Goal: Task Accomplishment & Management: Use online tool/utility

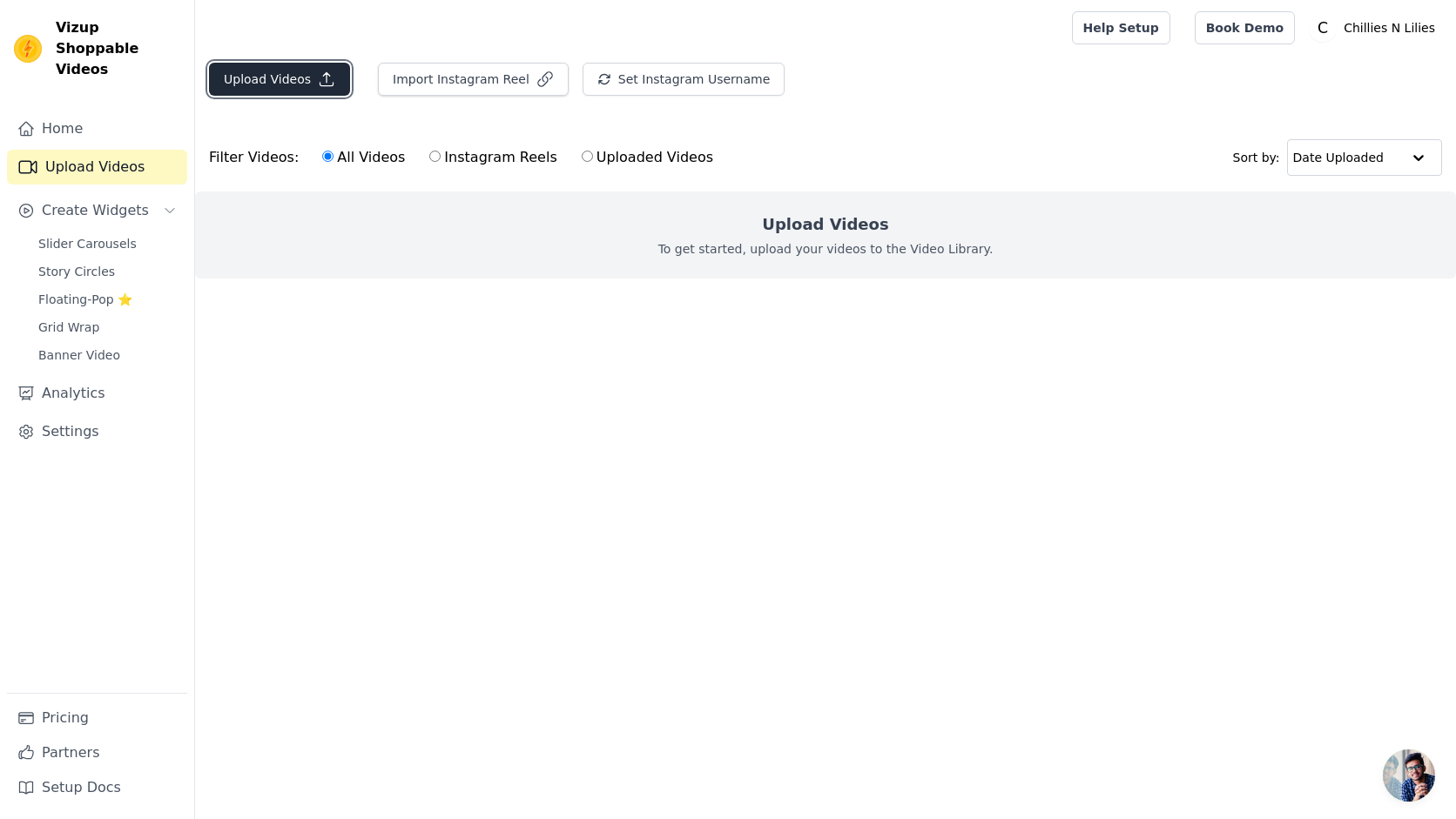
click at [290, 80] on button "Upload Videos" at bounding box center [280, 78] width 141 height 33
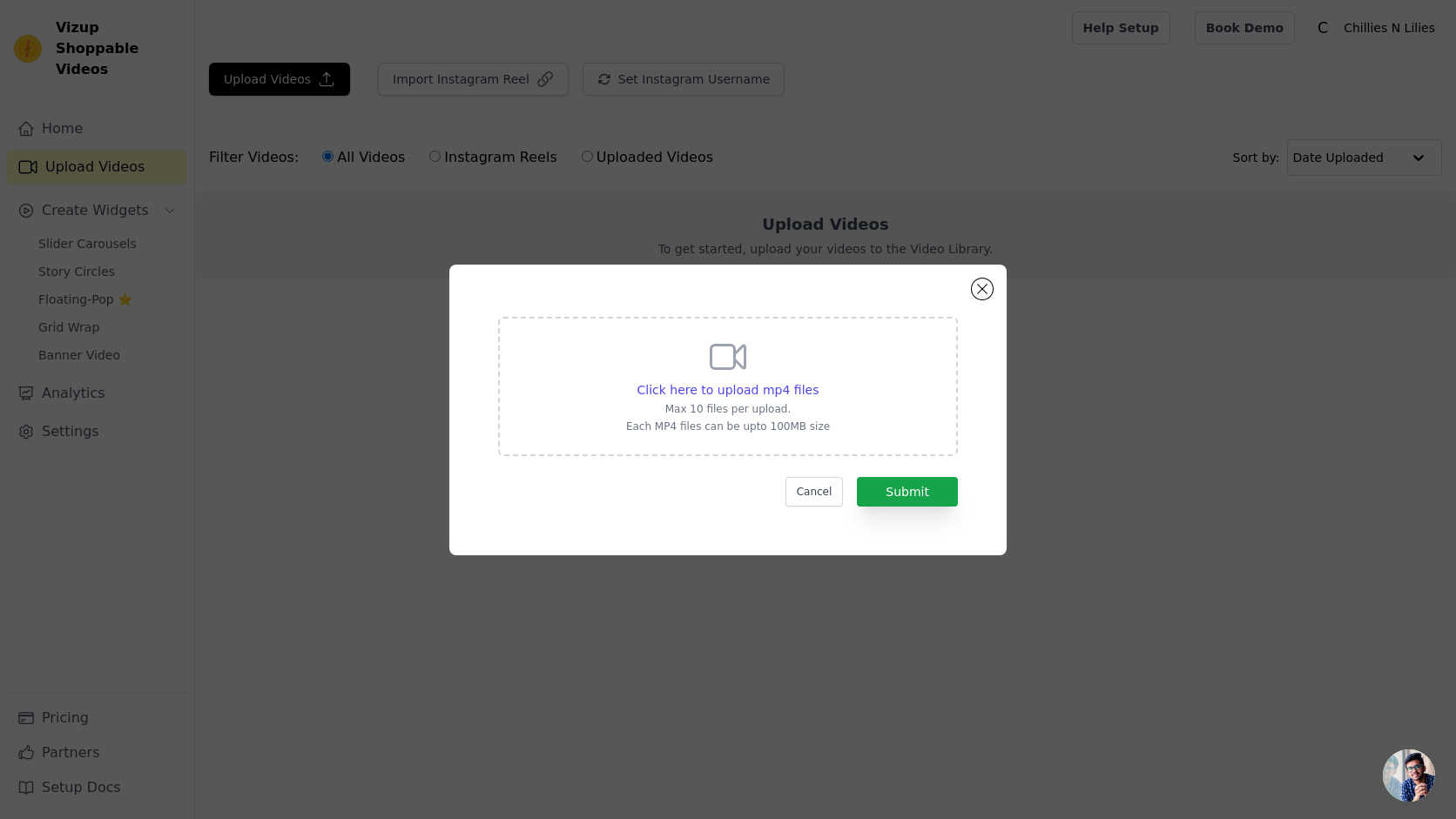
click at [742, 370] on icon at bounding box center [727, 356] width 42 height 42
click at [818, 381] on input "Click here to upload mp4 files Max 10 files per upload. Each MP4 files can be u…" at bounding box center [818, 381] width 1 height 1
type input "C:\fakepath\Affordable print on demand (POD) tees from @chilliesnlilies ♥️Visit…"
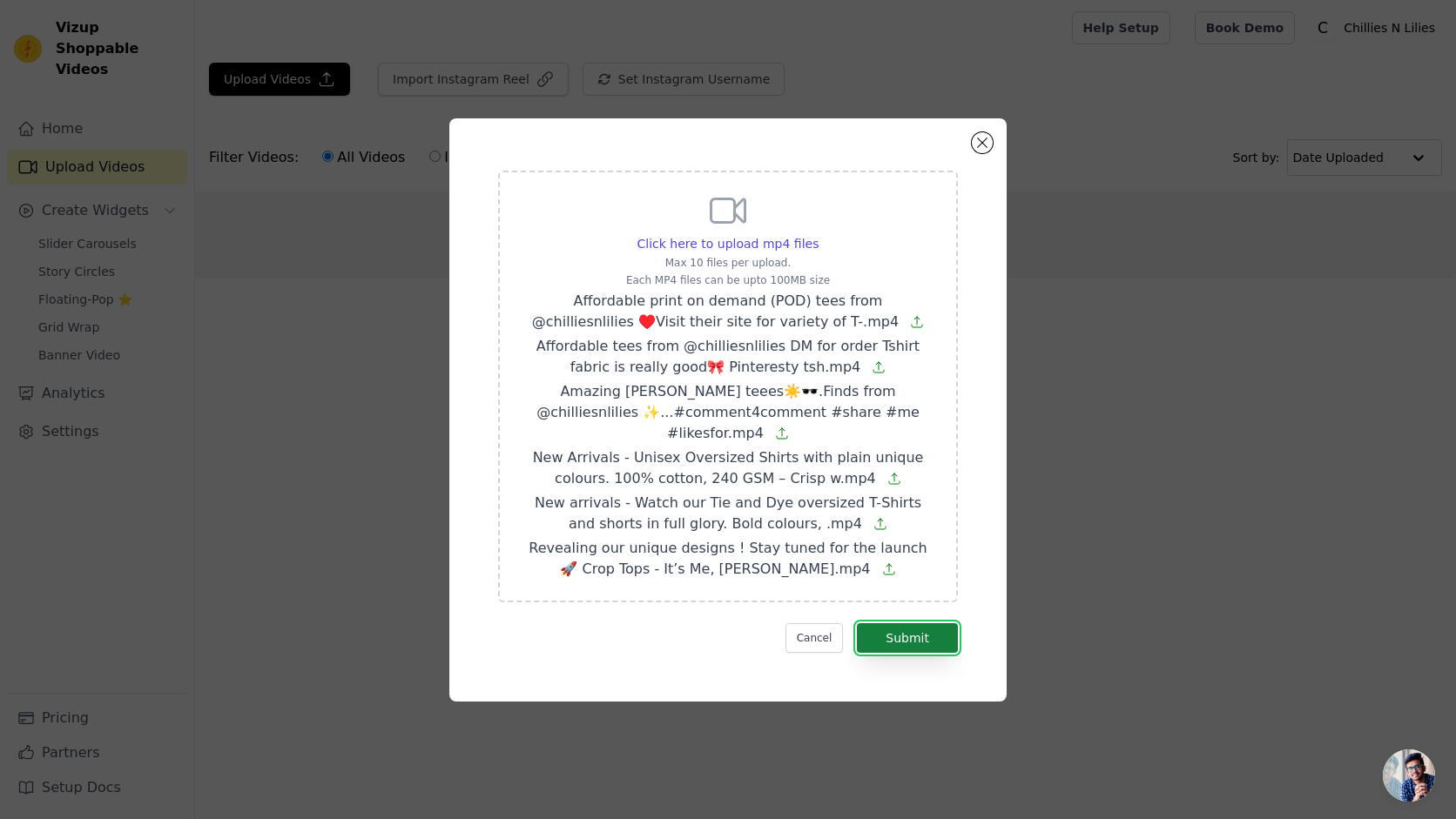
click at [922, 626] on button "Submit" at bounding box center [906, 638] width 101 height 29
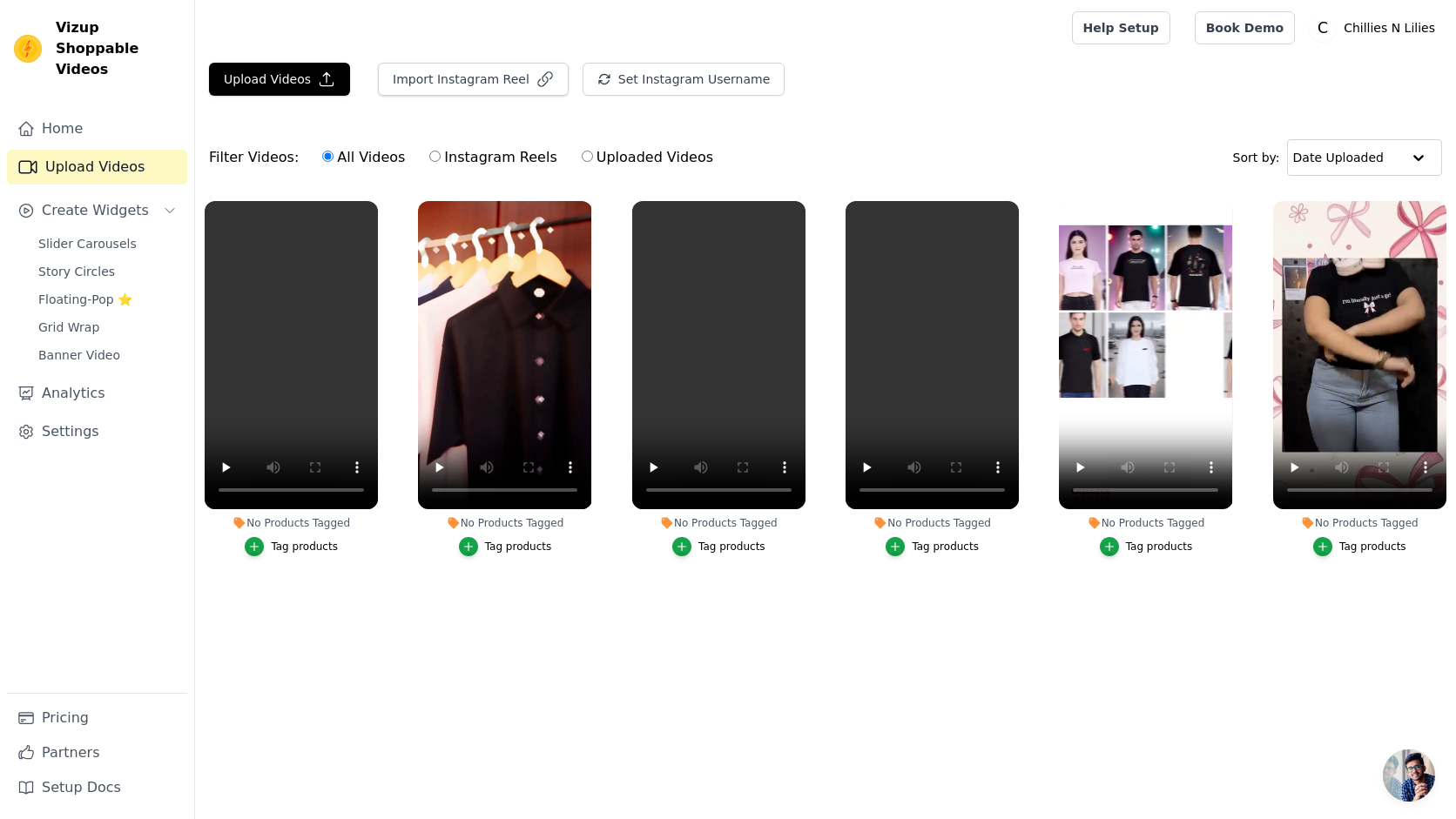
click at [887, 53] on div at bounding box center [630, 28] width 842 height 56
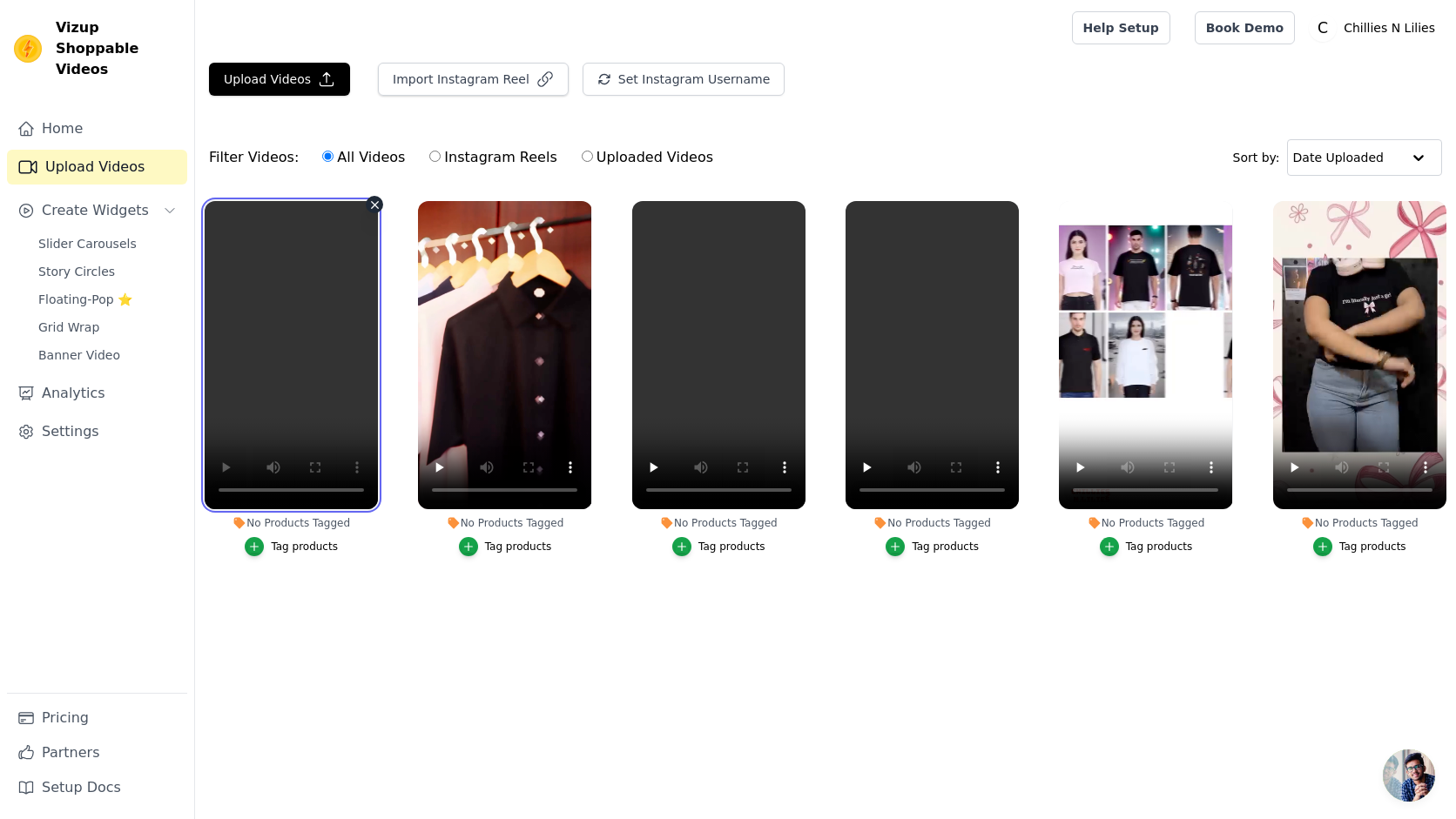
click at [304, 266] on video at bounding box center [291, 356] width 173 height 308
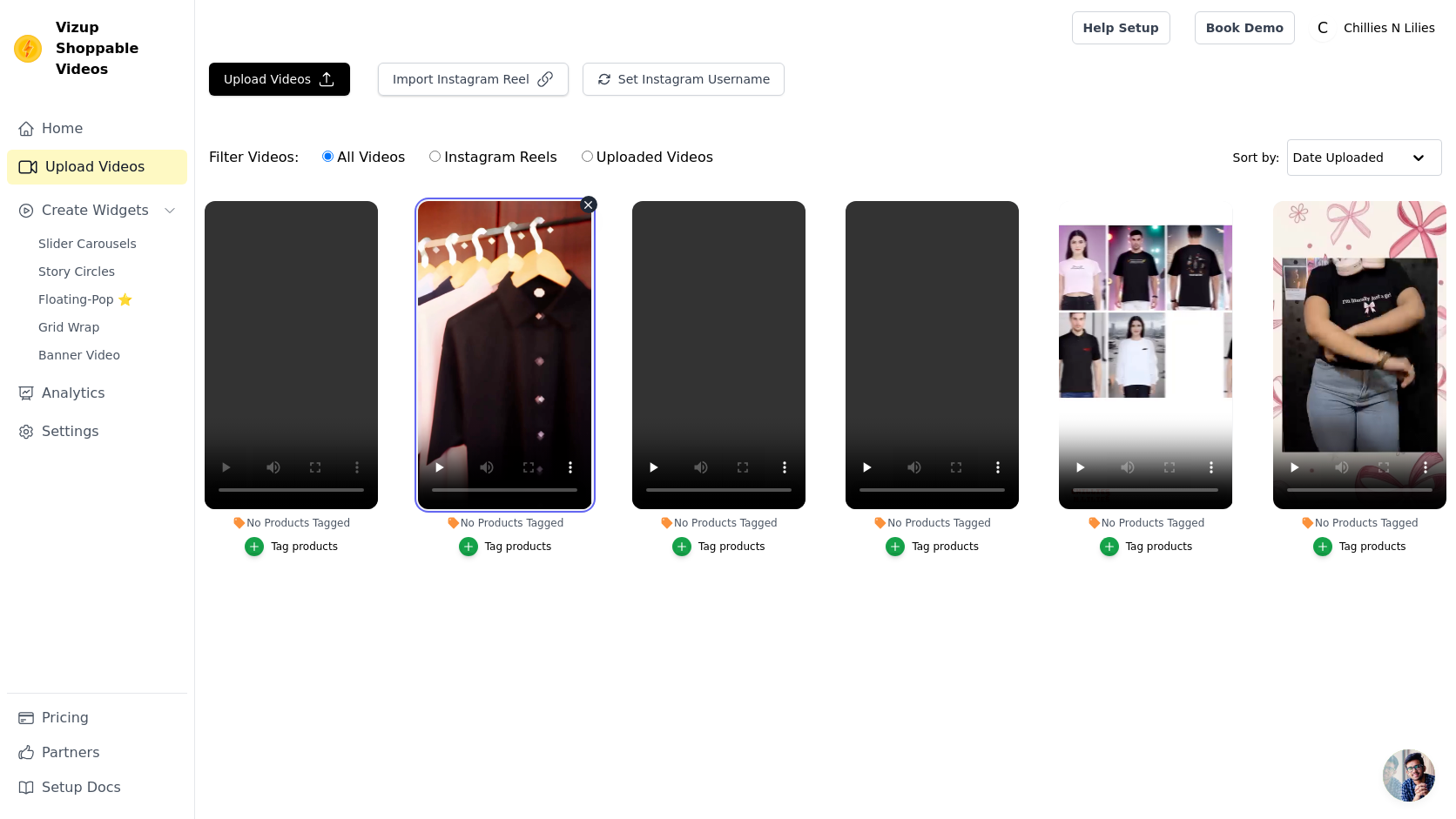
click at [518, 413] on video at bounding box center [504, 356] width 173 height 308
click at [509, 293] on video at bounding box center [504, 356] width 173 height 308
click at [509, 541] on div "Tag products" at bounding box center [518, 547] width 67 height 14
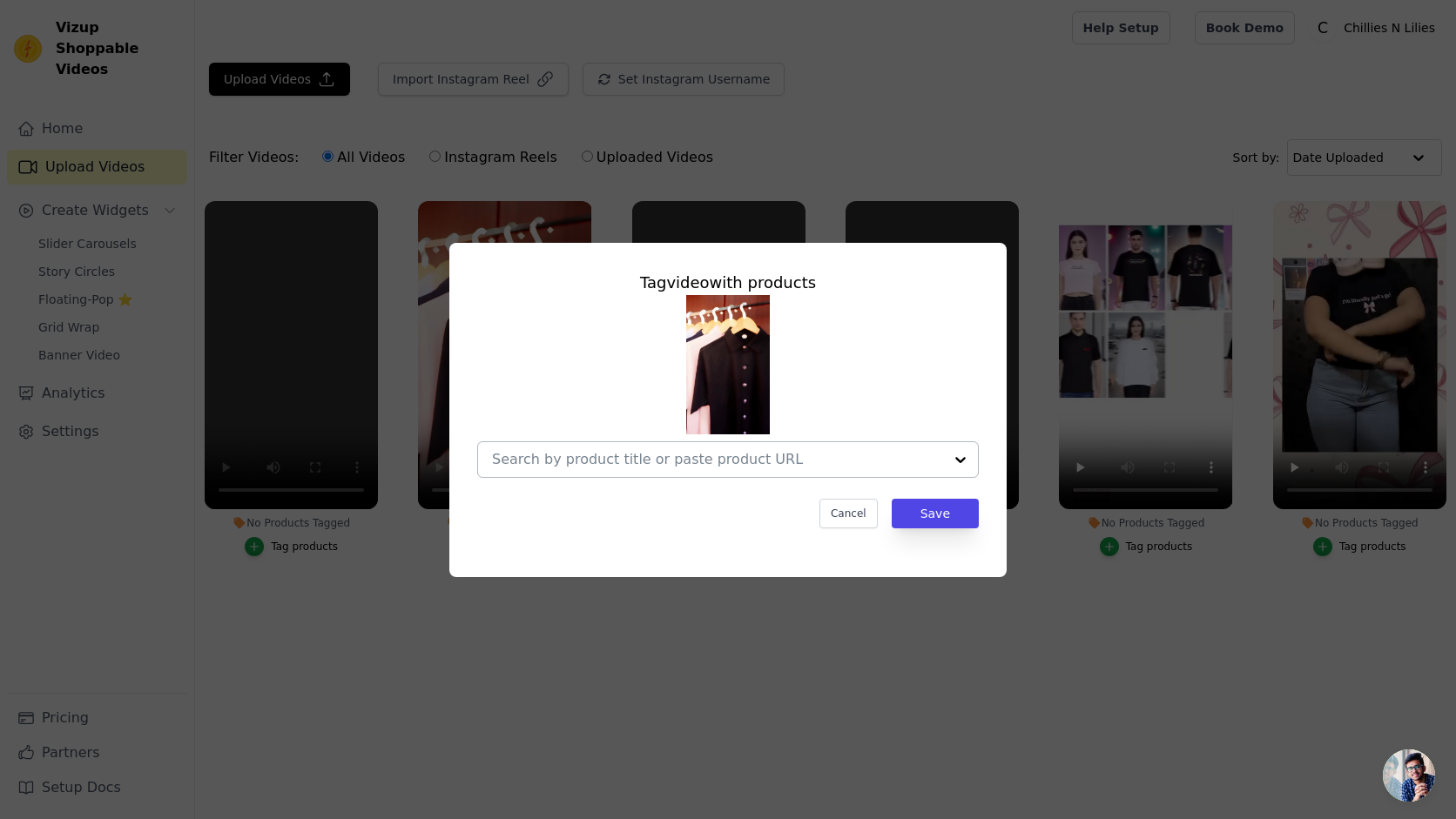
click at [675, 467] on input "No Products Tagged Tag video with products Cancel Save Tag products" at bounding box center [717, 459] width 451 height 17
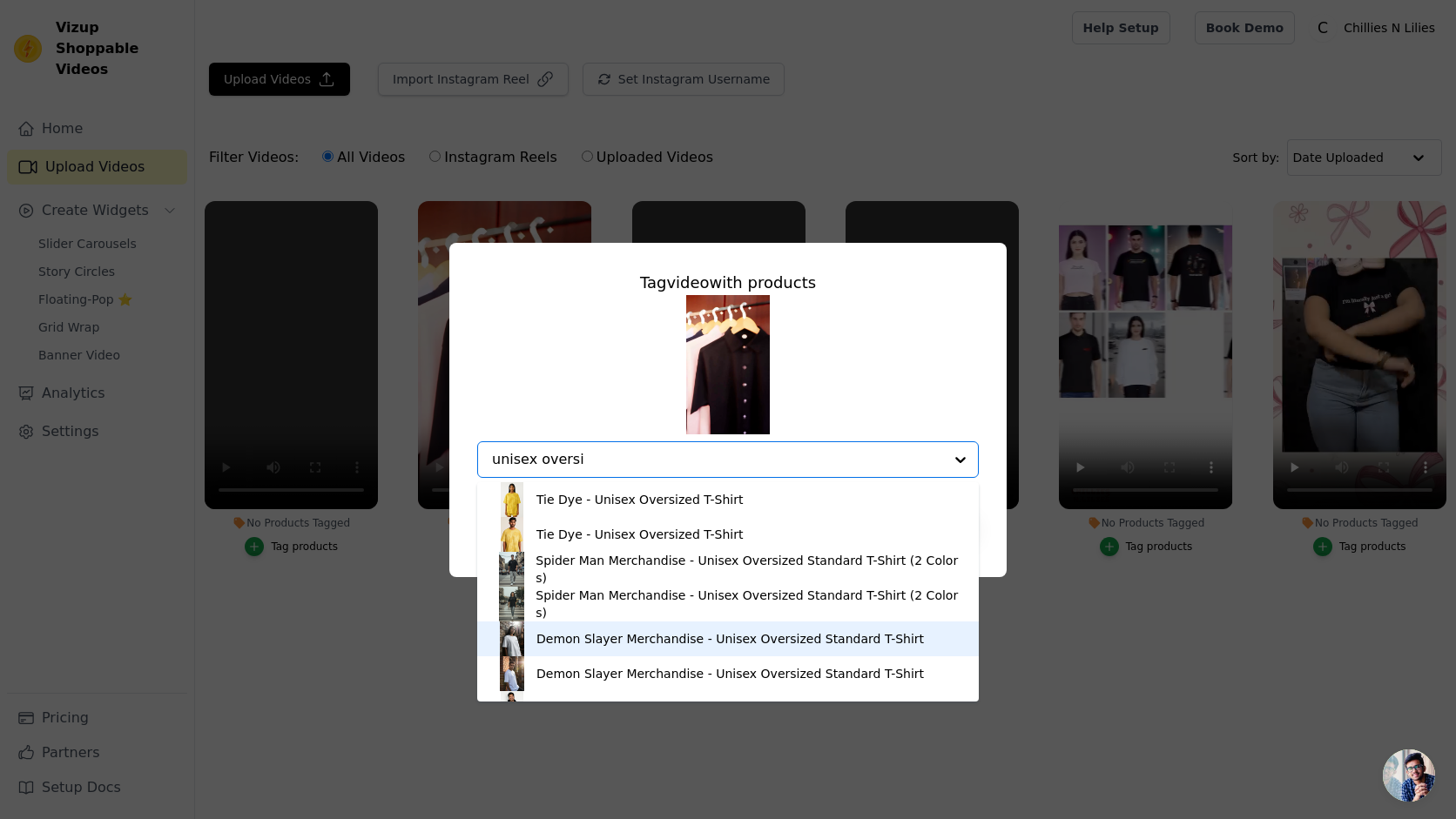
scroll to position [59, 0]
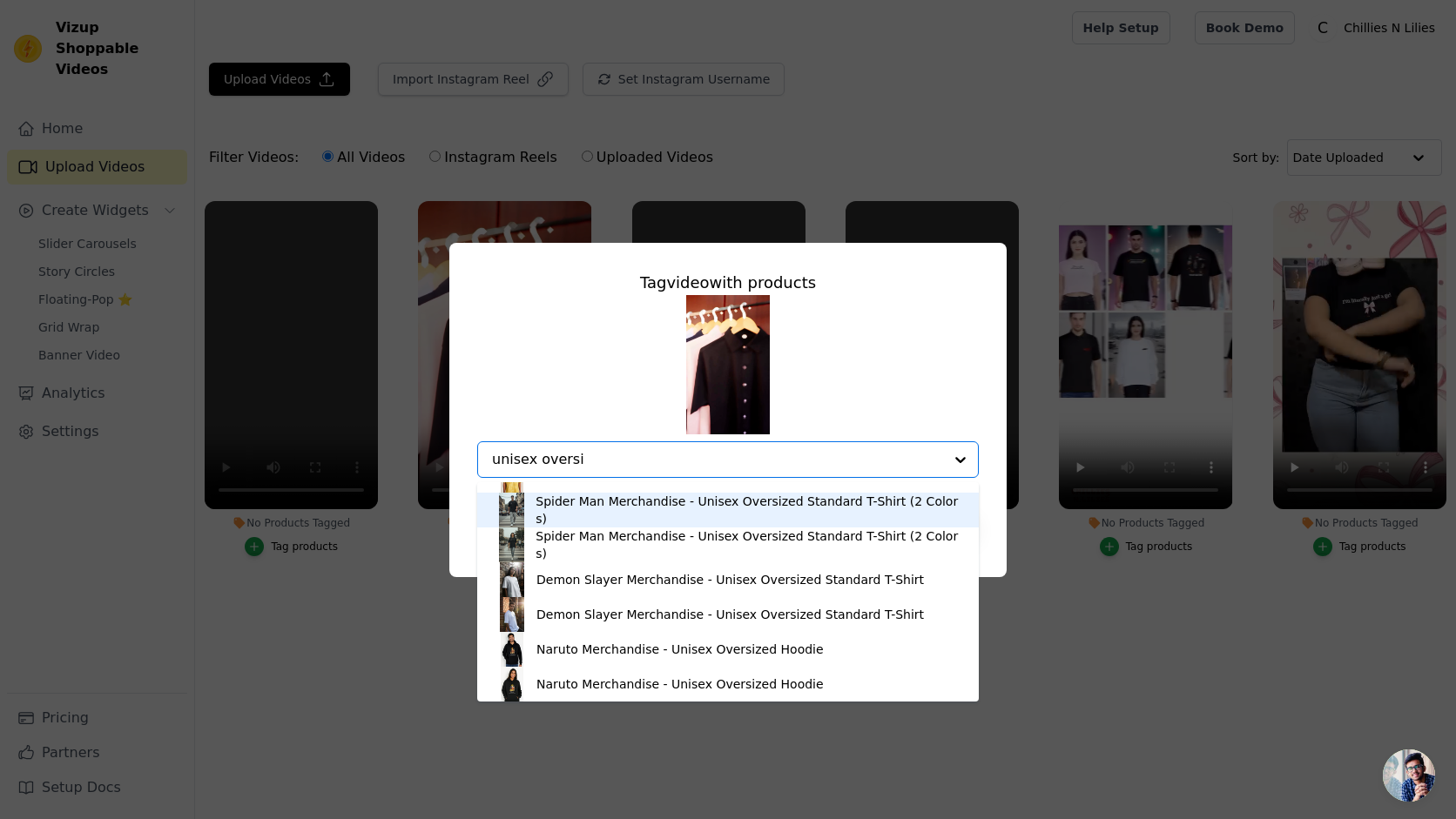
type input "unisex oversi"
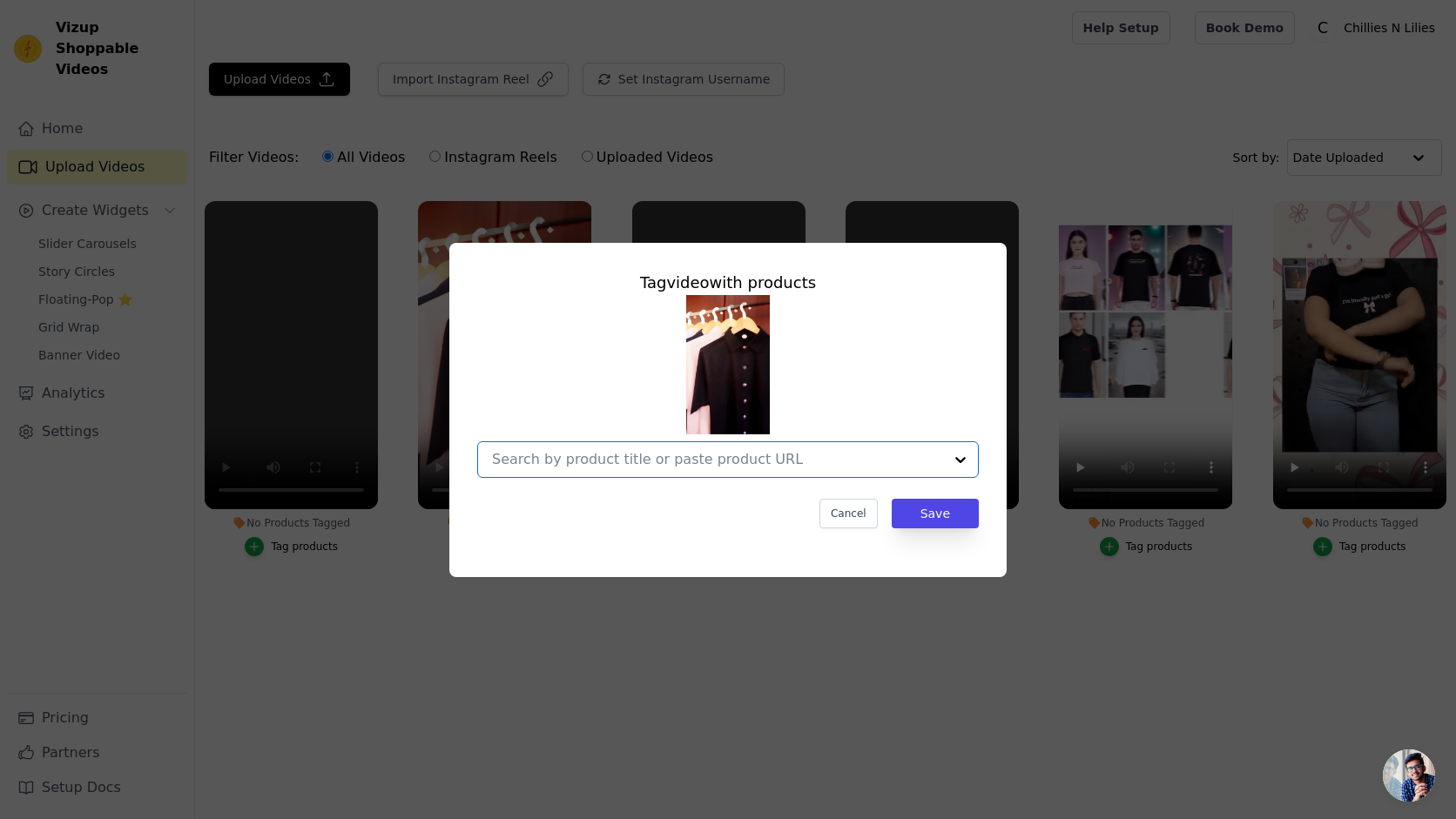
click at [794, 459] on input "No Products Tagged Tag video with products Option undefined, selected. Select i…" at bounding box center [717, 459] width 451 height 17
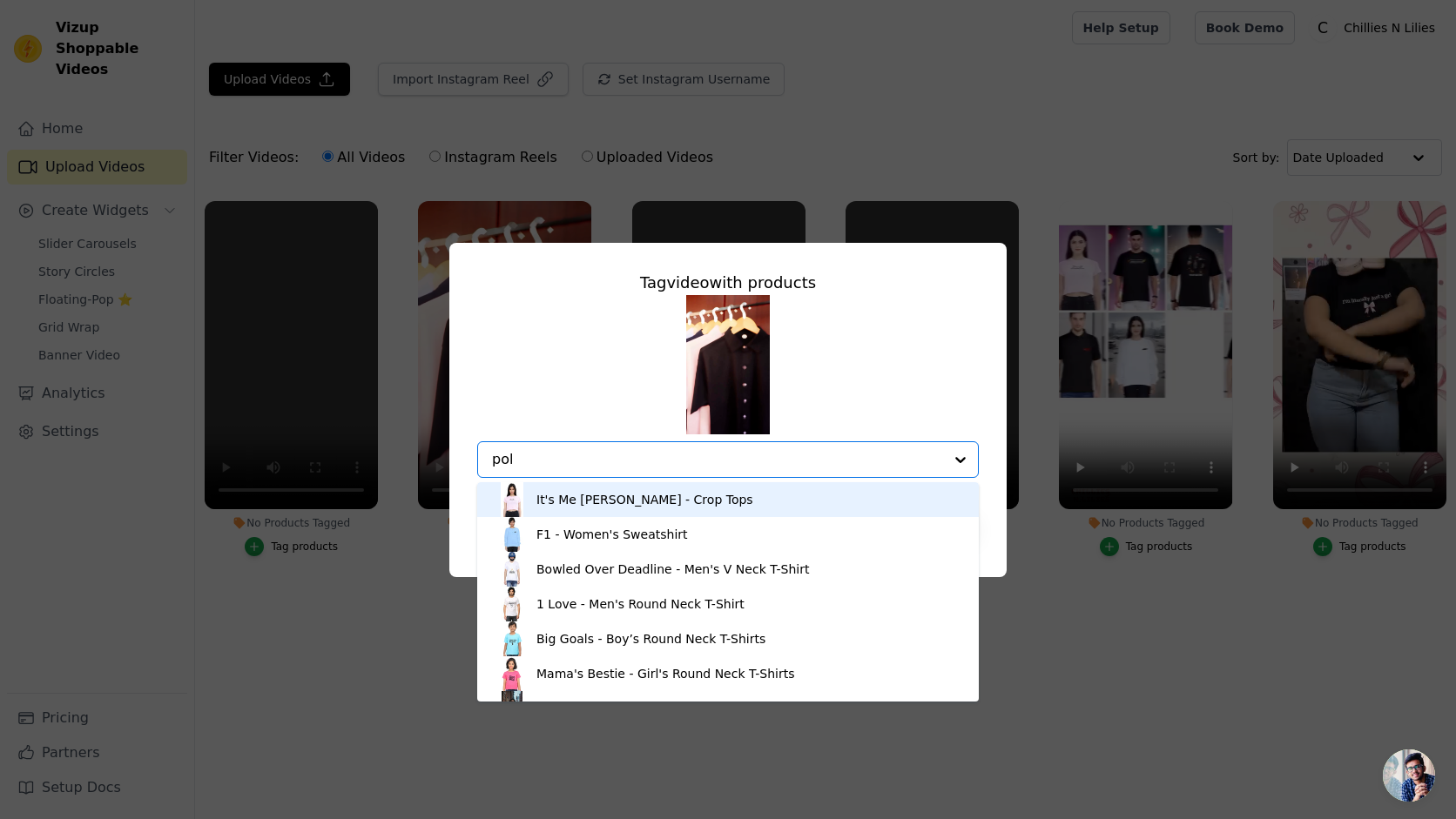
type input "polo"
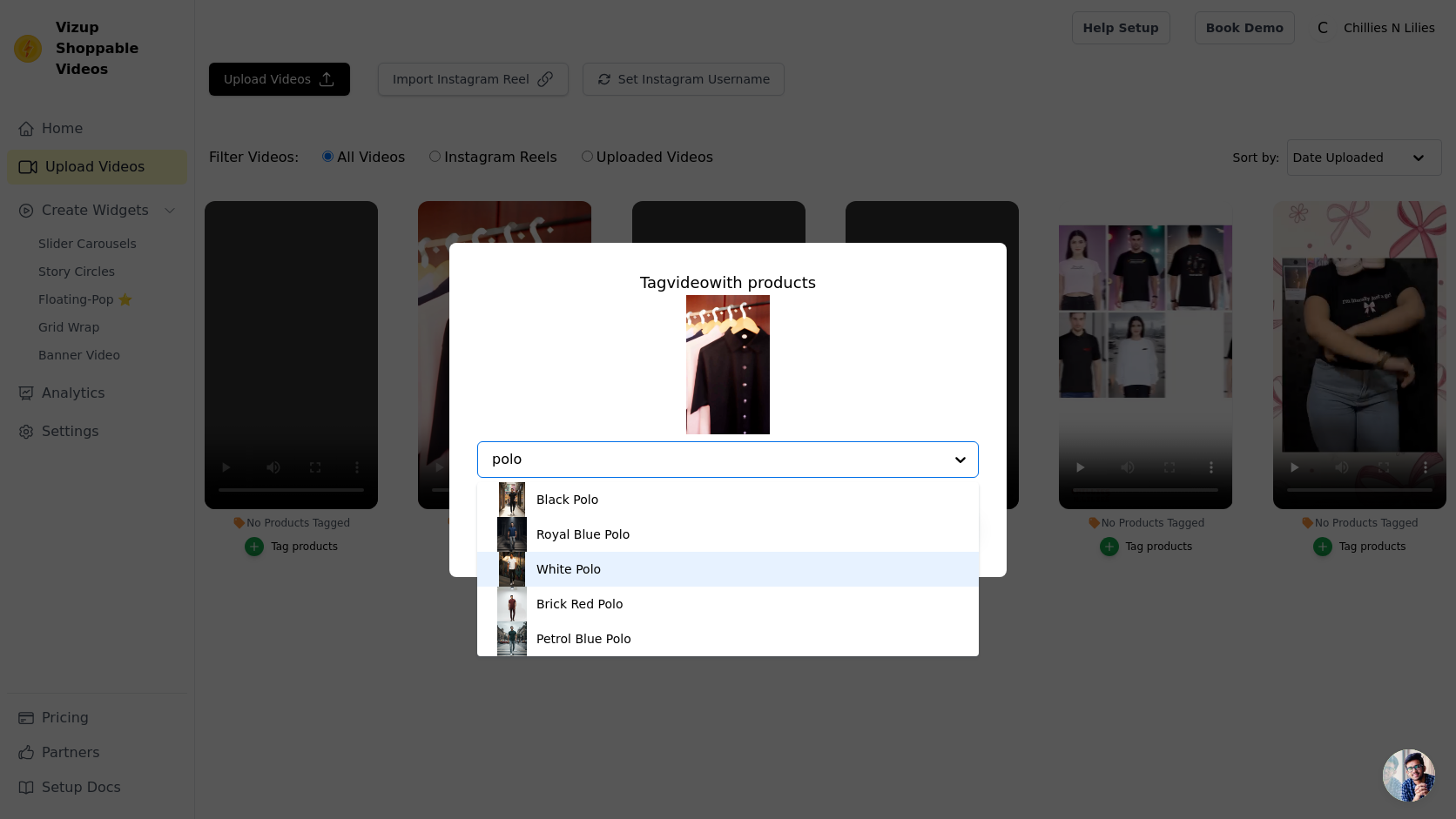
click at [639, 573] on div "White Polo" at bounding box center [728, 569] width 467 height 35
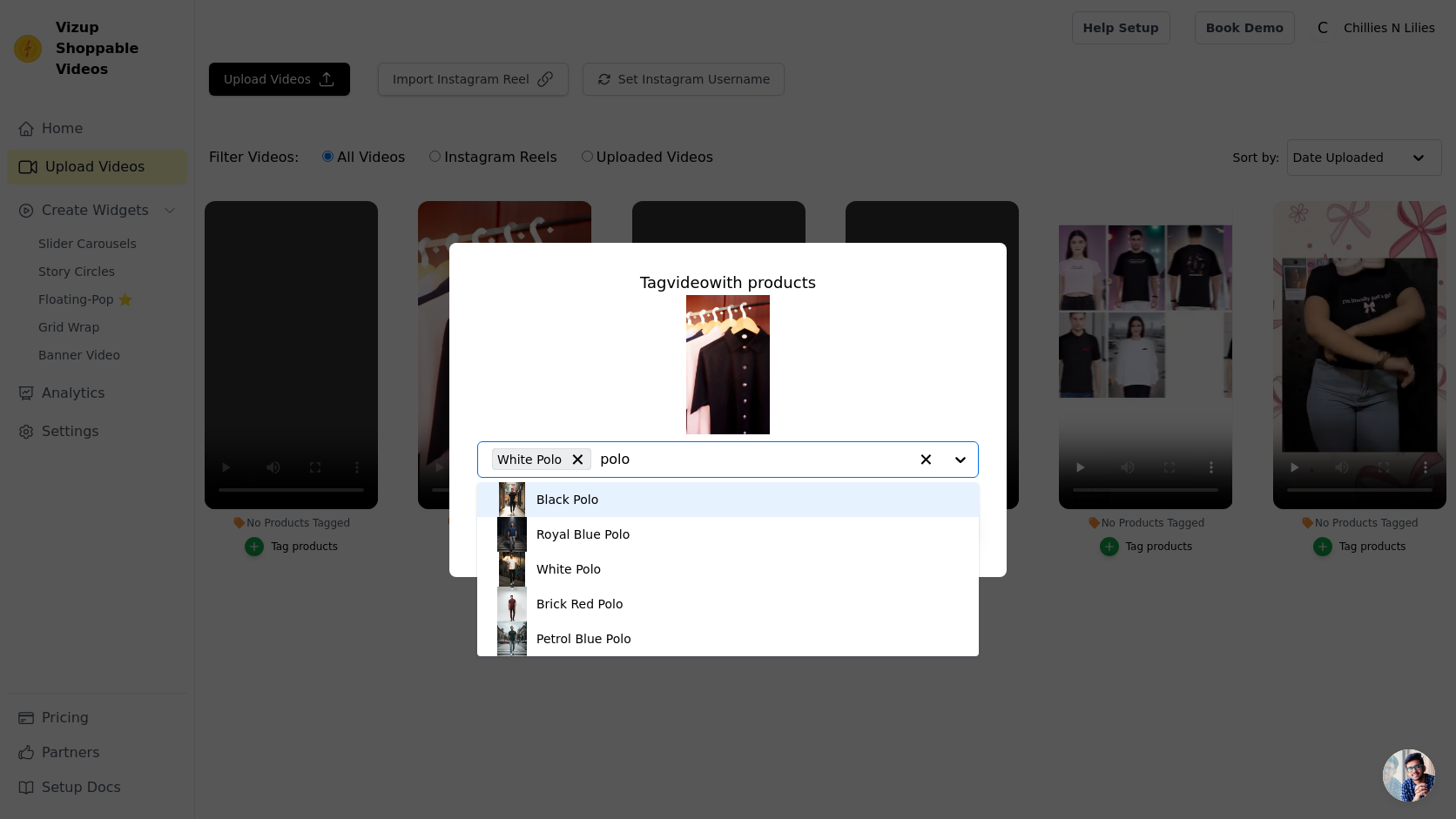
type input "polo"
click at [843, 364] on div "Black Polo Royal Blue Polo White Polo Brick Red Polo Petrol Blue Polo Option Wh…" at bounding box center [727, 386] width 502 height 183
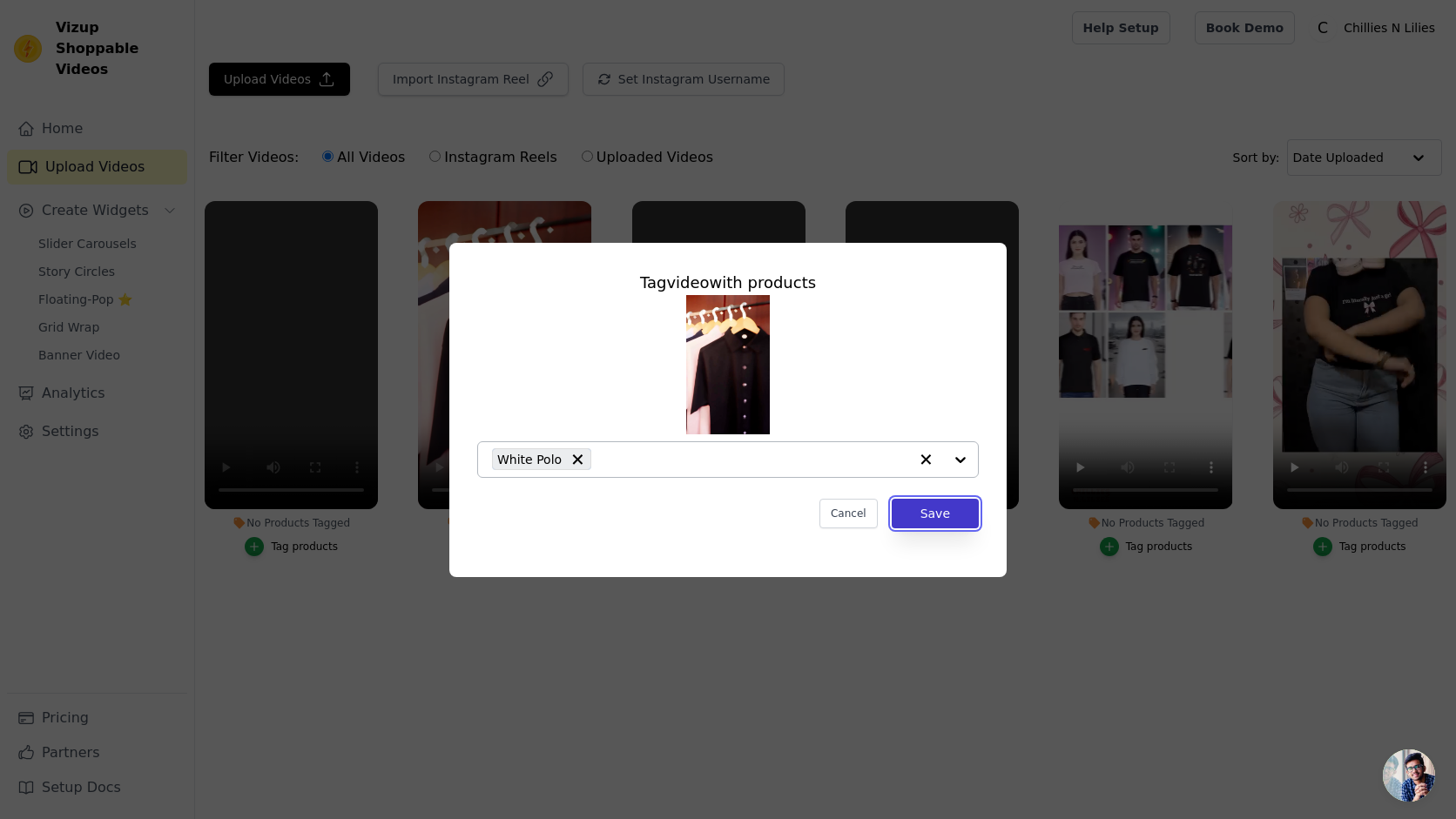
click at [952, 527] on button "Save" at bounding box center [936, 513] width 87 height 29
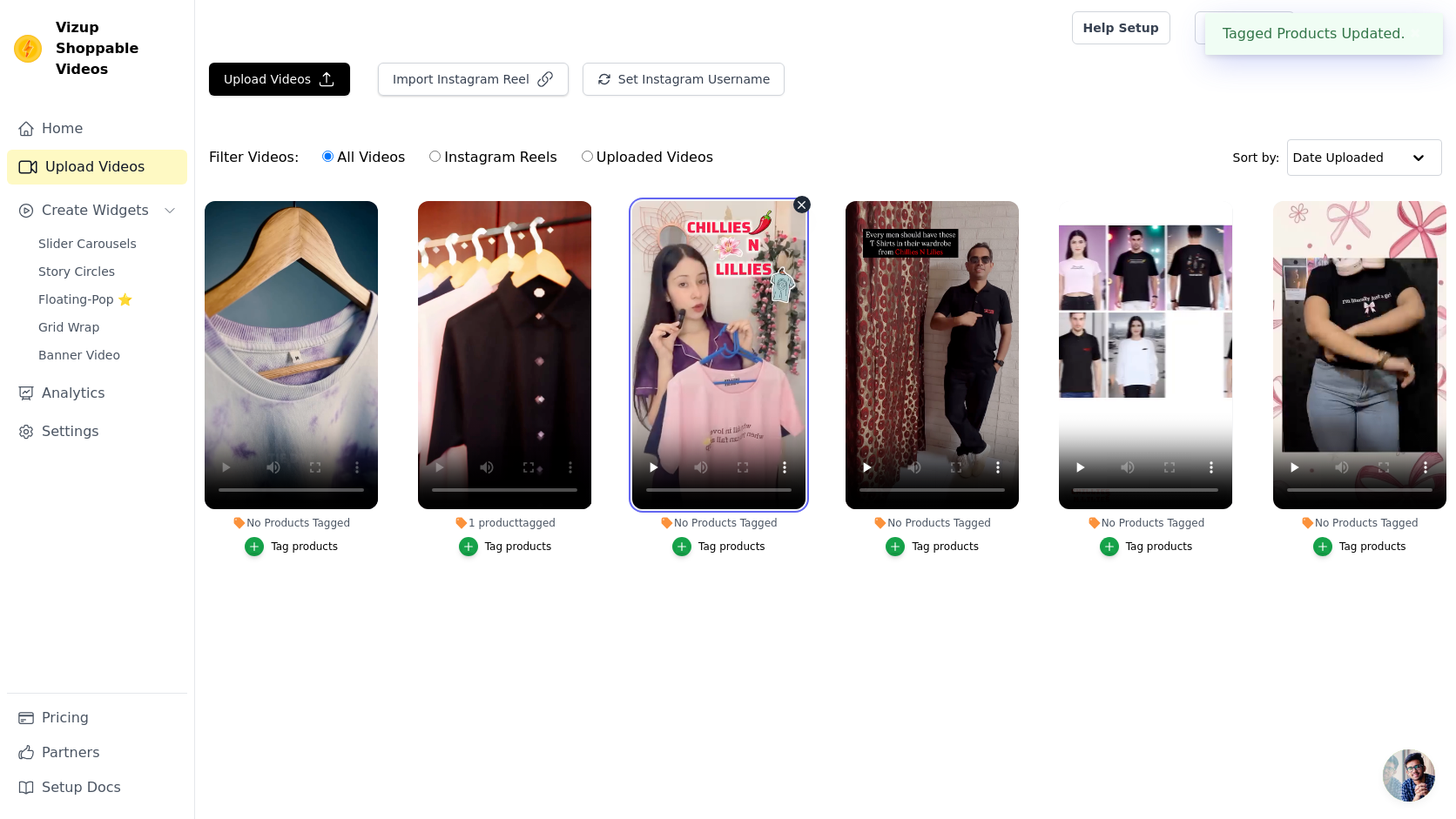
click at [713, 342] on video at bounding box center [718, 356] width 173 height 308
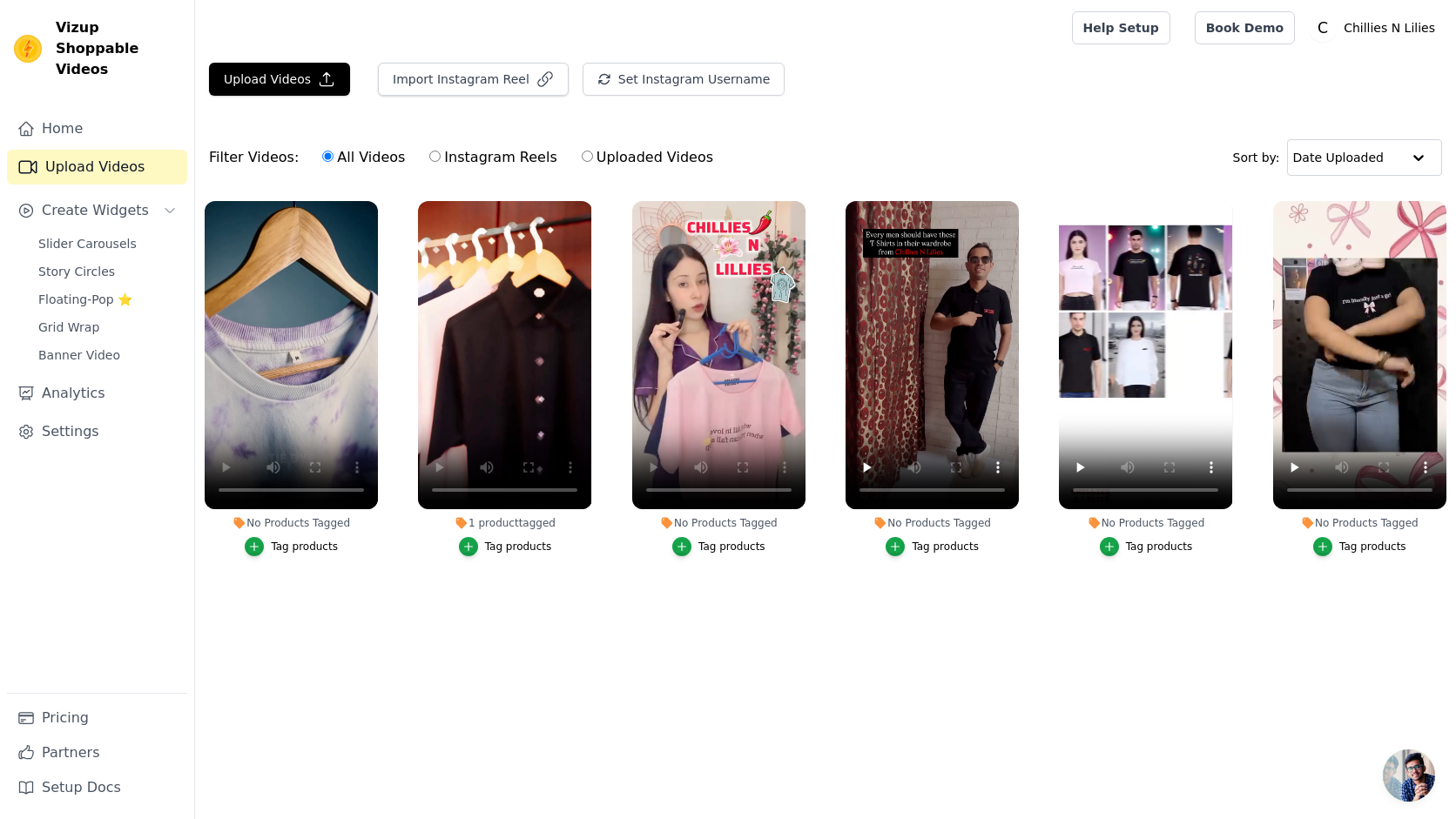
click at [720, 544] on div "Tag products" at bounding box center [732, 547] width 67 height 14
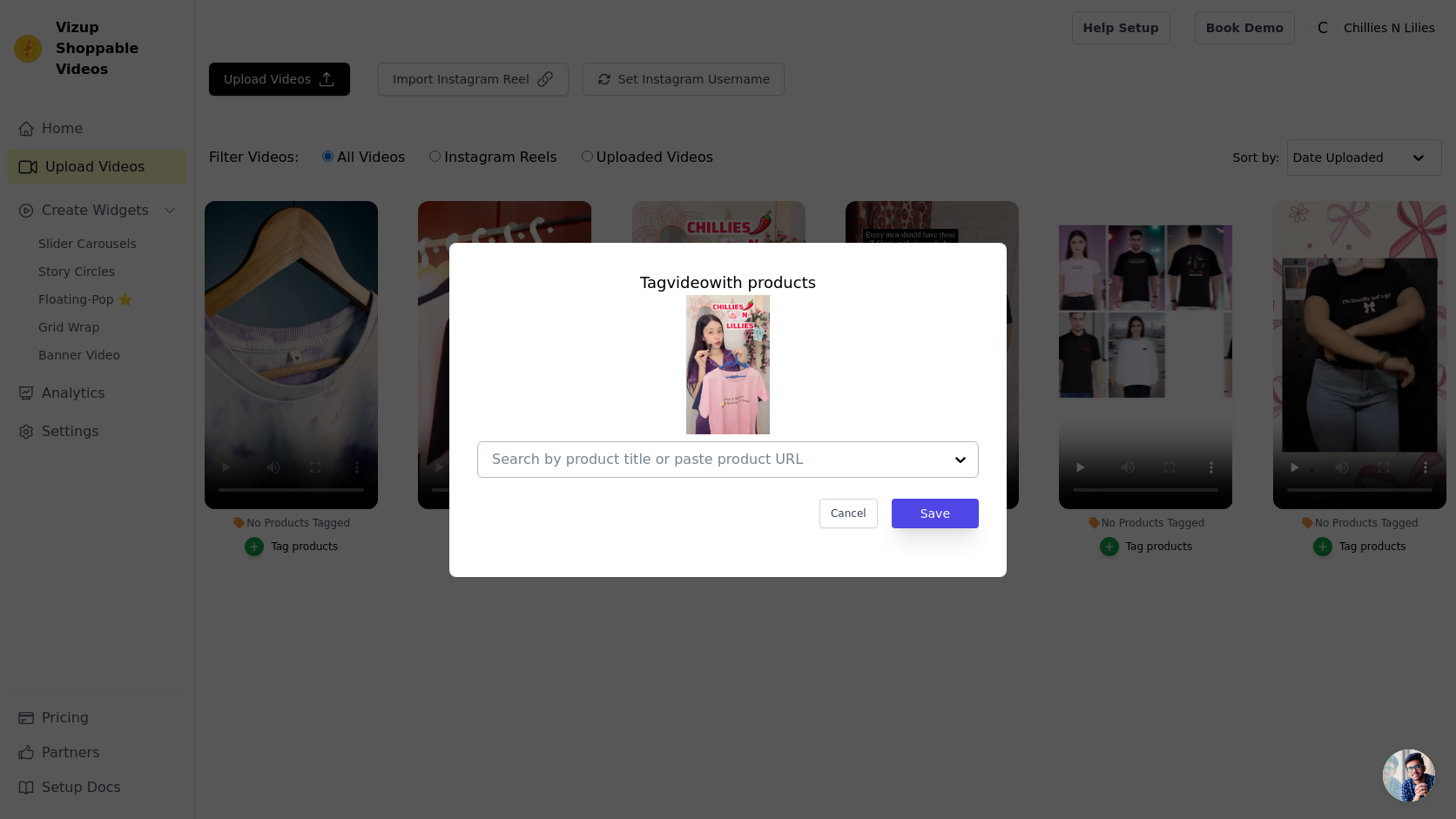
click at [664, 461] on input "No Products Tagged Tag video with products Cancel Save Tag products" at bounding box center [717, 459] width 451 height 17
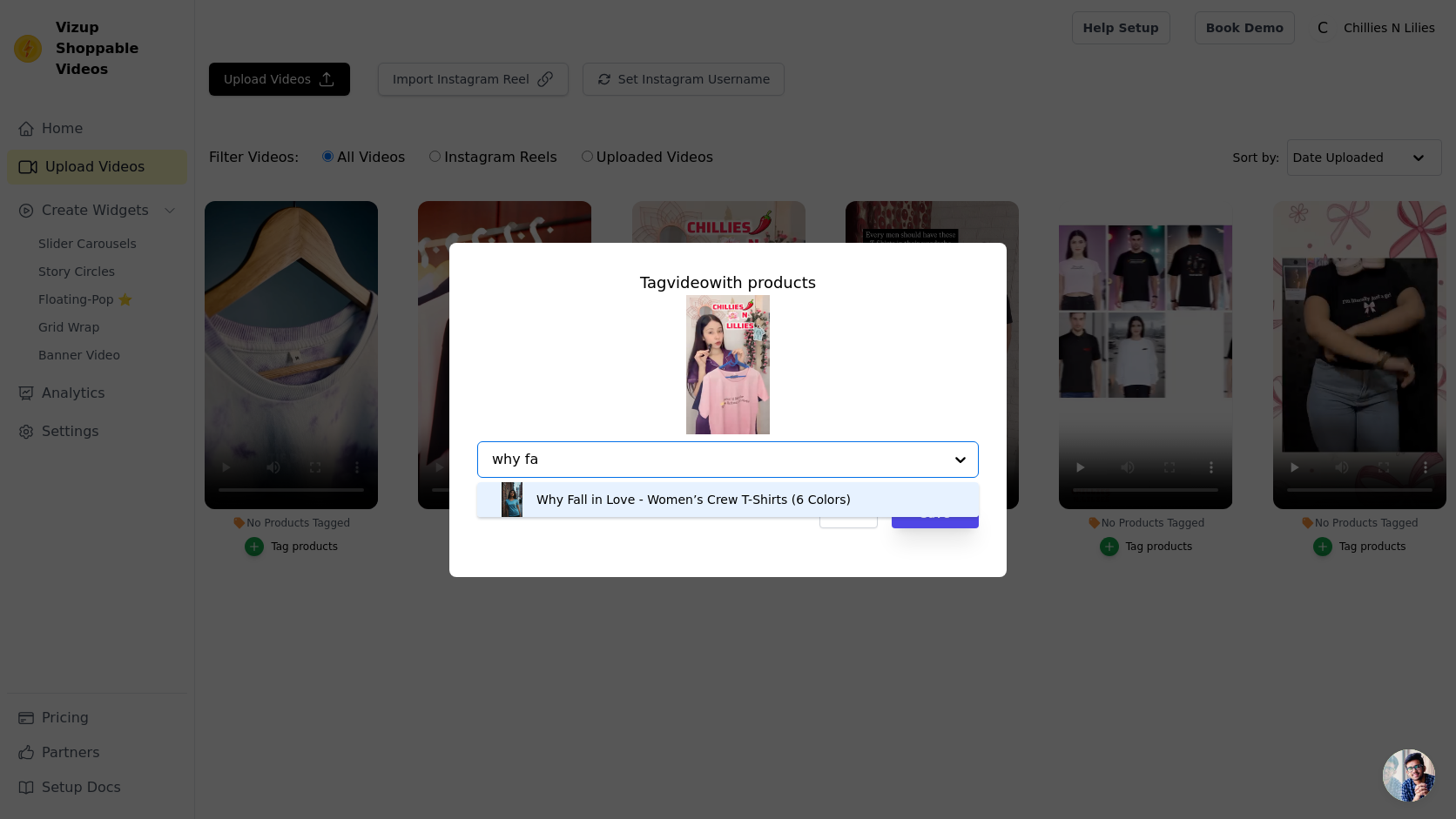
type input "why fa"
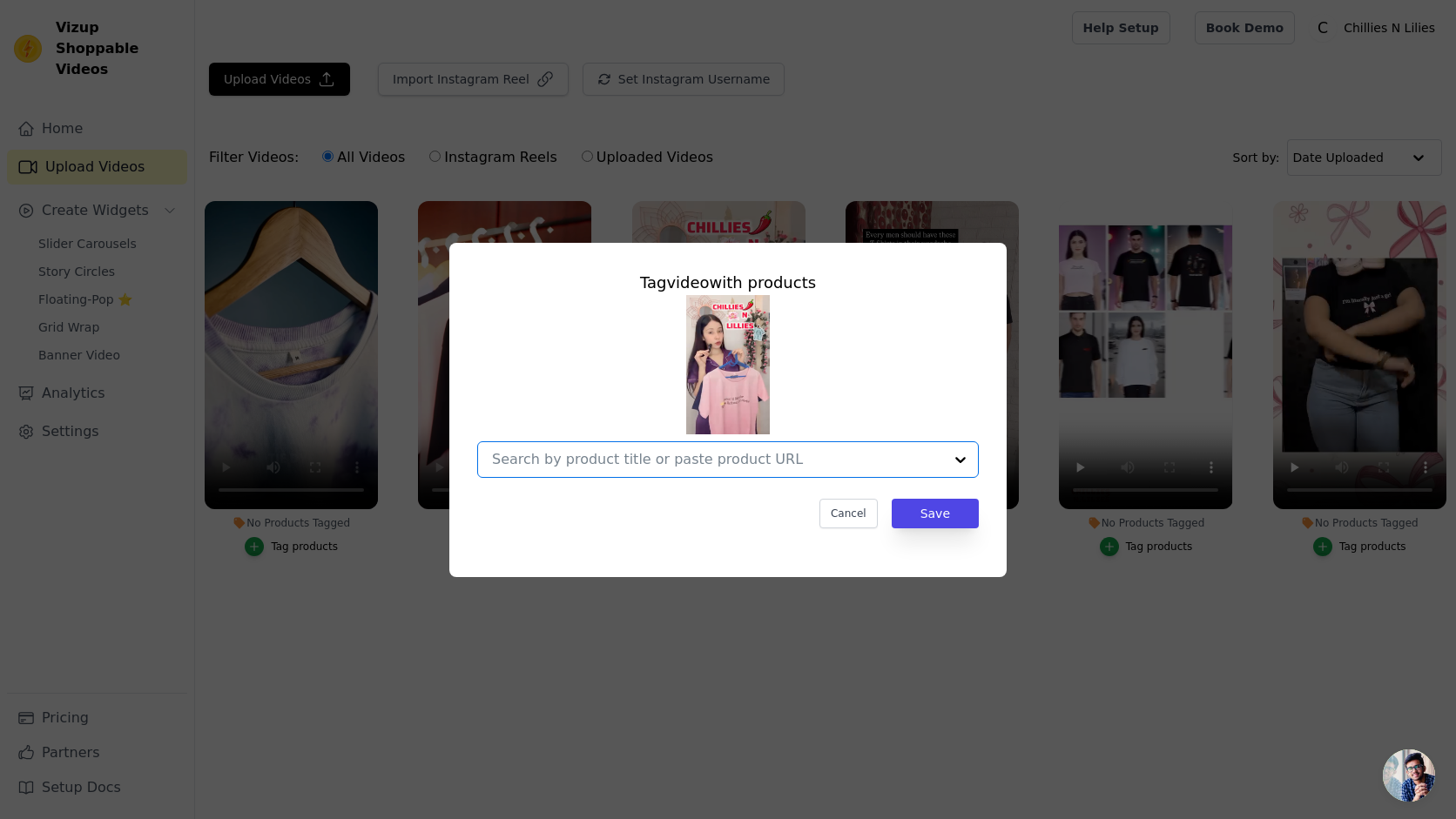
click at [804, 465] on input "No Products Tagged Tag video with products Option undefined, selected. Select i…" at bounding box center [717, 459] width 451 height 17
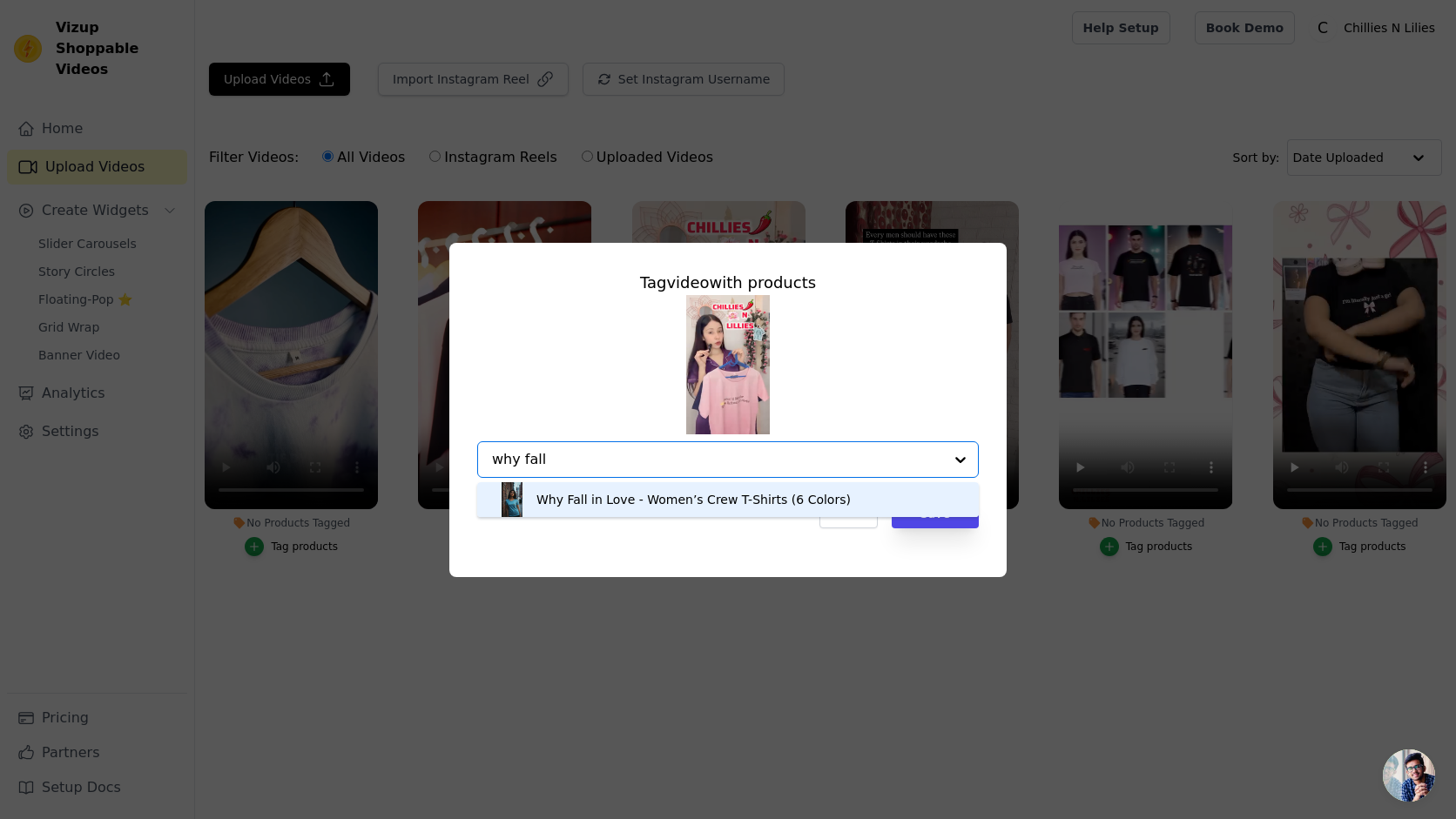
type input "why fall"
click at [712, 506] on div "Why Fall in Love - Women’s Crew T-Shirts (6 Colors)" at bounding box center [693, 500] width 315 height 18
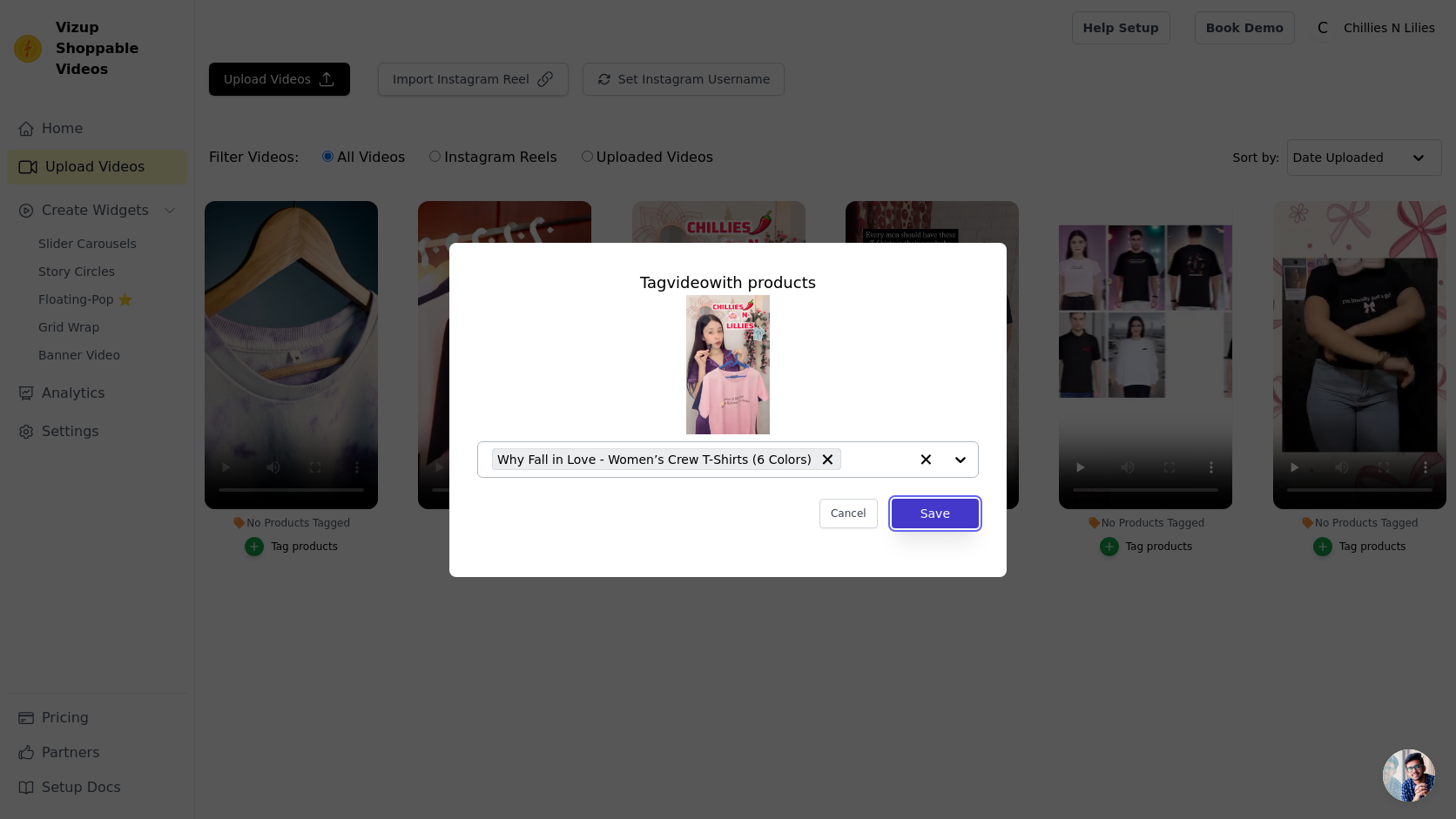
click at [945, 514] on button "Save" at bounding box center [936, 513] width 87 height 29
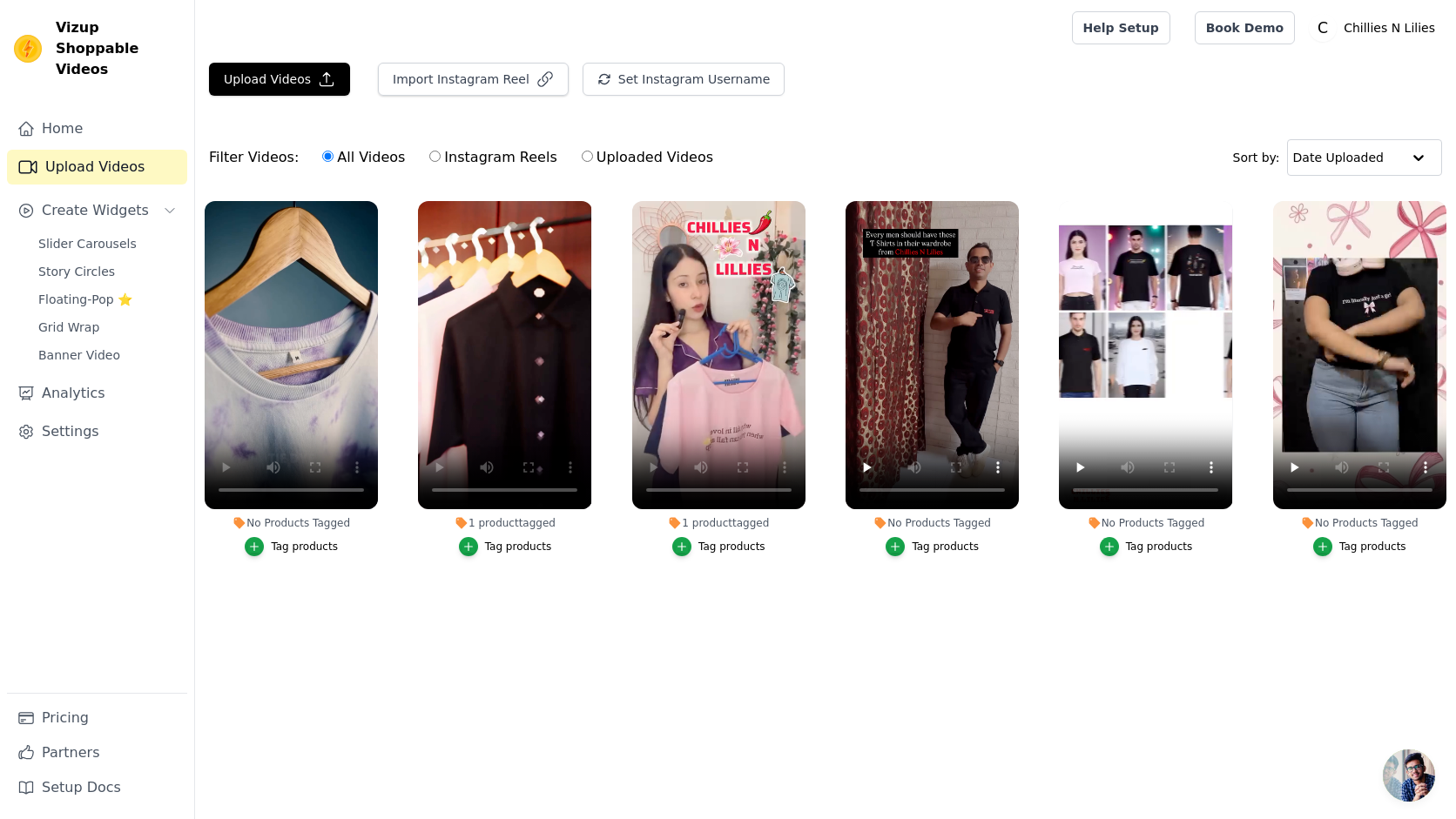
click at [533, 528] on div "1 product tagged" at bounding box center [504, 523] width 173 height 14
click at [494, 521] on div "1 product tagged" at bounding box center [504, 523] width 173 height 14
click at [479, 520] on div "1 product tagged" at bounding box center [504, 523] width 173 height 14
click at [927, 523] on div "No Products Tagged" at bounding box center [932, 523] width 173 height 14
click at [930, 552] on div "Tag products" at bounding box center [945, 547] width 67 height 14
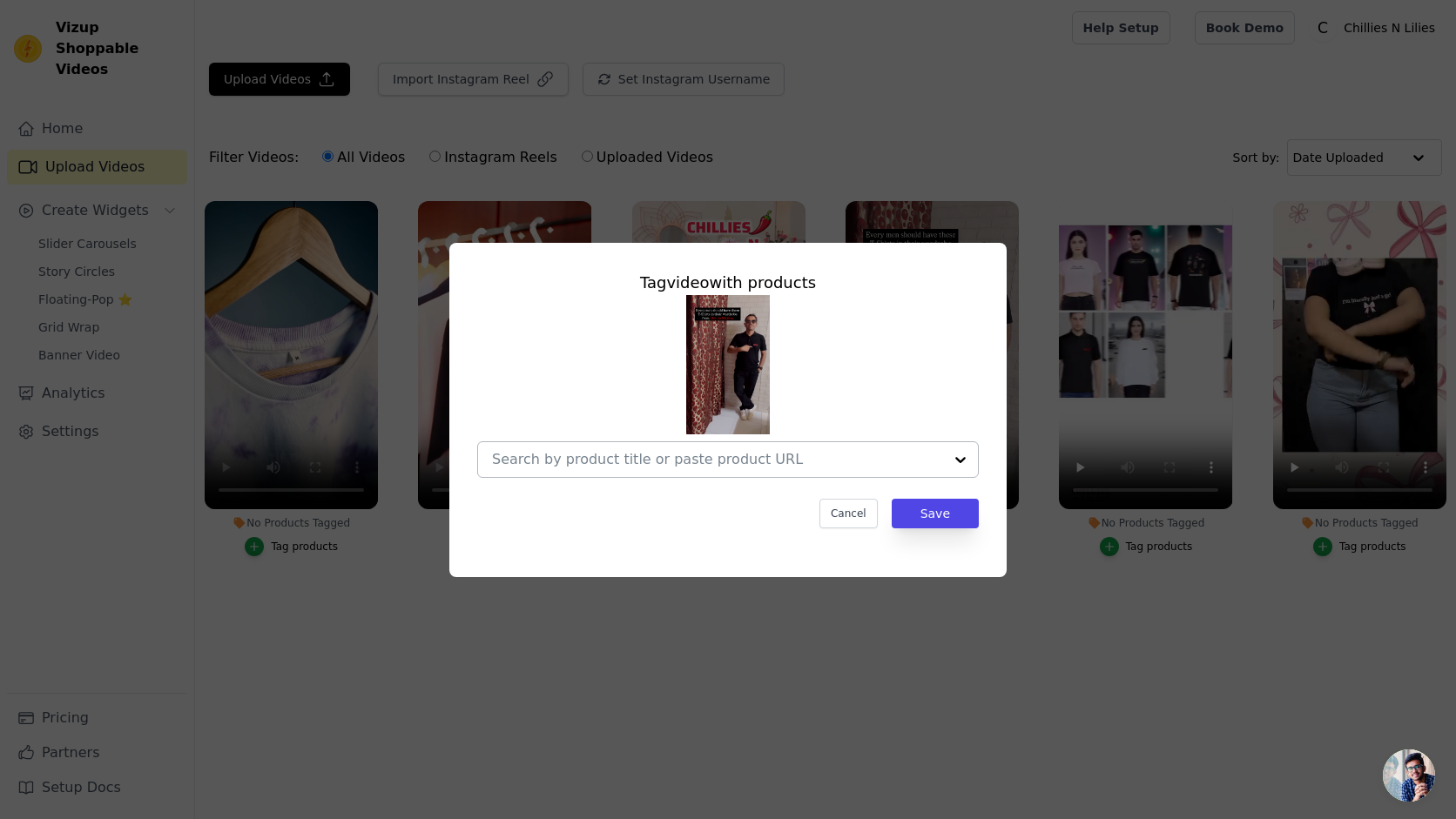
click at [769, 448] on div at bounding box center [717, 459] width 451 height 35
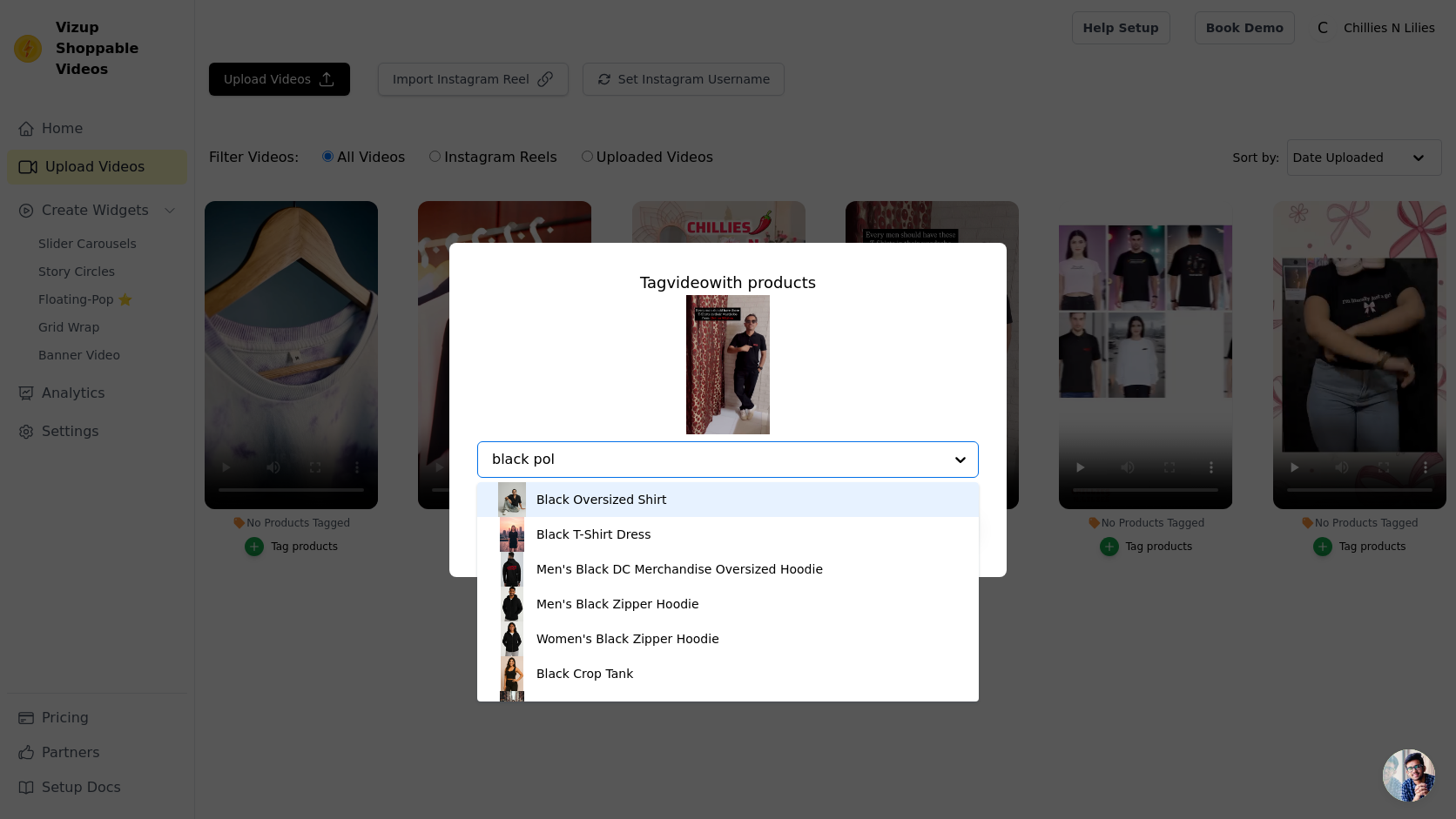
type input "black polo"
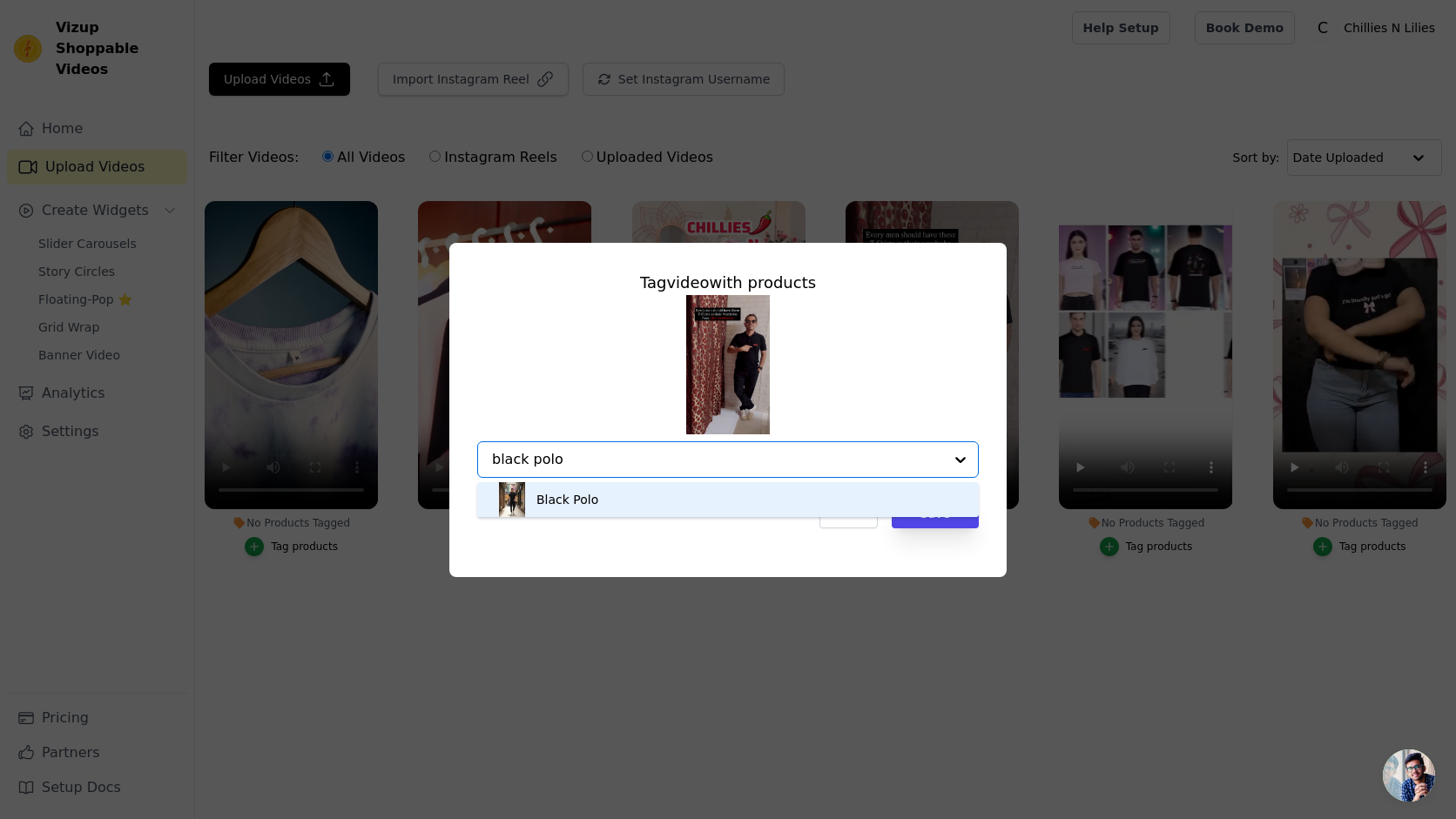
click at [640, 497] on div "Black Polo" at bounding box center [728, 499] width 467 height 35
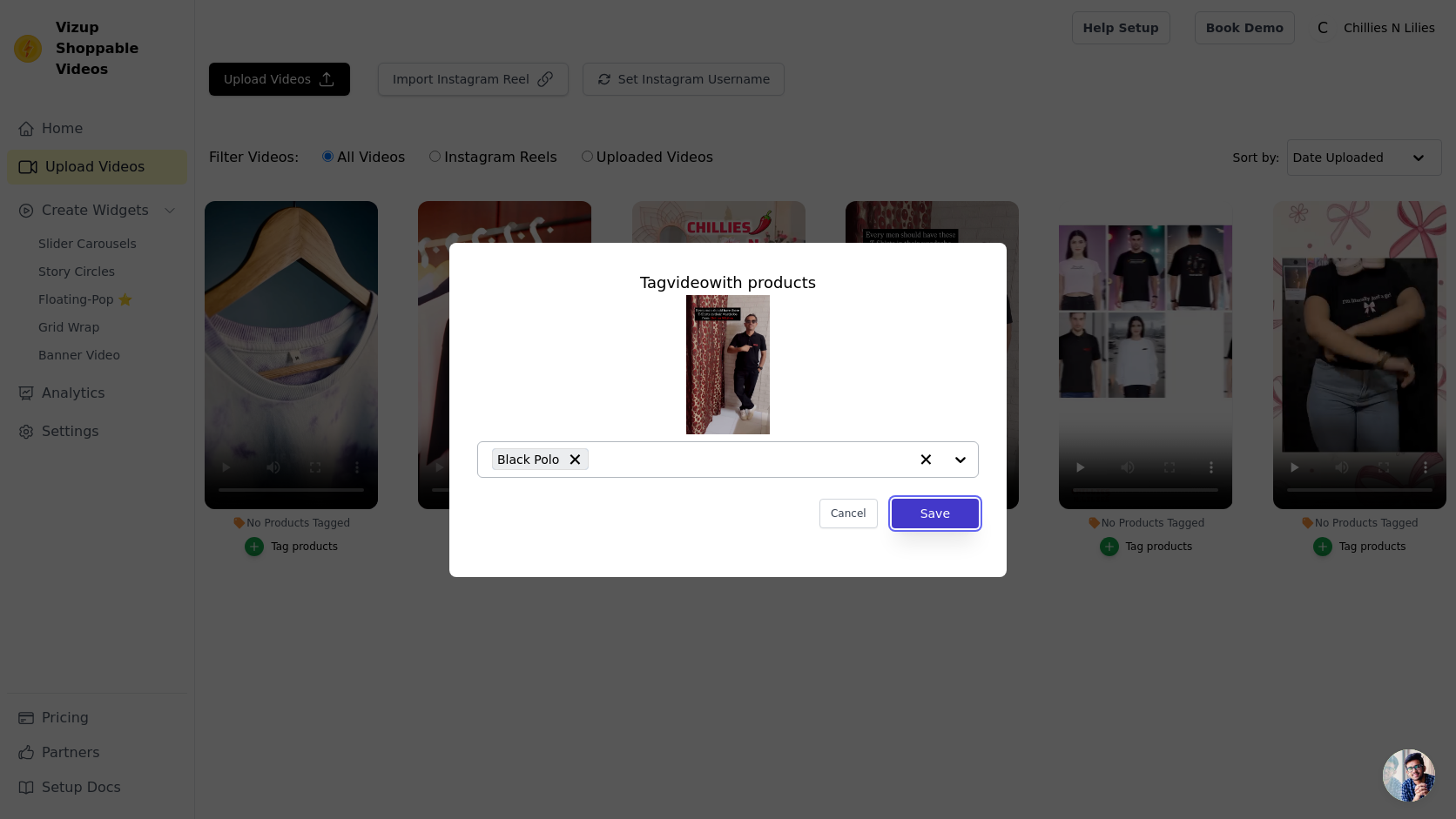
click at [912, 516] on button "Save" at bounding box center [936, 513] width 87 height 29
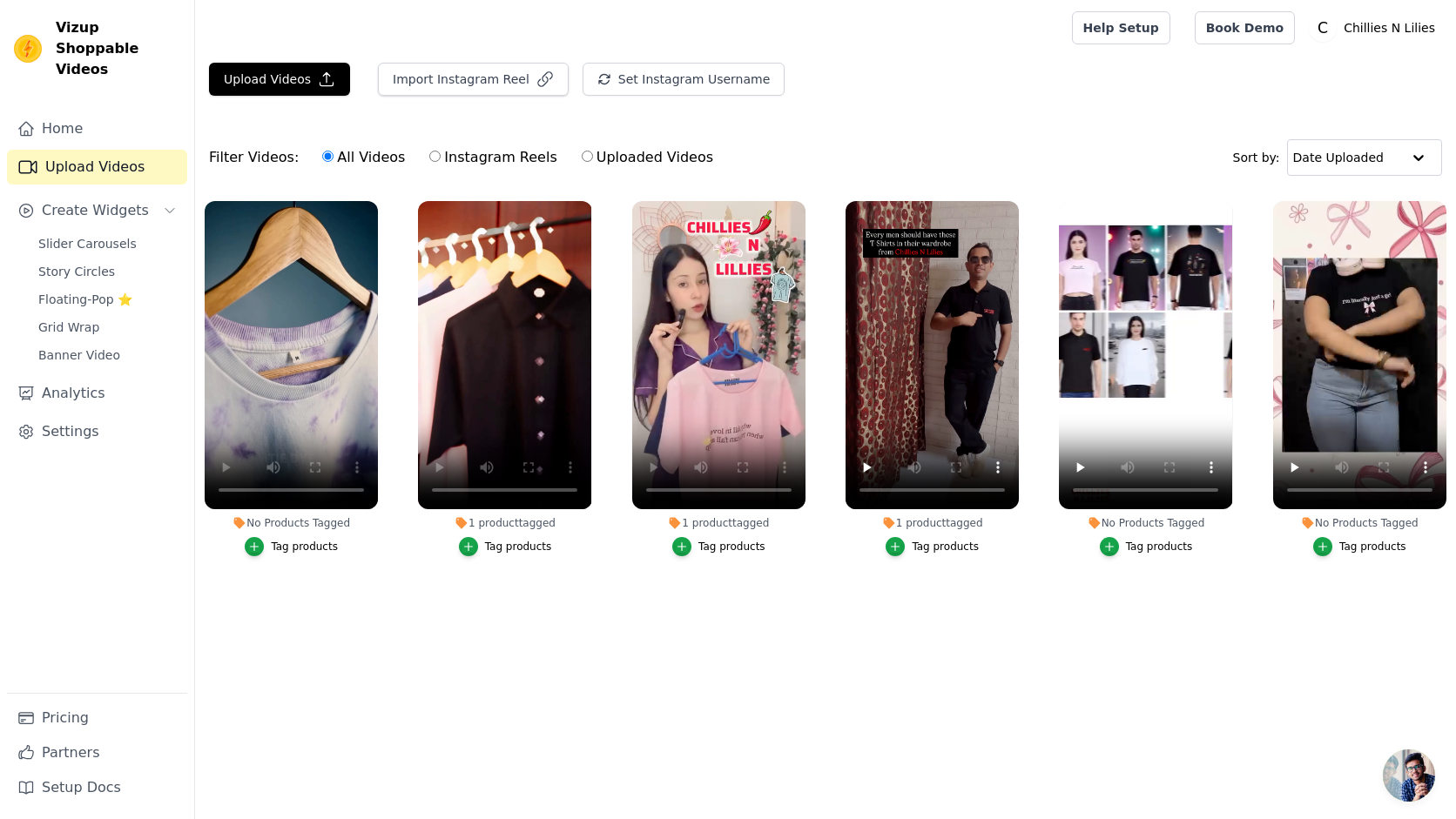
click at [323, 523] on div "No Products Tagged" at bounding box center [291, 523] width 173 height 14
click at [311, 543] on div "Tag products" at bounding box center [304, 547] width 67 height 14
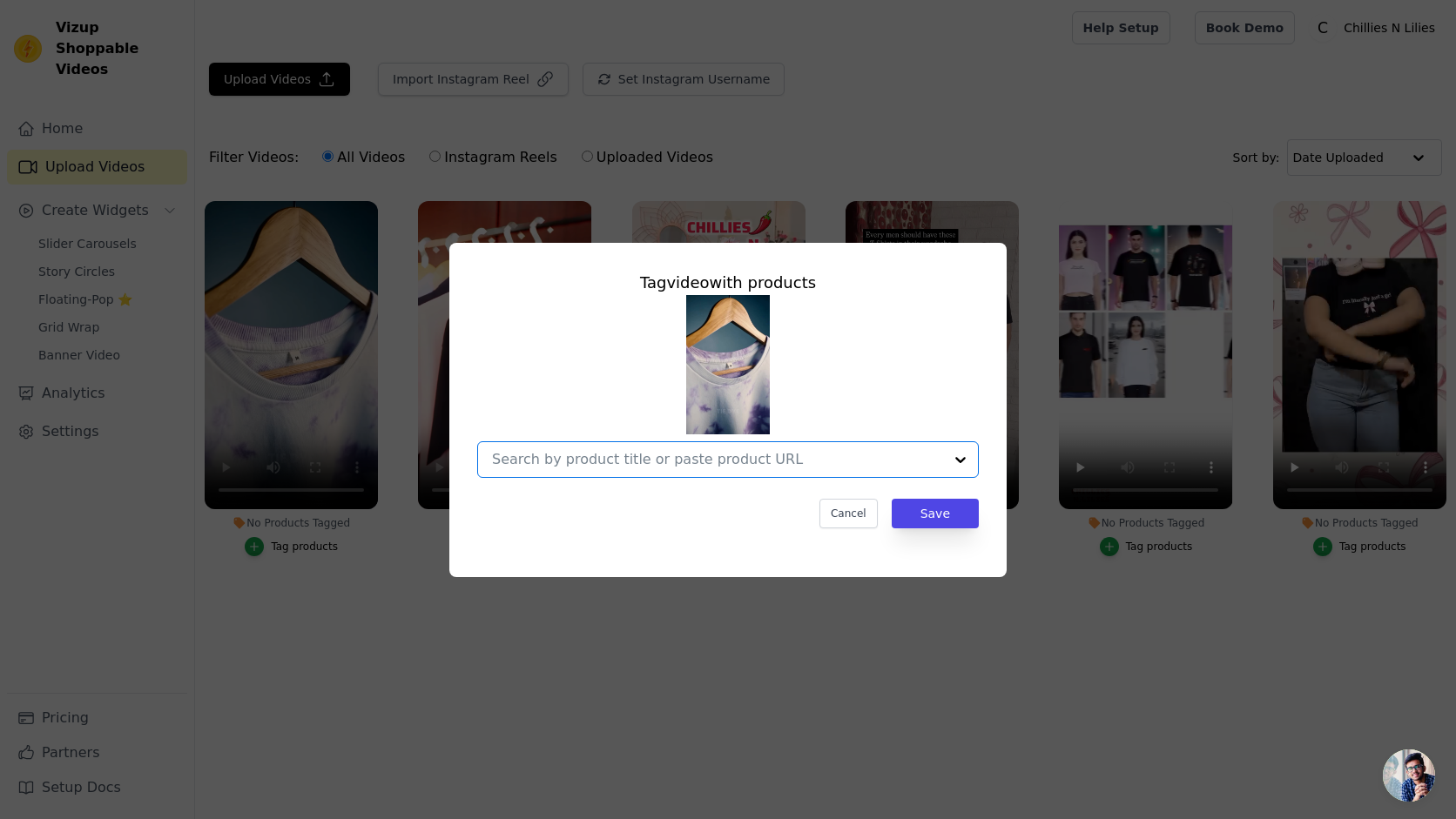
click at [603, 457] on input "No Products Tagged Tag video with products Option undefined, selected. Select i…" at bounding box center [717, 459] width 451 height 17
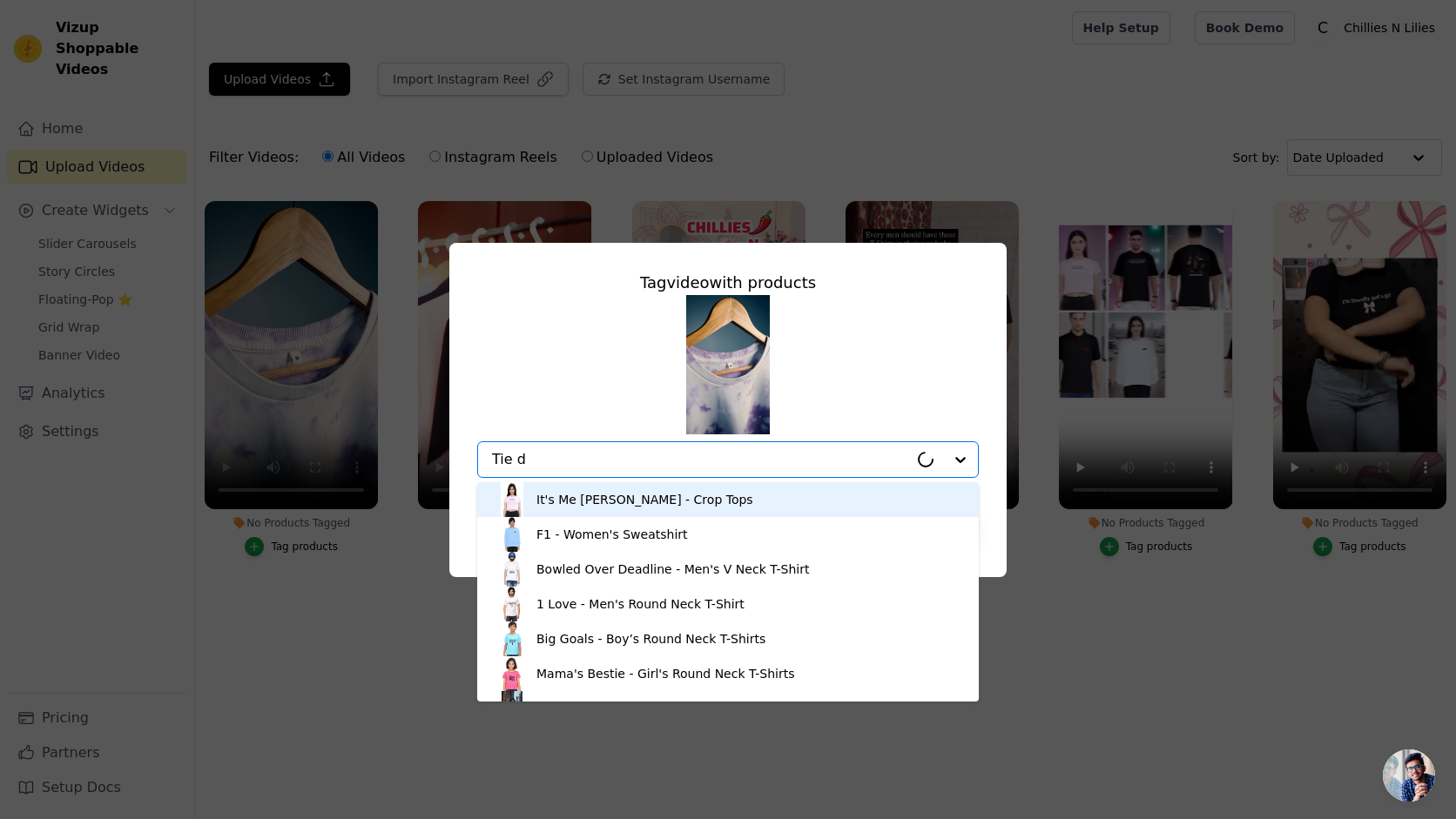
type input "Tie dy"
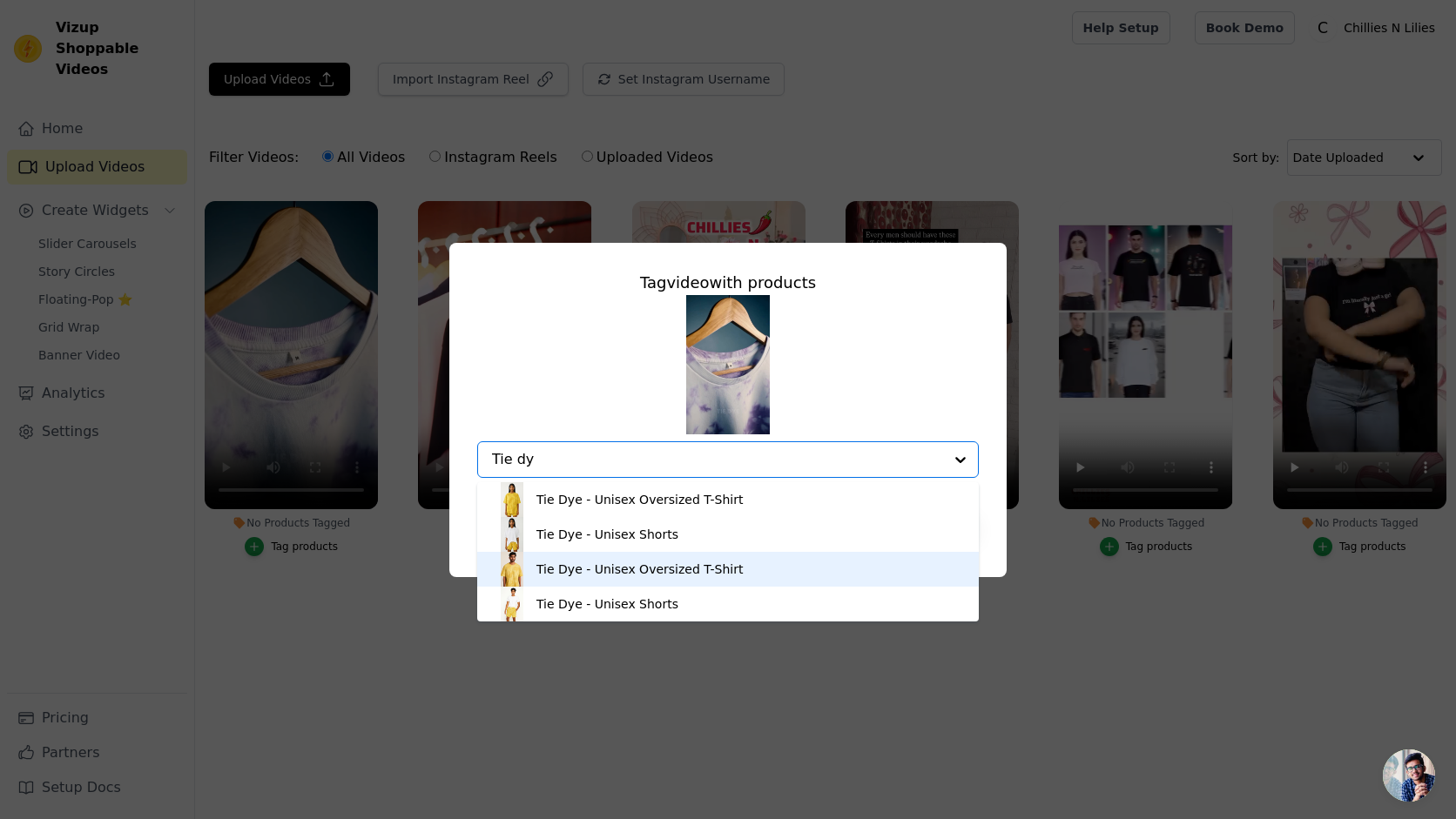
click at [596, 564] on div "Tie Dye - Unisex Oversized T-Shirt" at bounding box center [640, 569] width 207 height 18
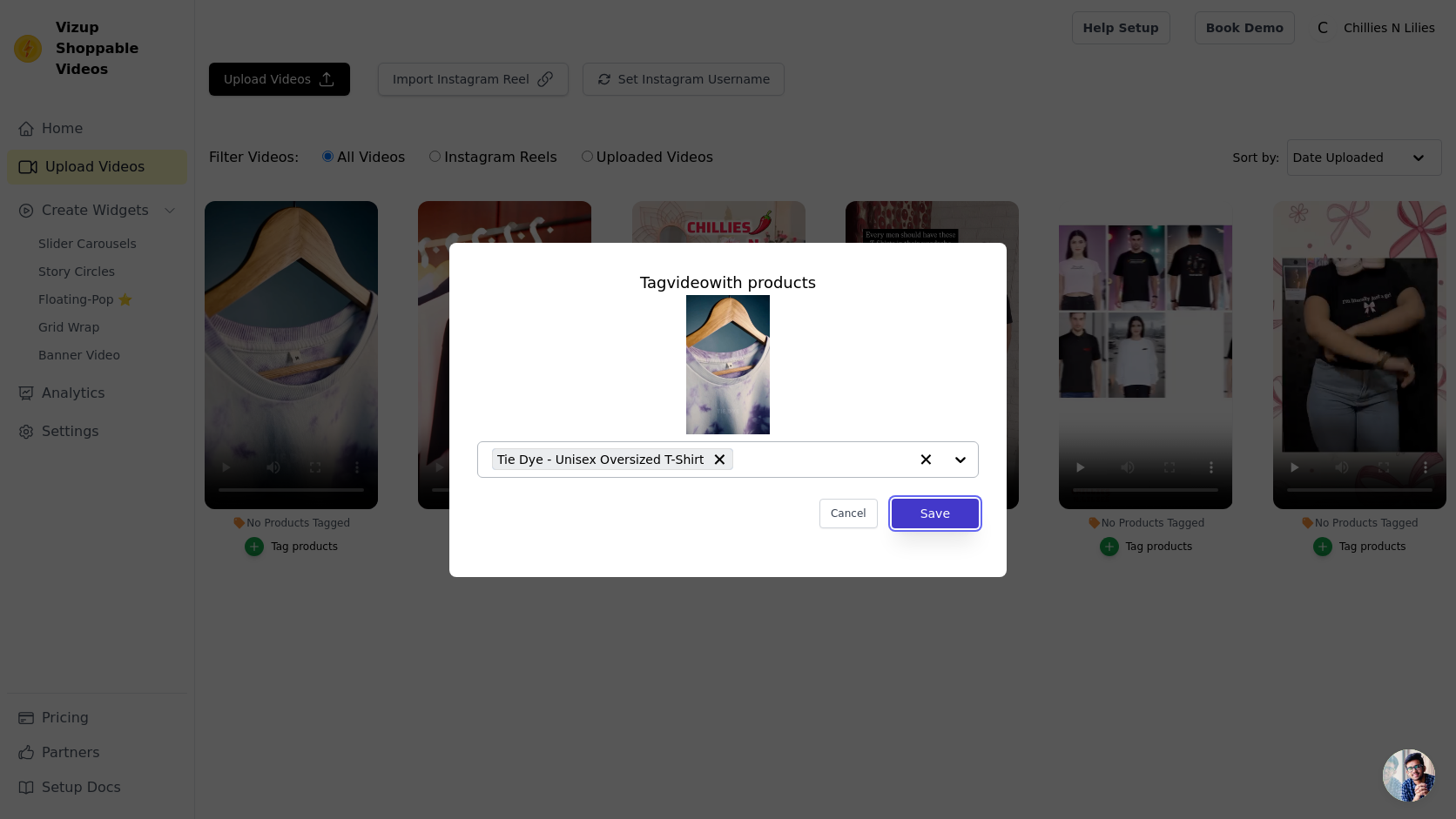
click at [954, 520] on button "Save" at bounding box center [936, 513] width 87 height 29
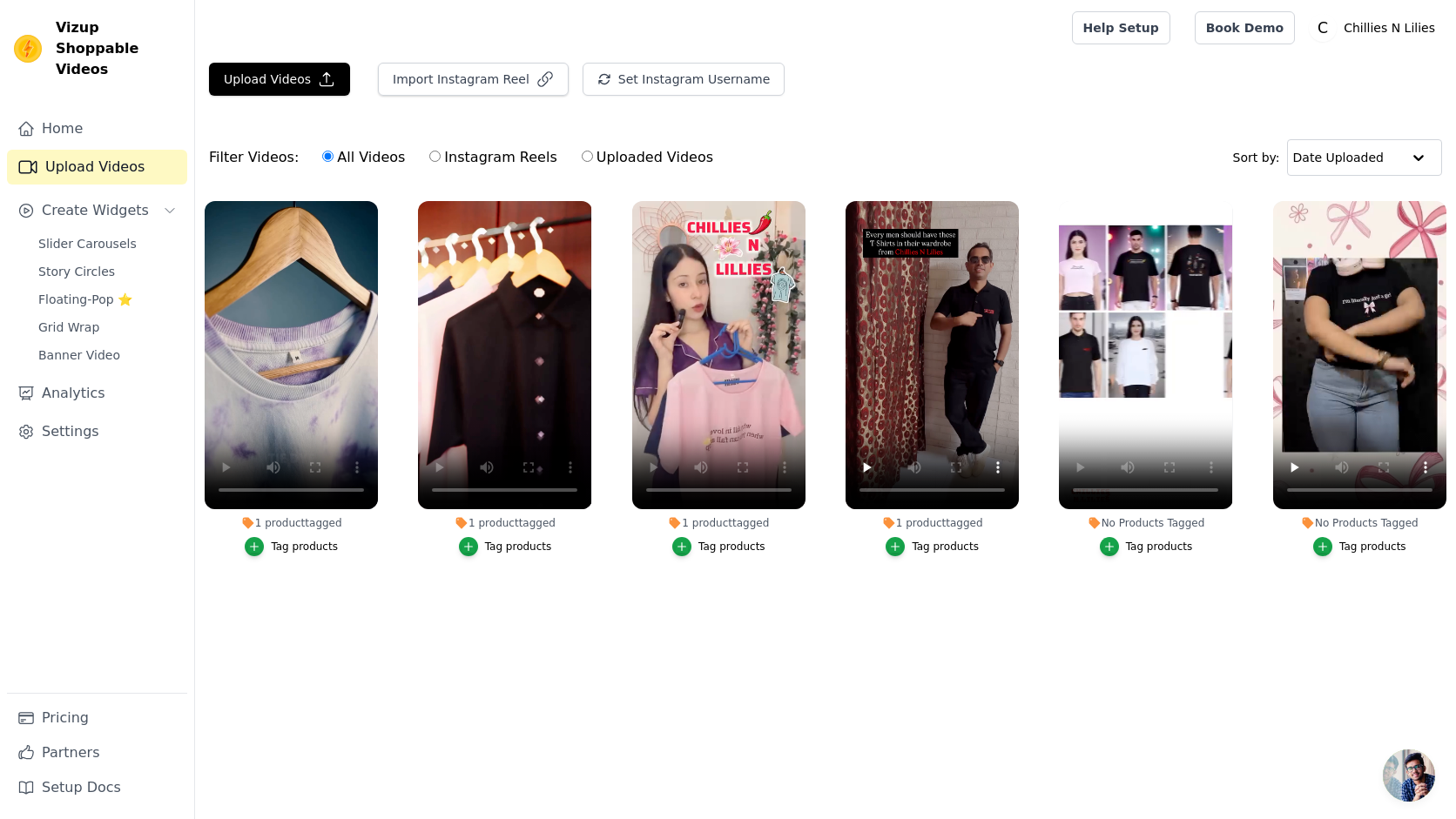
click at [1166, 545] on div "Tag products" at bounding box center [1158, 547] width 67 height 14
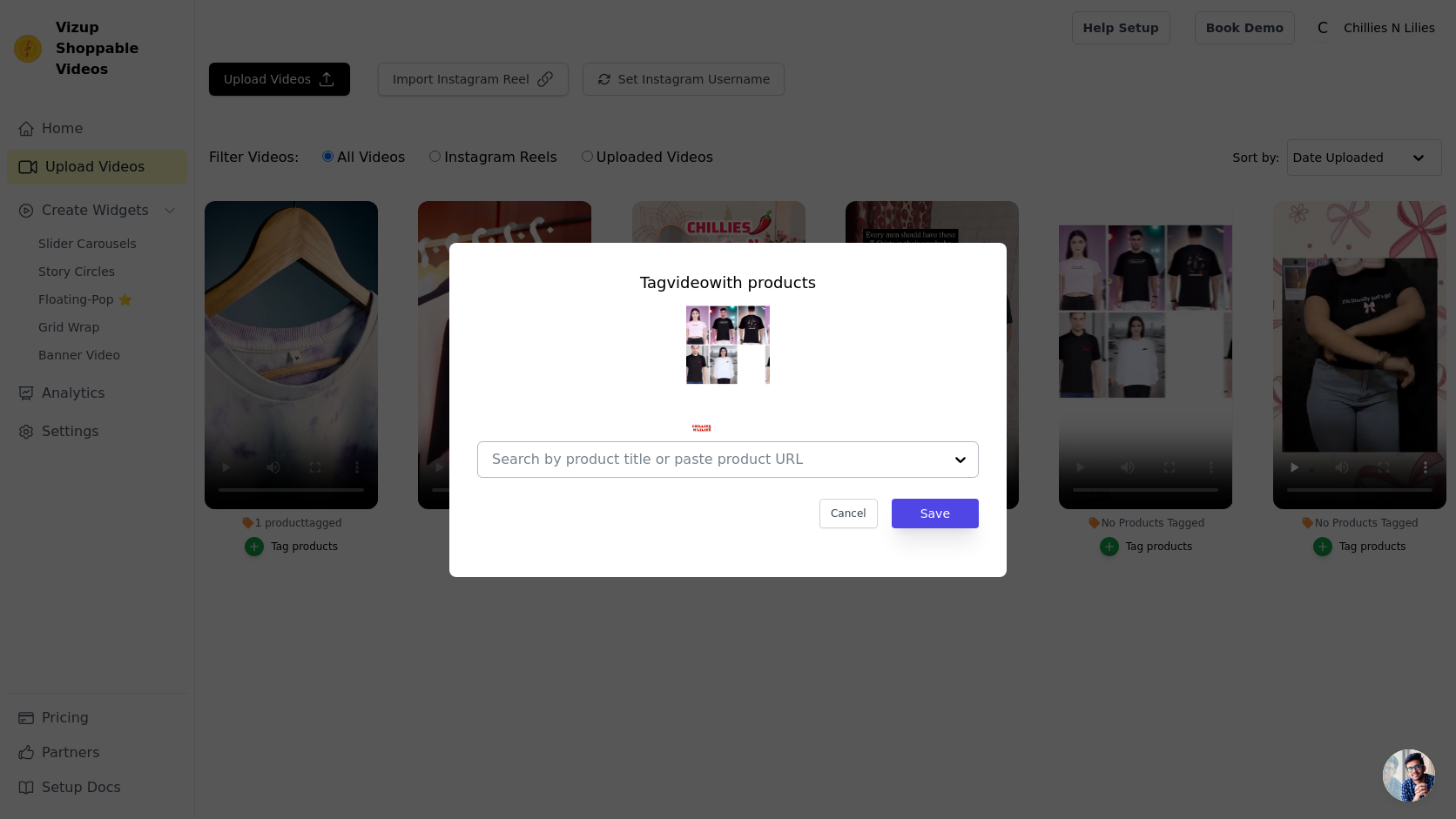
click at [711, 457] on input "No Products Tagged Tag video with products Cancel Save Tag products" at bounding box center [717, 459] width 451 height 17
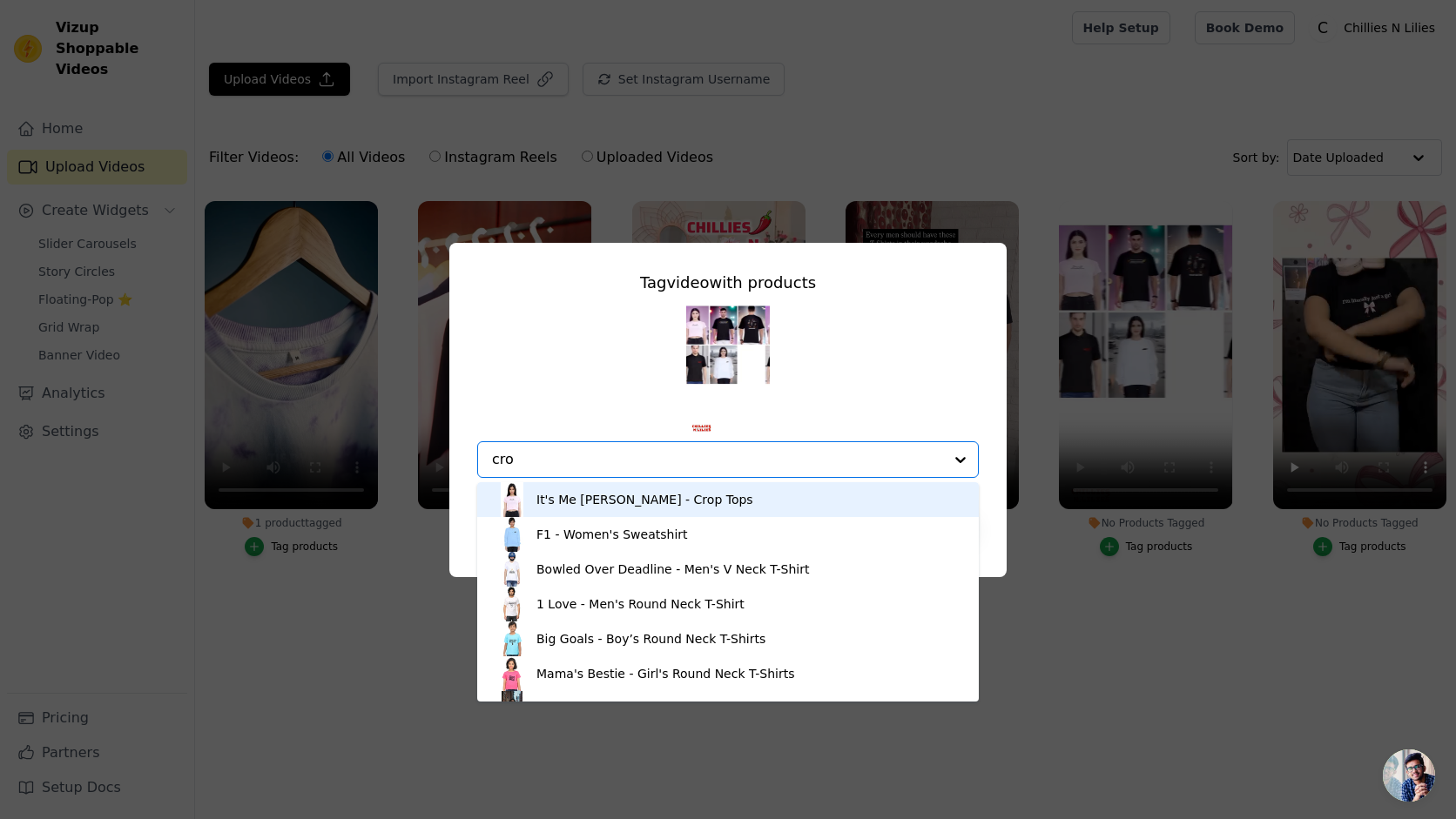
type input "crop"
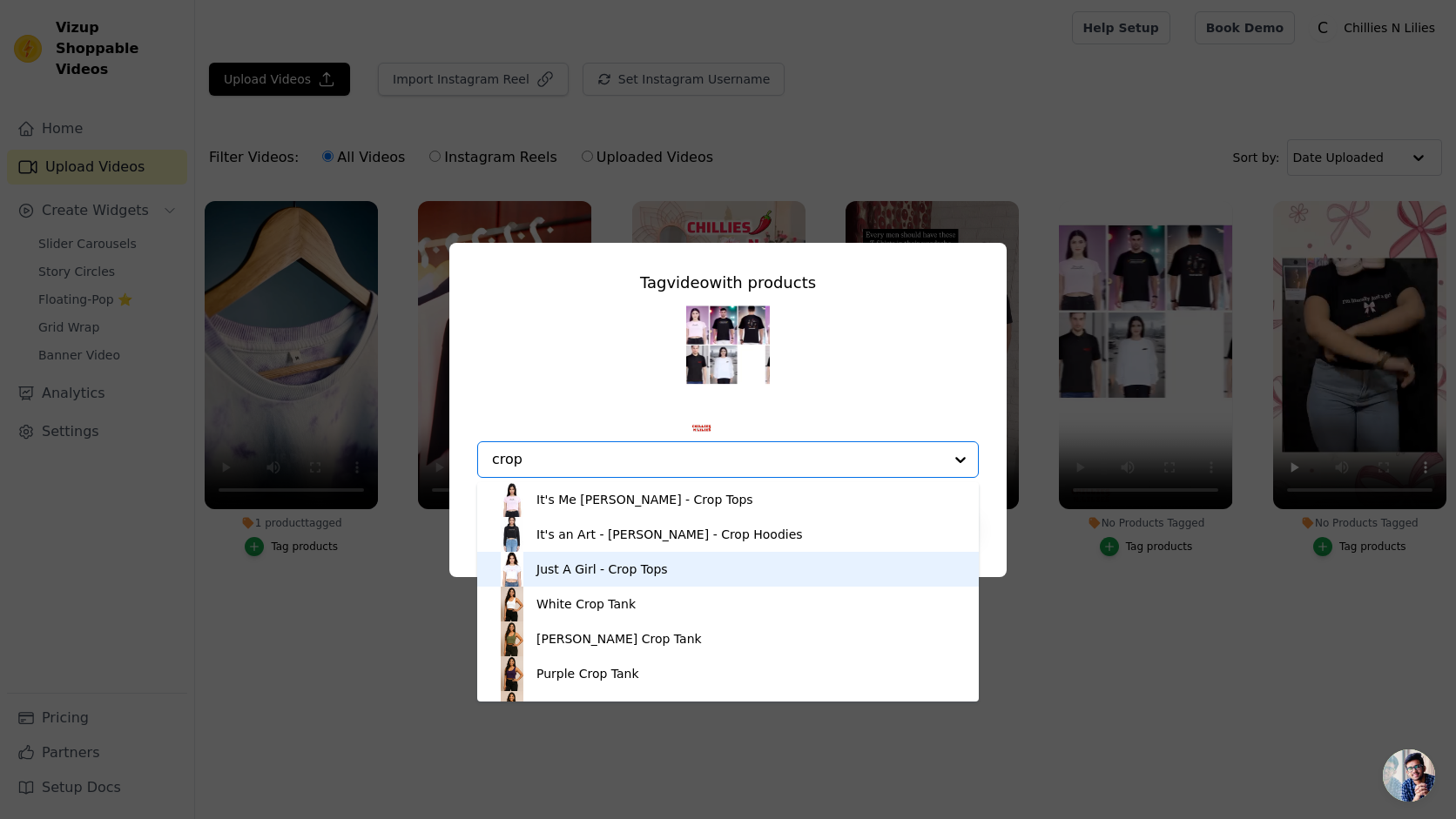
click at [614, 576] on div "Just A Girl - Crop Tops" at bounding box center [602, 569] width 132 height 18
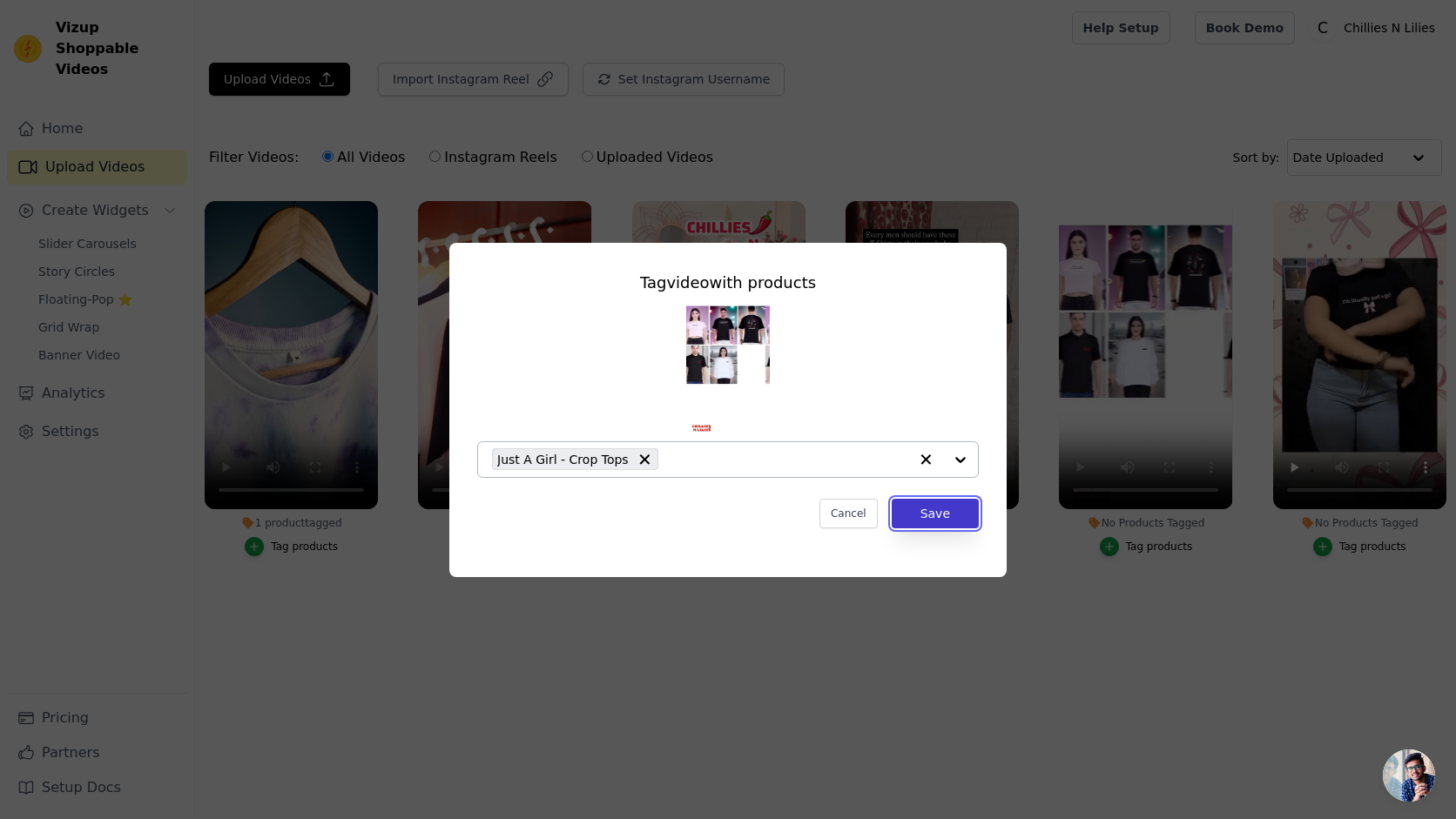
click at [937, 519] on button "Save" at bounding box center [936, 513] width 87 height 29
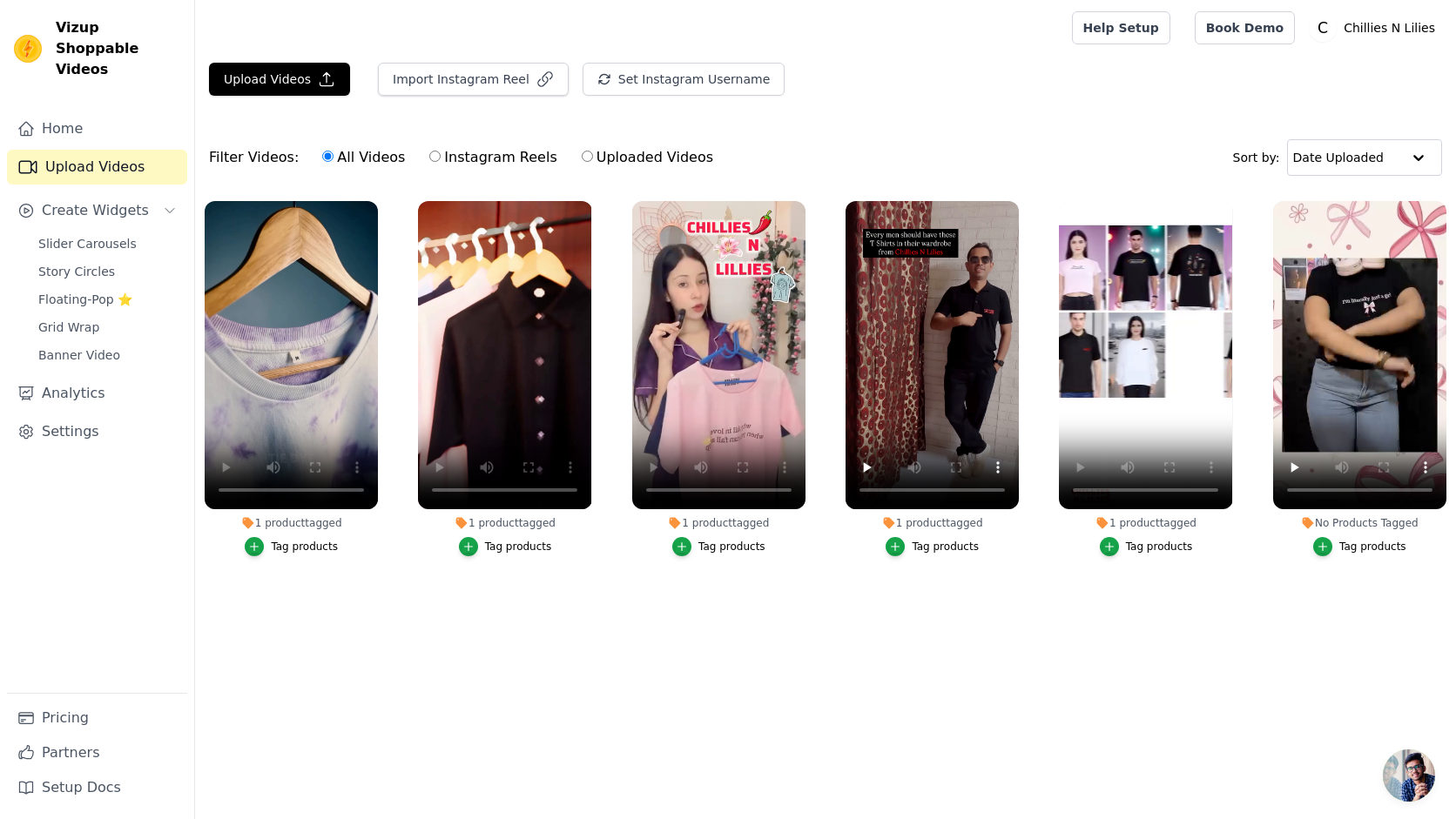
click at [1370, 546] on div "Tag products" at bounding box center [1372, 547] width 67 height 14
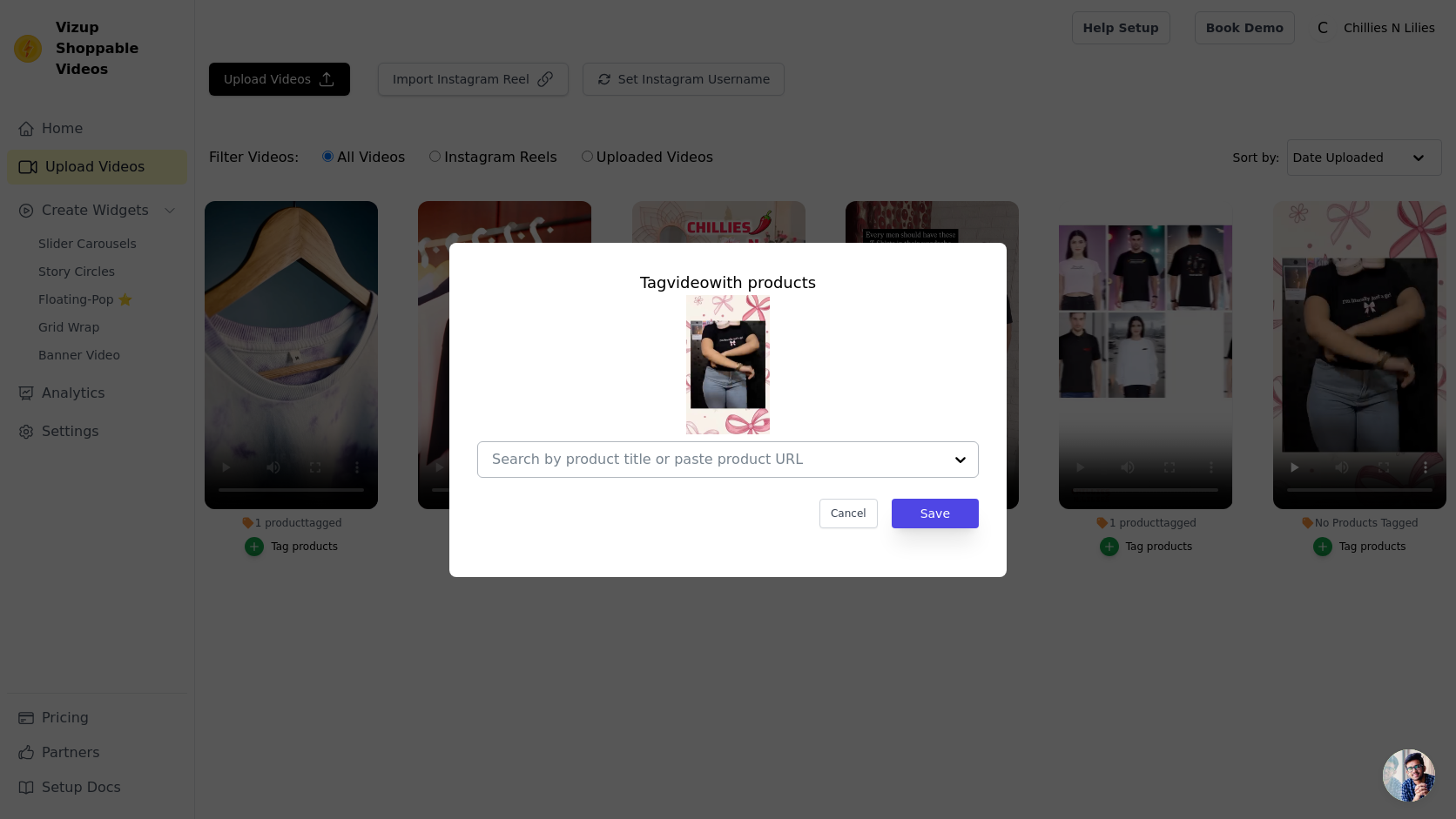
click at [822, 455] on input "No Products Tagged Tag video with products Cancel Save Tag products" at bounding box center [717, 459] width 451 height 17
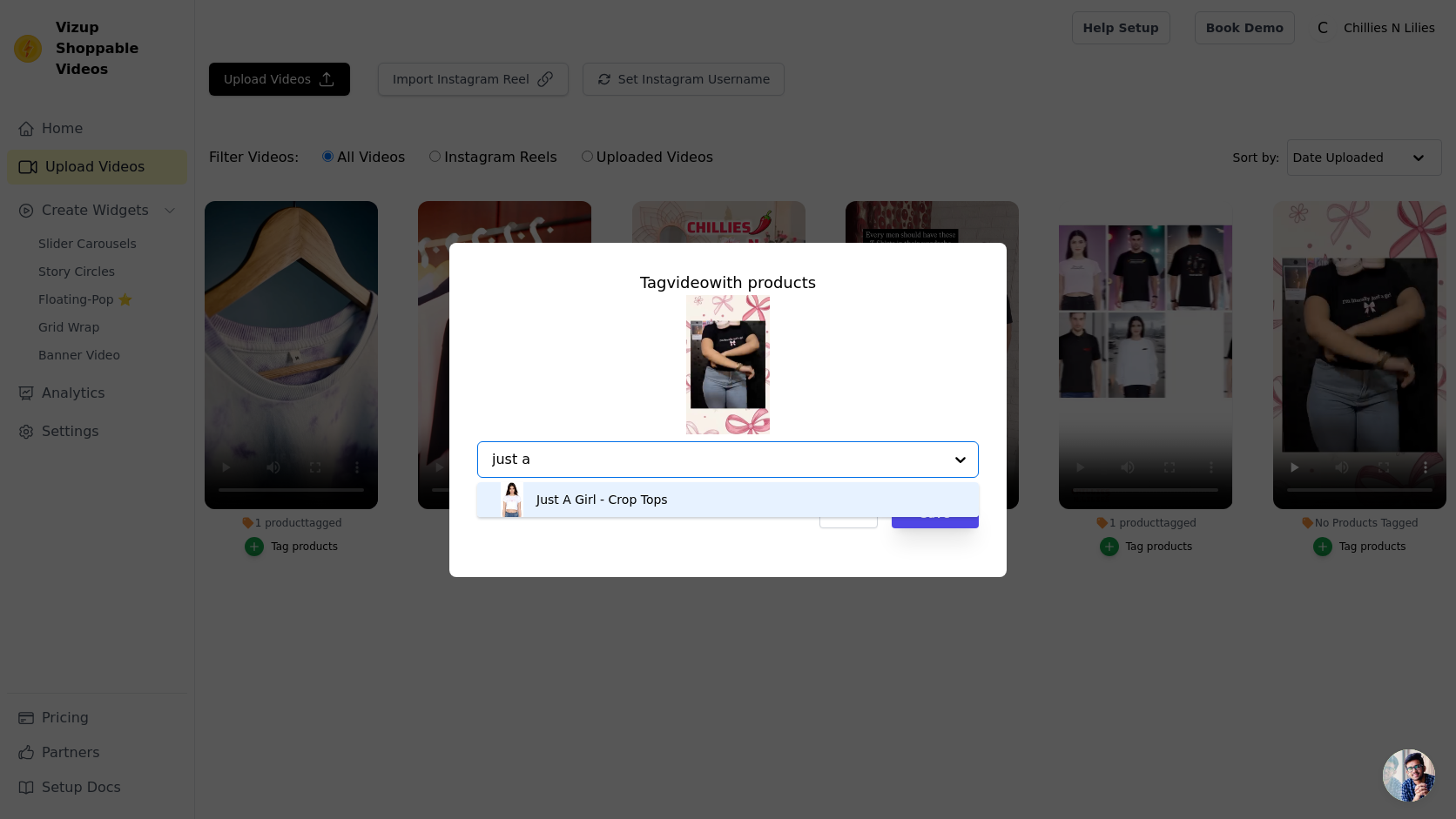
type input "just a"
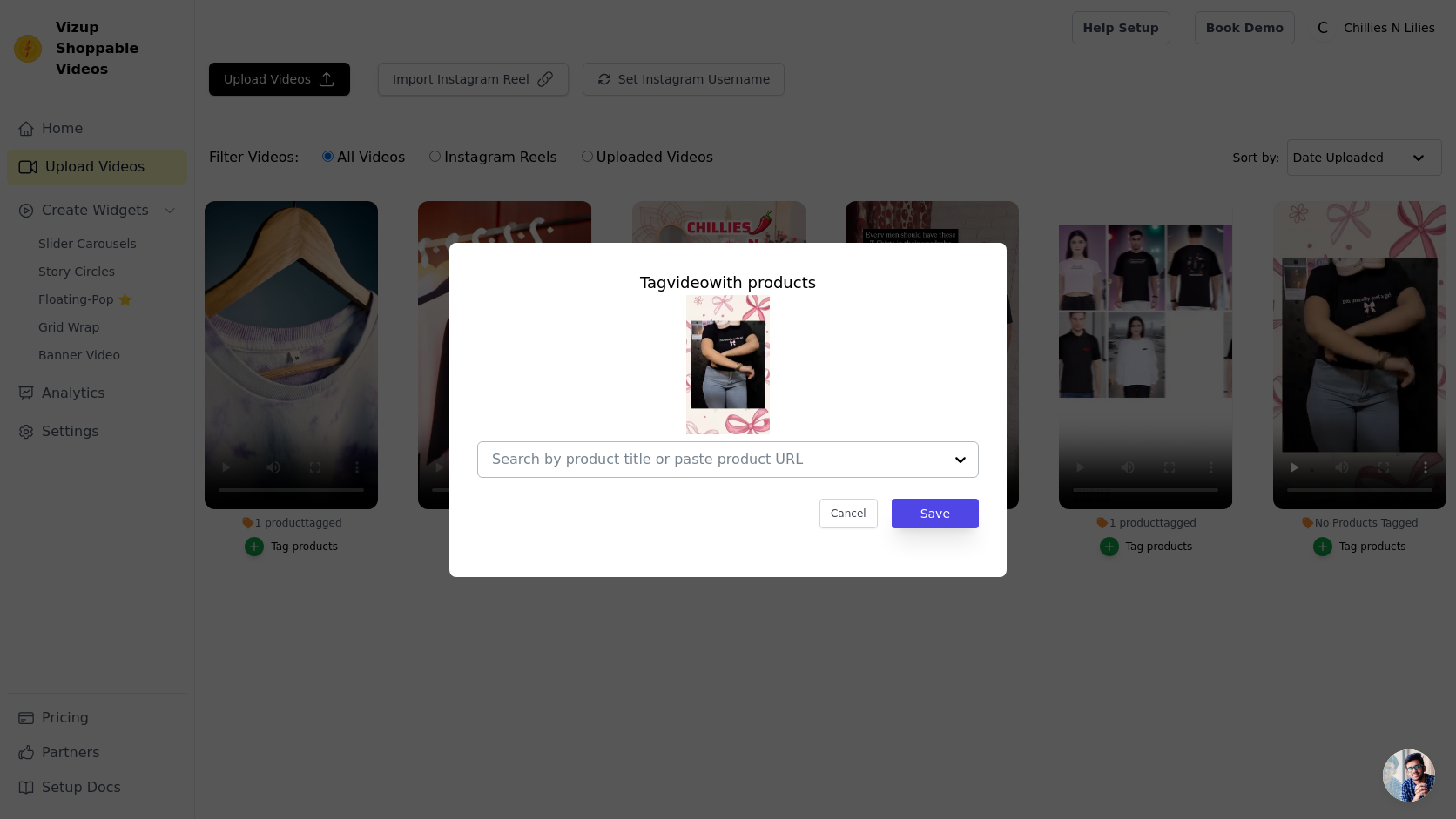
click at [825, 466] on input "No Products Tagged Tag video with products Cancel Save Tag products" at bounding box center [717, 459] width 451 height 17
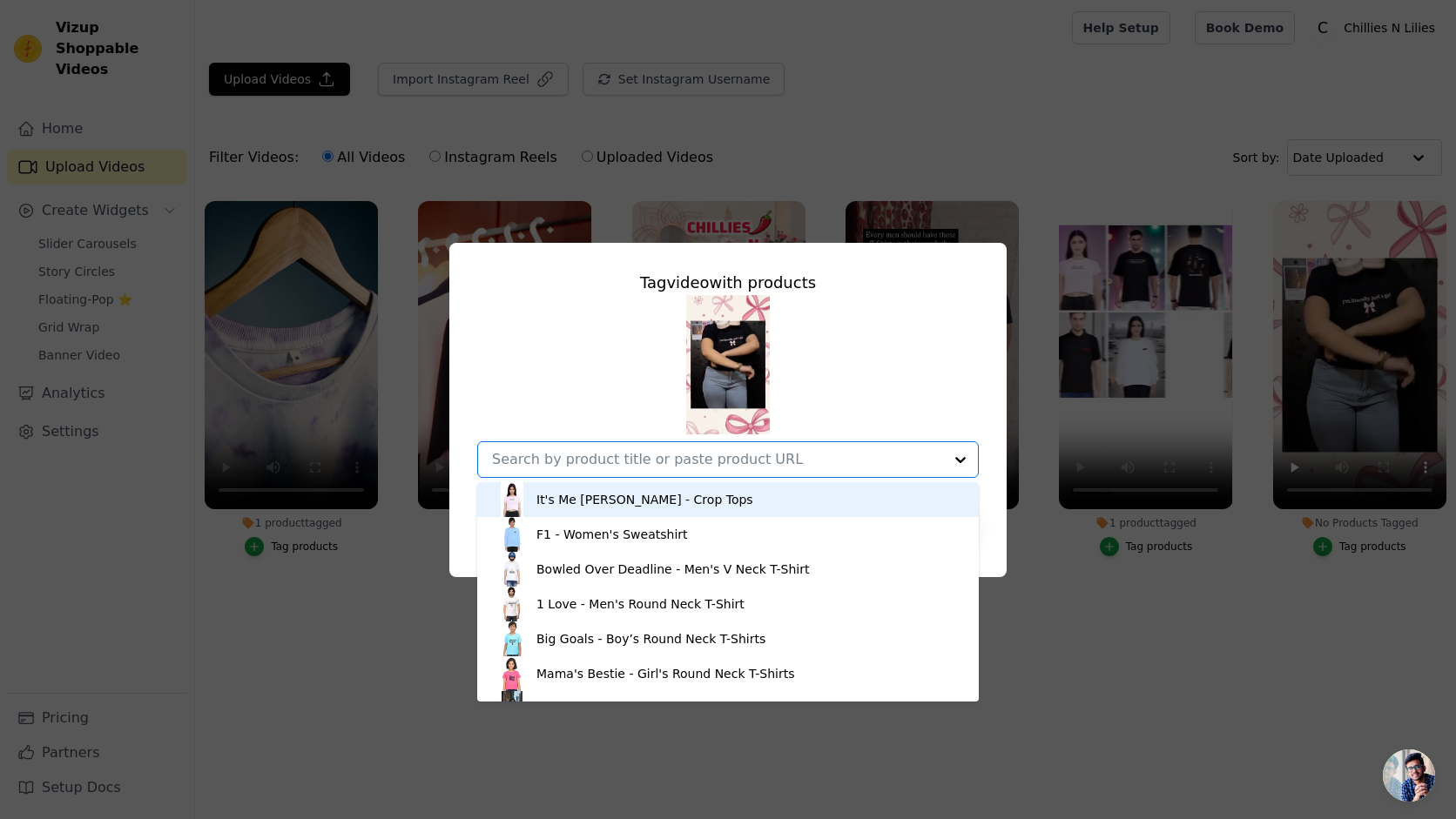
paste input "Just A Girl - Crop Tops Just A Girl - Crop Tops Just A Girl - Crop Tops Just A …"
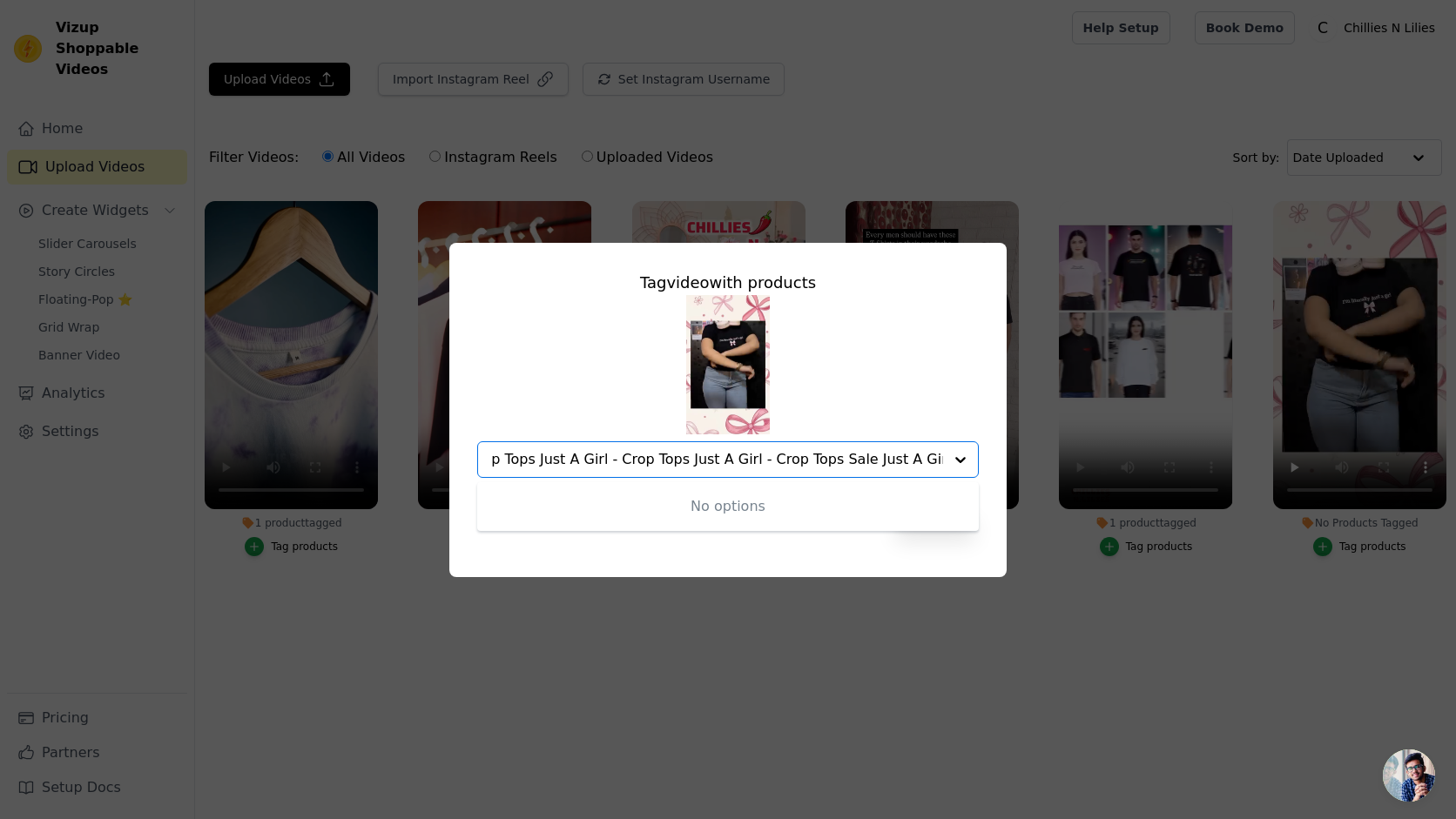
scroll to position [0, 389]
click at [778, 463] on input "Just A Girl - Crop Tops Just A Girl - Crop Tops Just A Girl - Crop Tops Just A …" at bounding box center [717, 459] width 451 height 17
click at [720, 451] on input "Crop Tops Sale Just A Girl" at bounding box center [717, 459] width 451 height 17
type input "Crop Tops [PERSON_NAME]"
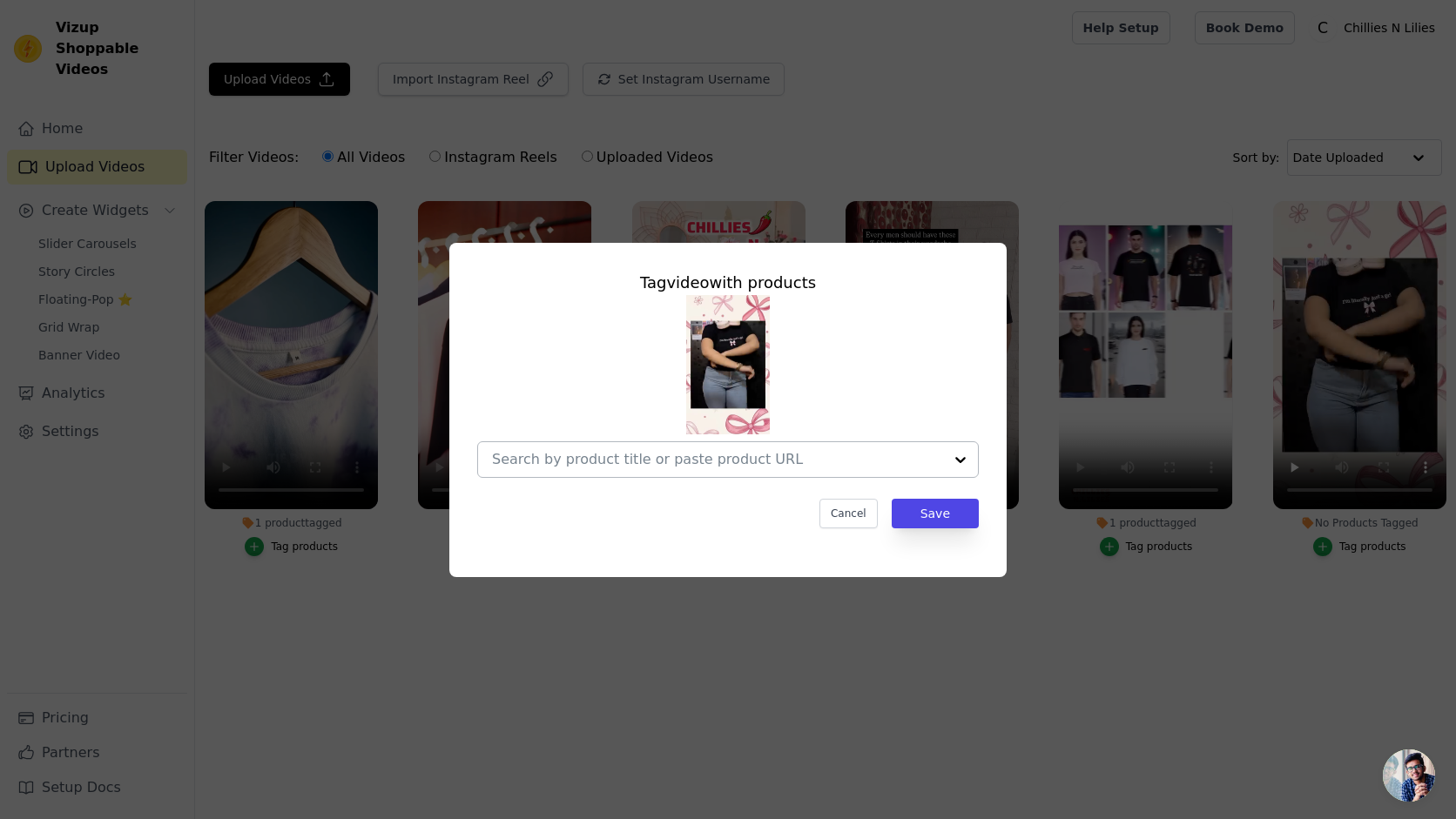
click at [773, 460] on input "No Products Tagged Tag video with products Cancel Save Tag products" at bounding box center [717, 459] width 451 height 17
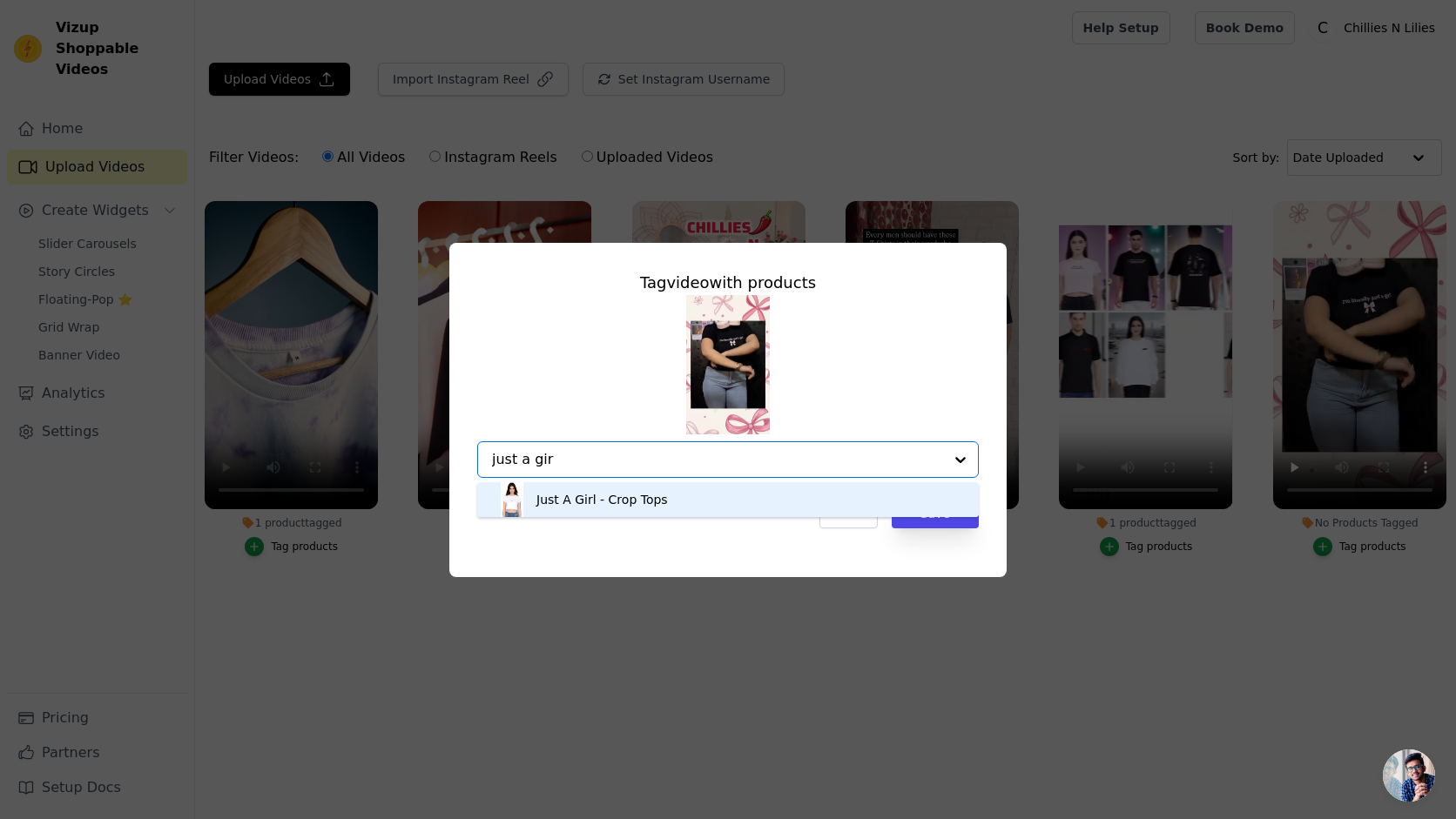
type input "just a girl"
click at [650, 503] on div "Just A Girl - Crop Tops" at bounding box center [602, 500] width 132 height 18
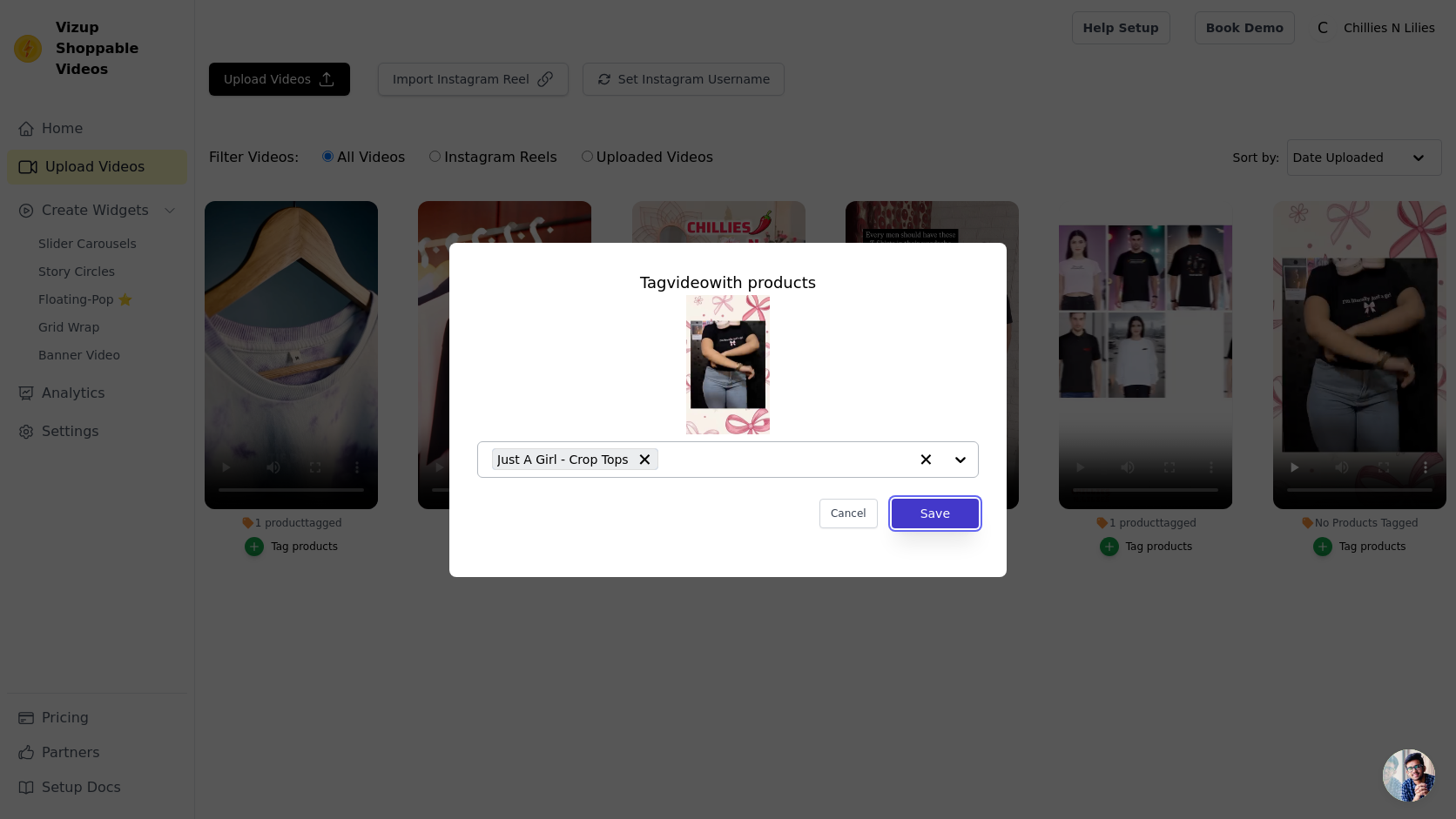
click at [972, 519] on button "Save" at bounding box center [936, 513] width 87 height 29
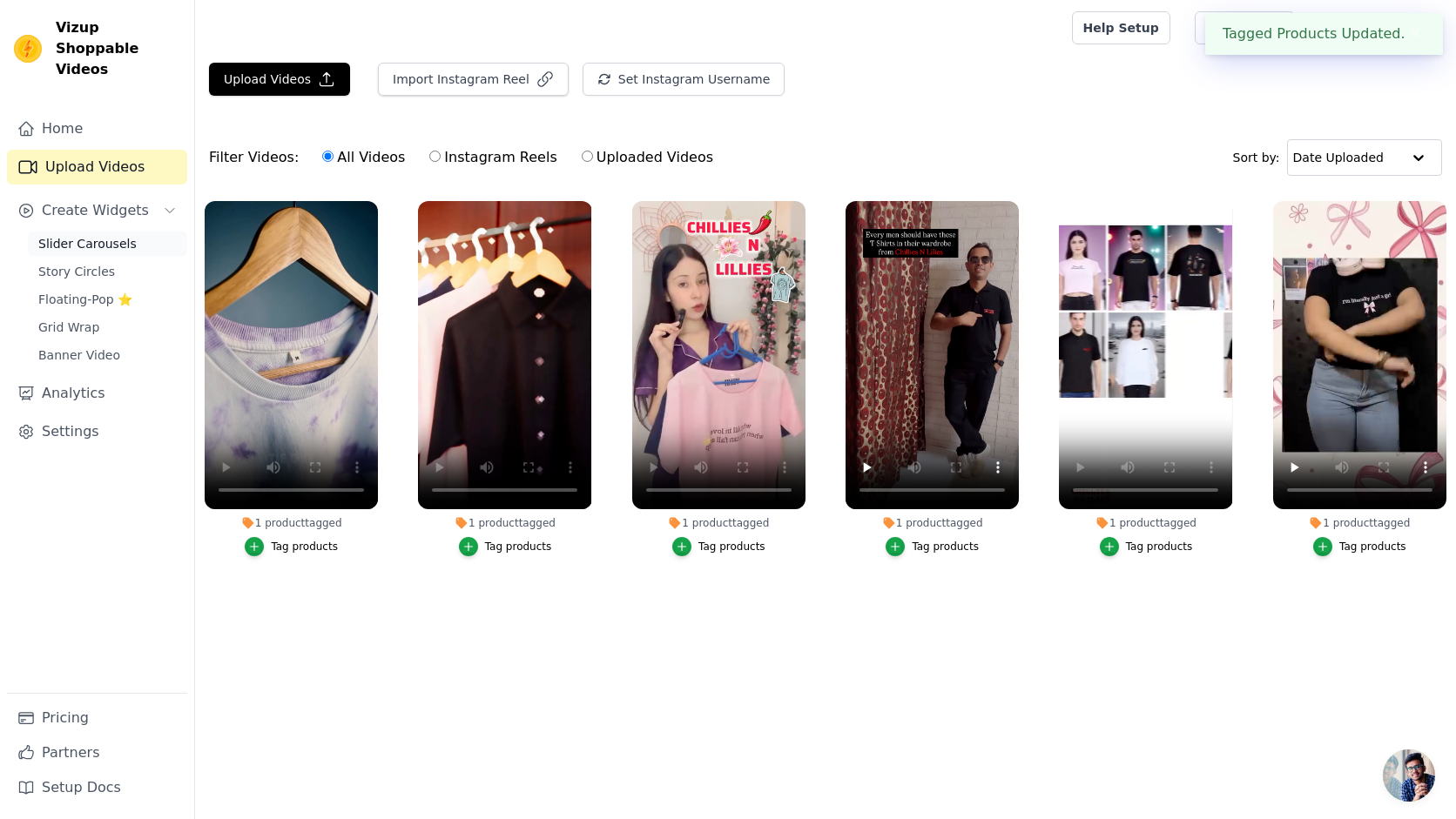
click at [95, 235] on span "Slider Carousels" at bounding box center [87, 244] width 98 height 18
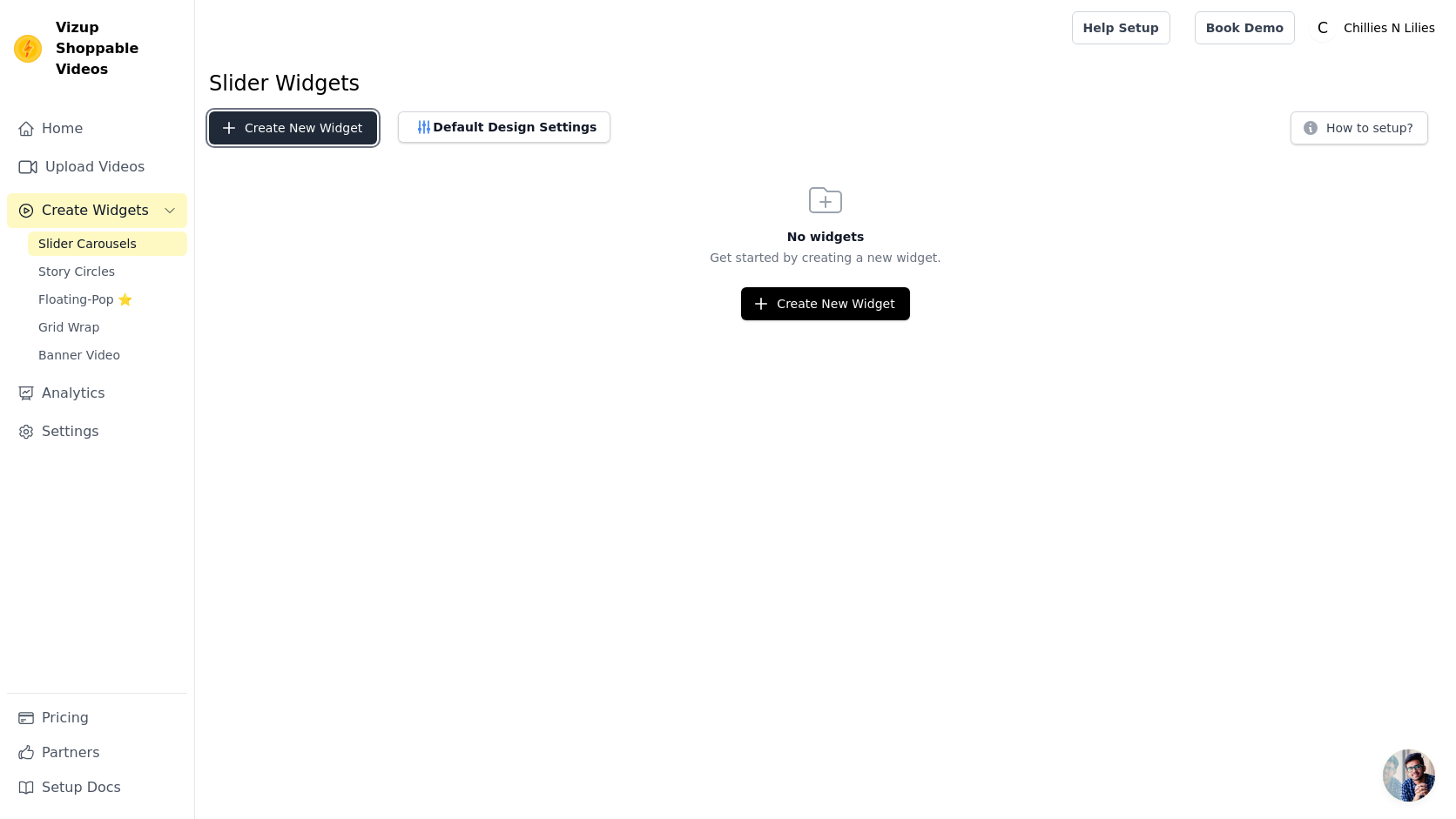
click at [296, 132] on button "Create New Widget" at bounding box center [293, 127] width 168 height 33
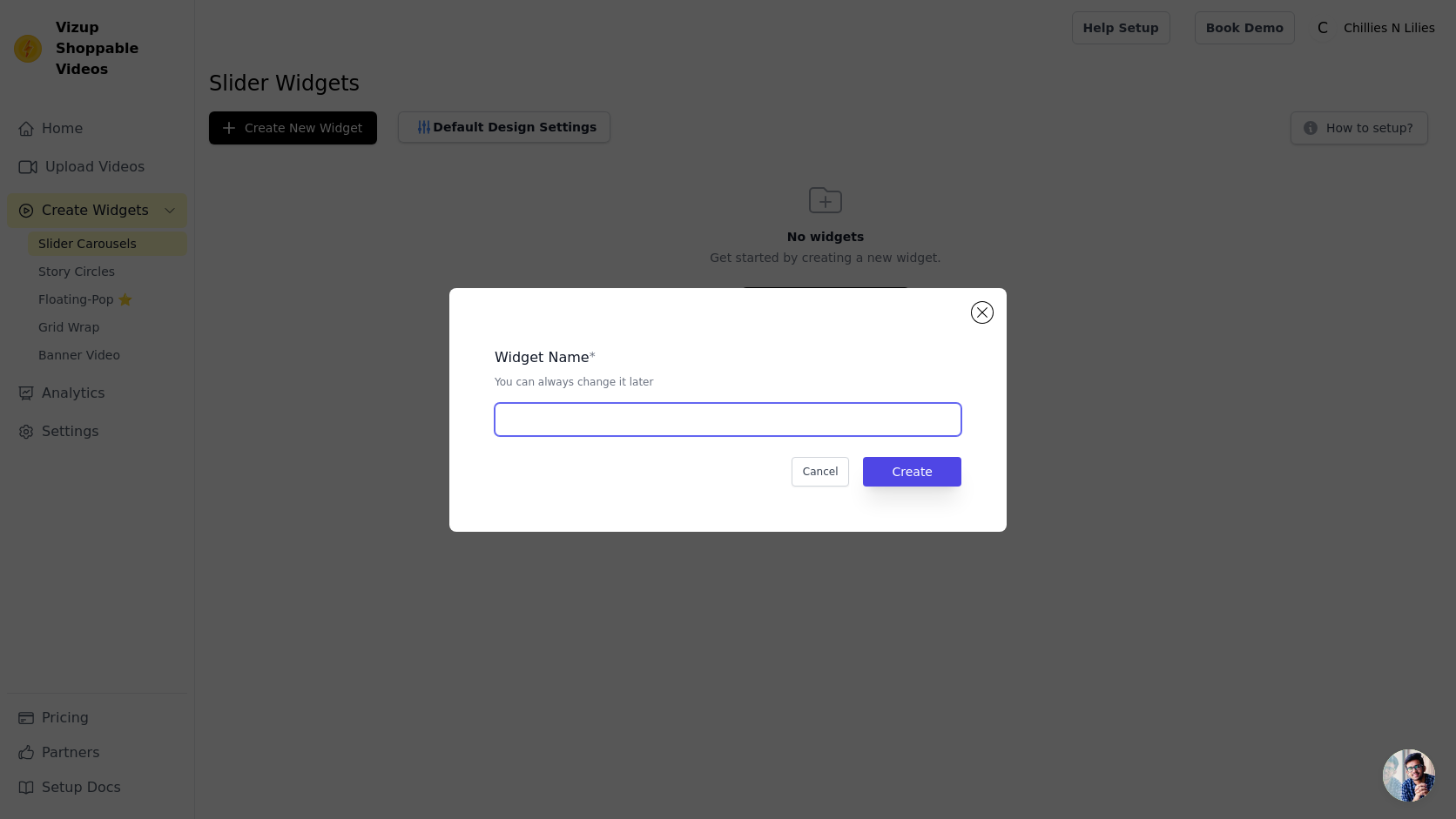
click at [578, 422] on input "text" at bounding box center [728, 419] width 467 height 33
type input "First"
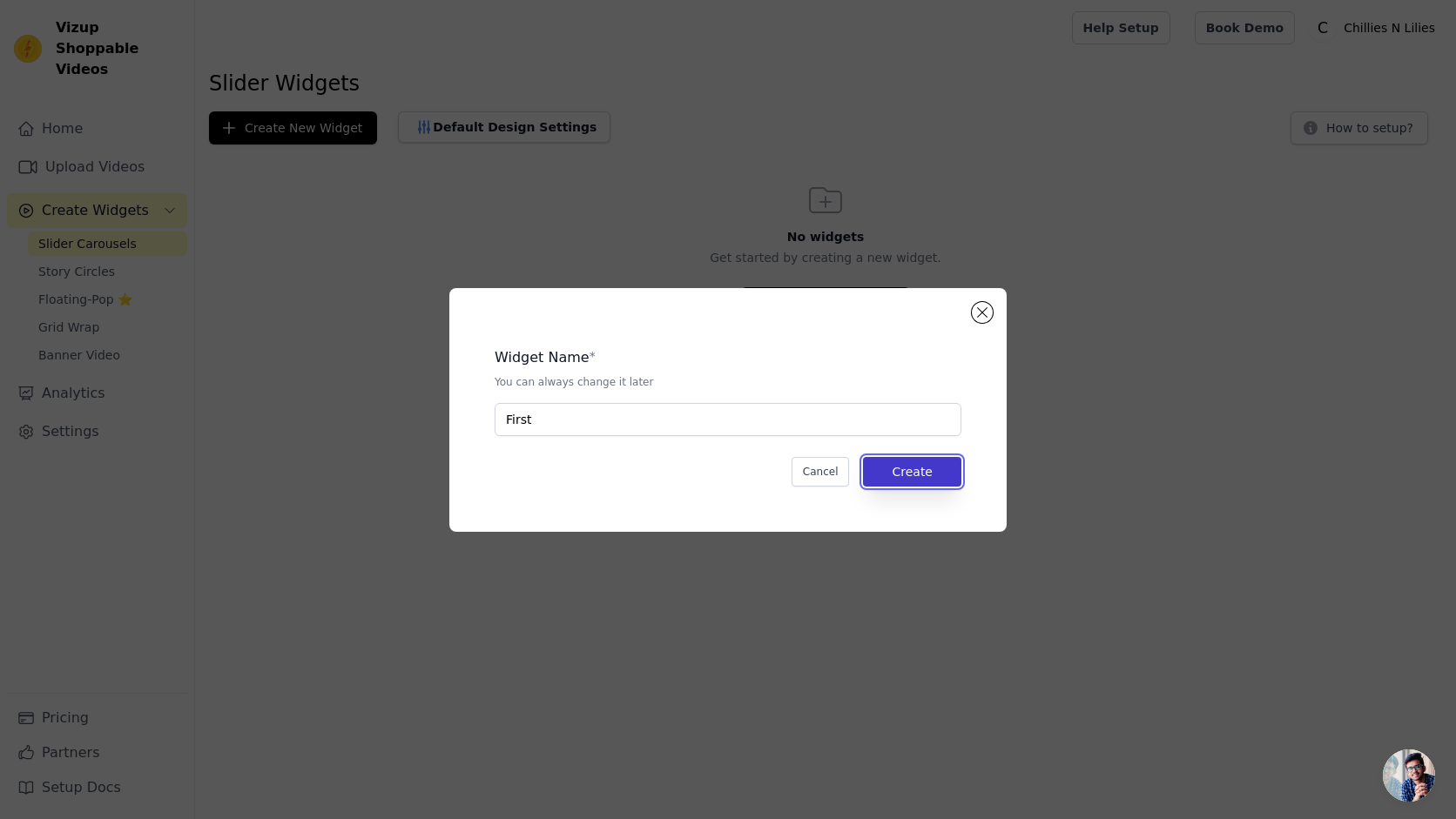
click at [937, 476] on button "Create" at bounding box center [912, 471] width 98 height 29
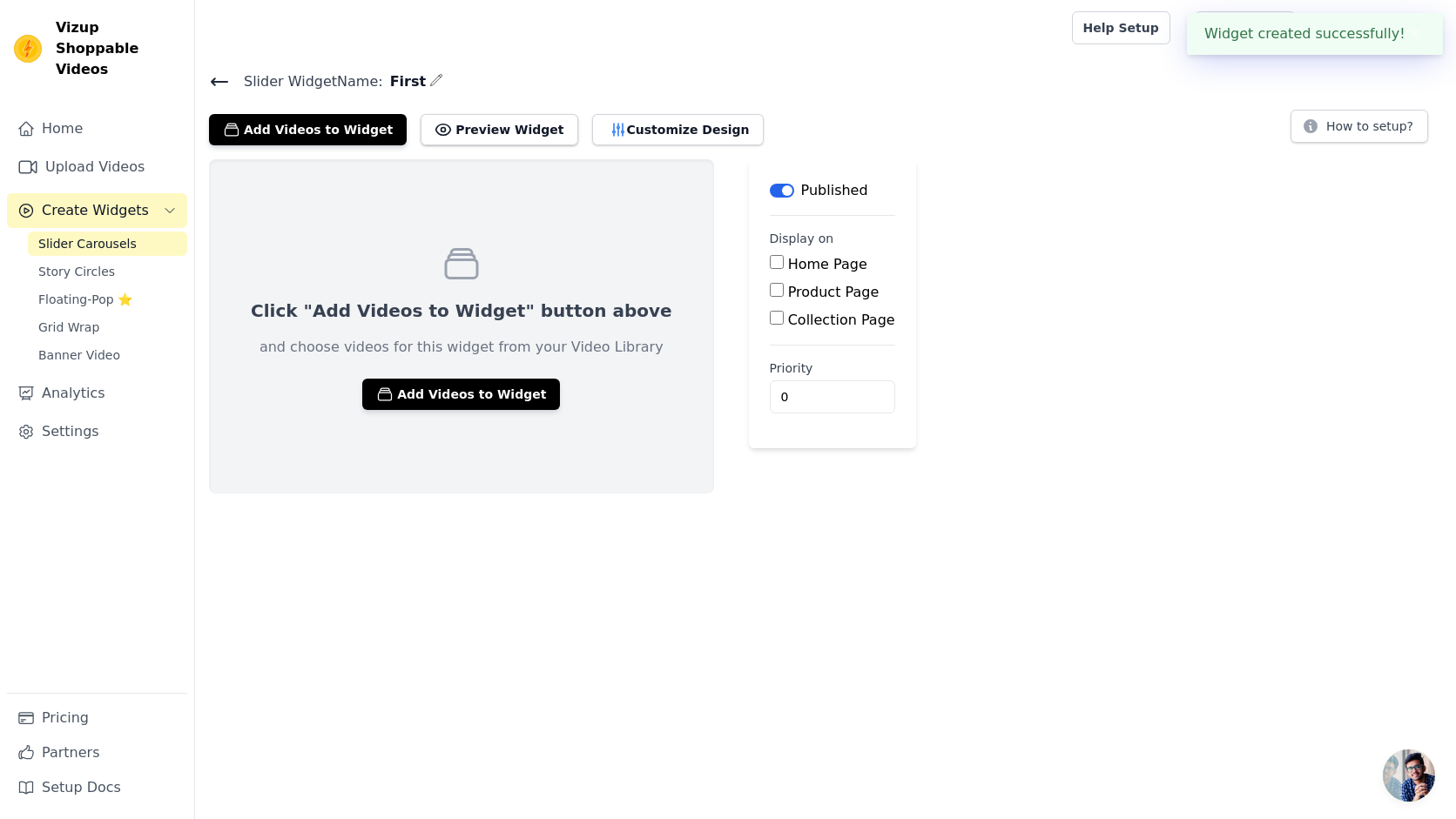
click at [788, 266] on label "Home Page" at bounding box center [827, 264] width 79 height 17
click at [770, 266] on input "Home Page" at bounding box center [777, 262] width 14 height 14
checkbox input "true"
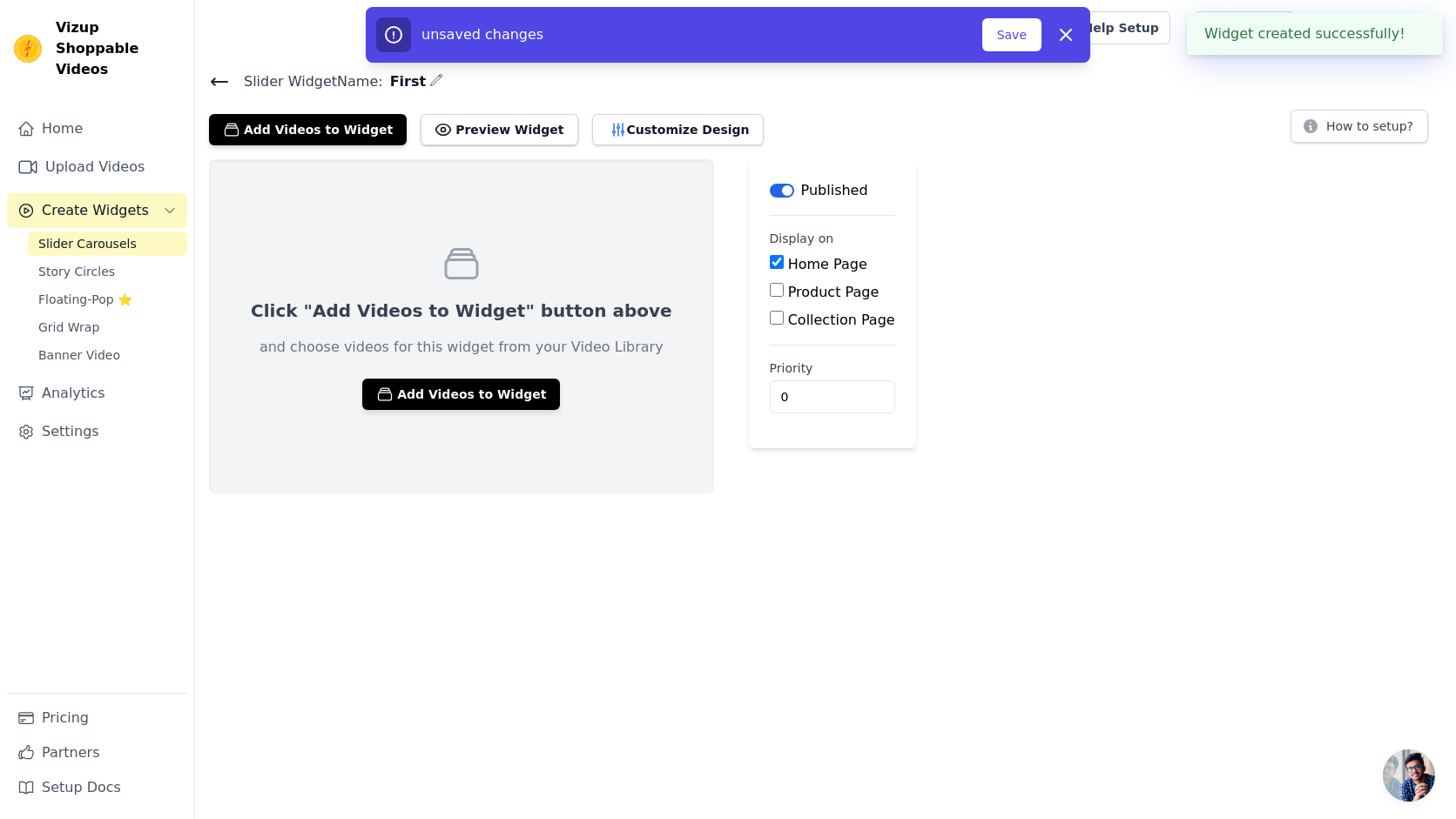
click at [788, 289] on label "Product Page" at bounding box center [833, 292] width 92 height 17
click at [770, 289] on input "Product Page" at bounding box center [777, 291] width 14 height 14
checkbox input "true"
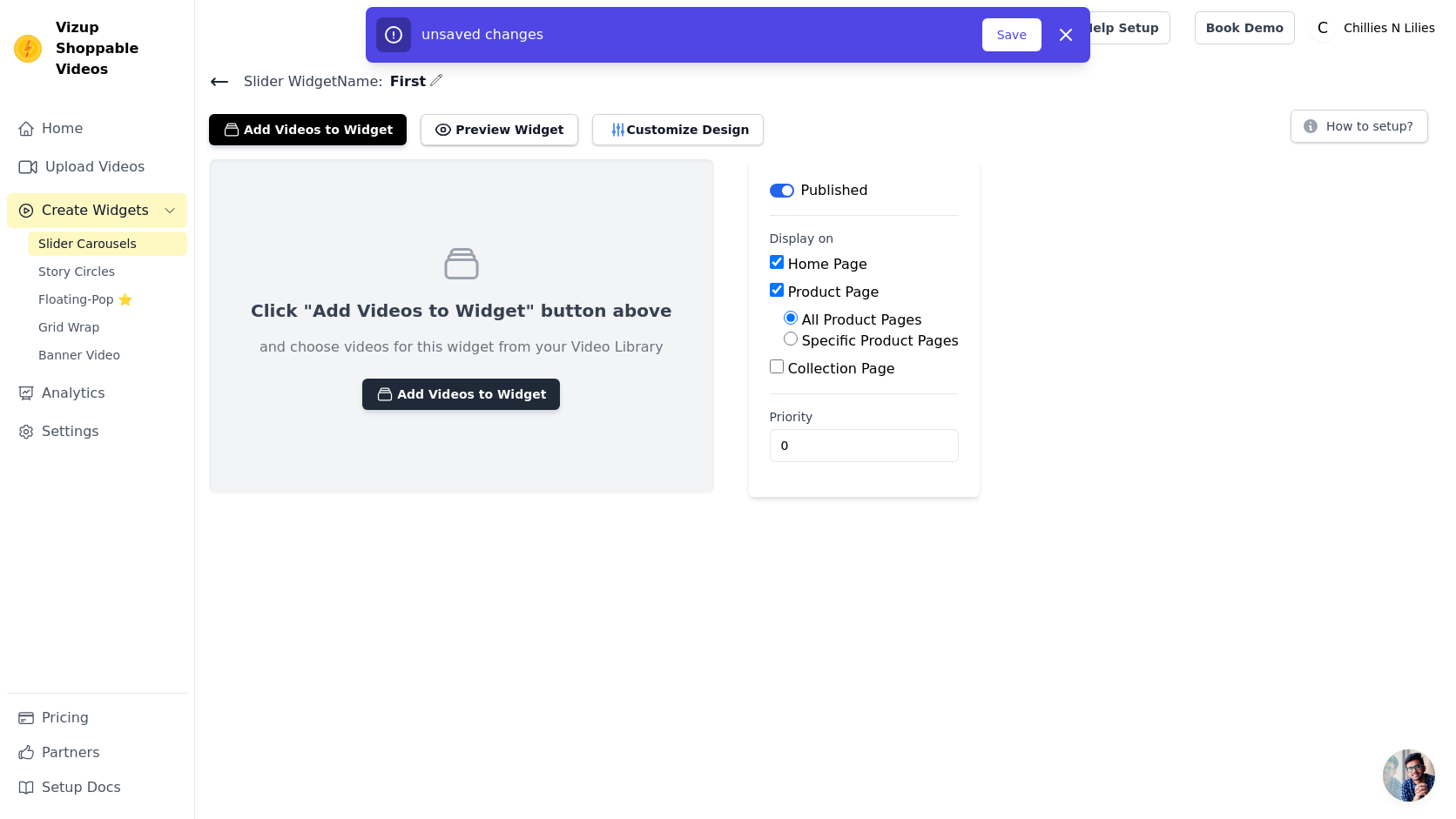
click at [446, 405] on button "Add Videos to Widget" at bounding box center [461, 394] width 198 height 31
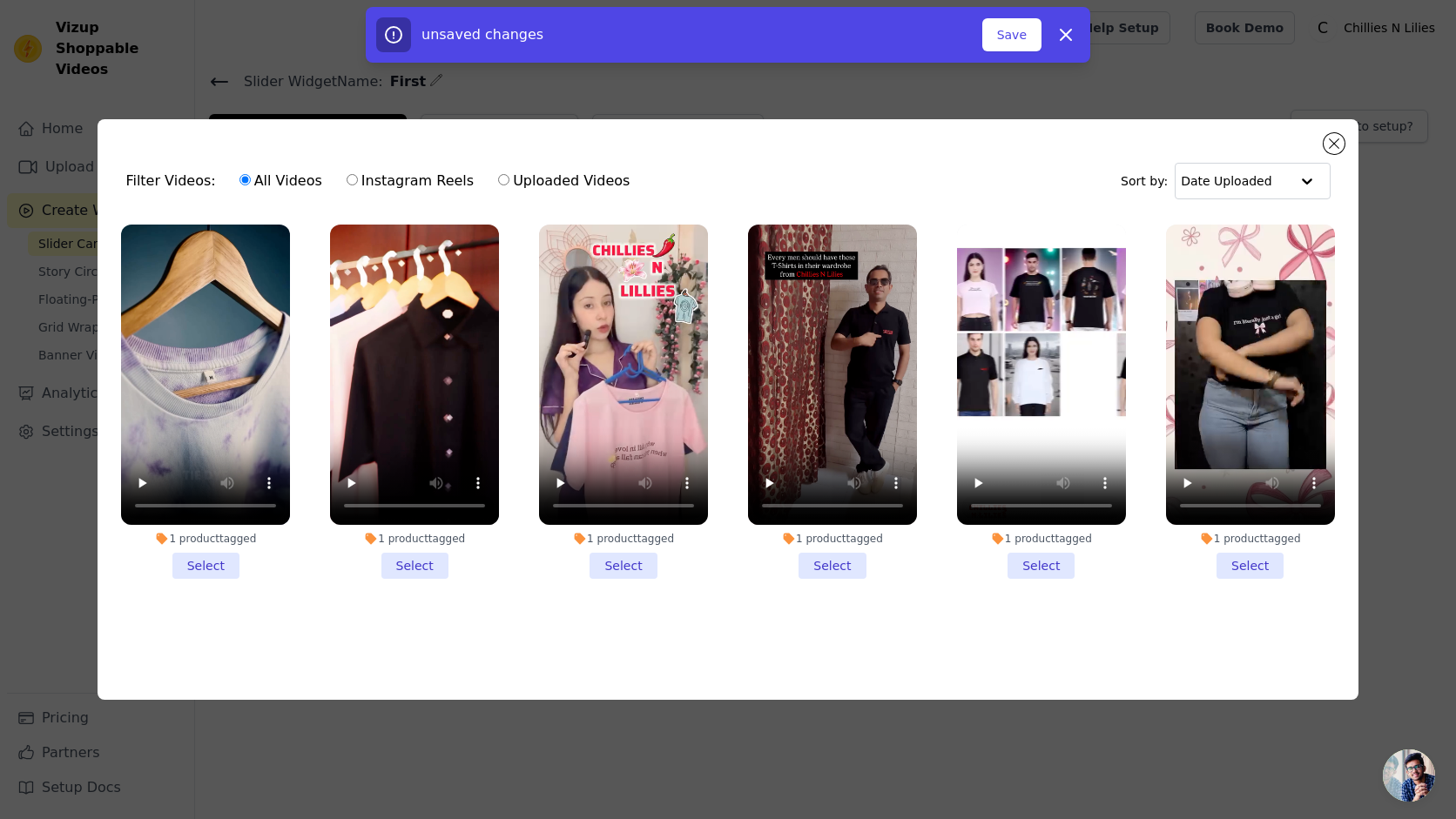
click at [200, 561] on li "1 product tagged Select" at bounding box center [206, 402] width 169 height 355
click at [0, 0] on input "1 product tagged Select" at bounding box center [0, 0] width 0 height 0
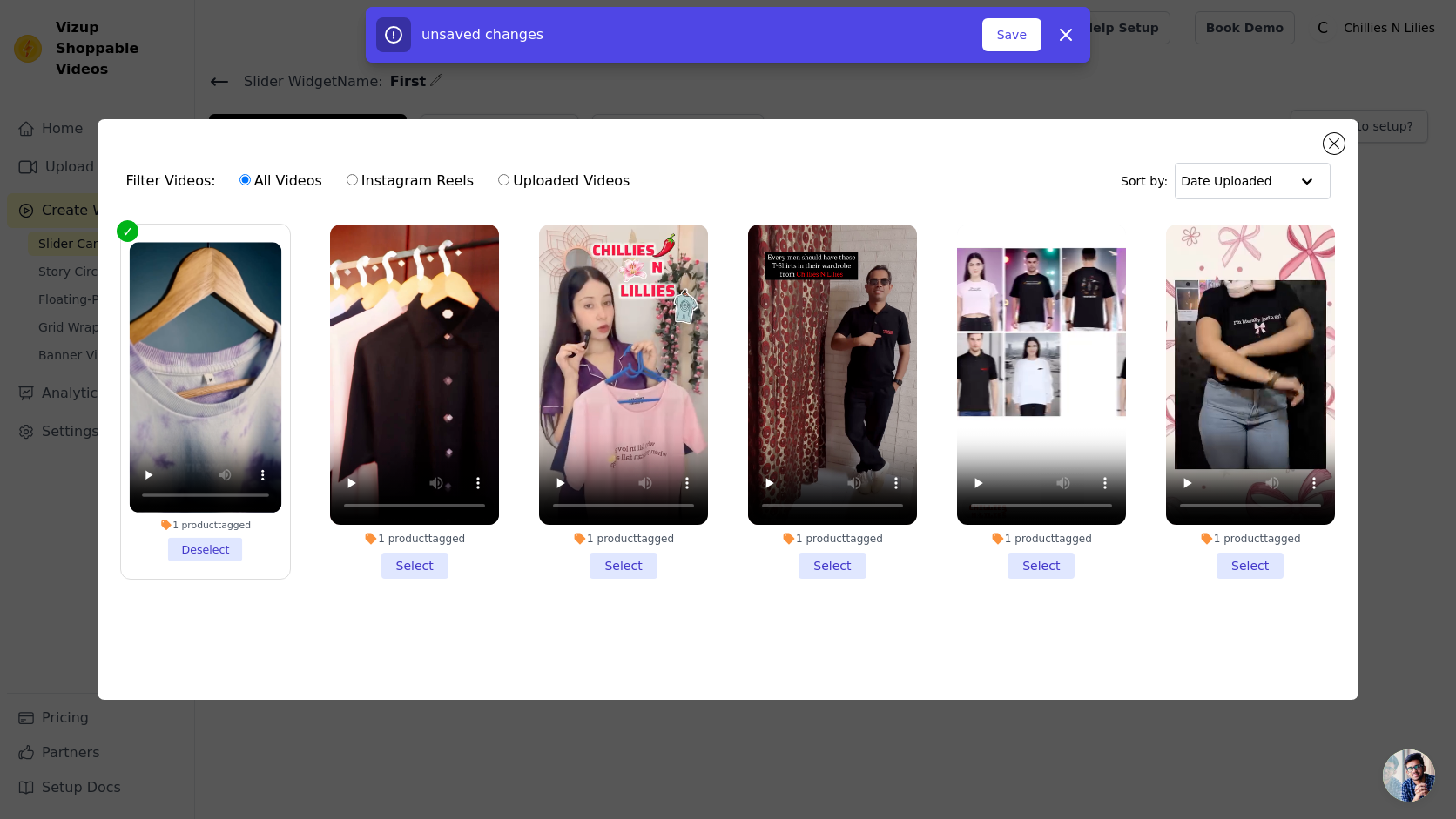
click at [401, 560] on li "1 product tagged Select" at bounding box center [414, 402] width 169 height 355
click at [0, 0] on input "1 product tagged Select" at bounding box center [0, 0] width 0 height 0
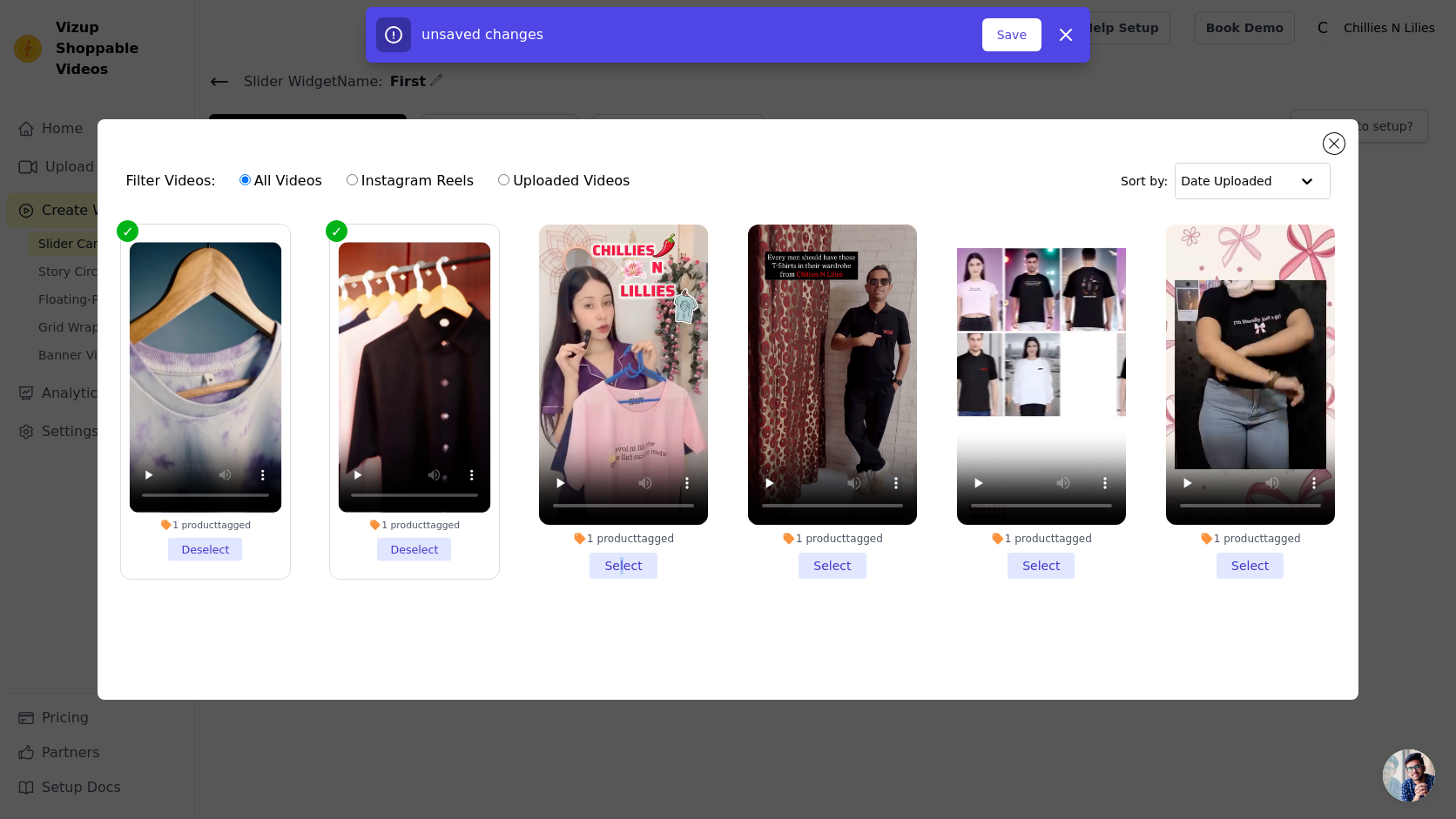
click at [622, 563] on li "1 product tagged Select" at bounding box center [624, 402] width 169 height 355
click at [606, 569] on li "1 product tagged Select" at bounding box center [624, 402] width 169 height 355
click at [0, 0] on input "1 product tagged Select" at bounding box center [0, 0] width 0 height 0
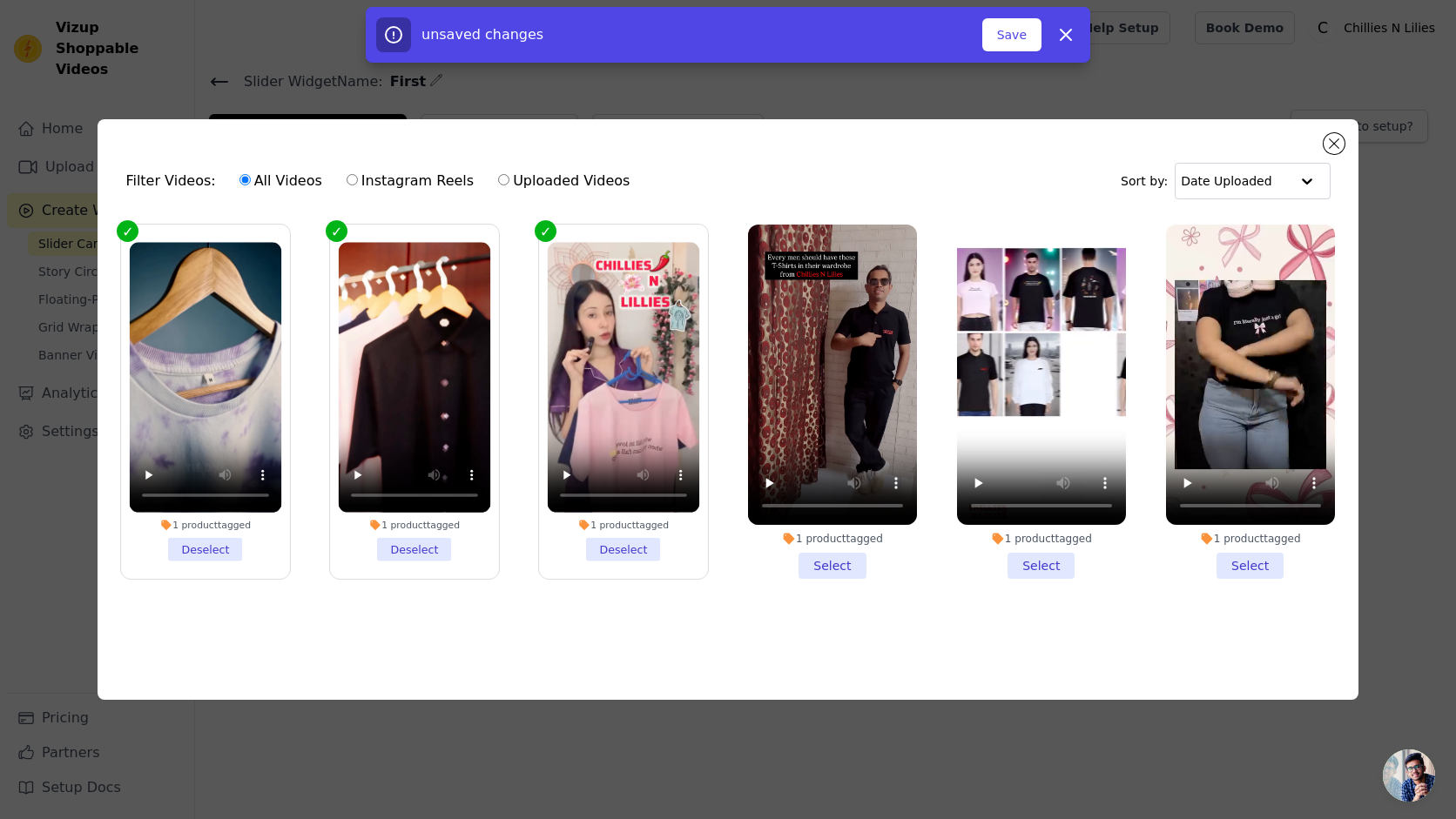
click at [830, 567] on li "1 product tagged Select" at bounding box center [832, 402] width 169 height 355
click at [0, 0] on input "1 product tagged Select" at bounding box center [0, 0] width 0 height 0
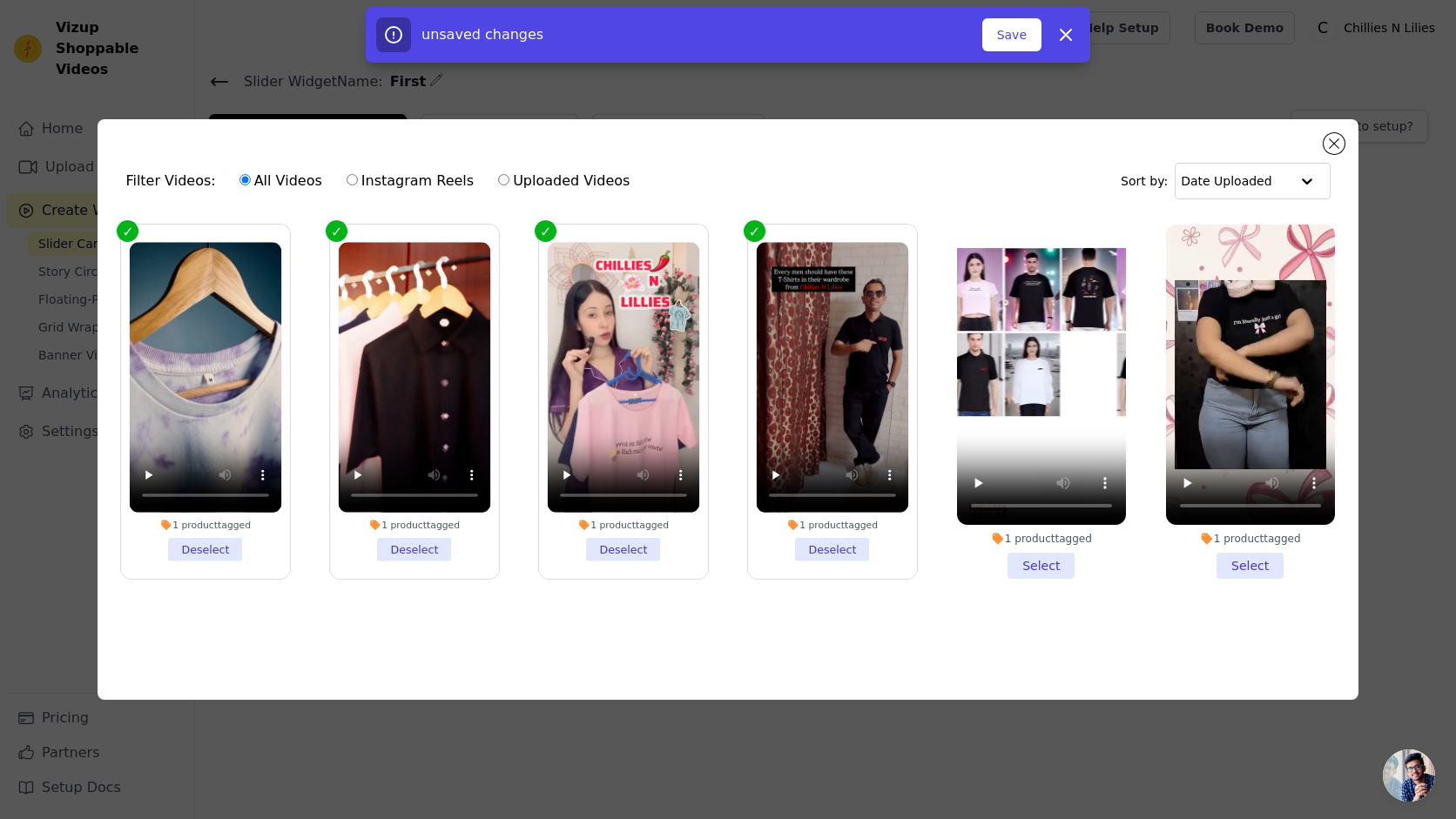
click at [1033, 571] on li "1 product tagged Select" at bounding box center [1042, 402] width 169 height 355
click at [0, 0] on input "1 product tagged Select" at bounding box center [0, 0] width 0 height 0
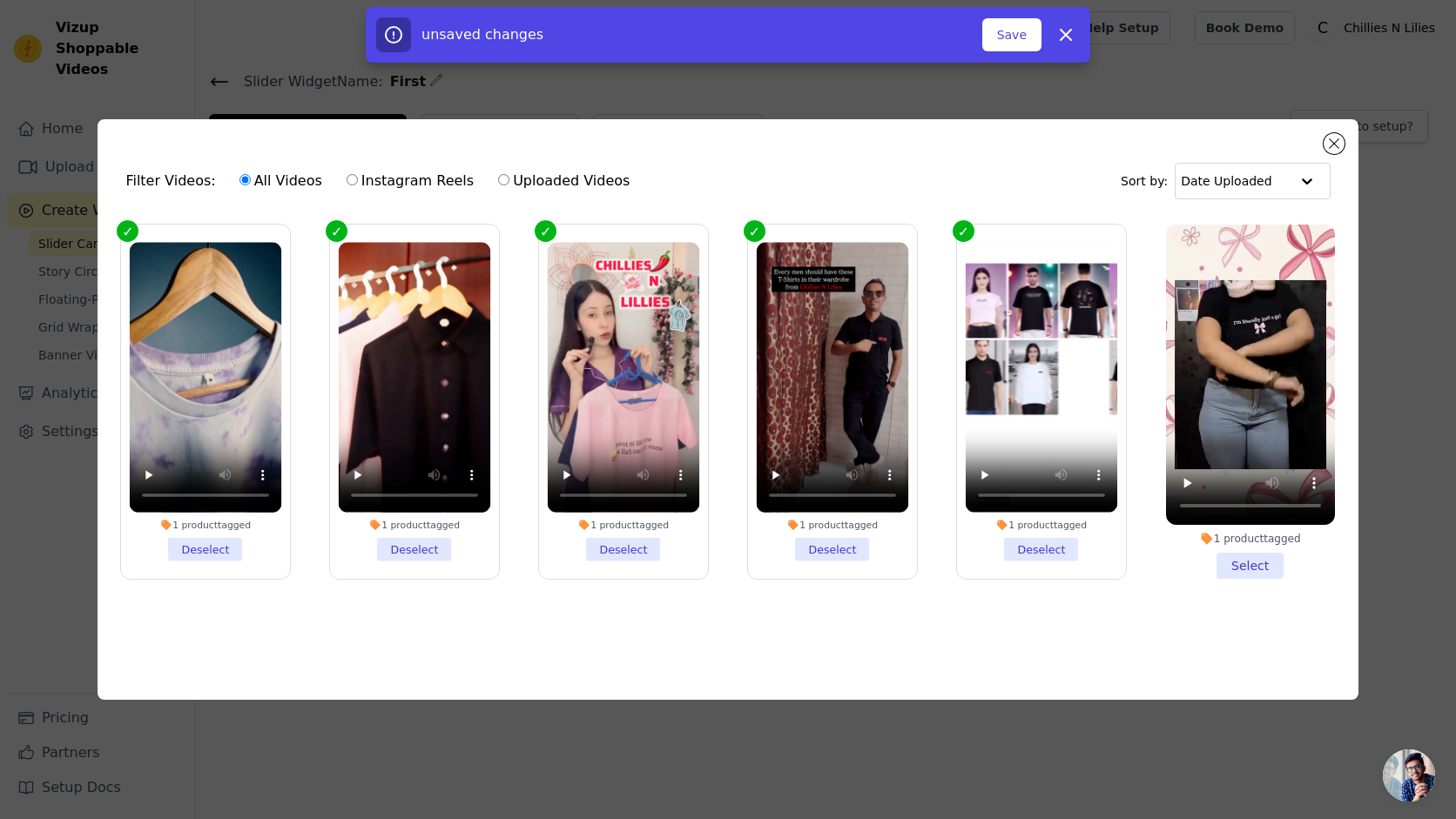
click at [1244, 565] on li "1 product tagged Select" at bounding box center [1250, 402] width 169 height 355
click at [0, 0] on input "1 product tagged Select" at bounding box center [0, 0] width 0 height 0
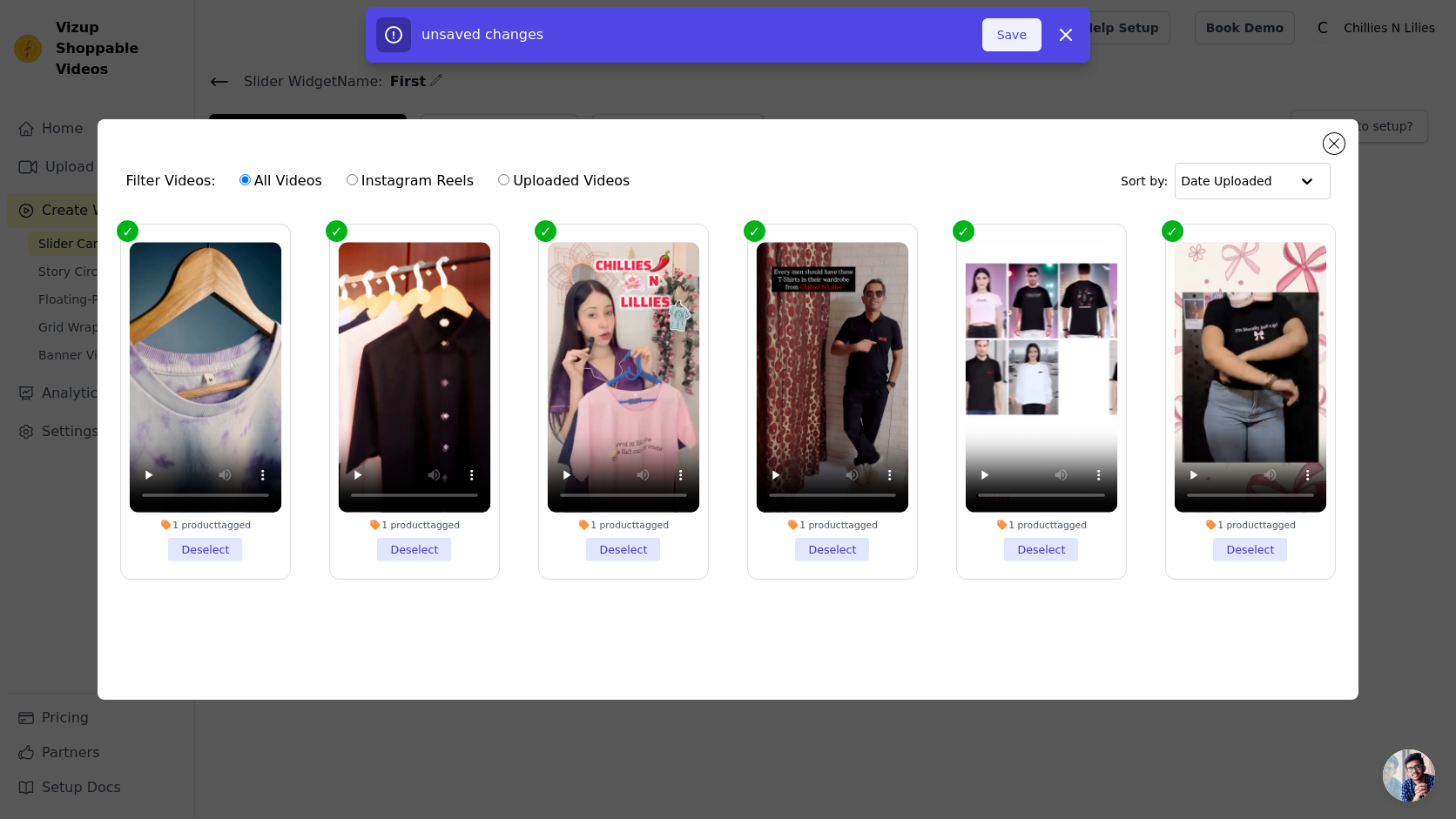
click at [1018, 30] on button "Save" at bounding box center [1011, 35] width 59 height 33
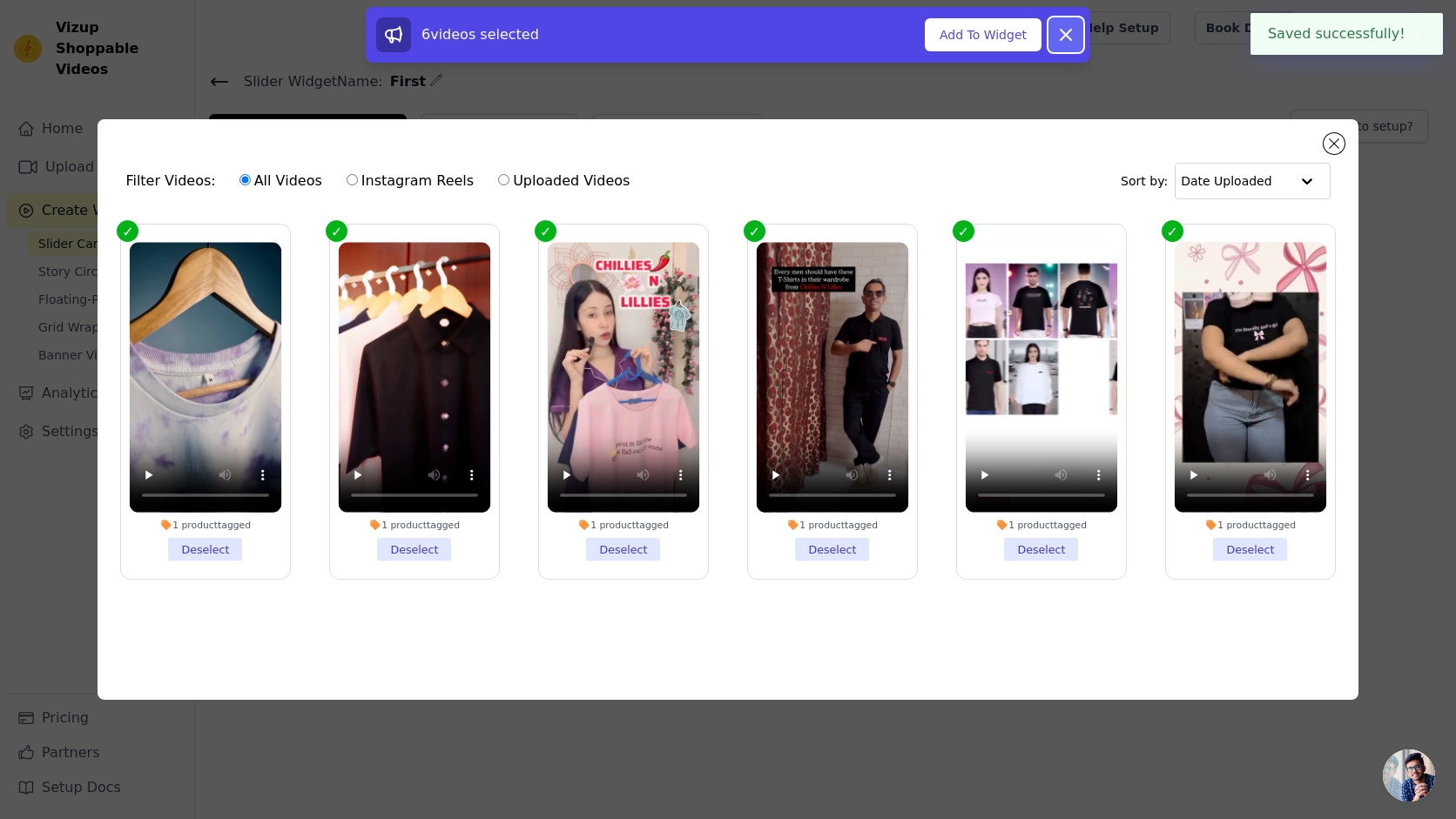
click at [1068, 31] on icon at bounding box center [1066, 35] width 11 height 11
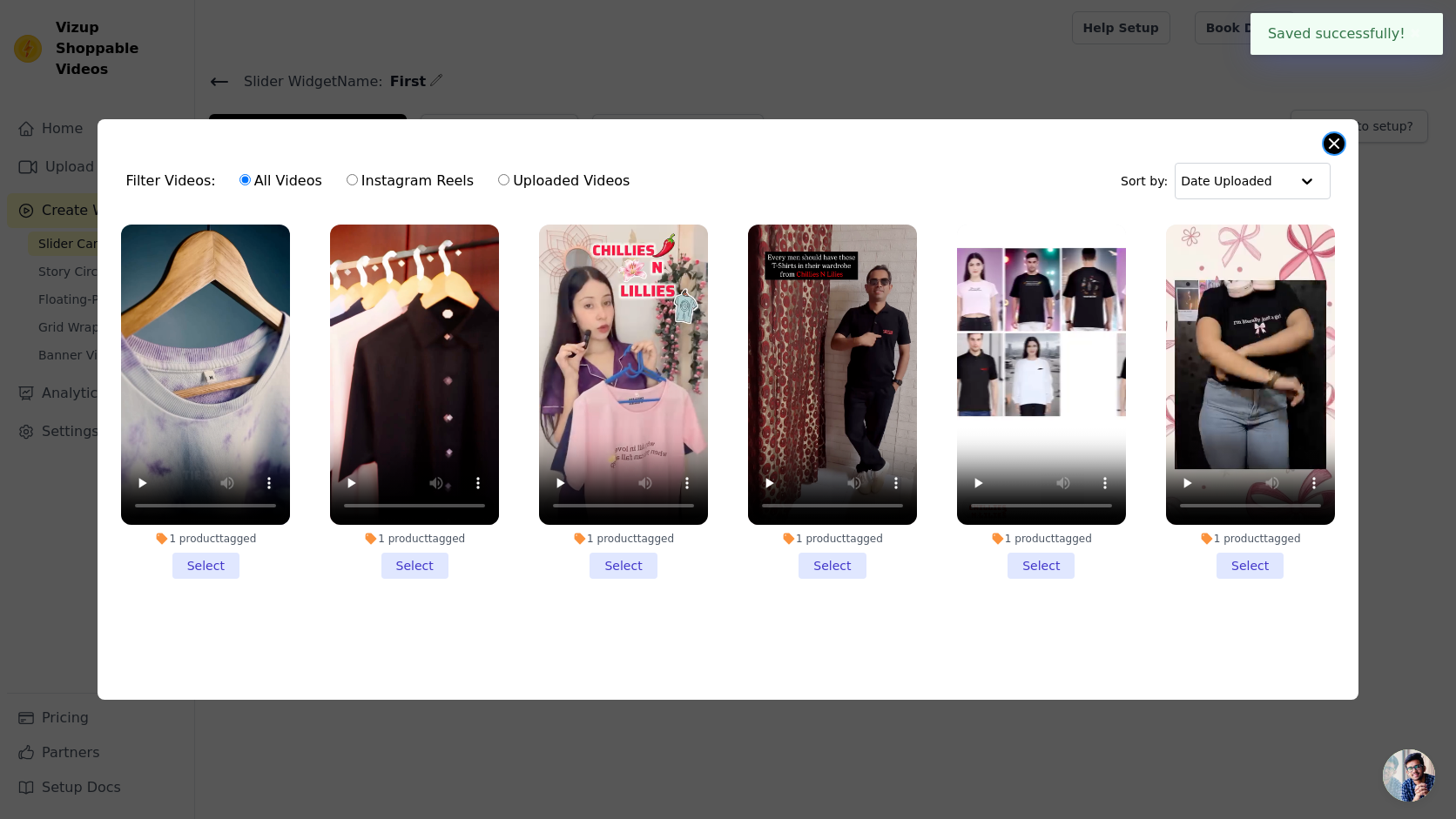
click at [1331, 144] on button "Close modal" at bounding box center [1333, 143] width 20 height 20
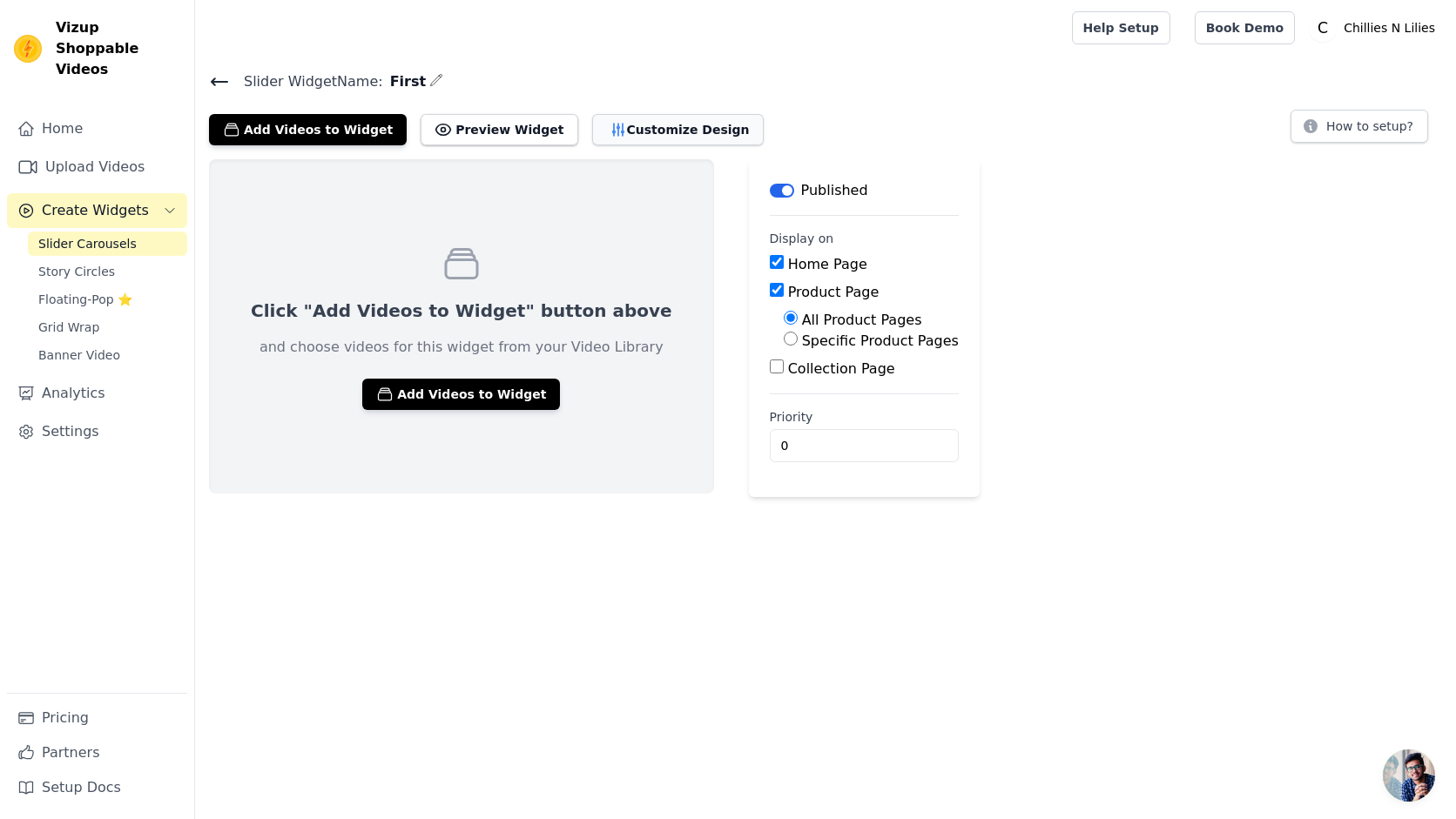
click at [608, 129] on button "Customize Design" at bounding box center [677, 129] width 171 height 31
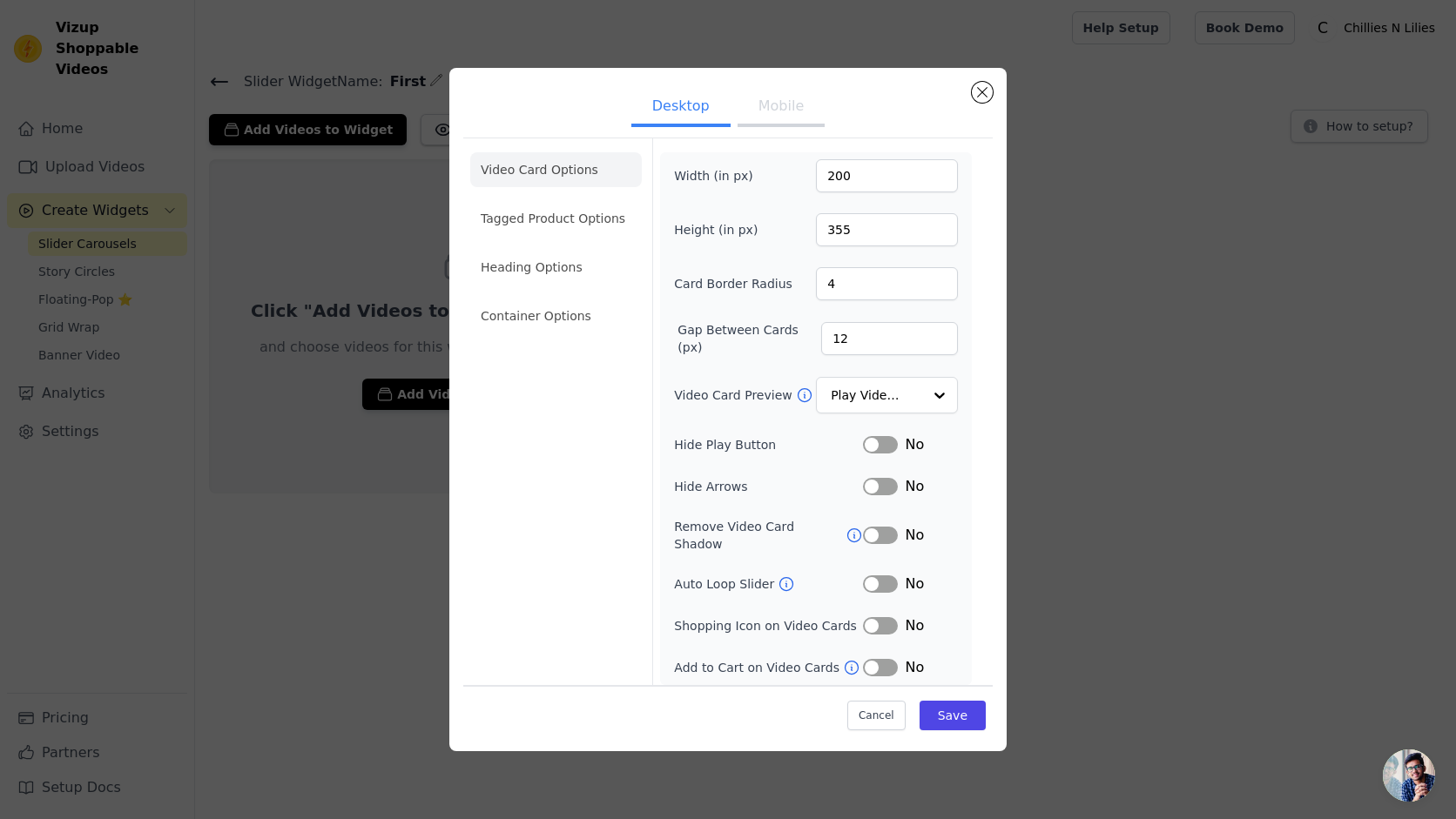
click at [780, 112] on button "Mobile" at bounding box center [781, 108] width 87 height 38
click at [685, 126] on button "Desktop" at bounding box center [680, 108] width 99 height 38
click at [573, 225] on li "Tagged Product Options" at bounding box center [556, 218] width 171 height 35
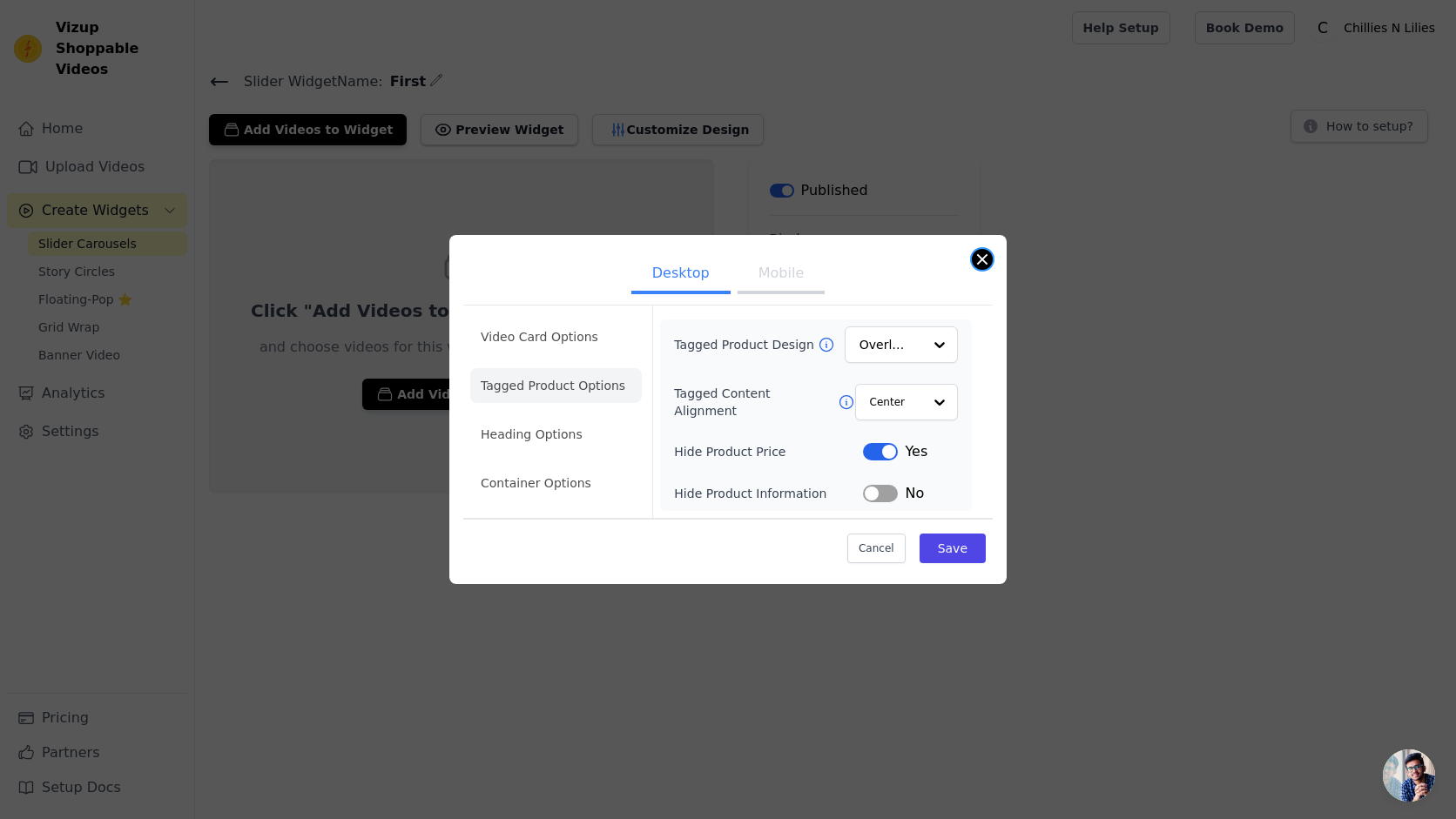
click at [983, 260] on button "Close modal" at bounding box center [981, 258] width 20 height 20
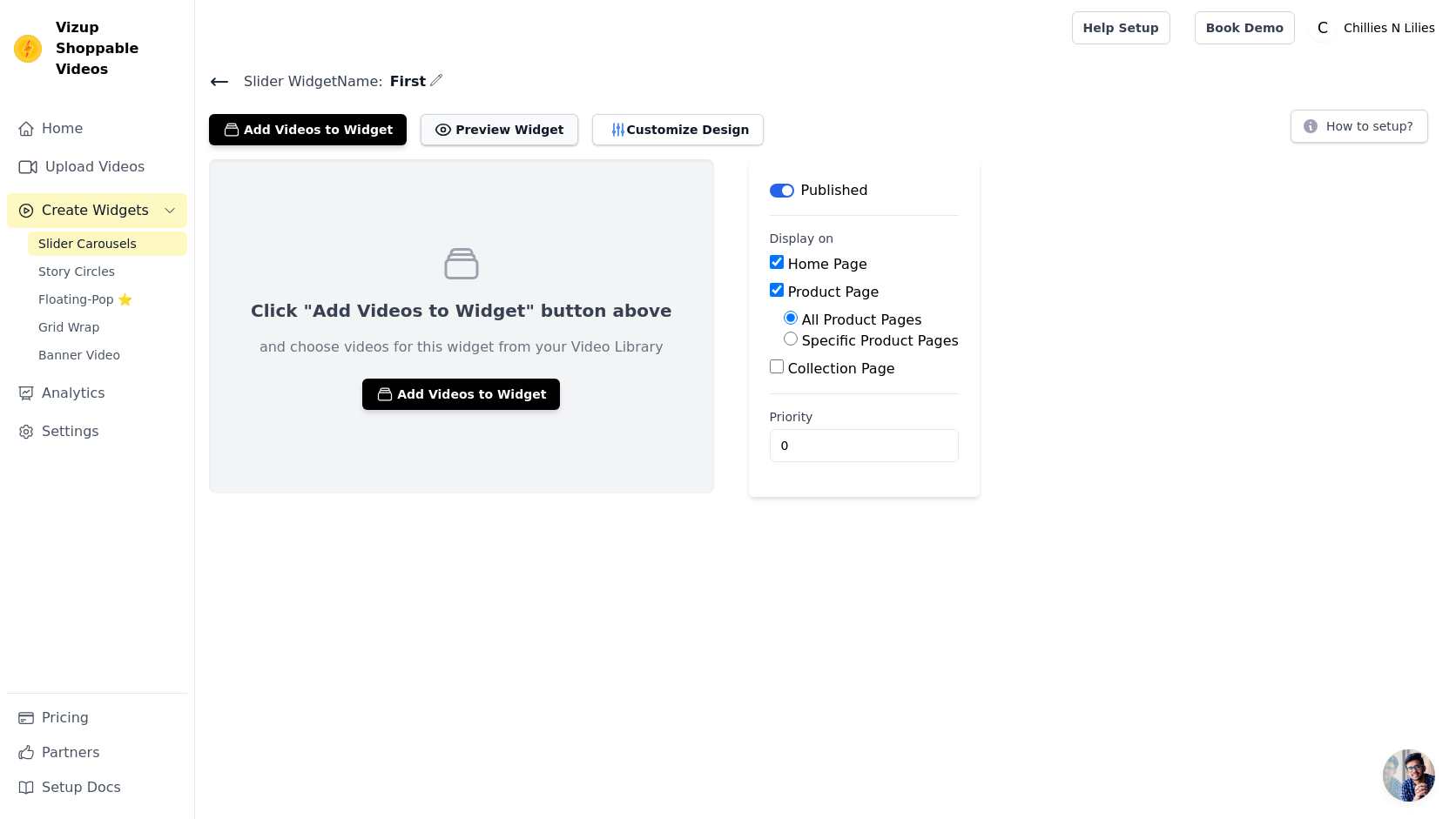
click at [482, 130] on button "Preview Widget" at bounding box center [499, 129] width 157 height 31
click at [73, 414] on link "Settings" at bounding box center [97, 431] width 180 height 35
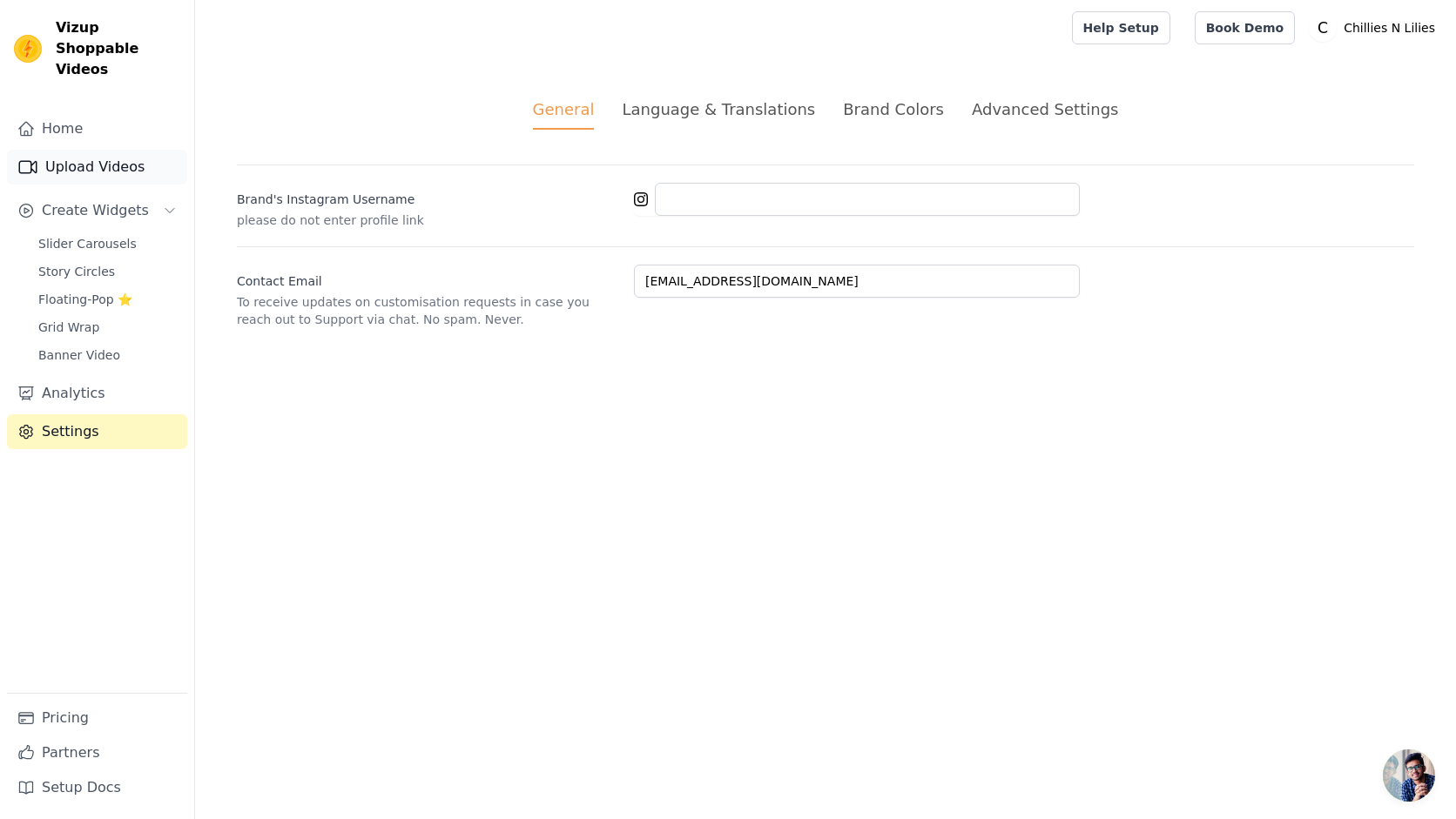
click at [75, 150] on link "Upload Videos" at bounding box center [97, 167] width 180 height 35
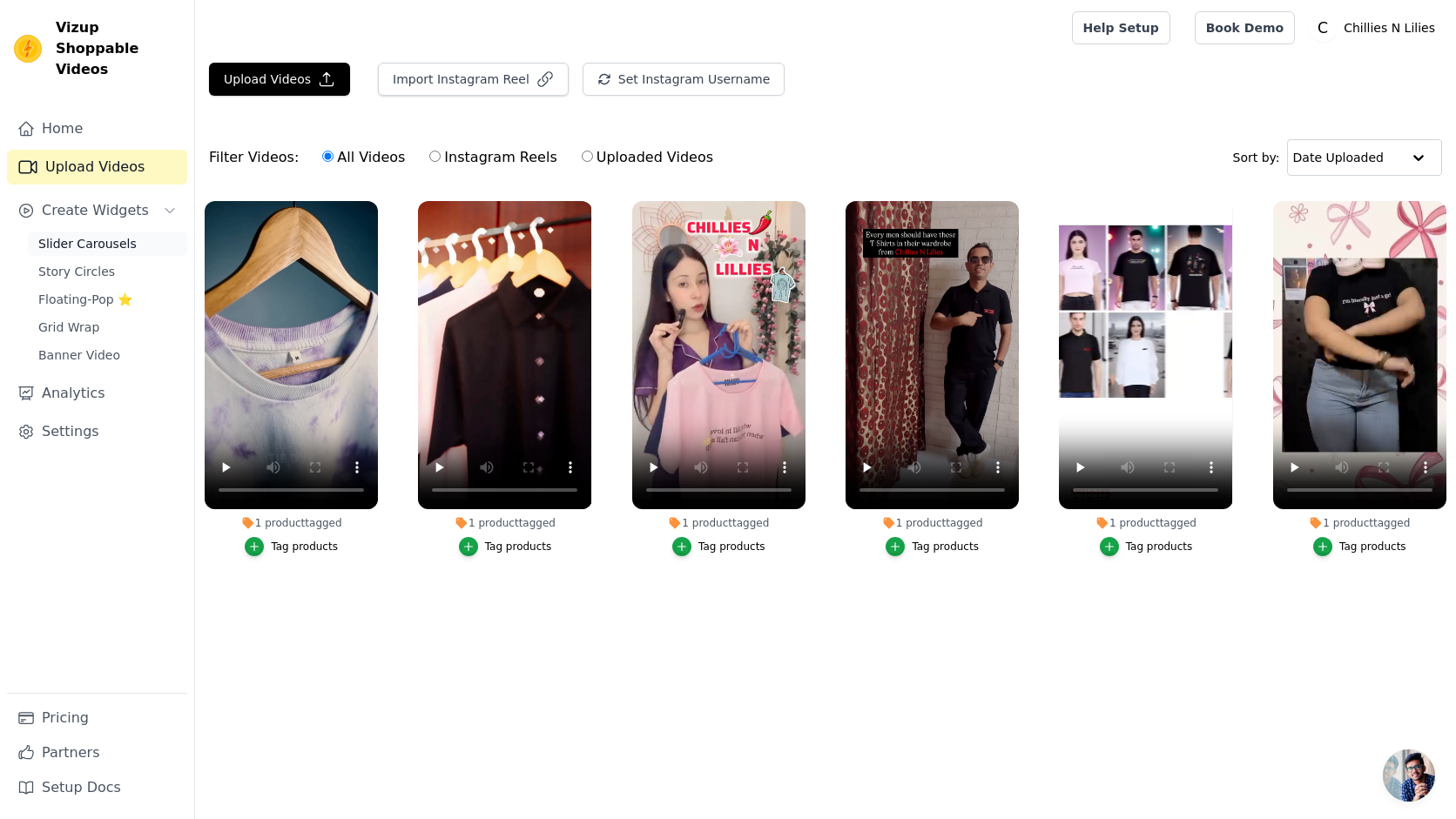
click at [89, 235] on span "Slider Carousels" at bounding box center [87, 244] width 98 height 18
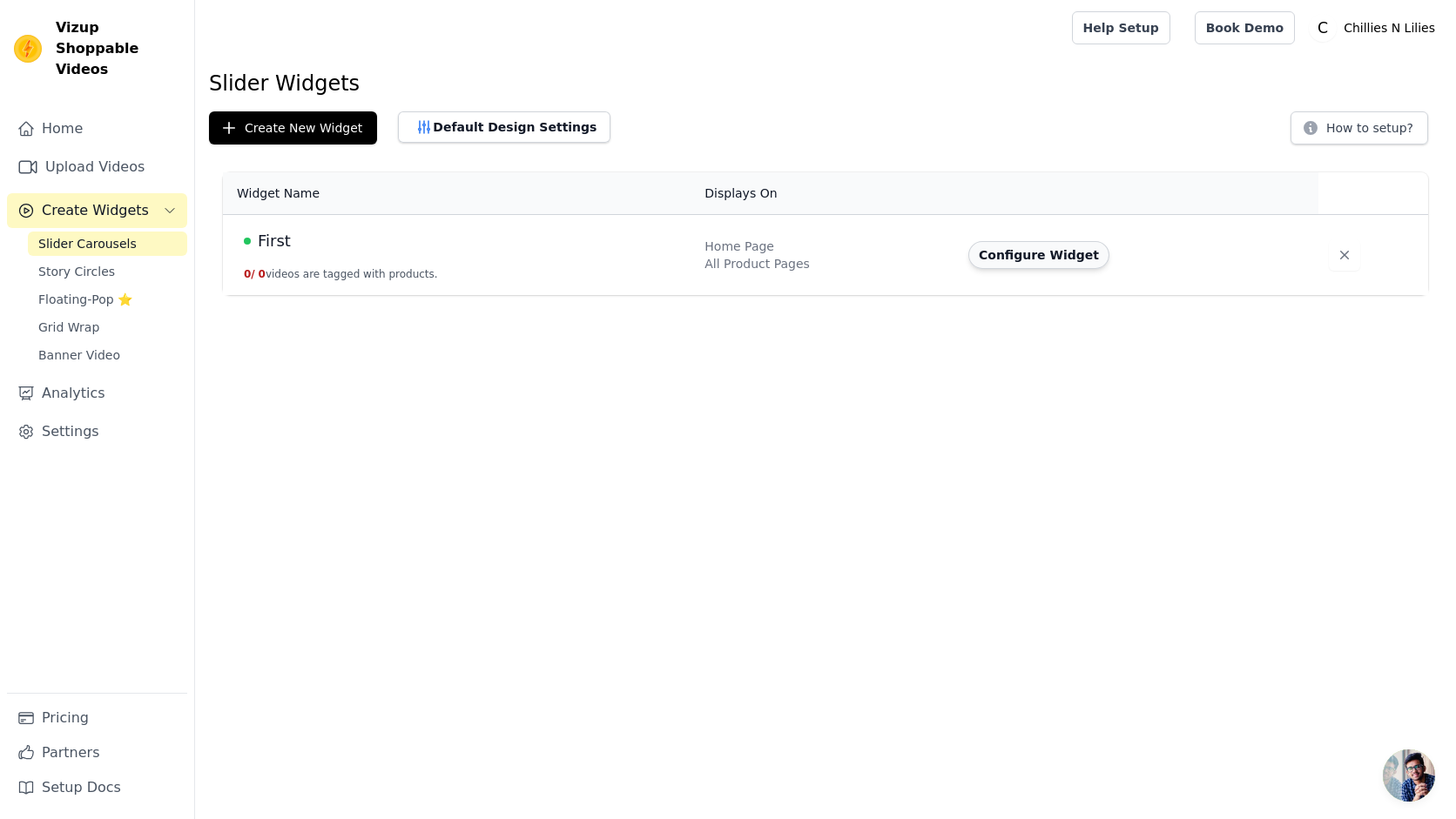
click at [1031, 261] on button "Configure Widget" at bounding box center [1039, 255] width 141 height 28
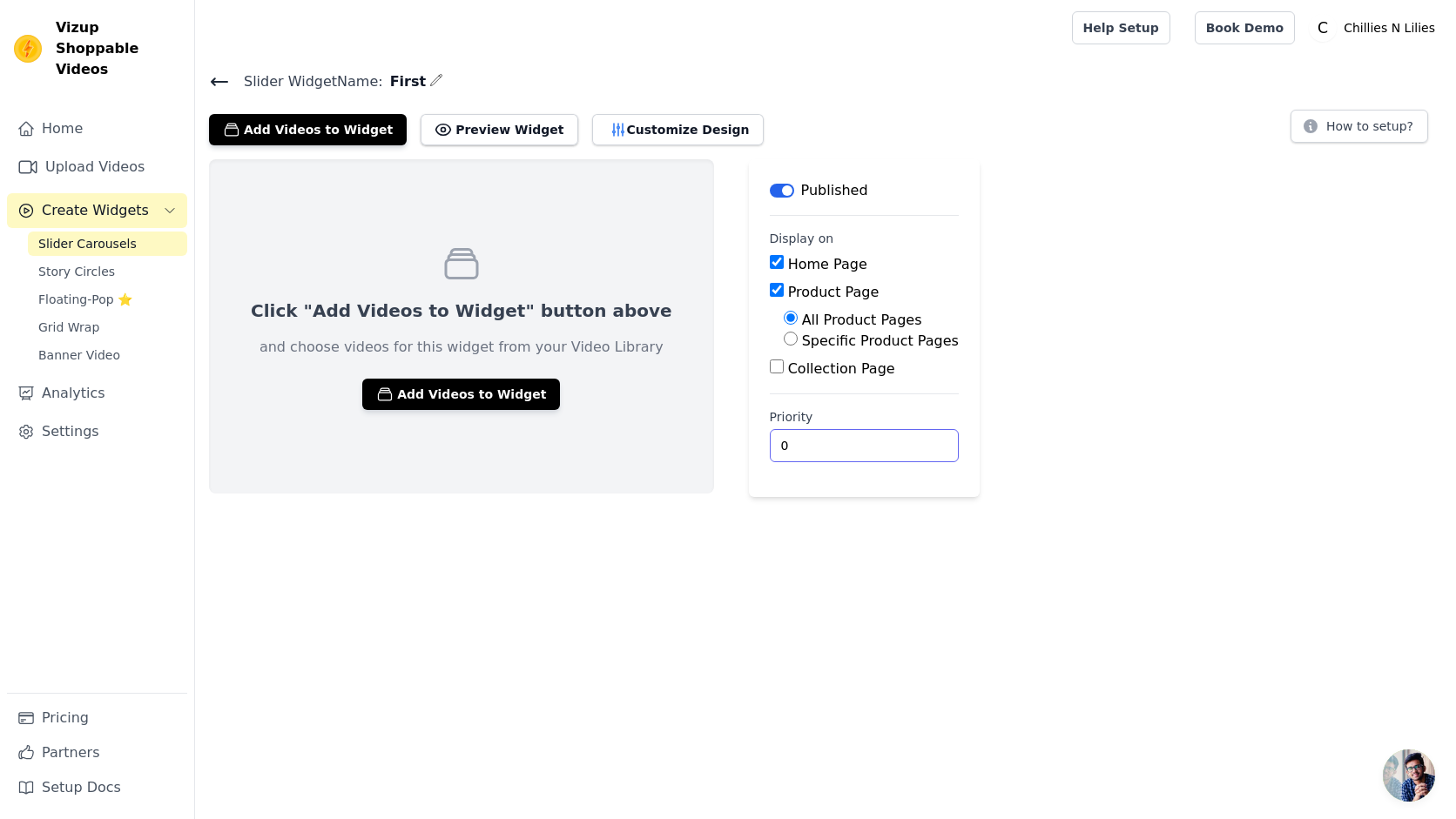
click at [850, 445] on input "0" at bounding box center [864, 446] width 189 height 33
click at [850, 440] on input "1" at bounding box center [864, 446] width 189 height 33
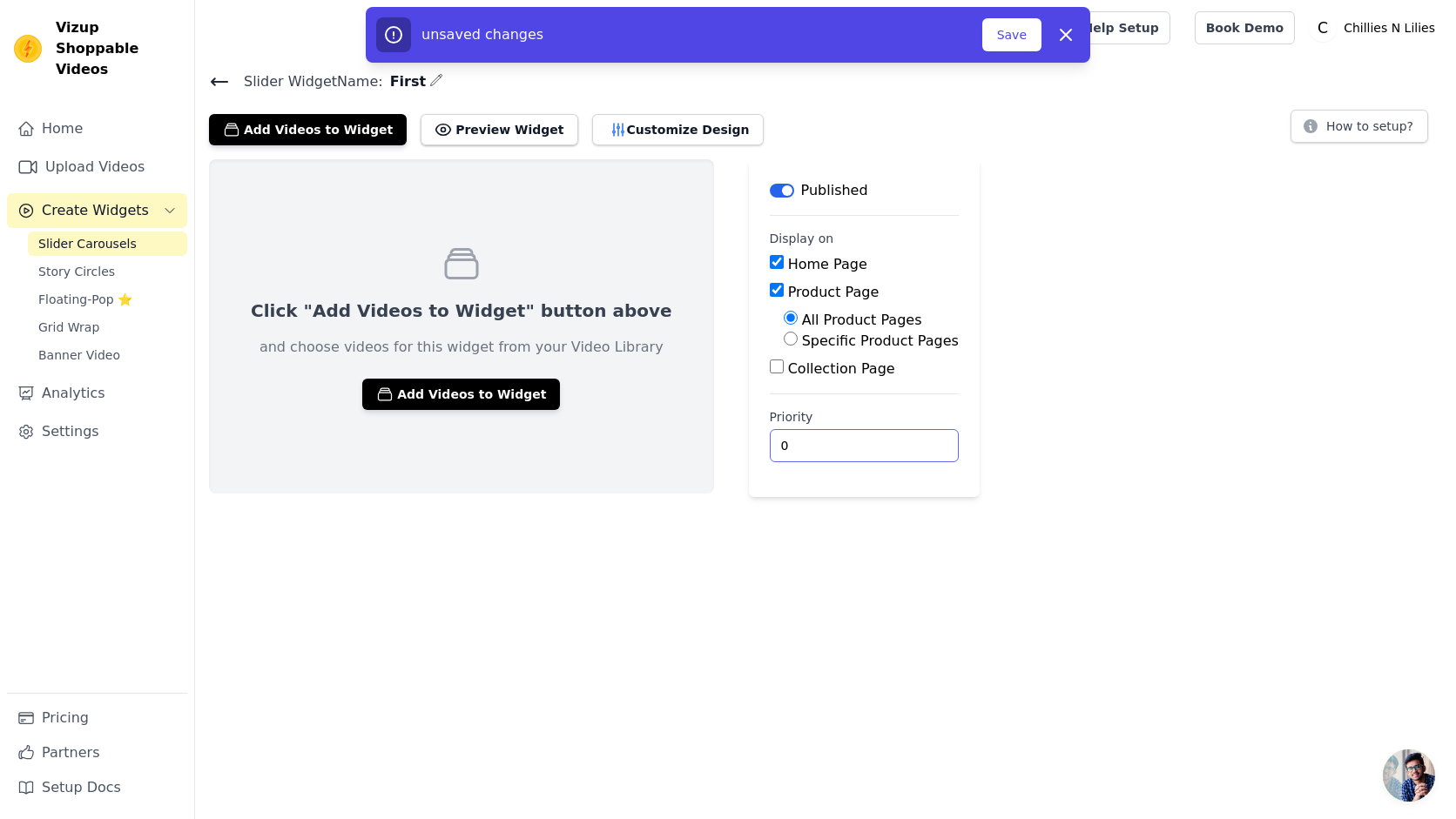
type input "0"
click at [852, 450] on input "0" at bounding box center [864, 446] width 189 height 33
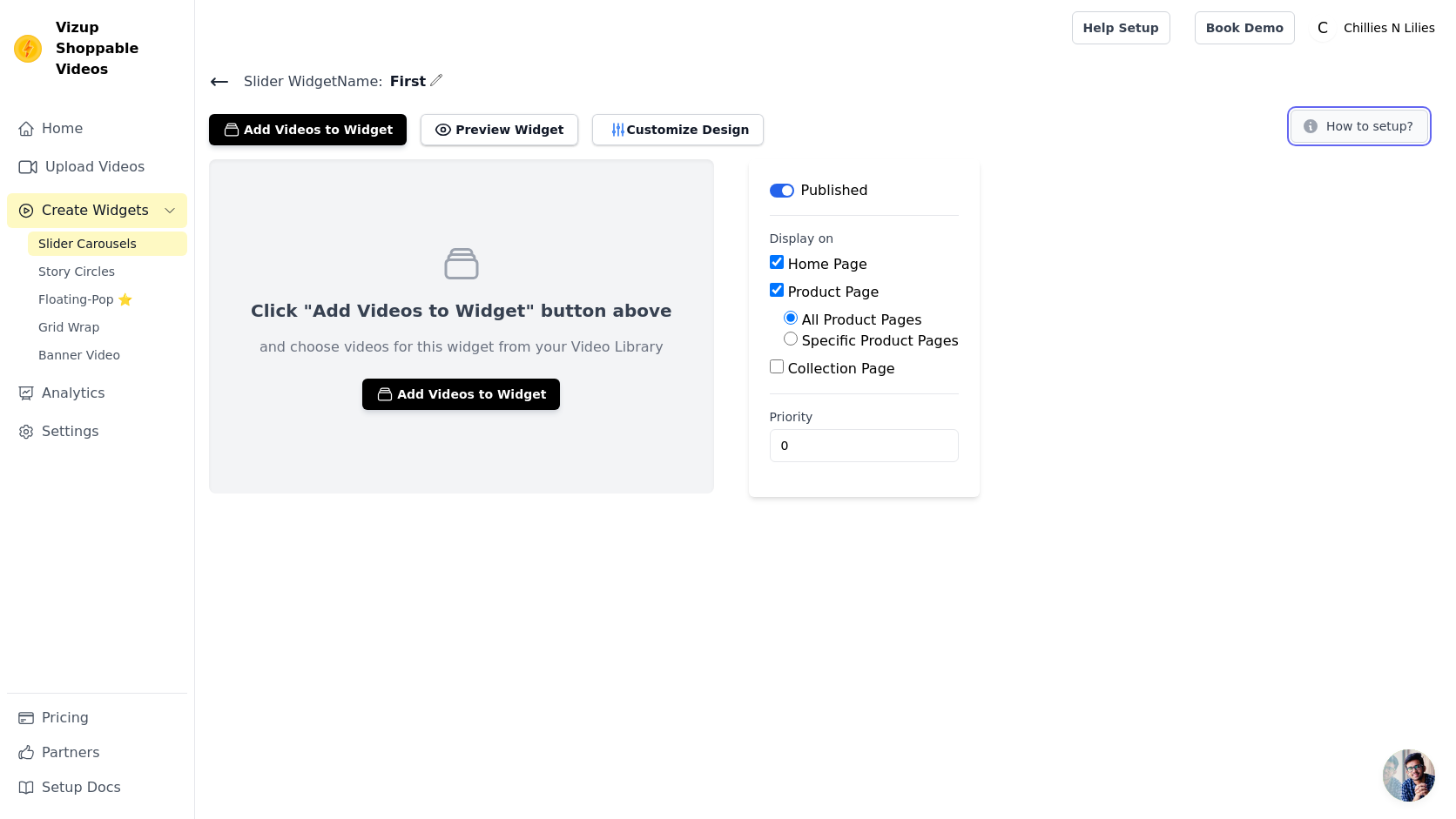
click at [1363, 130] on button "How to setup?" at bounding box center [1359, 126] width 137 height 33
click at [329, 125] on button "Add Videos to Widget" at bounding box center [308, 129] width 198 height 31
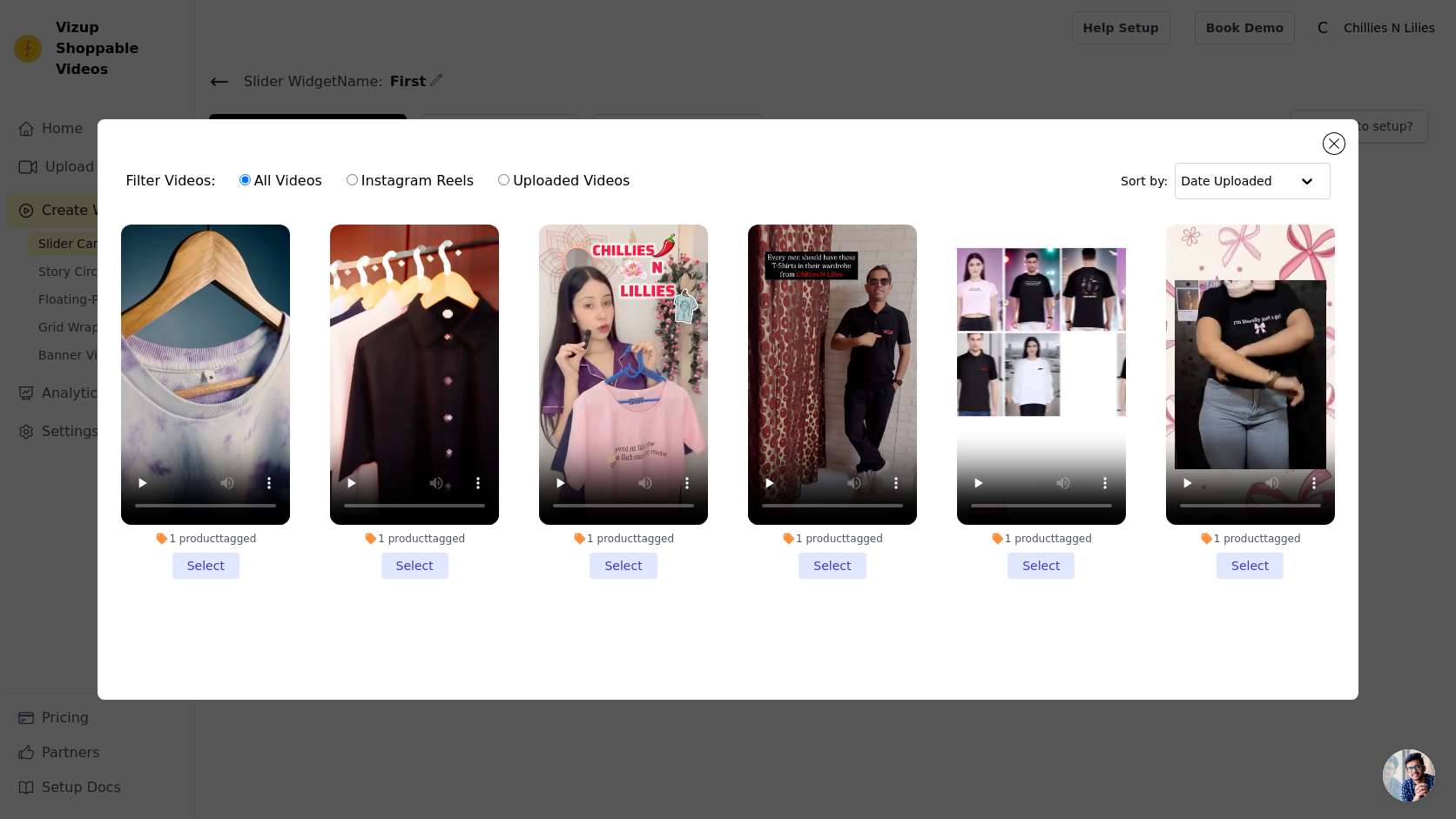
click at [200, 547] on li "1 product tagged Select" at bounding box center [206, 402] width 169 height 355
click at [0, 0] on input "1 product tagged Select" at bounding box center [0, 0] width 0 height 0
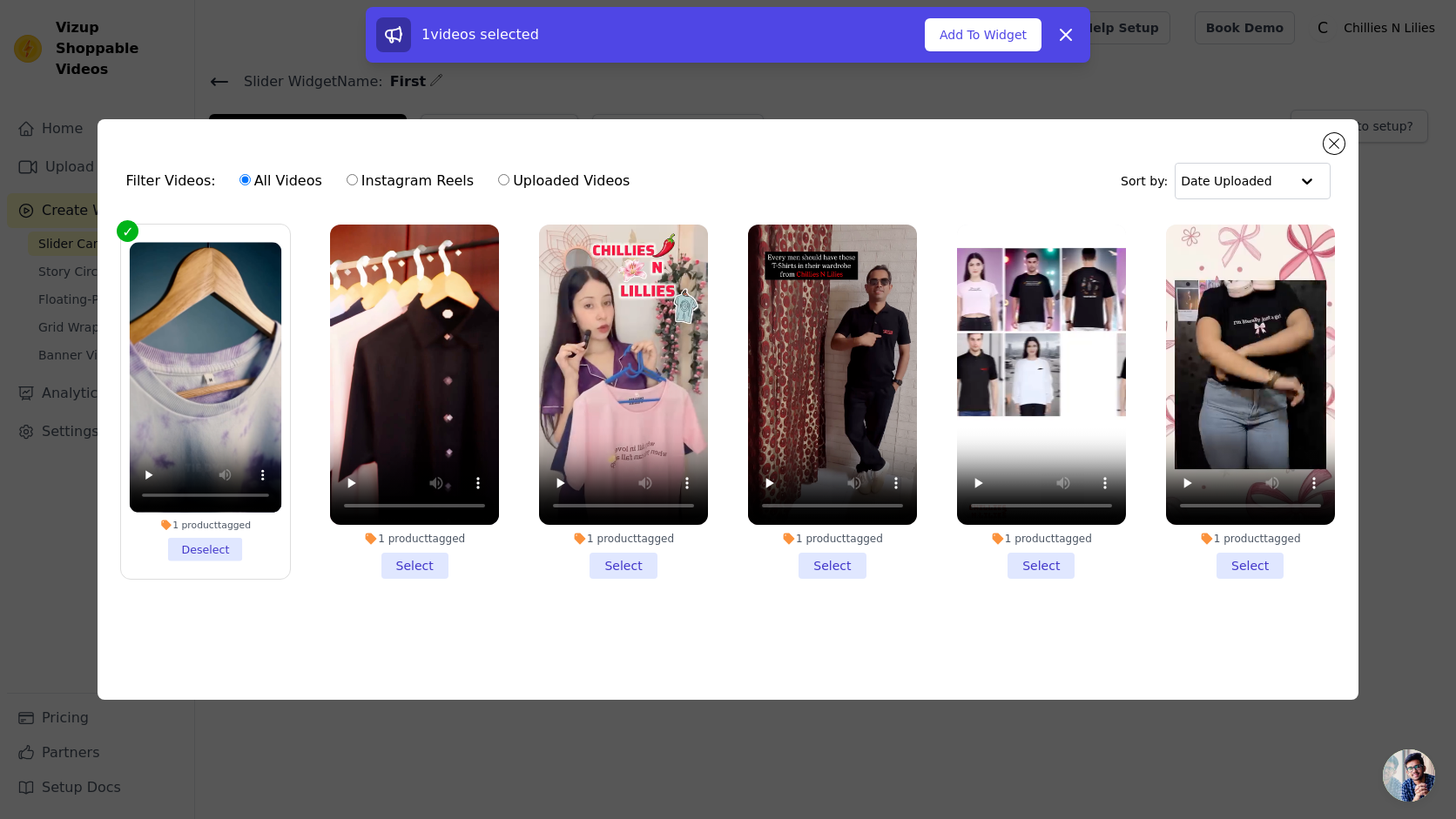
click at [408, 559] on li "1 product tagged Select" at bounding box center [414, 402] width 169 height 355
click at [0, 0] on input "1 product tagged Select" at bounding box center [0, 0] width 0 height 0
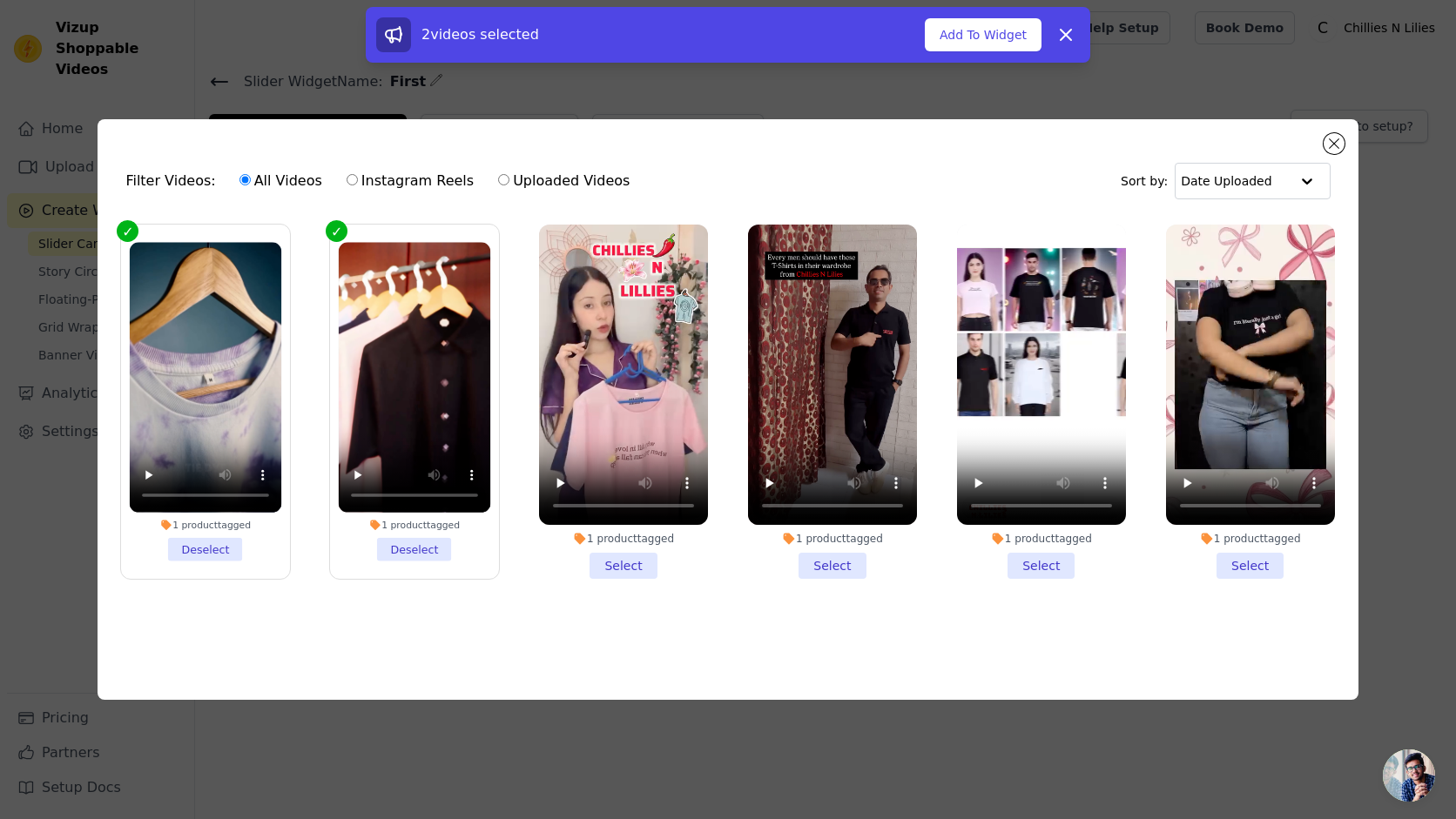
click at [642, 562] on li "1 product tagged Select" at bounding box center [624, 402] width 169 height 355
click at [0, 0] on input "1 product tagged Select" at bounding box center [0, 0] width 0 height 0
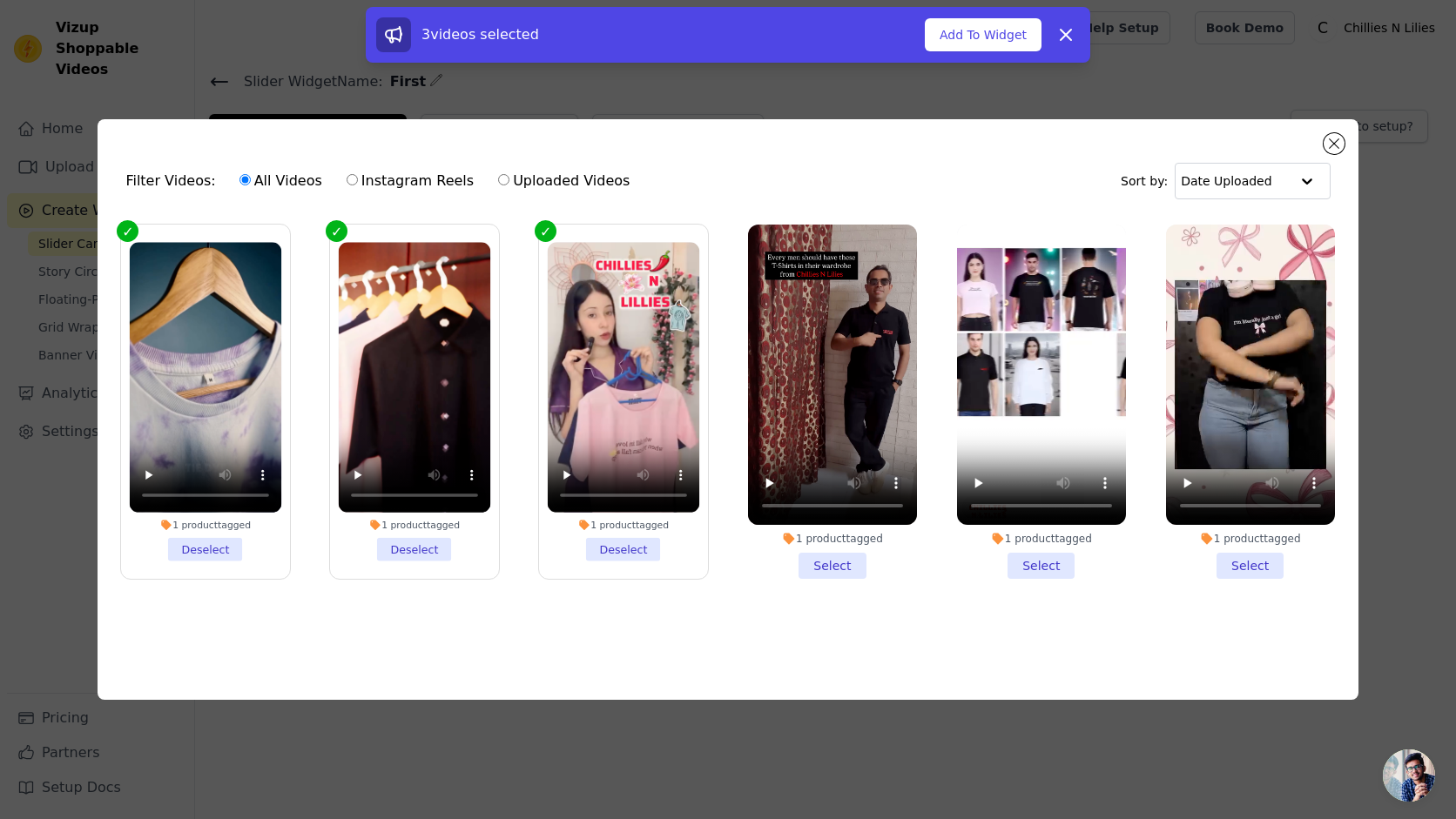
click at [842, 559] on li "1 product tagged Select" at bounding box center [832, 402] width 169 height 355
click at [0, 0] on input "1 product tagged Select" at bounding box center [0, 0] width 0 height 0
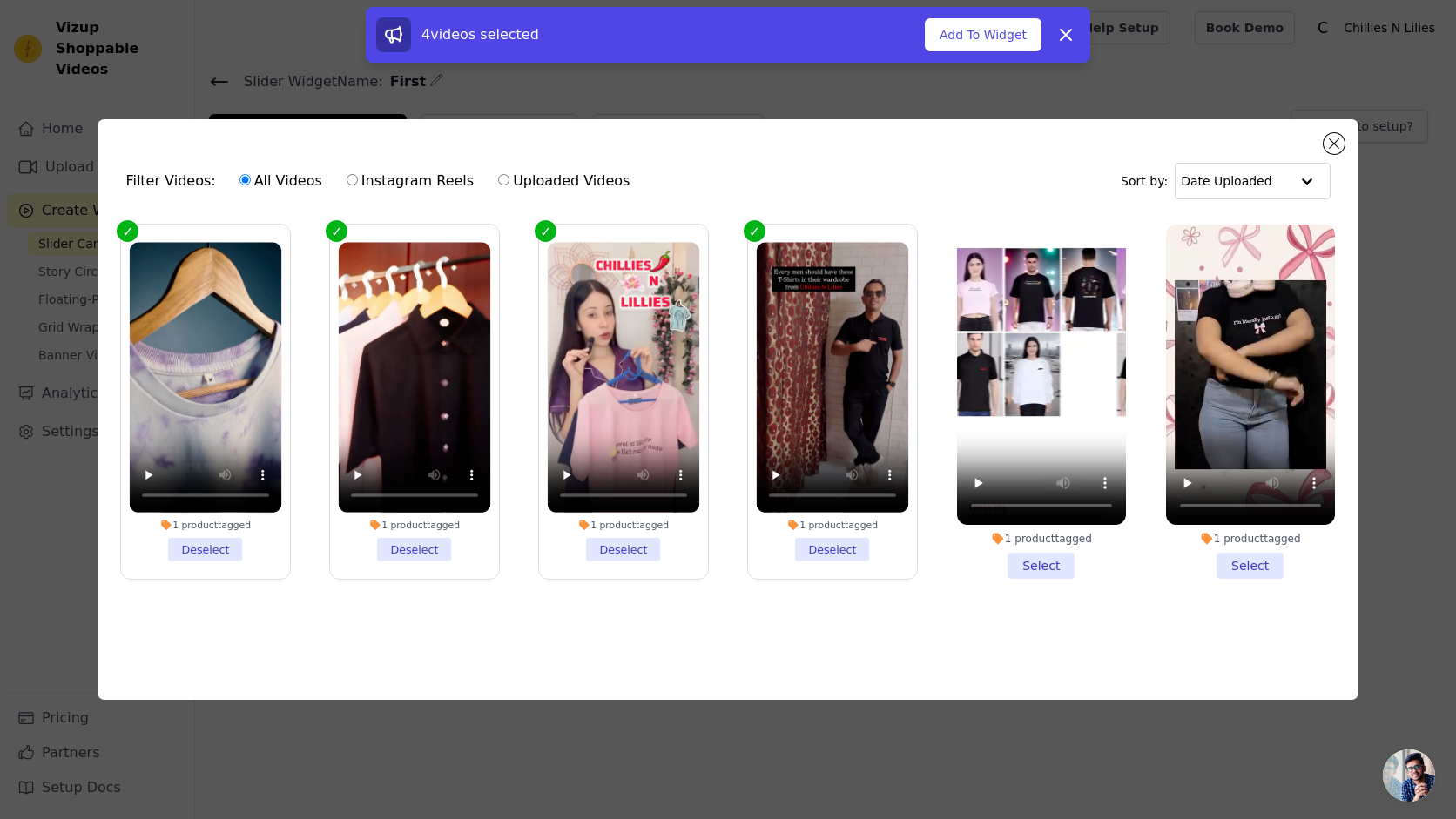
click at [1038, 562] on li "1 product tagged Select" at bounding box center [1042, 402] width 169 height 355
click at [0, 0] on input "1 product tagged Select" at bounding box center [0, 0] width 0 height 0
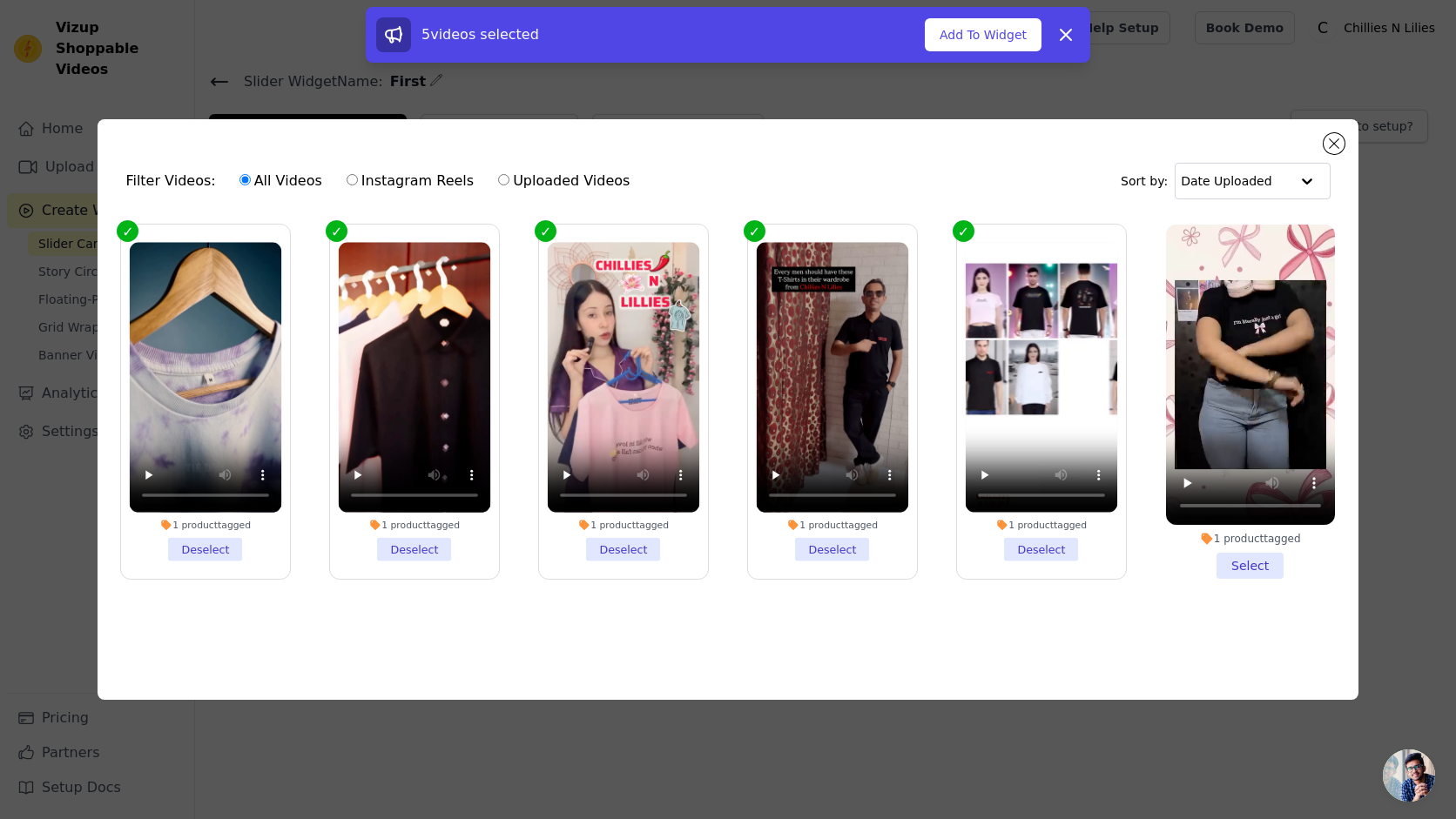
click at [1261, 558] on li "1 product tagged Select" at bounding box center [1250, 402] width 169 height 355
click at [0, 0] on input "1 product tagged Select" at bounding box center [0, 0] width 0 height 0
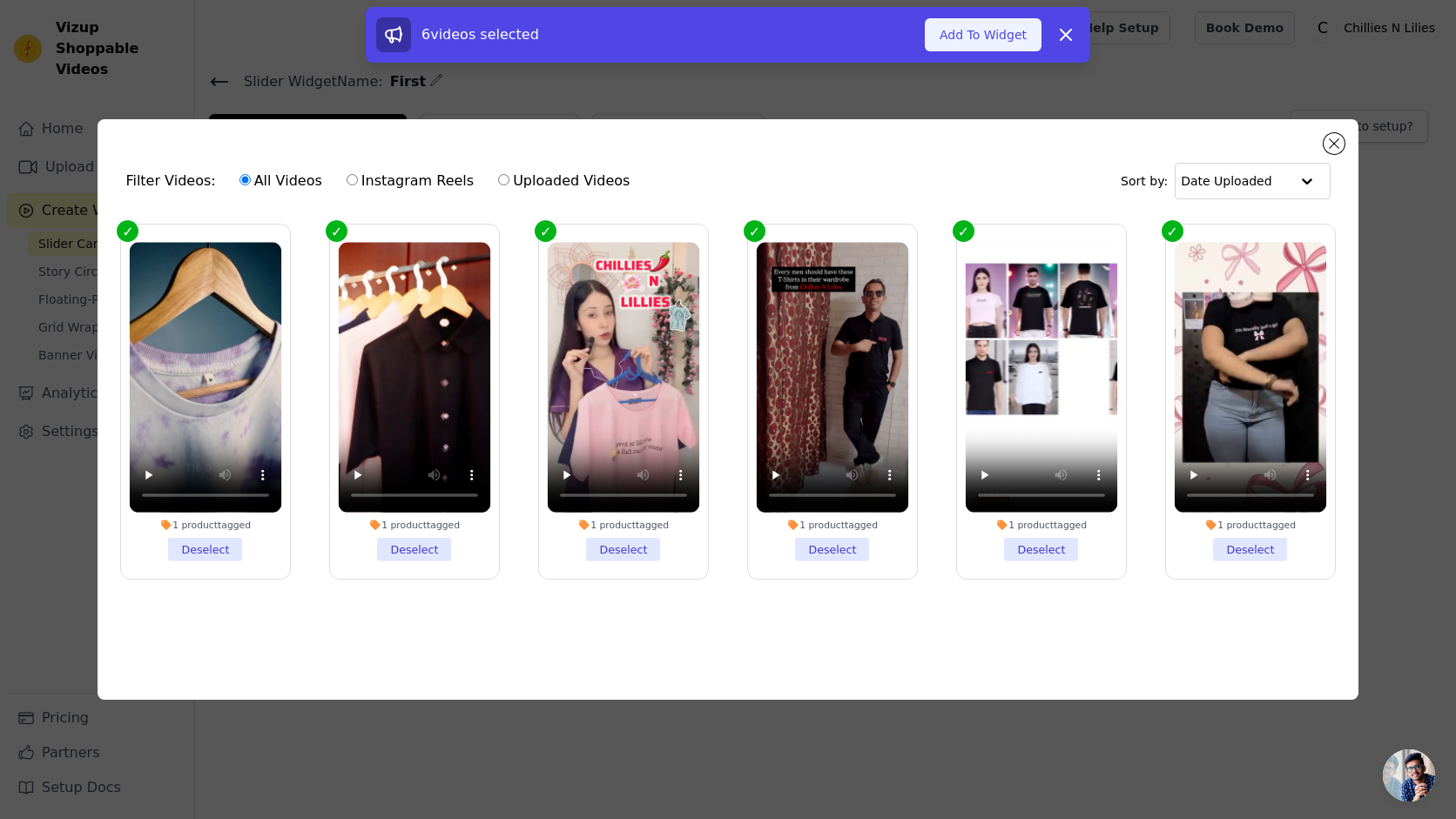
click at [965, 44] on button "Add To Widget" at bounding box center [983, 35] width 117 height 33
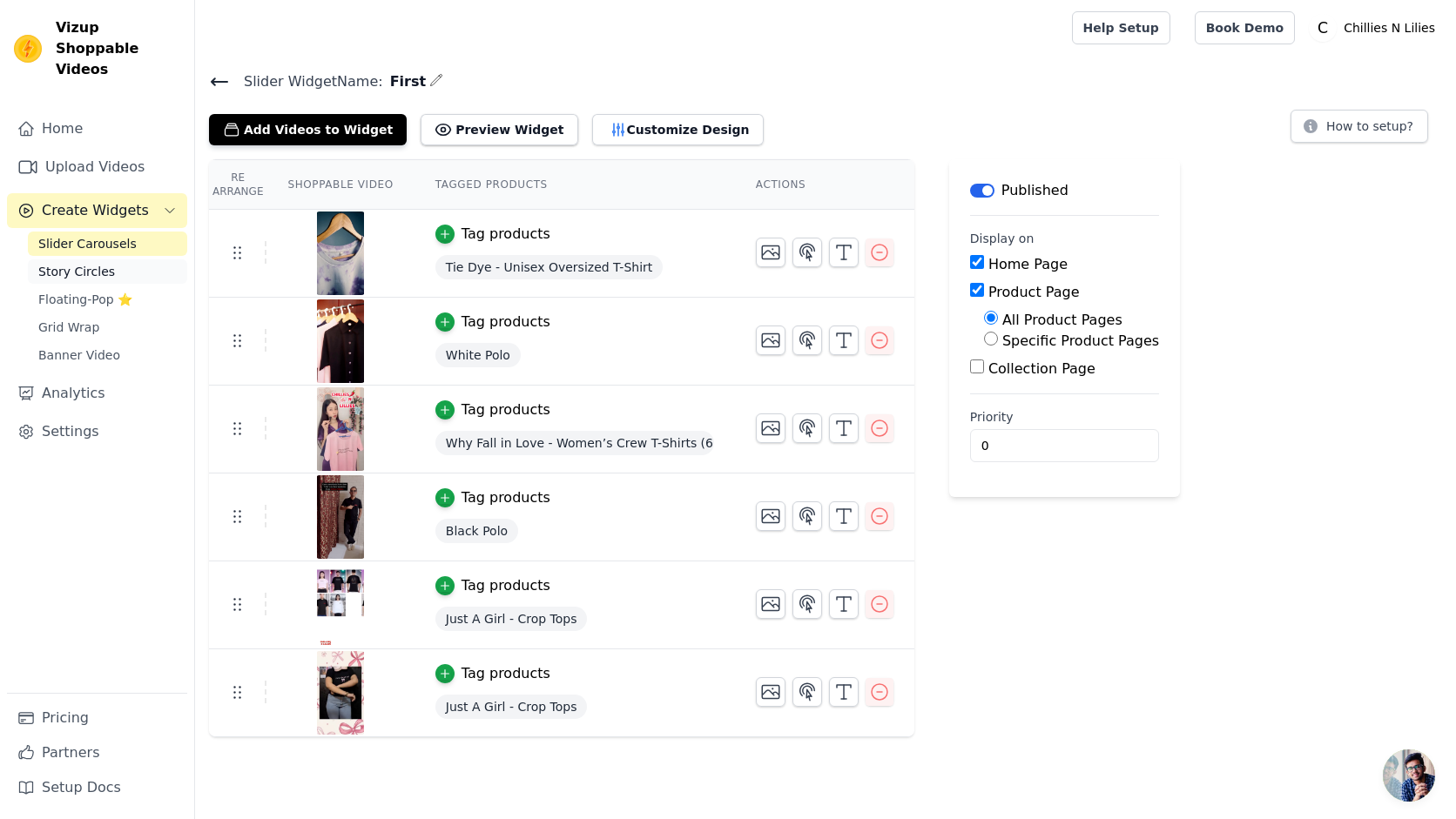
click at [86, 263] on span "Story Circles" at bounding box center [77, 272] width 77 height 18
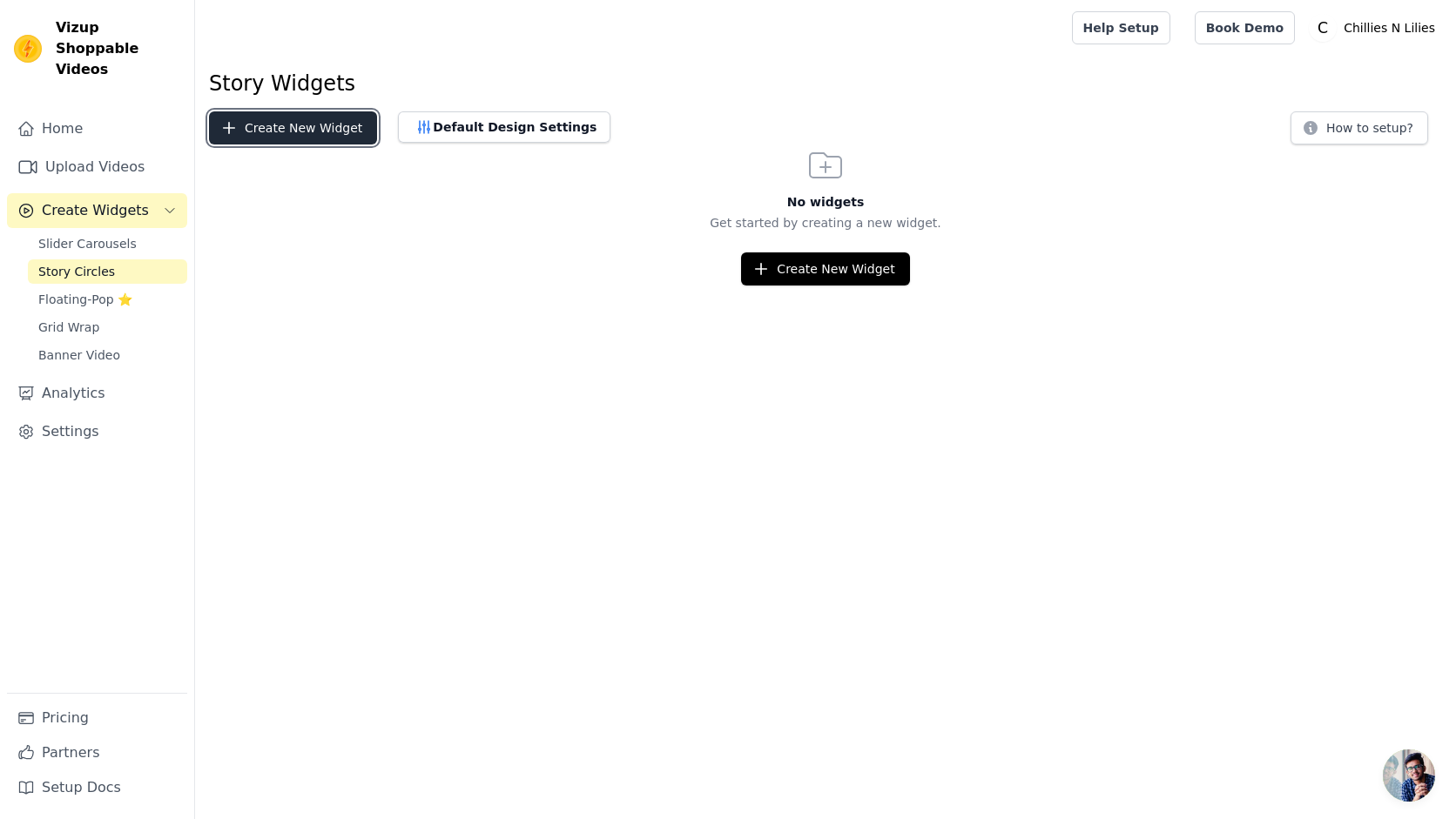
click at [310, 133] on button "Create New Widget" at bounding box center [293, 127] width 168 height 33
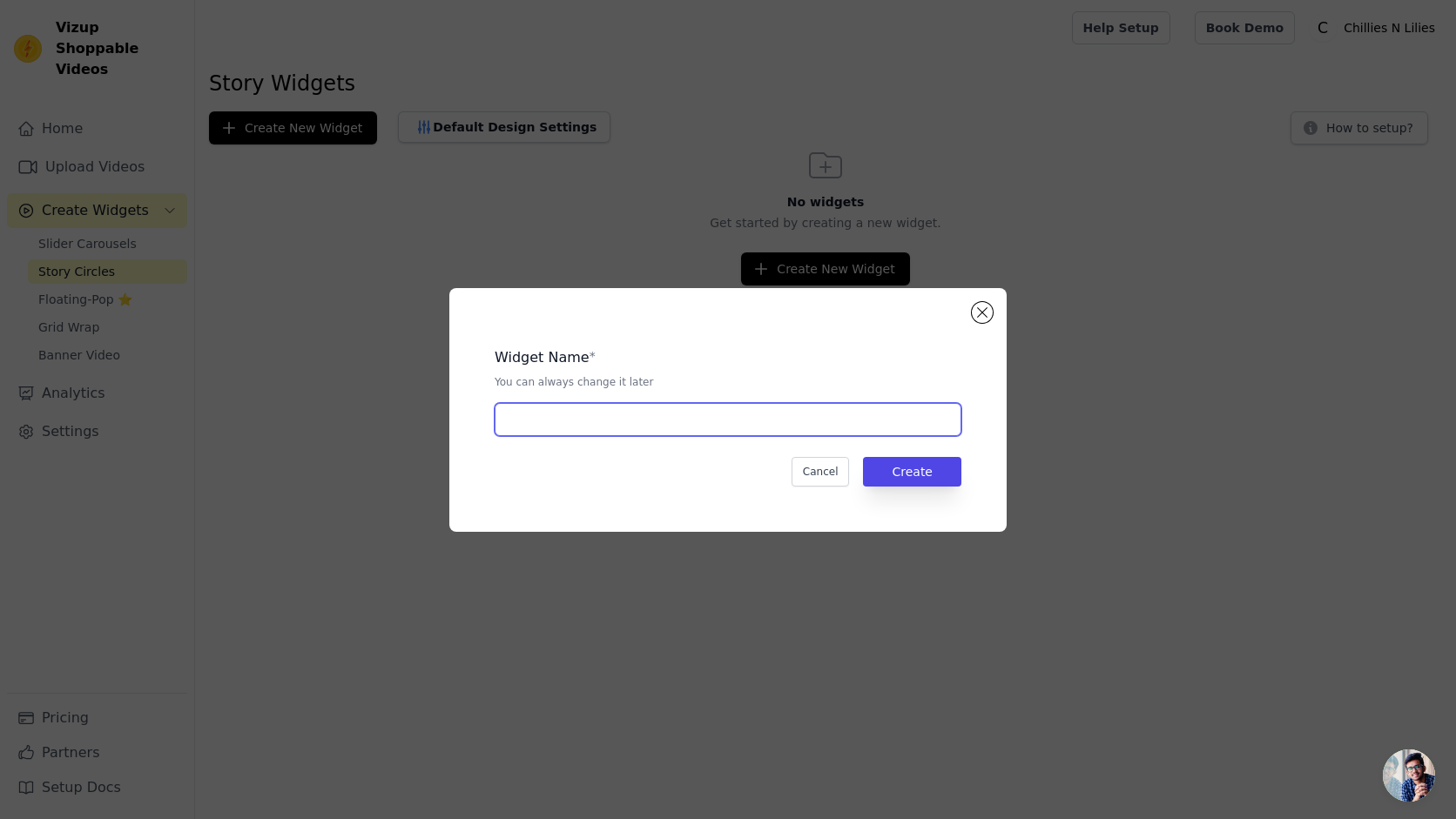
click at [675, 428] on input "text" at bounding box center [728, 419] width 467 height 33
type input "Story"
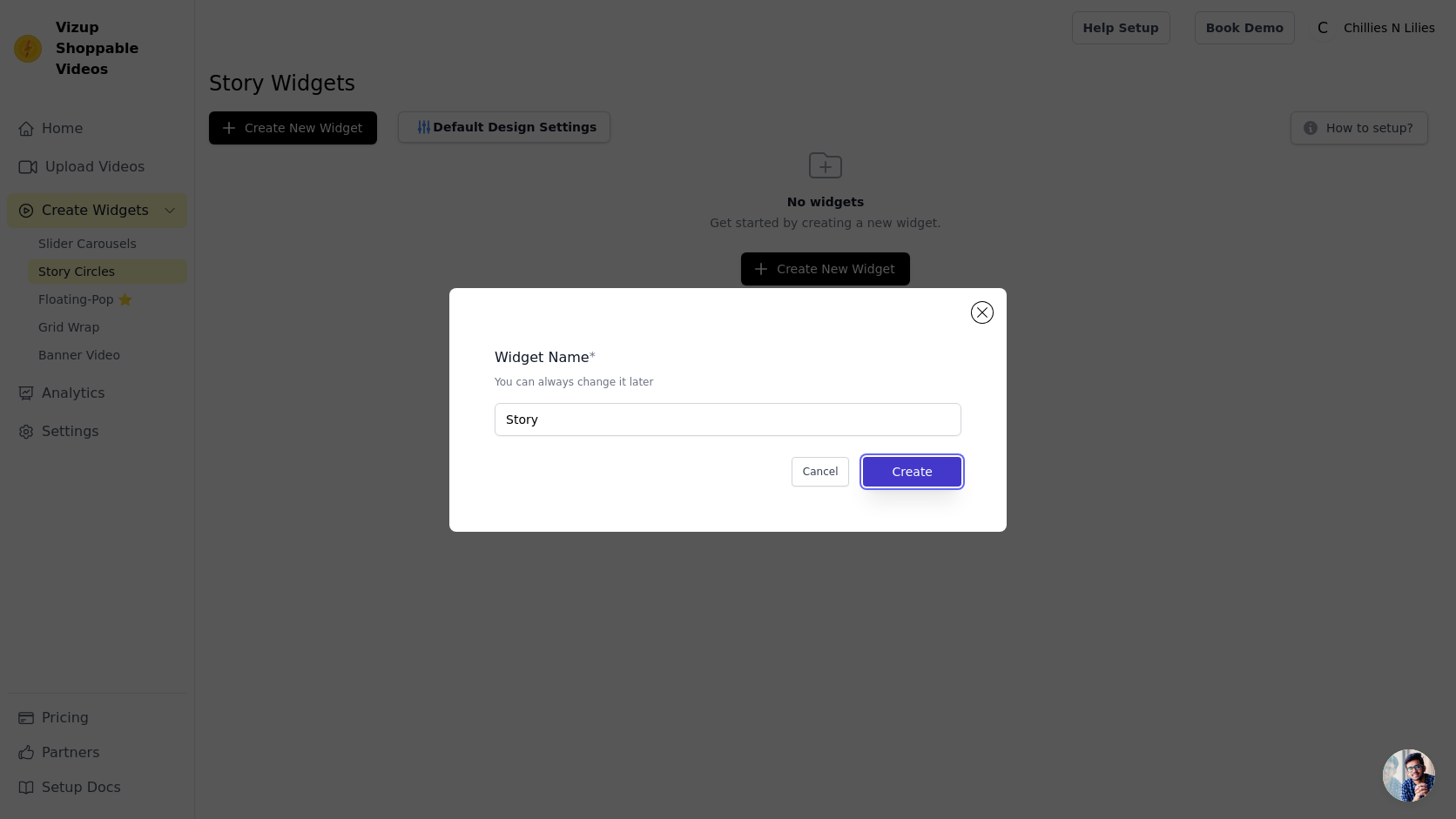
click at [932, 478] on button "Create" at bounding box center [912, 471] width 98 height 29
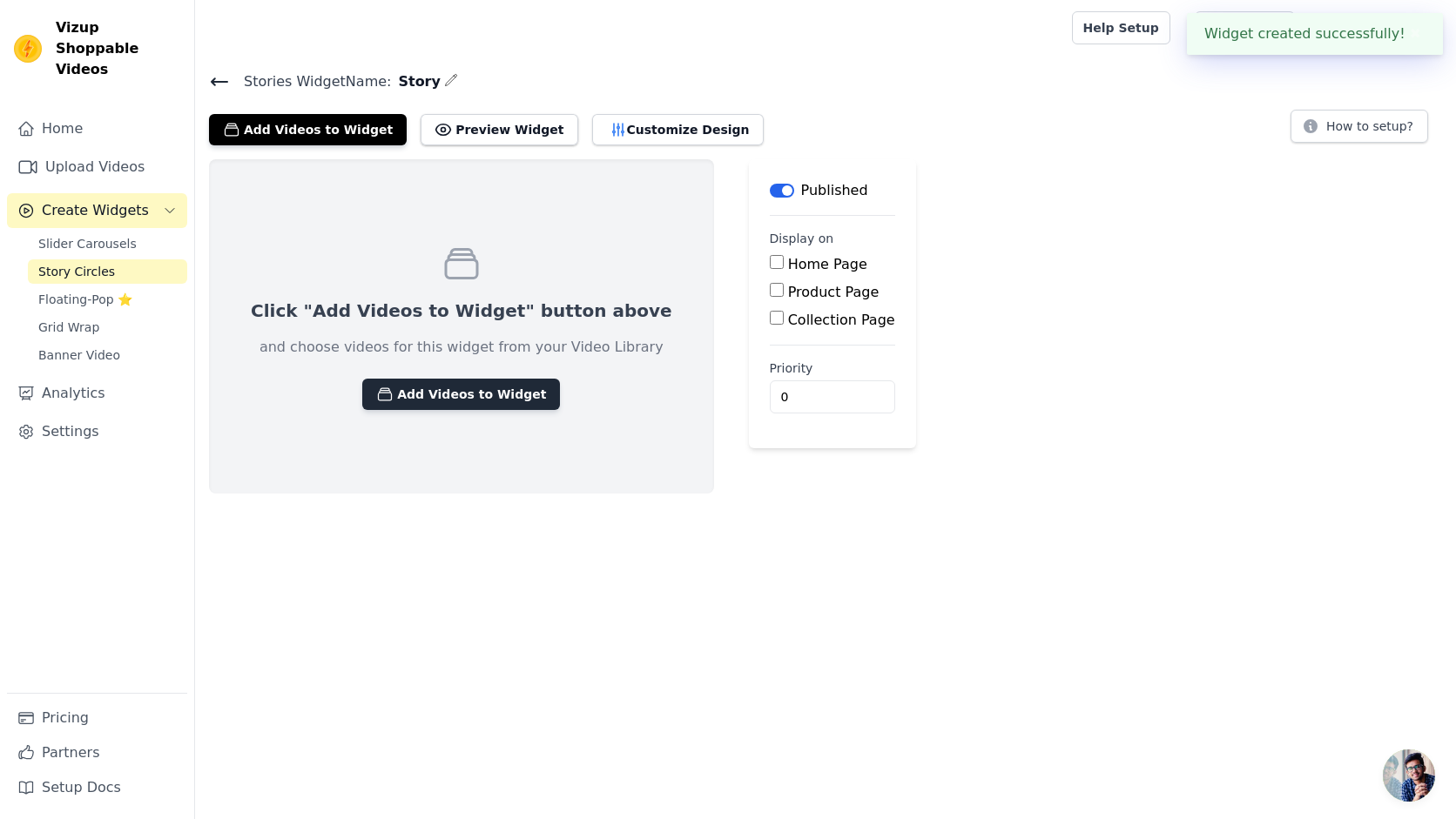
click at [400, 381] on button "Add Videos to Widget" at bounding box center [461, 394] width 198 height 31
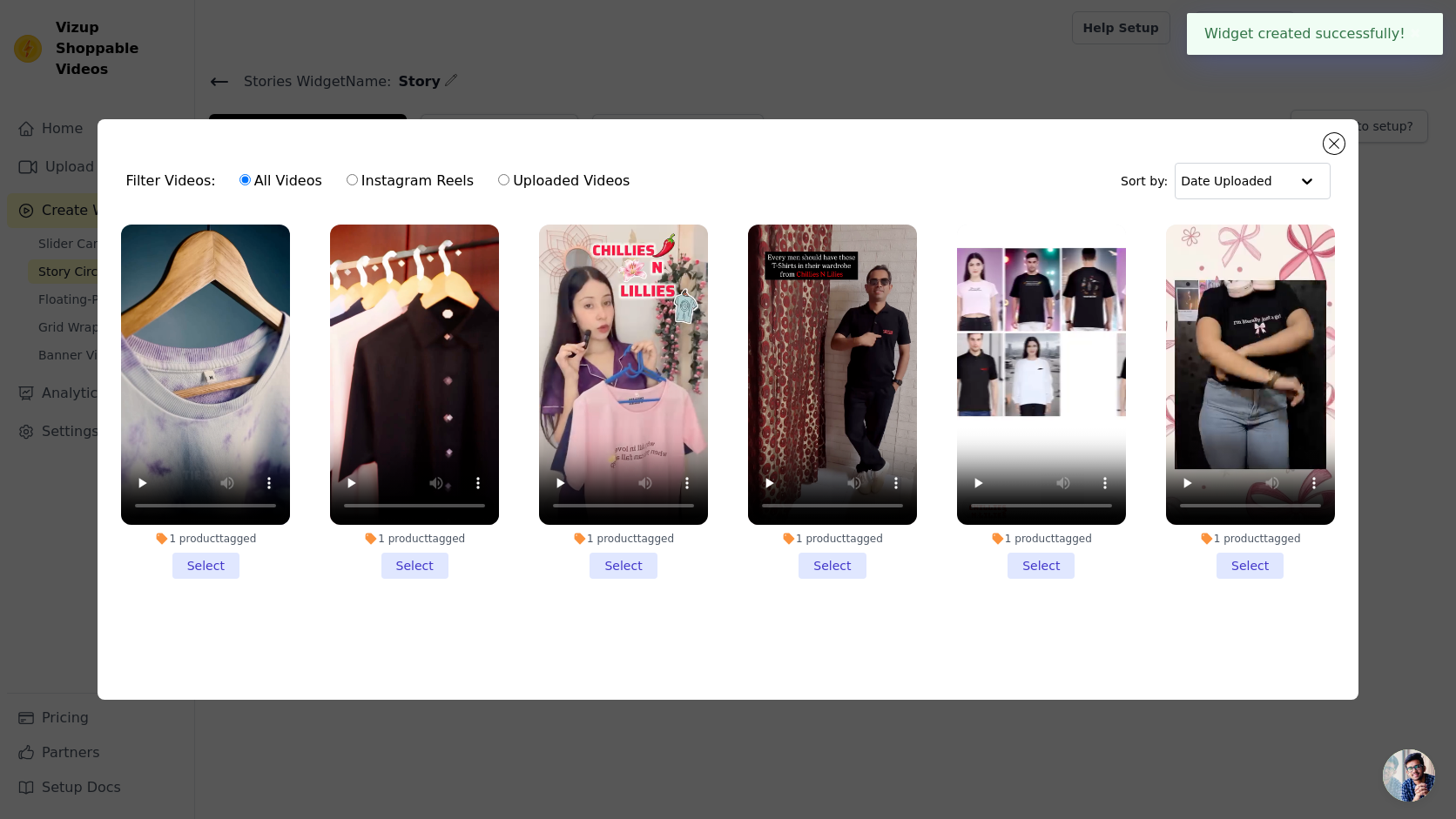
click at [192, 573] on li "1 product tagged Select" at bounding box center [206, 402] width 169 height 355
click at [0, 0] on input "1 product tagged Select" at bounding box center [0, 0] width 0 height 0
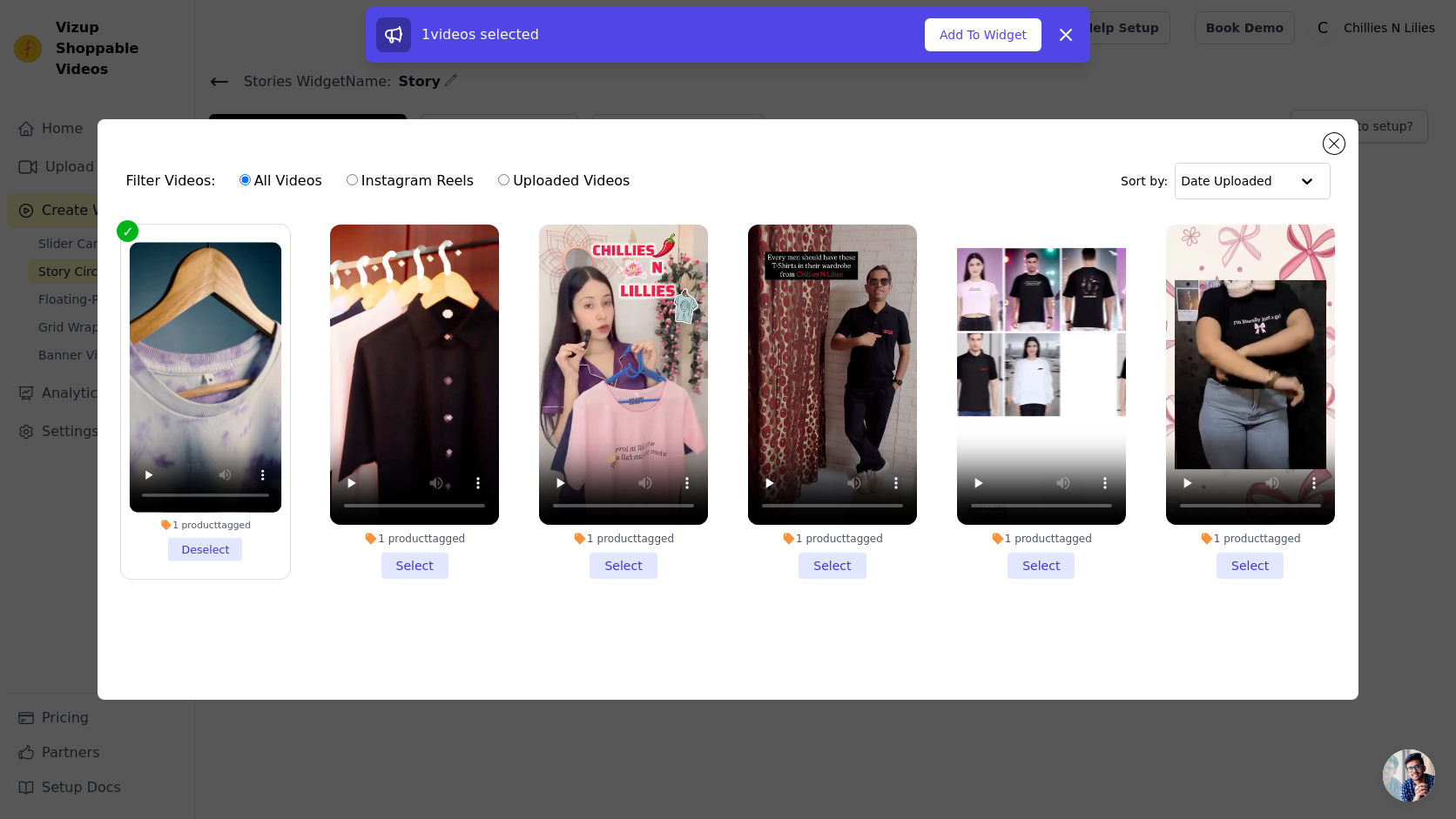
click at [401, 566] on li "1 product tagged Select" at bounding box center [414, 402] width 169 height 355
click at [0, 0] on input "1 product tagged Select" at bounding box center [0, 0] width 0 height 0
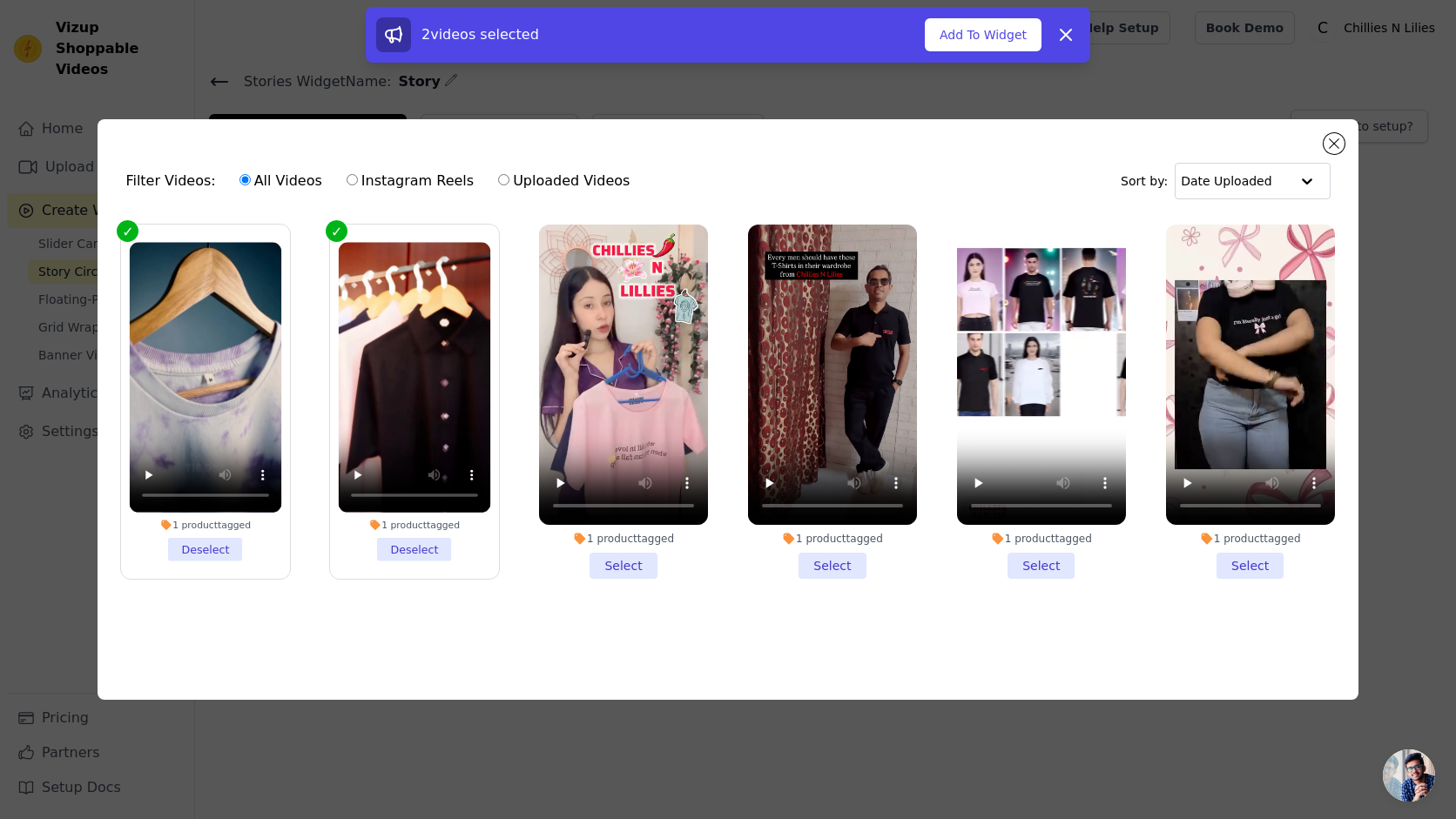
click at [629, 574] on li "1 product tagged Select" at bounding box center [624, 402] width 169 height 355
click at [0, 0] on input "1 product tagged Select" at bounding box center [0, 0] width 0 height 0
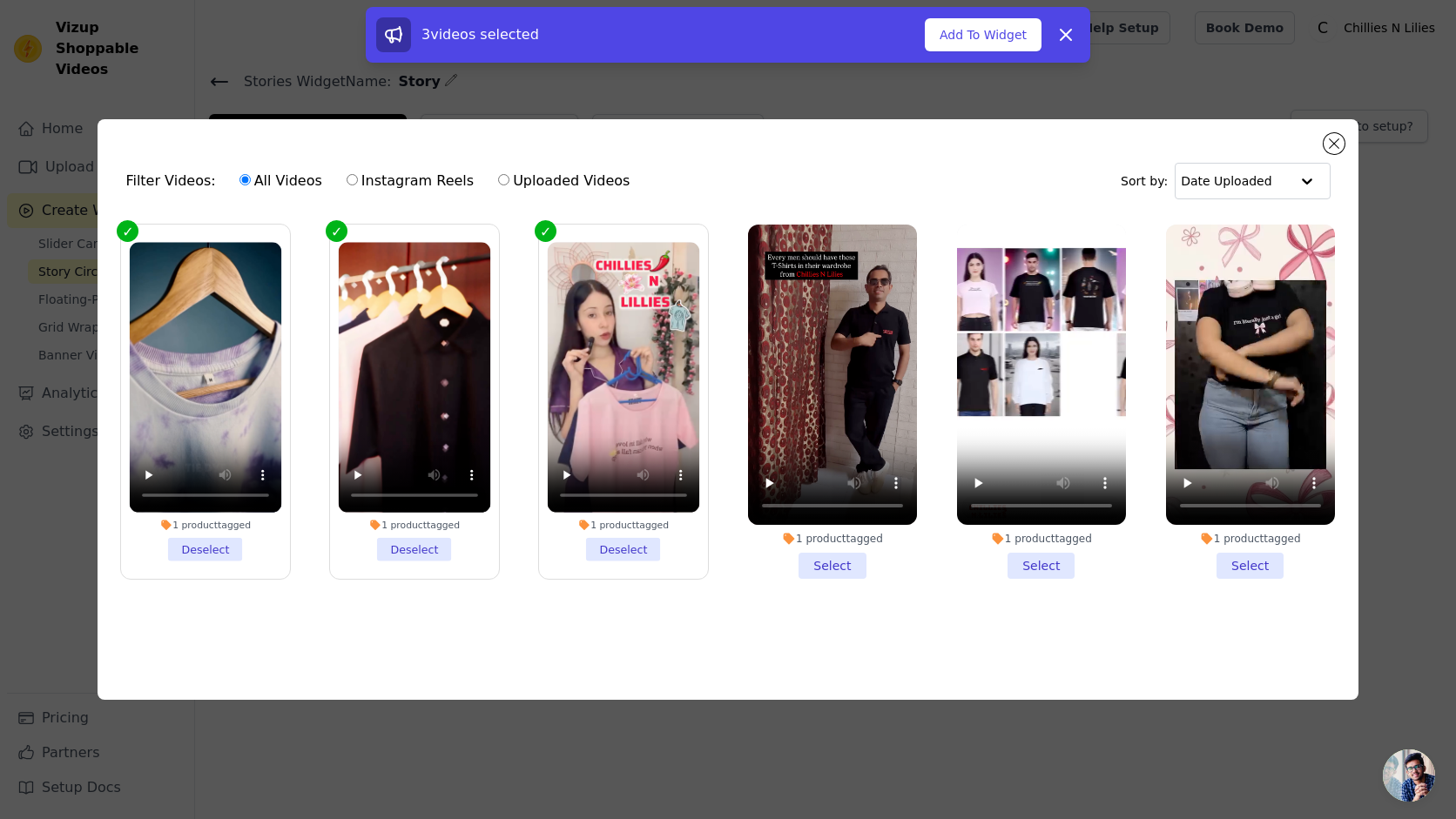
click at [823, 568] on li "1 product tagged Select" at bounding box center [832, 402] width 169 height 355
click at [0, 0] on input "1 product tagged Select" at bounding box center [0, 0] width 0 height 0
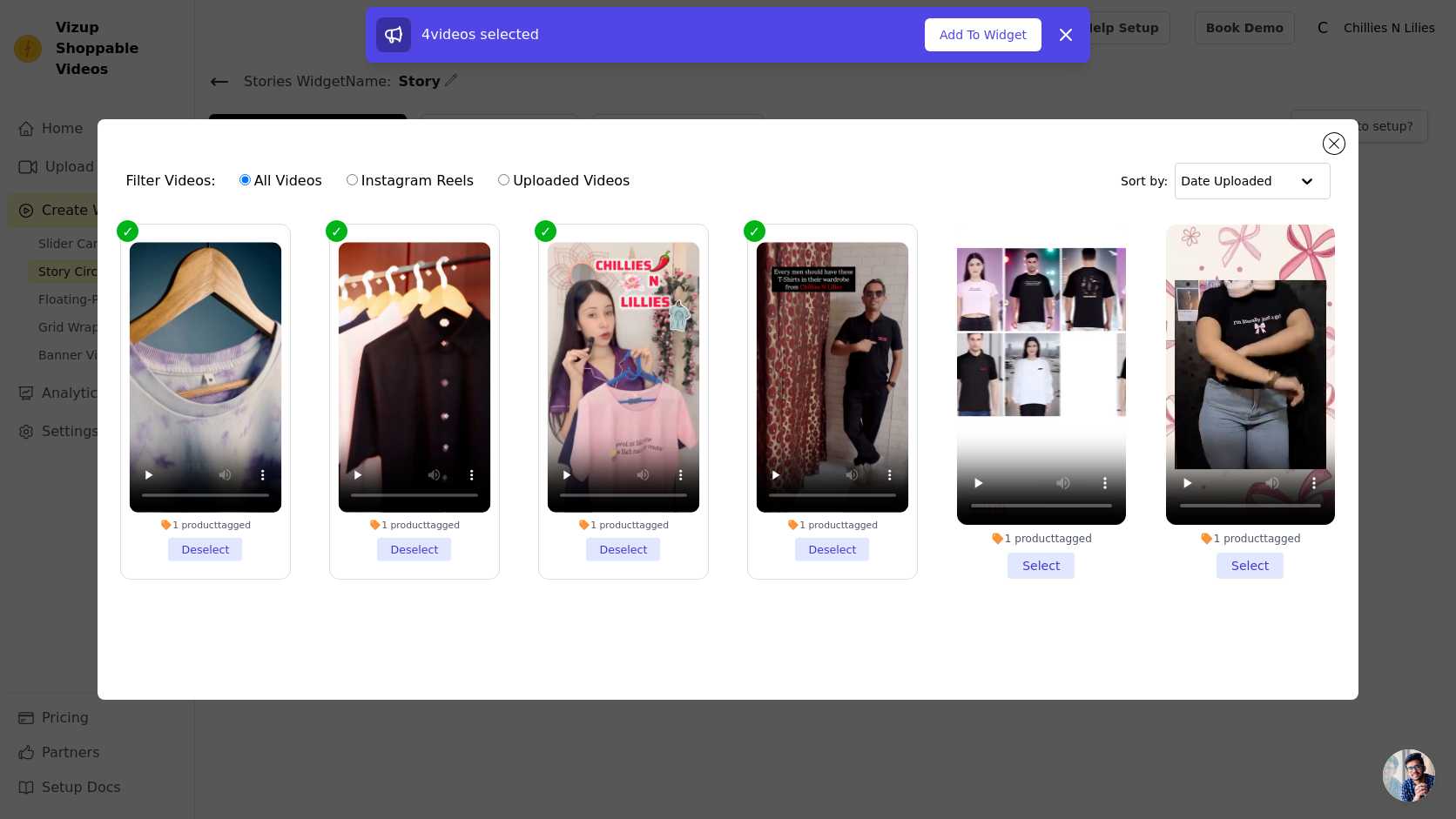
click at [1035, 577] on li "1 product tagged Select" at bounding box center [1042, 402] width 169 height 355
click at [0, 0] on input "1 product tagged Select" at bounding box center [0, 0] width 0 height 0
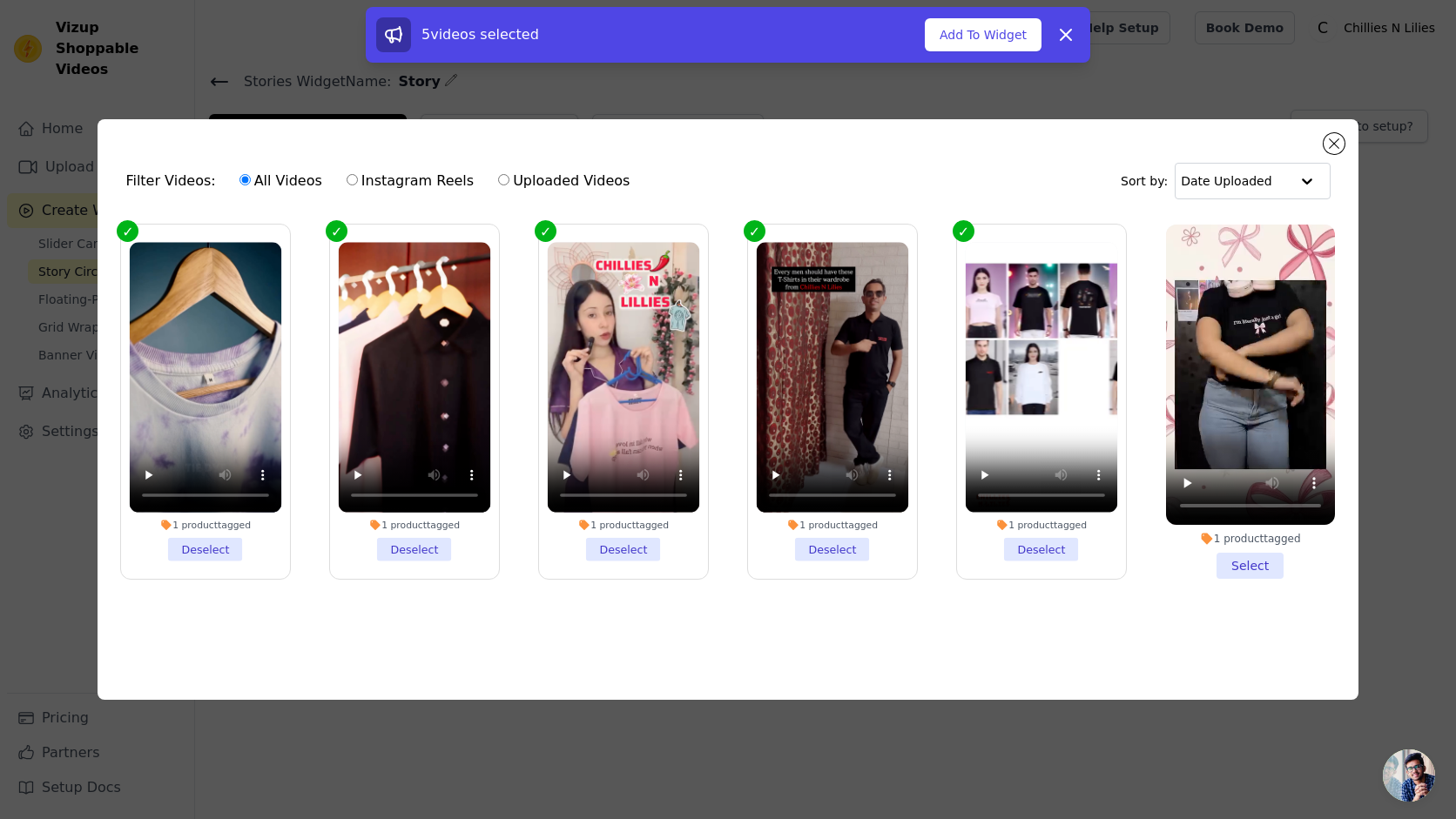
click at [1239, 560] on li "1 product tagged Select" at bounding box center [1250, 402] width 169 height 355
click at [0, 0] on input "1 product tagged Select" at bounding box center [0, 0] width 0 height 0
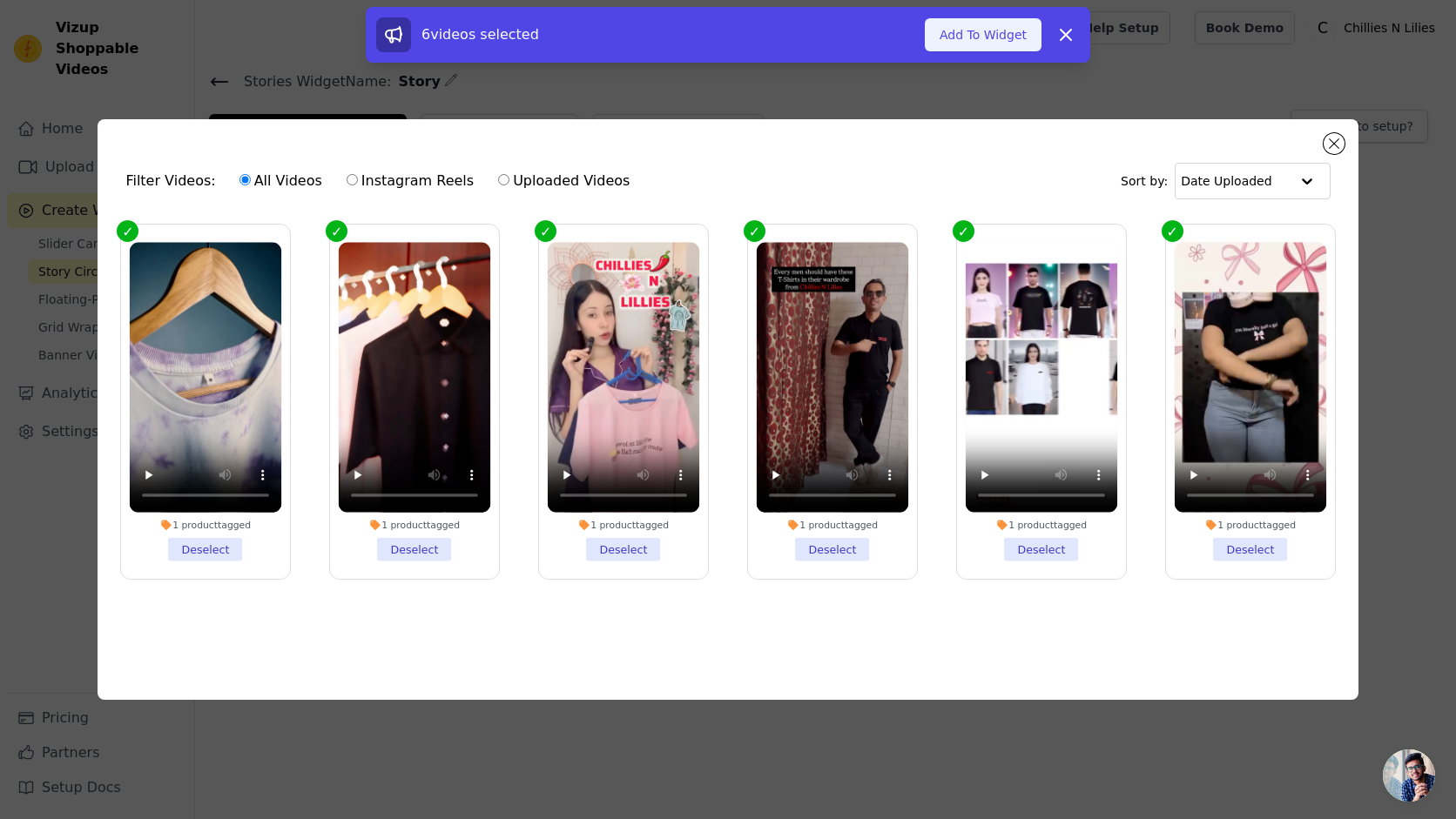
click at [987, 47] on button "Add To Widget" at bounding box center [983, 35] width 117 height 33
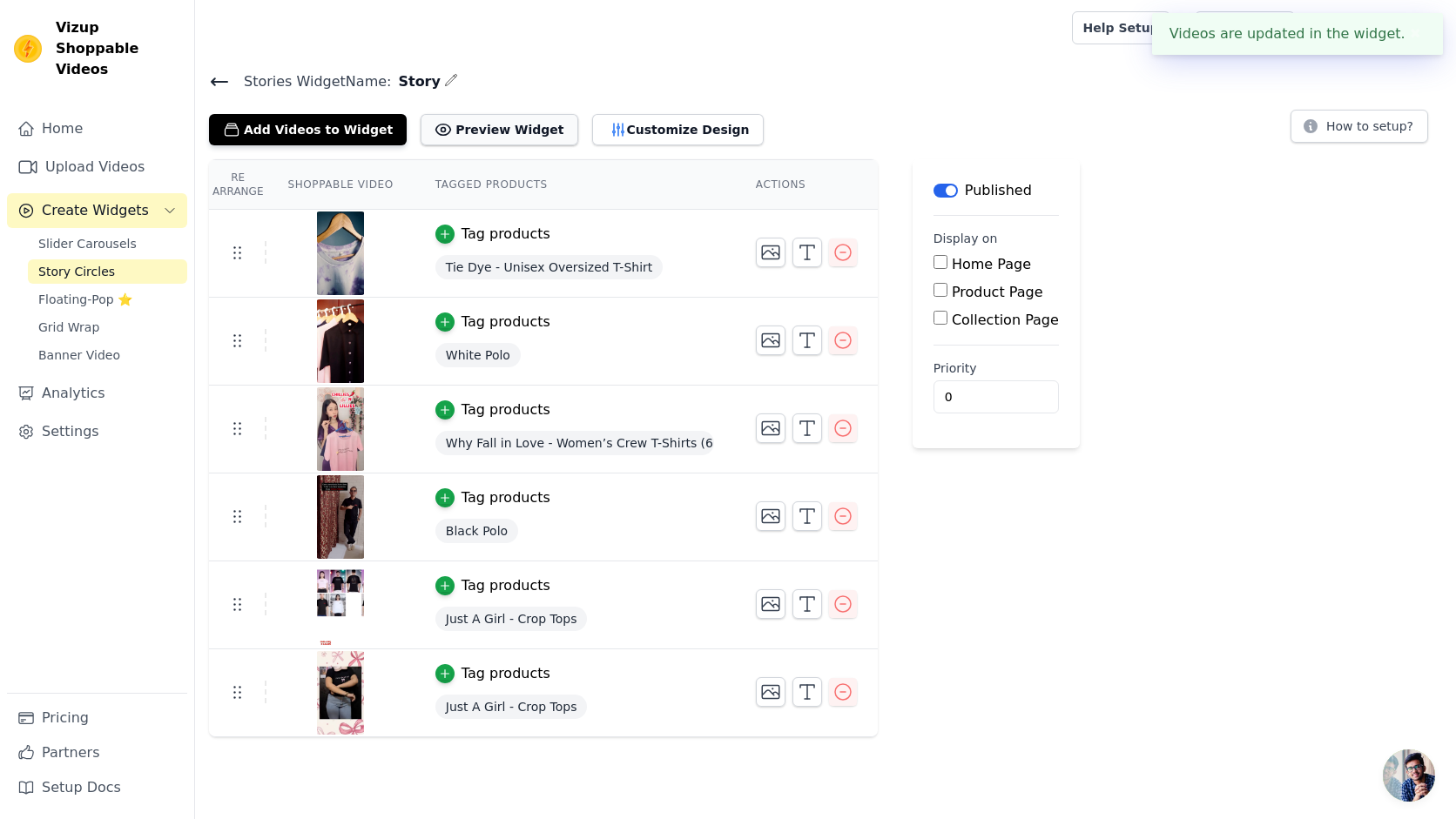
click at [510, 143] on button "Preview Widget" at bounding box center [499, 129] width 157 height 31
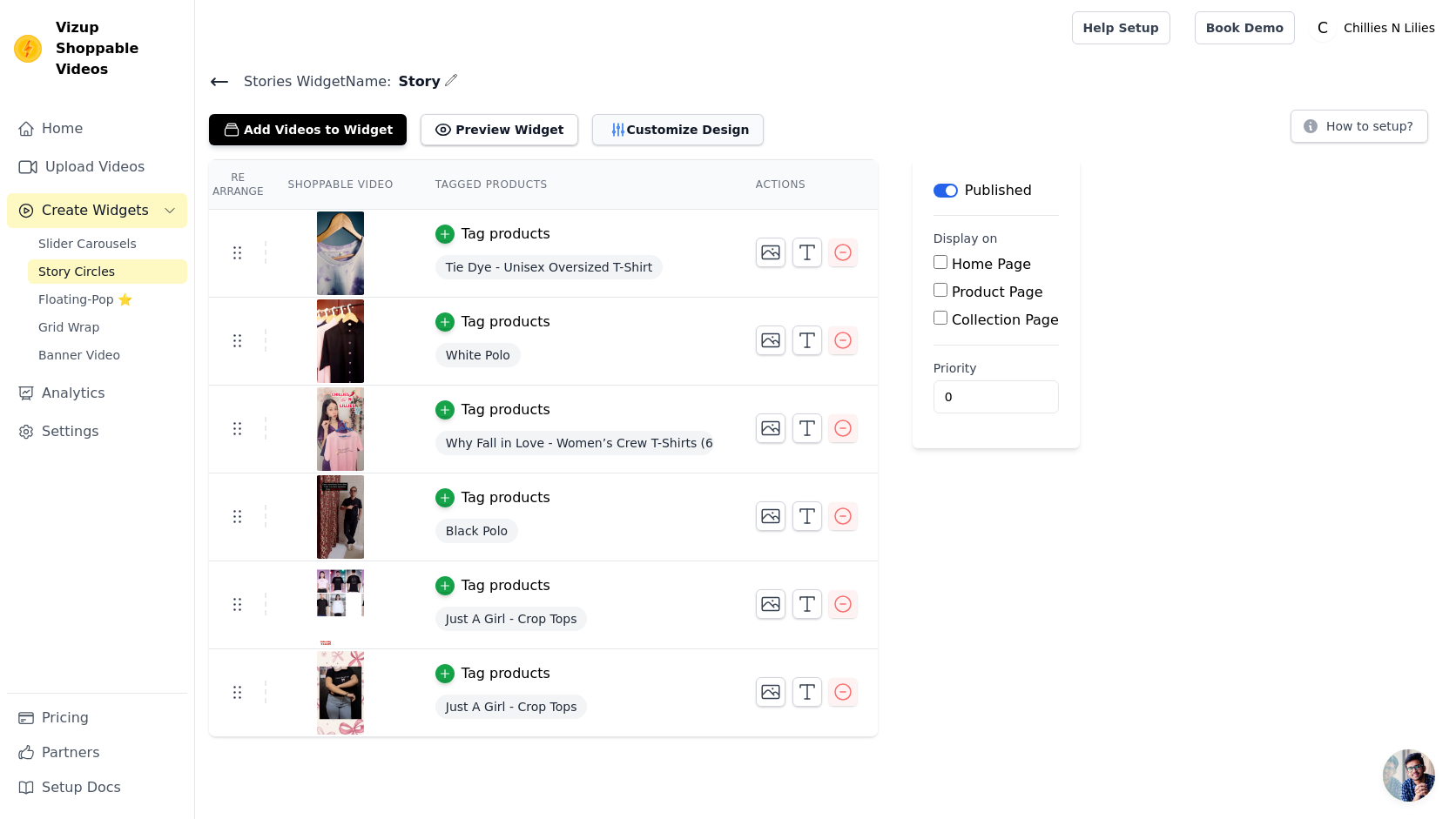
click at [616, 130] on button "Customize Design" at bounding box center [677, 129] width 171 height 31
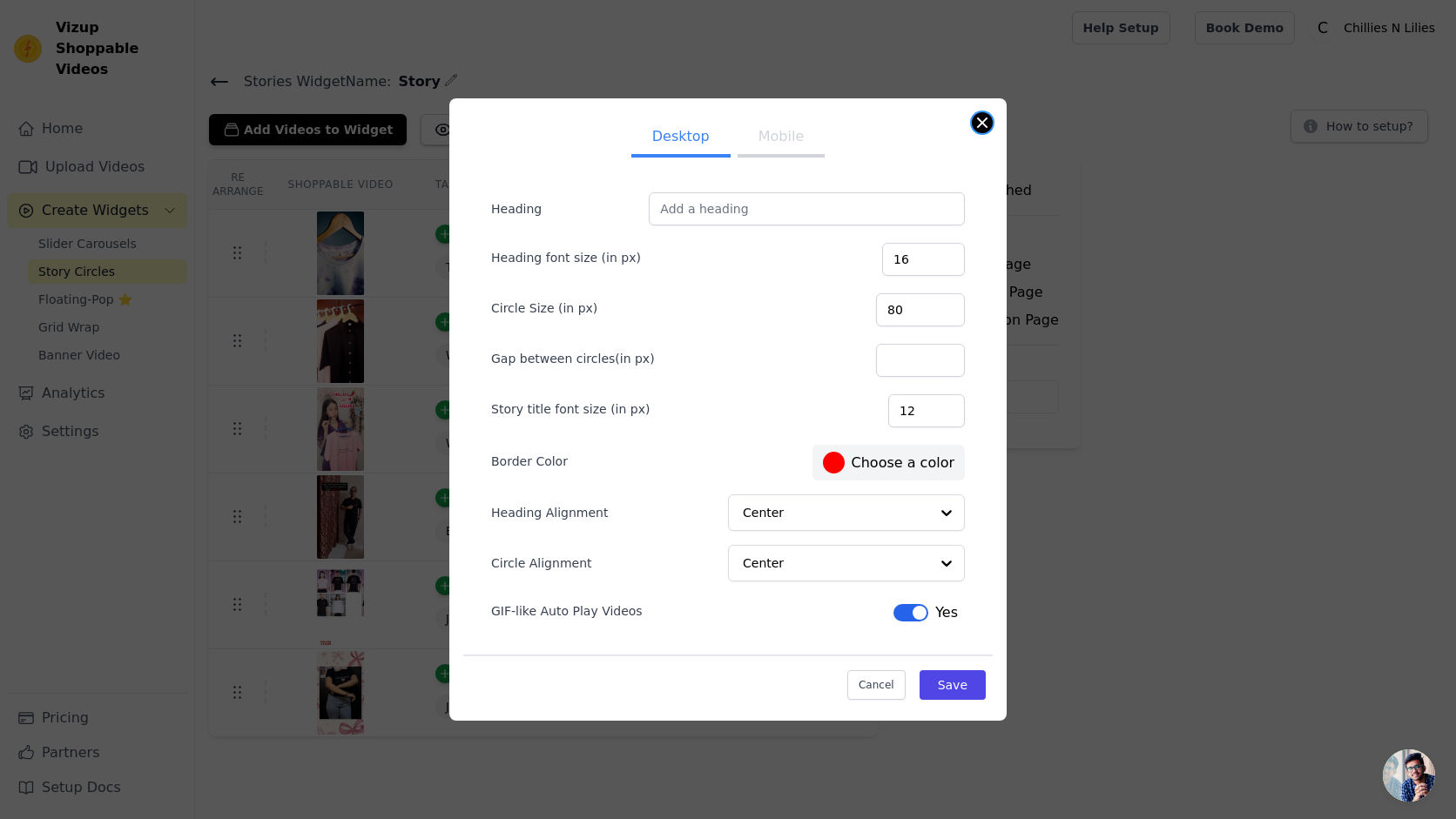
click at [982, 119] on button "Close modal" at bounding box center [981, 122] width 20 height 20
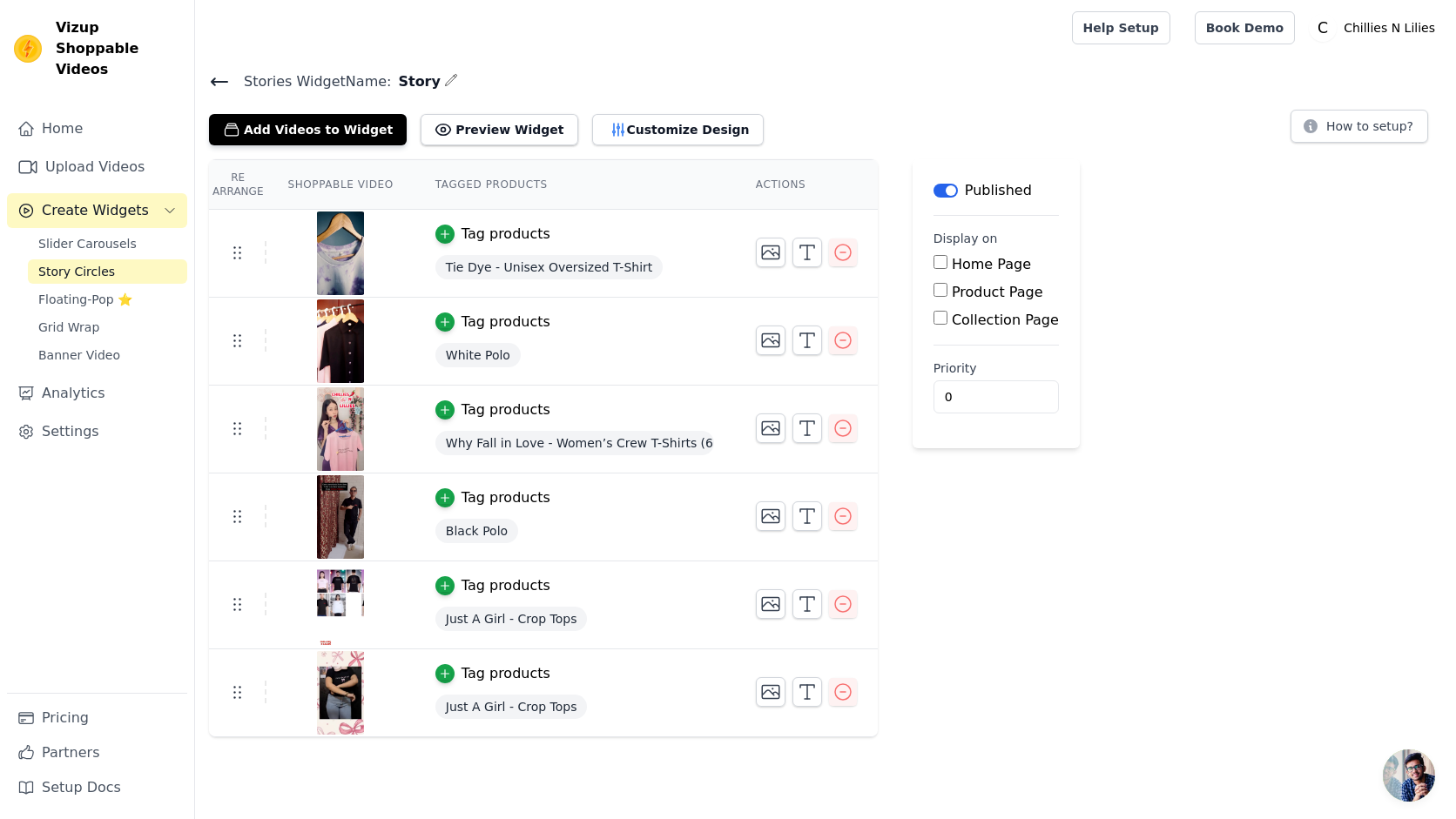
click at [93, 263] on span "Story Circles" at bounding box center [77, 272] width 77 height 18
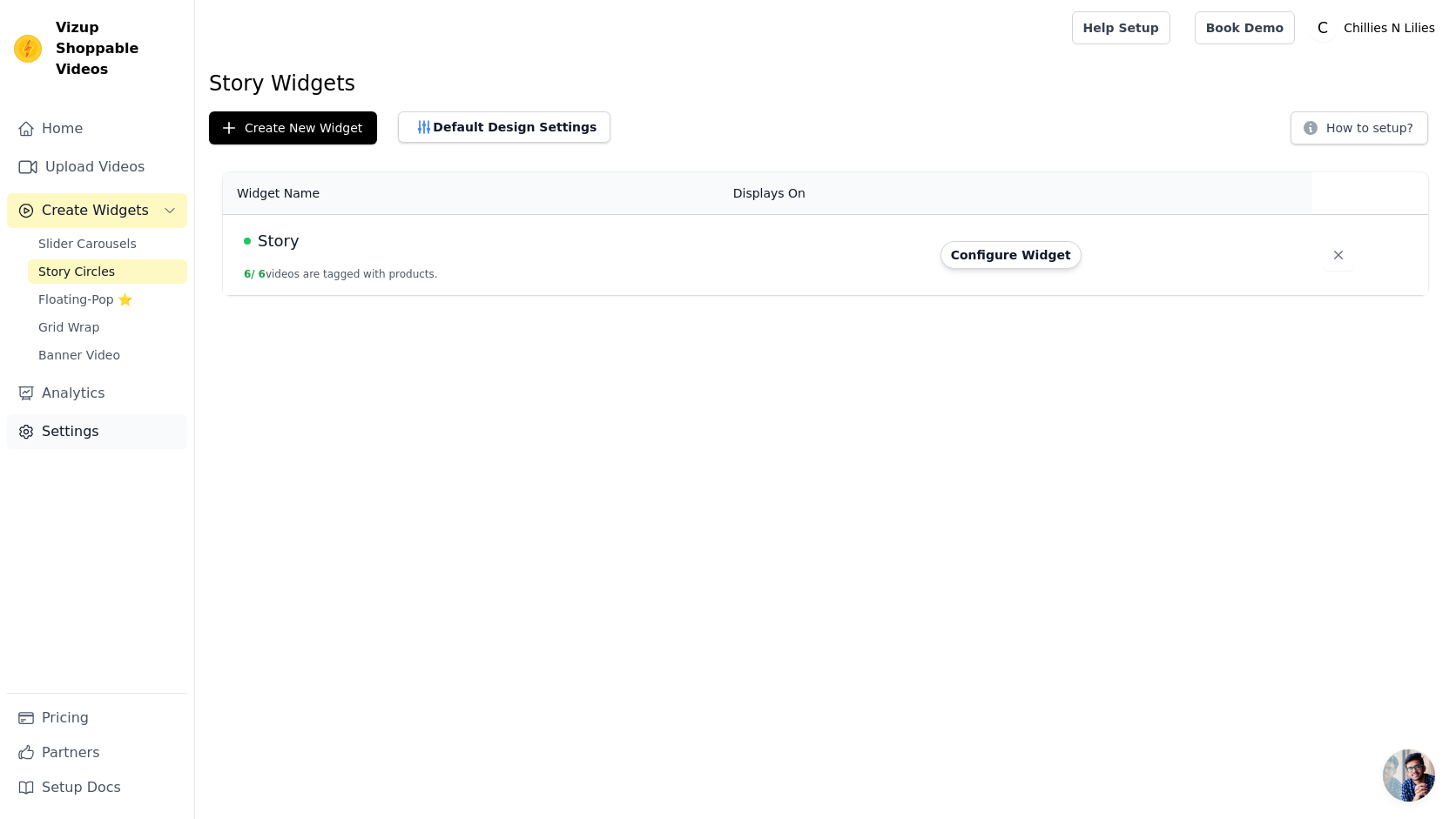
click at [83, 414] on link "Settings" at bounding box center [97, 431] width 180 height 35
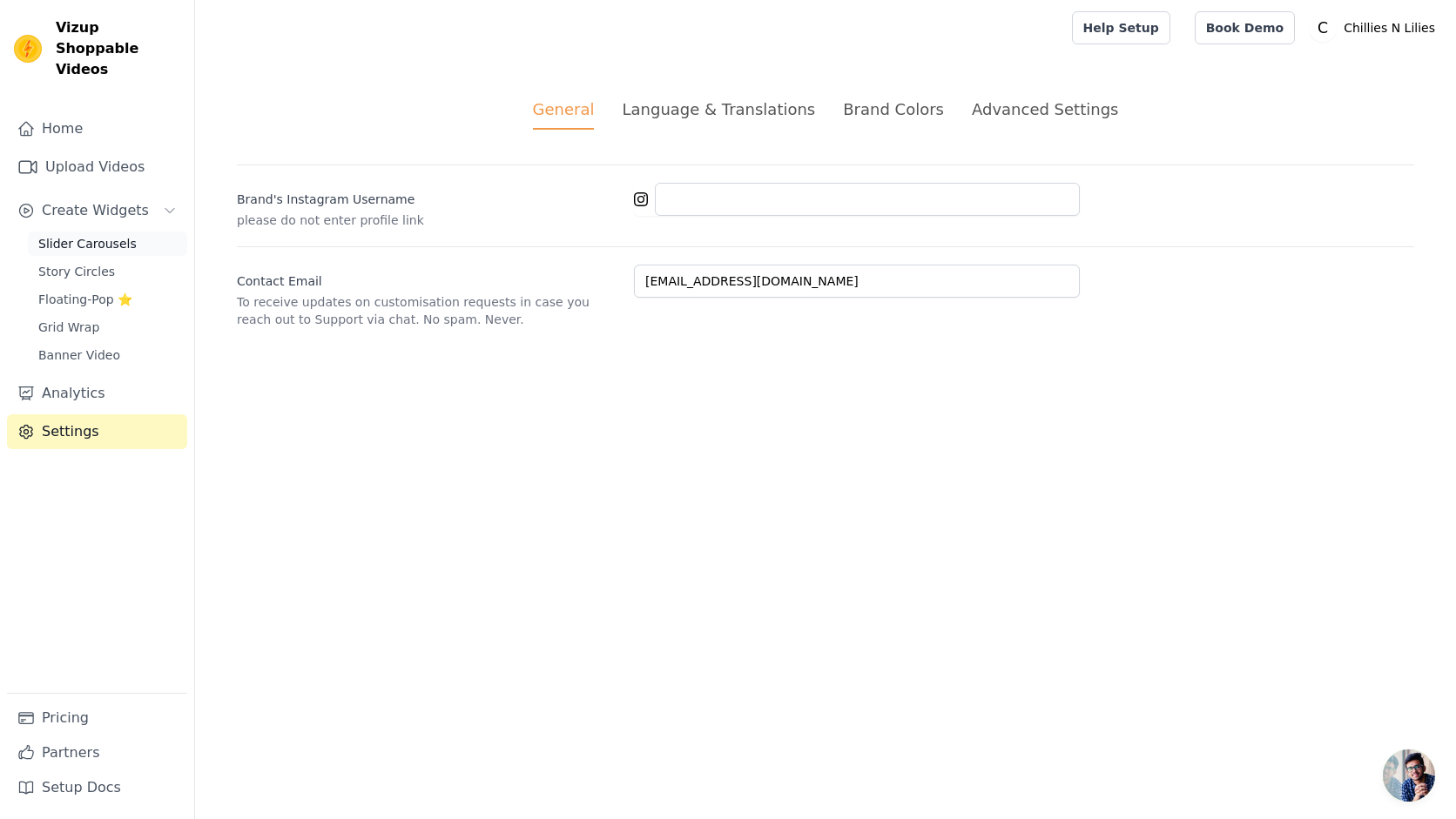
click at [111, 235] on span "Slider Carousels" at bounding box center [87, 244] width 98 height 18
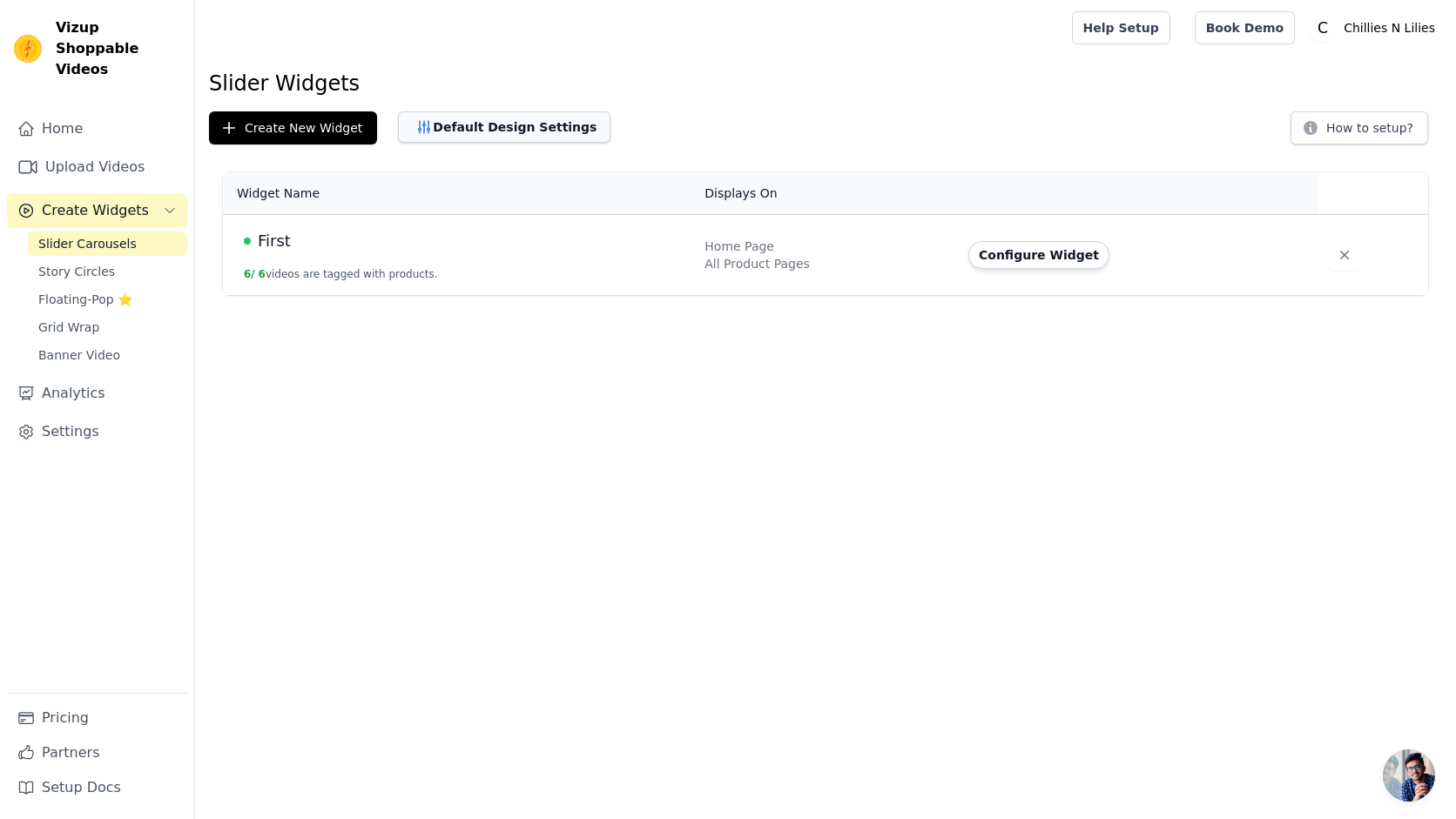
click at [495, 127] on button "Default Design Settings" at bounding box center [504, 127] width 212 height 31
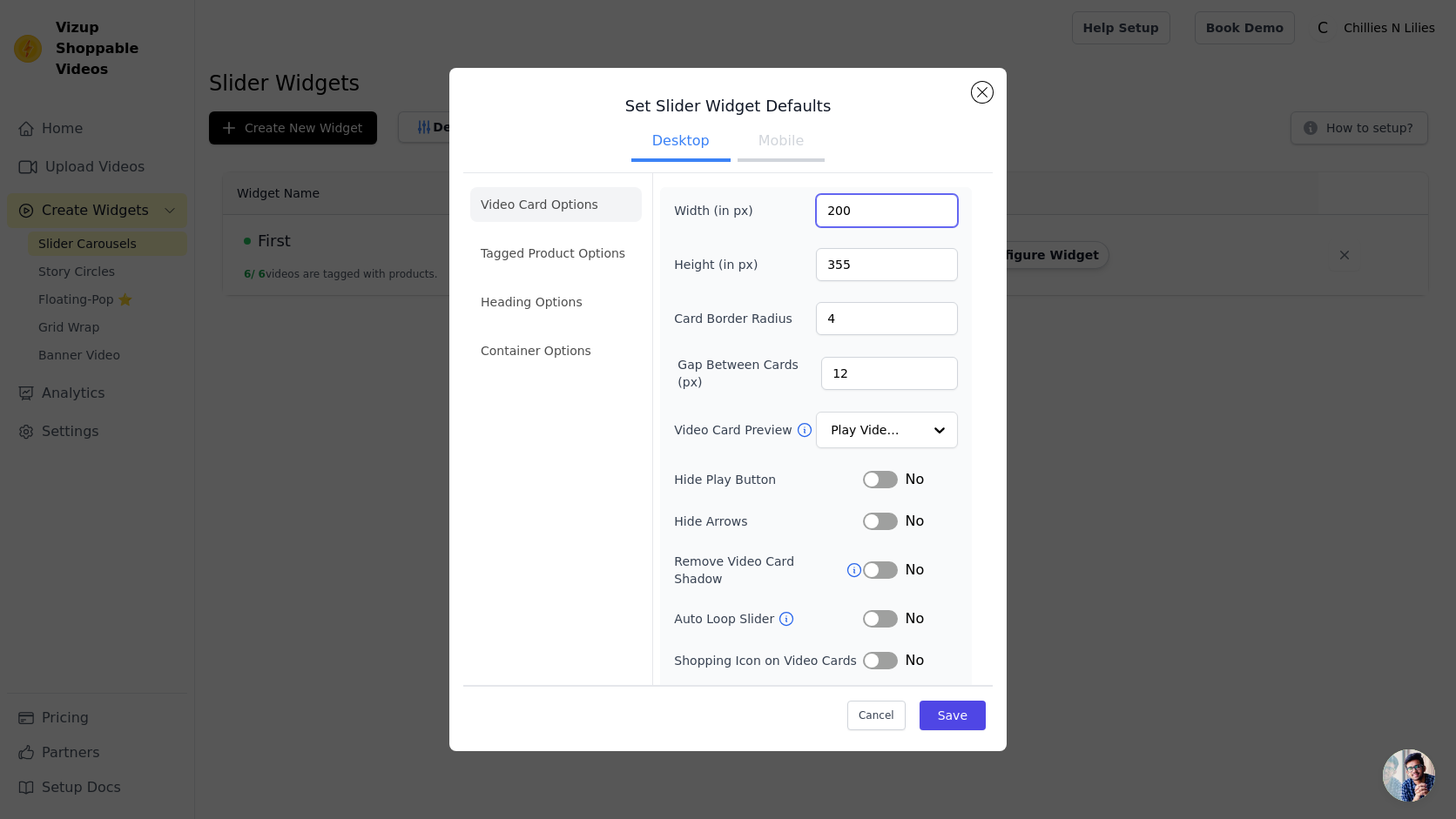
click at [880, 207] on input "200" at bounding box center [887, 210] width 142 height 33
type input "400"
click at [958, 716] on button "Save" at bounding box center [953, 716] width 66 height 29
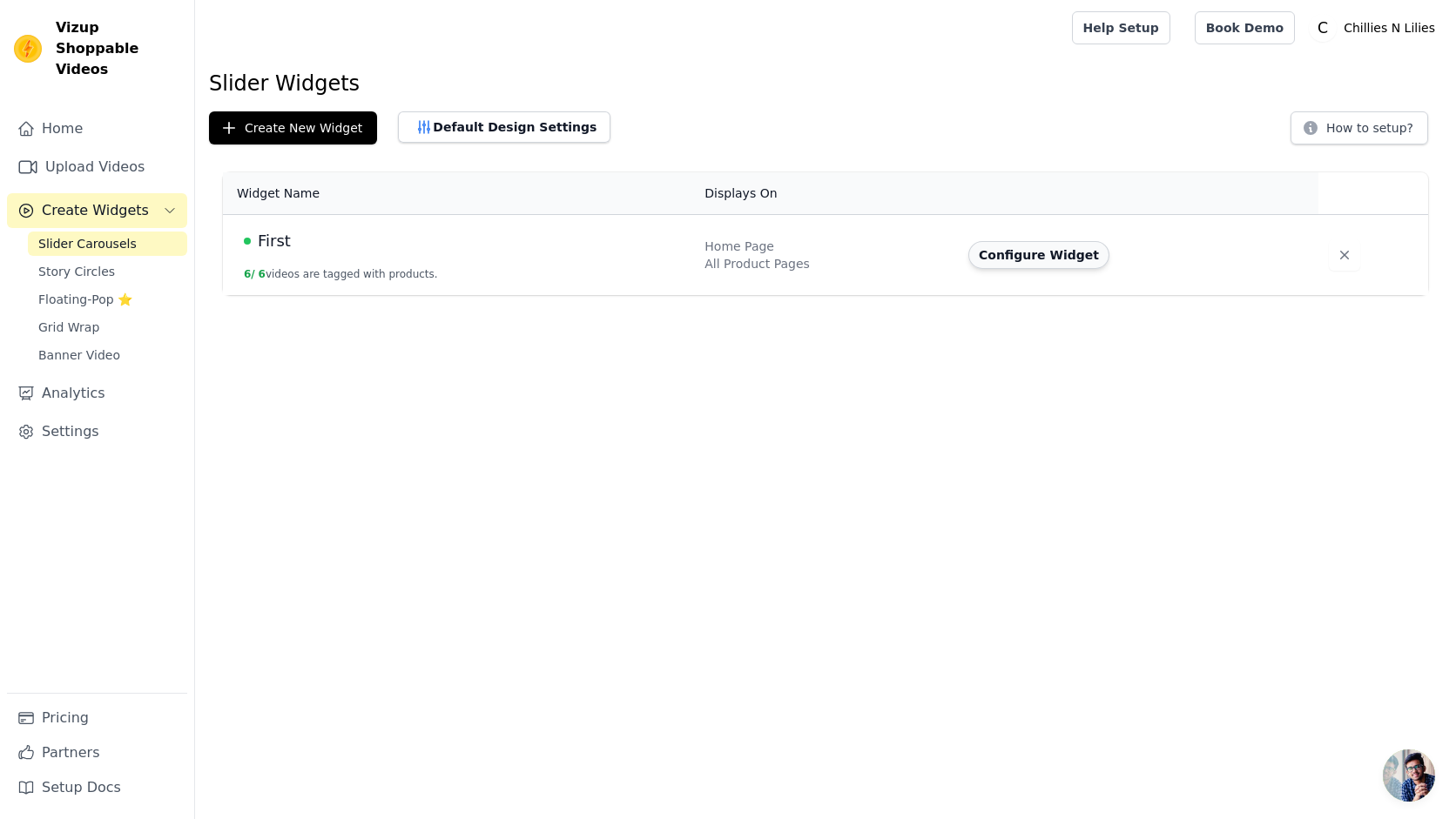
click at [1046, 262] on button "Configure Widget" at bounding box center [1039, 255] width 141 height 28
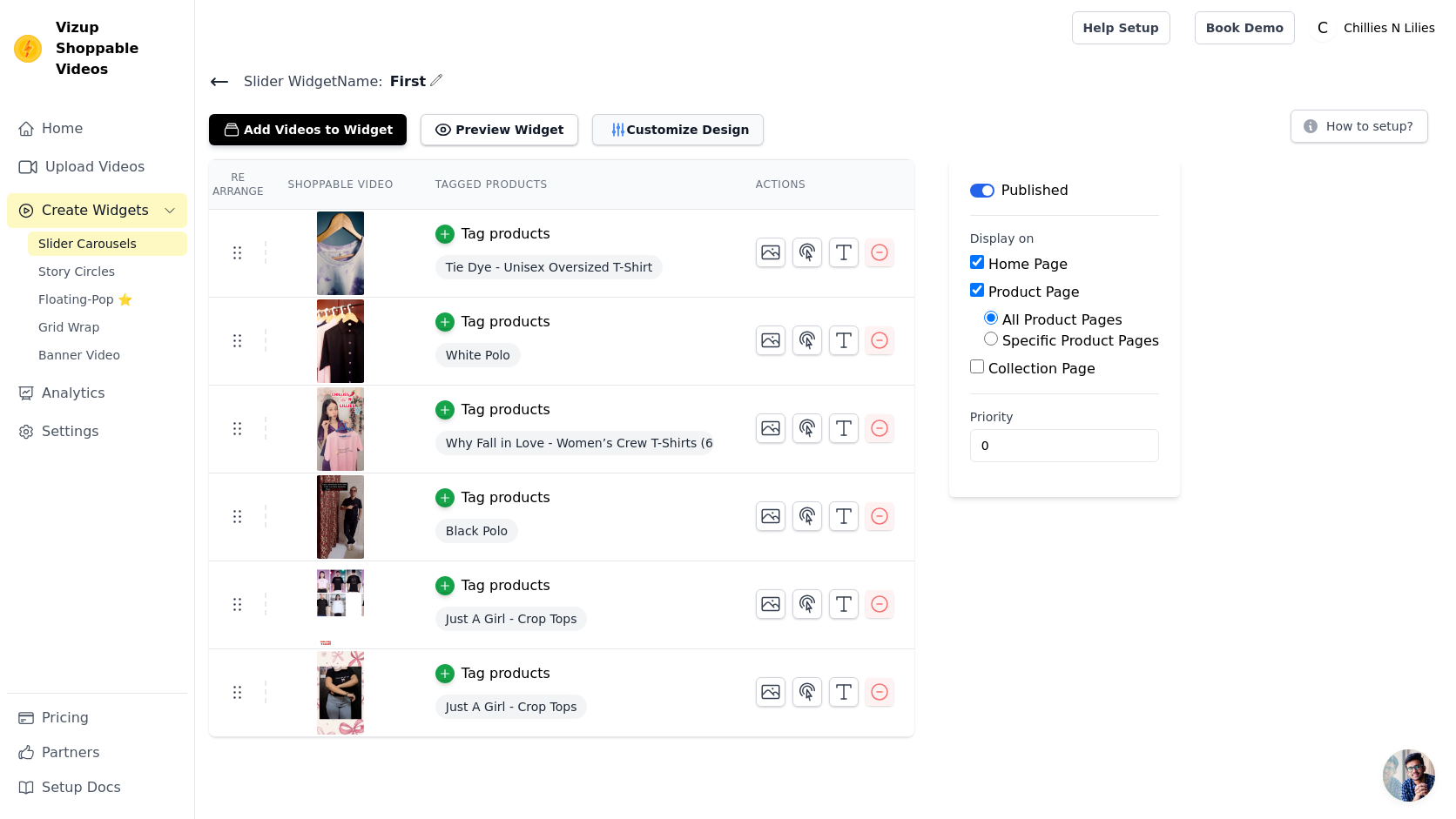
click at [618, 125] on button "Customize Design" at bounding box center [677, 129] width 171 height 31
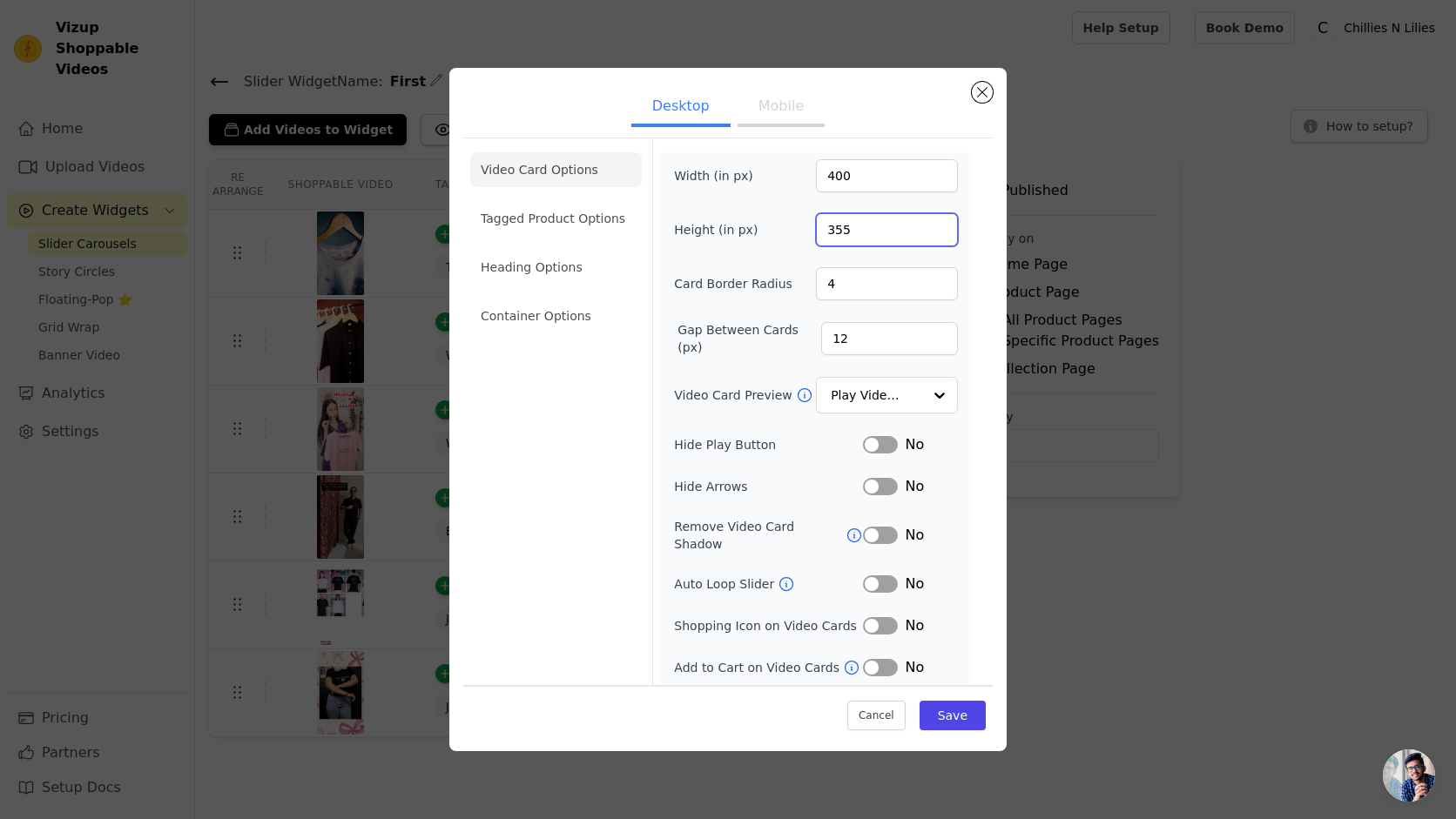
click at [887, 230] on input "355" at bounding box center [887, 229] width 142 height 33
type input "500"
click at [960, 713] on button "Save" at bounding box center [953, 716] width 66 height 29
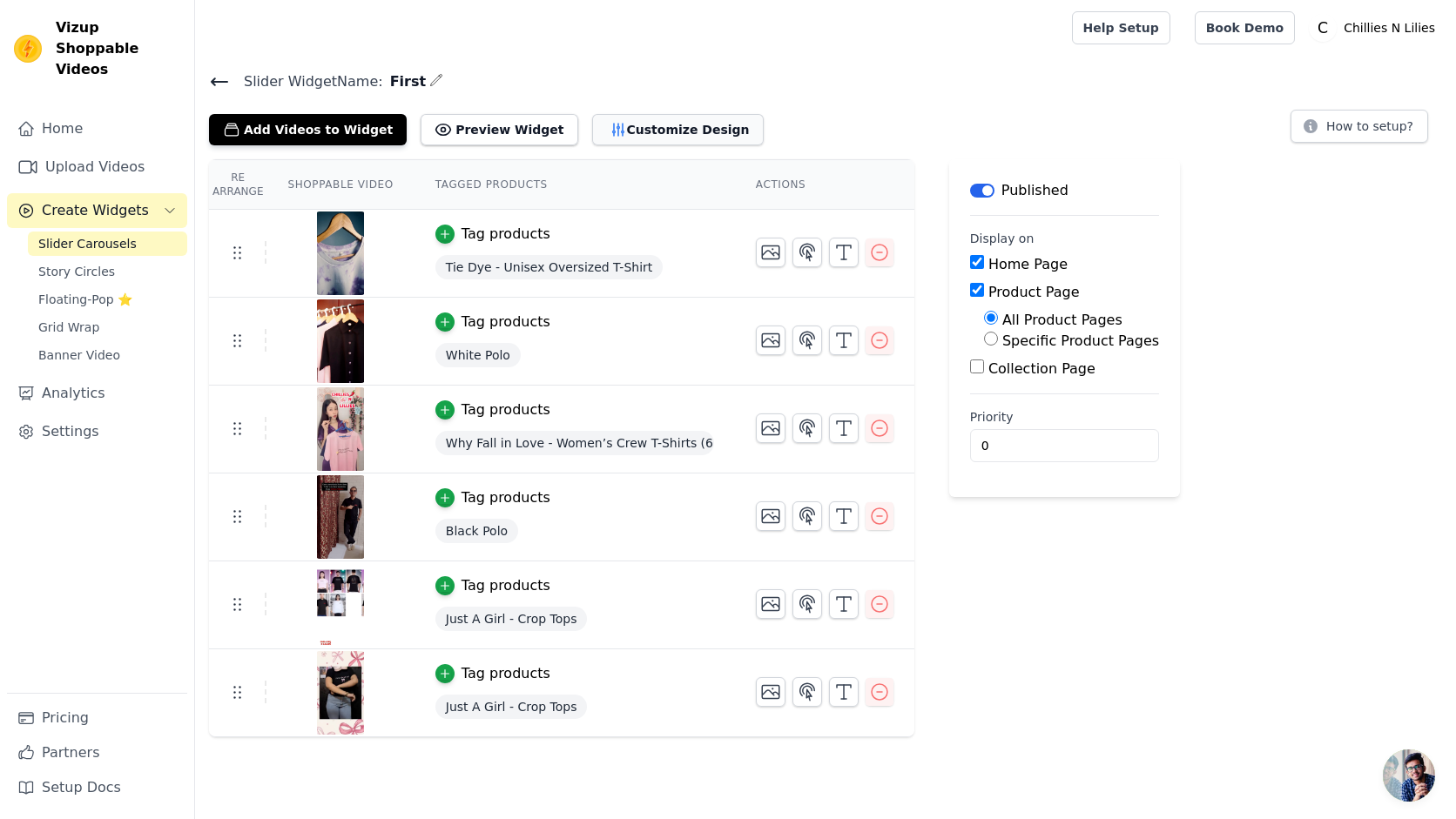
click at [634, 125] on button "Customize Design" at bounding box center [677, 129] width 171 height 31
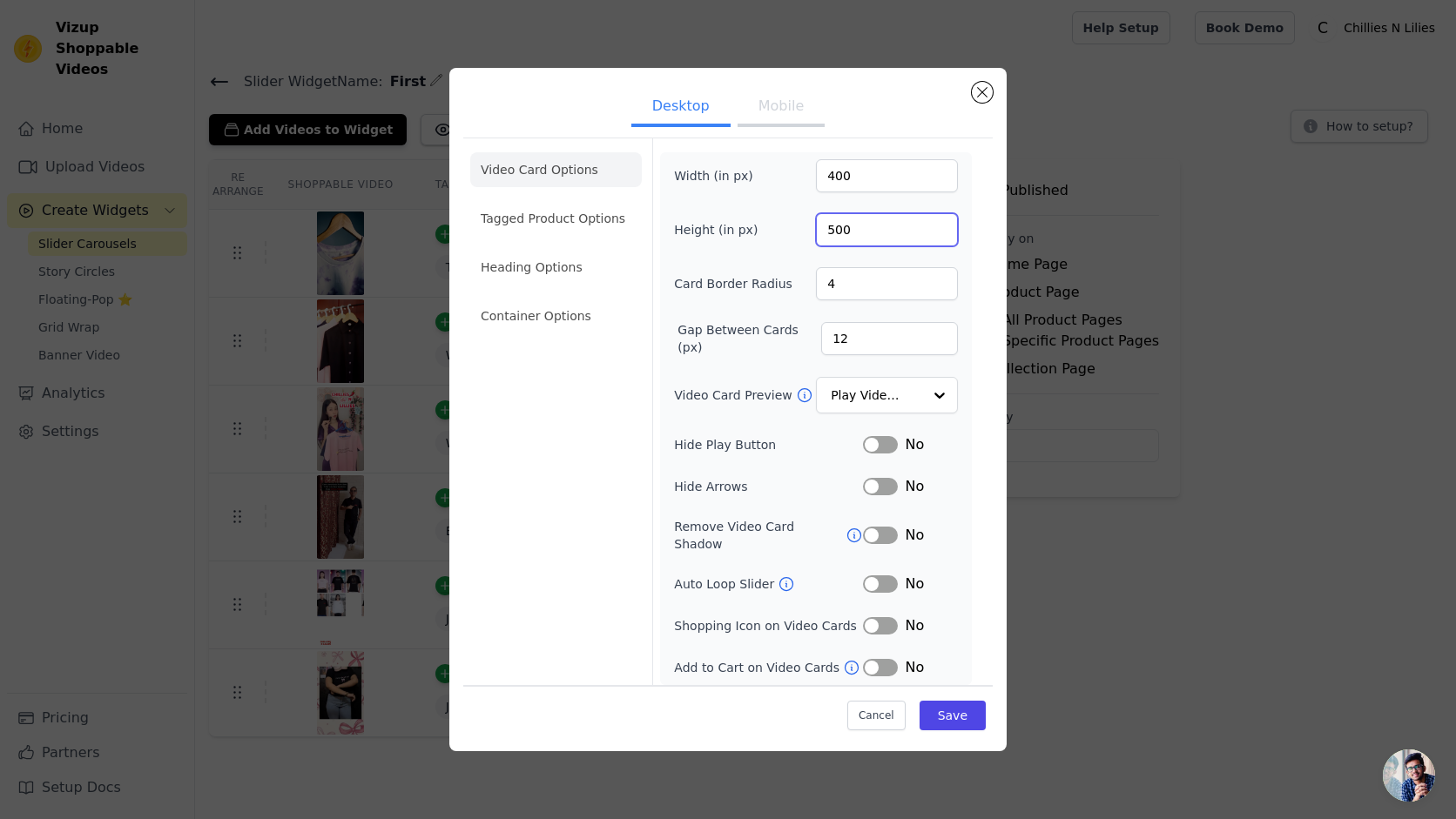
click at [865, 230] on input "500" at bounding box center [887, 229] width 142 height 33
type input "700"
click at [947, 722] on button "Save" at bounding box center [953, 716] width 66 height 29
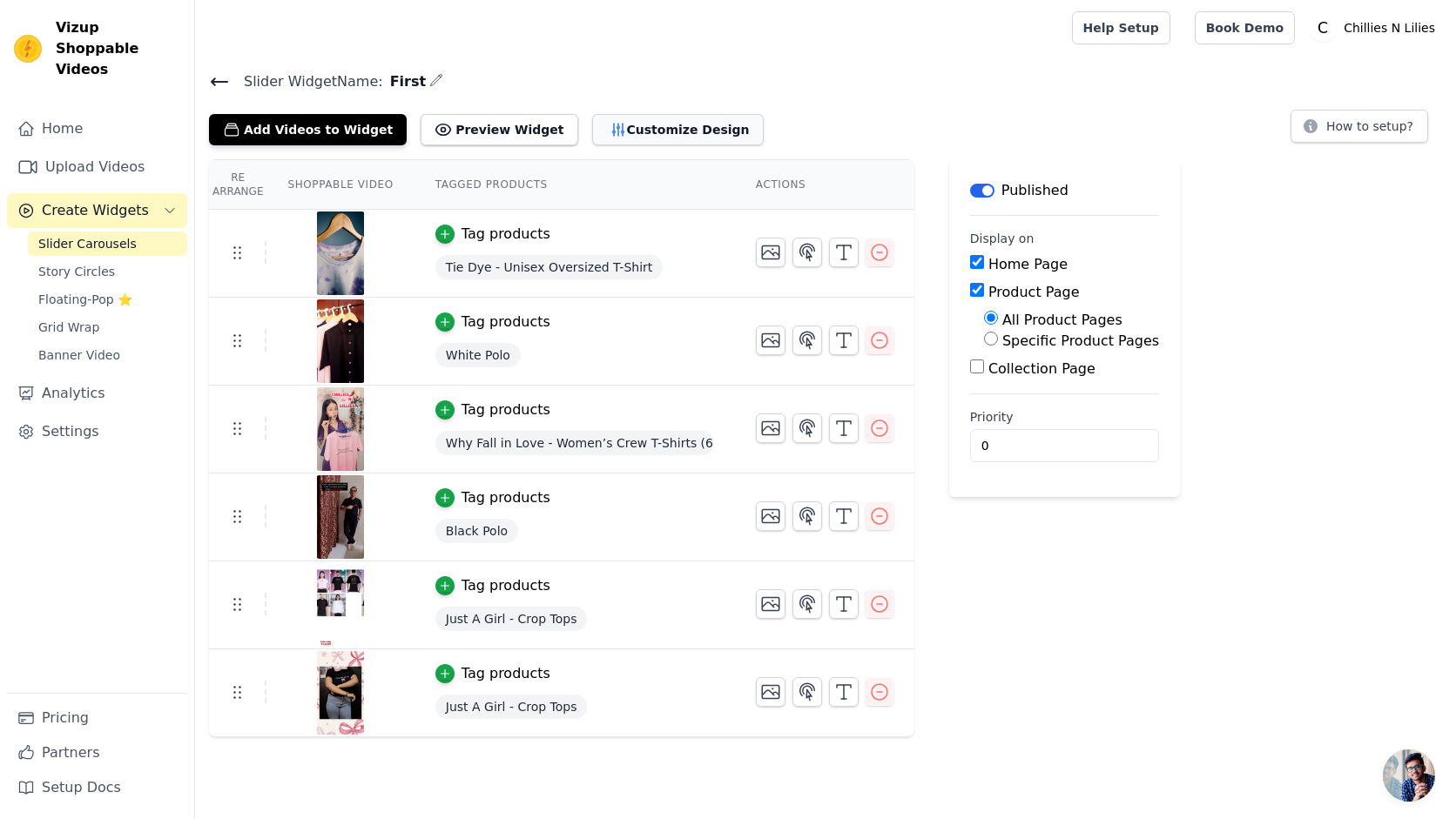
click at [634, 127] on button "Customize Design" at bounding box center [677, 129] width 171 height 31
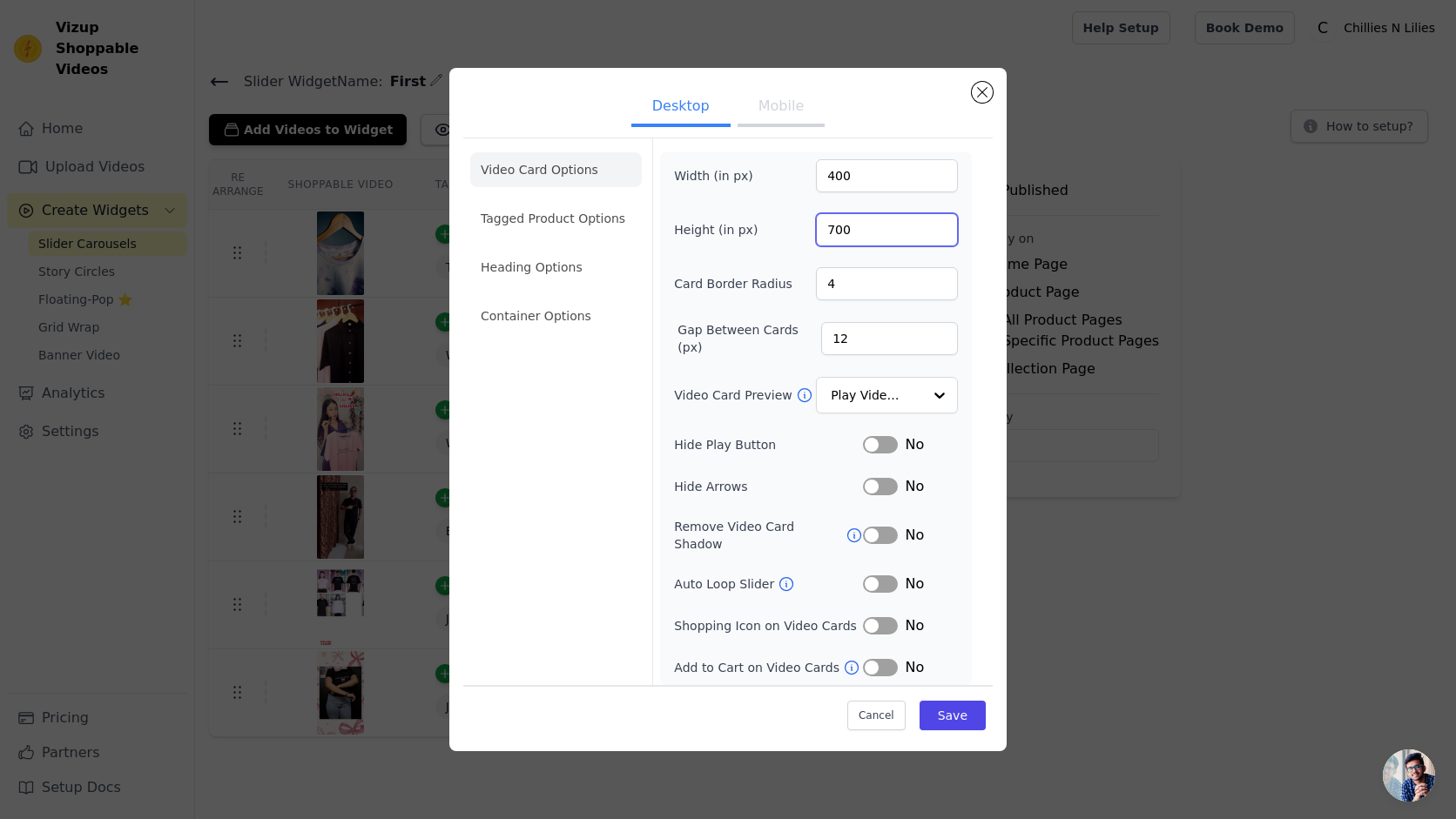
click at [831, 236] on input "700" at bounding box center [887, 229] width 142 height 33
type input "600"
click at [959, 714] on button "Save" at bounding box center [953, 716] width 66 height 29
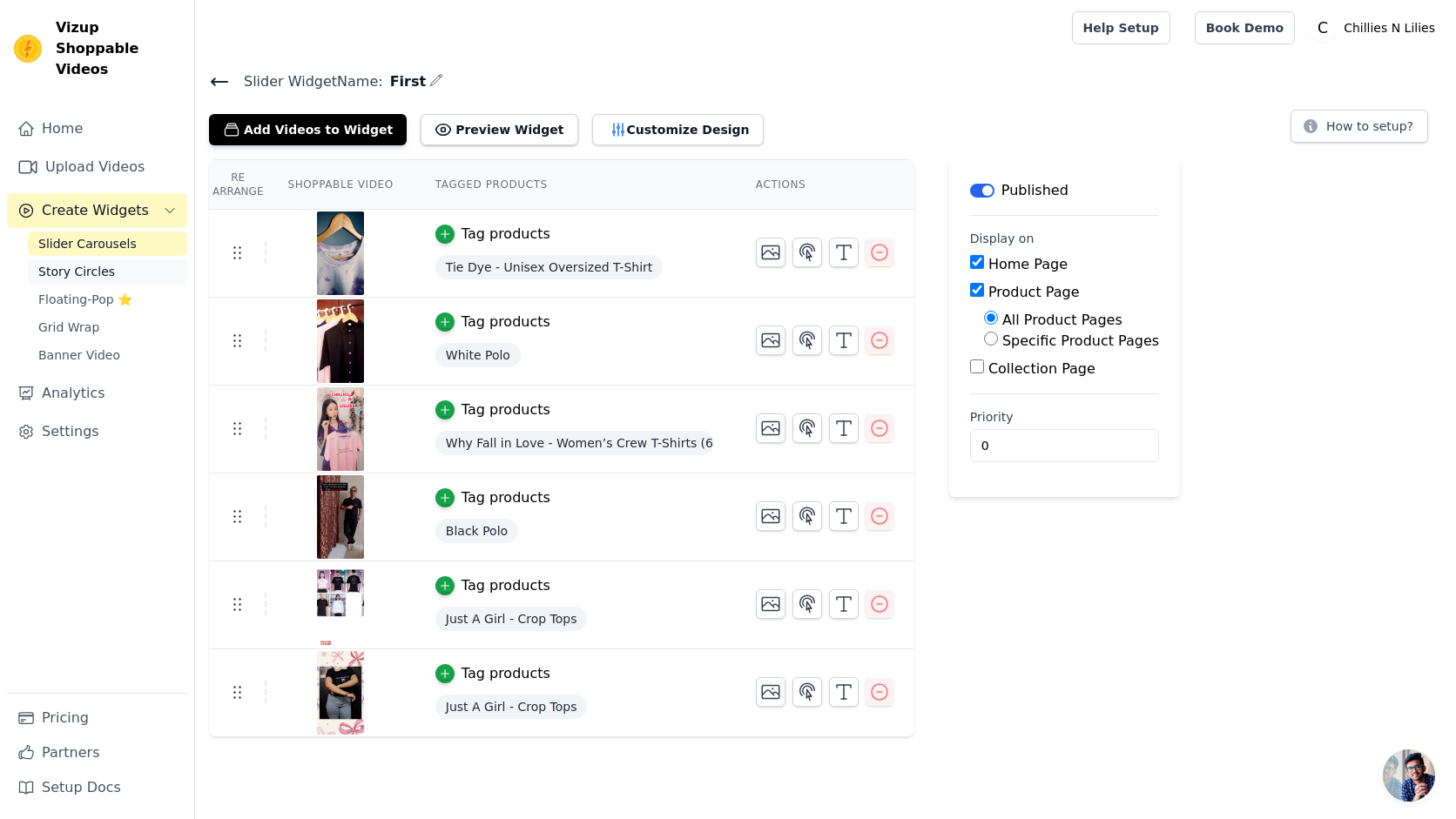
click at [64, 263] on span "Story Circles" at bounding box center [77, 272] width 77 height 18
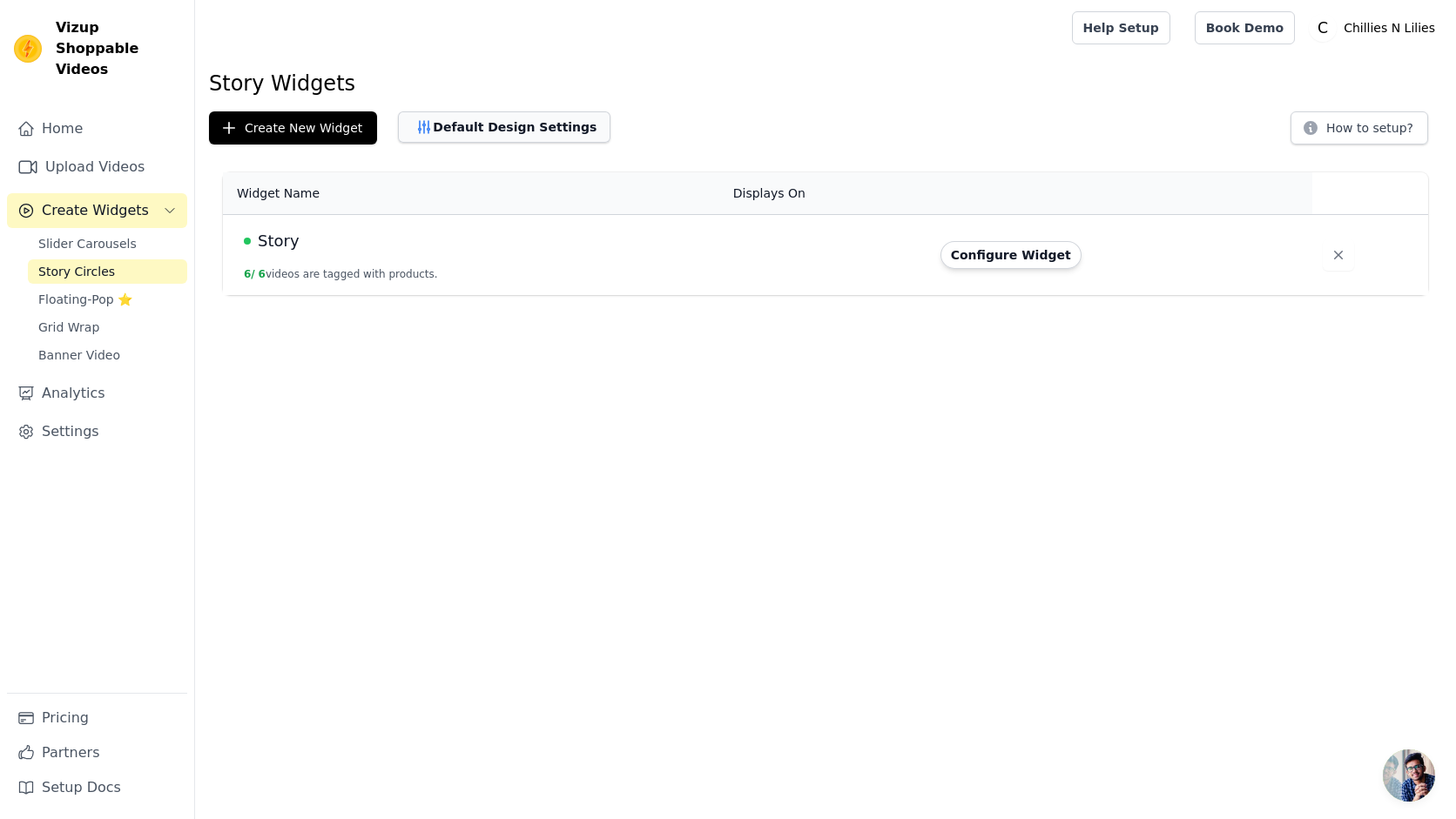
click at [433, 123] on button "Default Design Settings" at bounding box center [504, 127] width 212 height 31
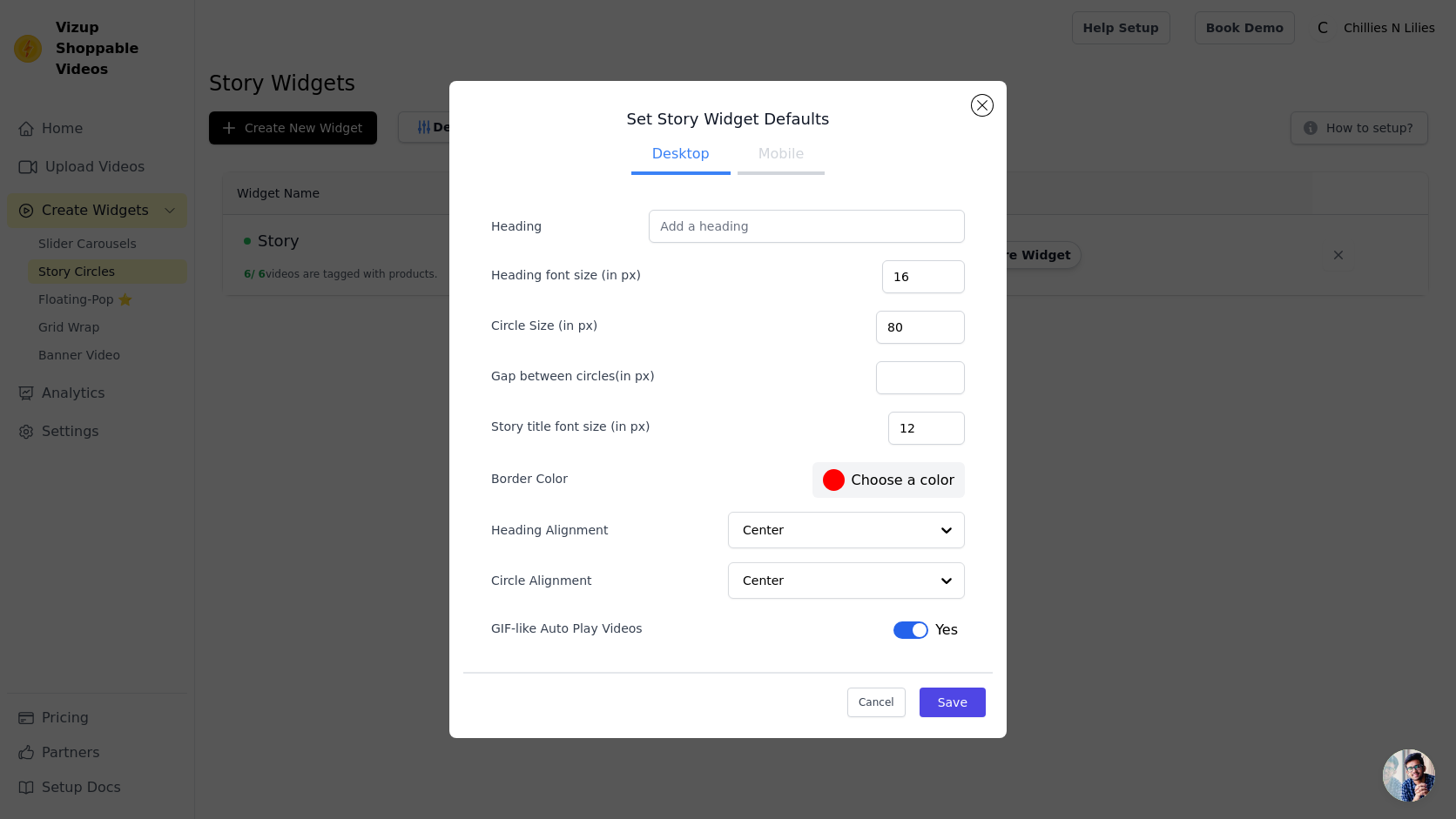
click at [785, 145] on button "Mobile" at bounding box center [781, 155] width 87 height 38
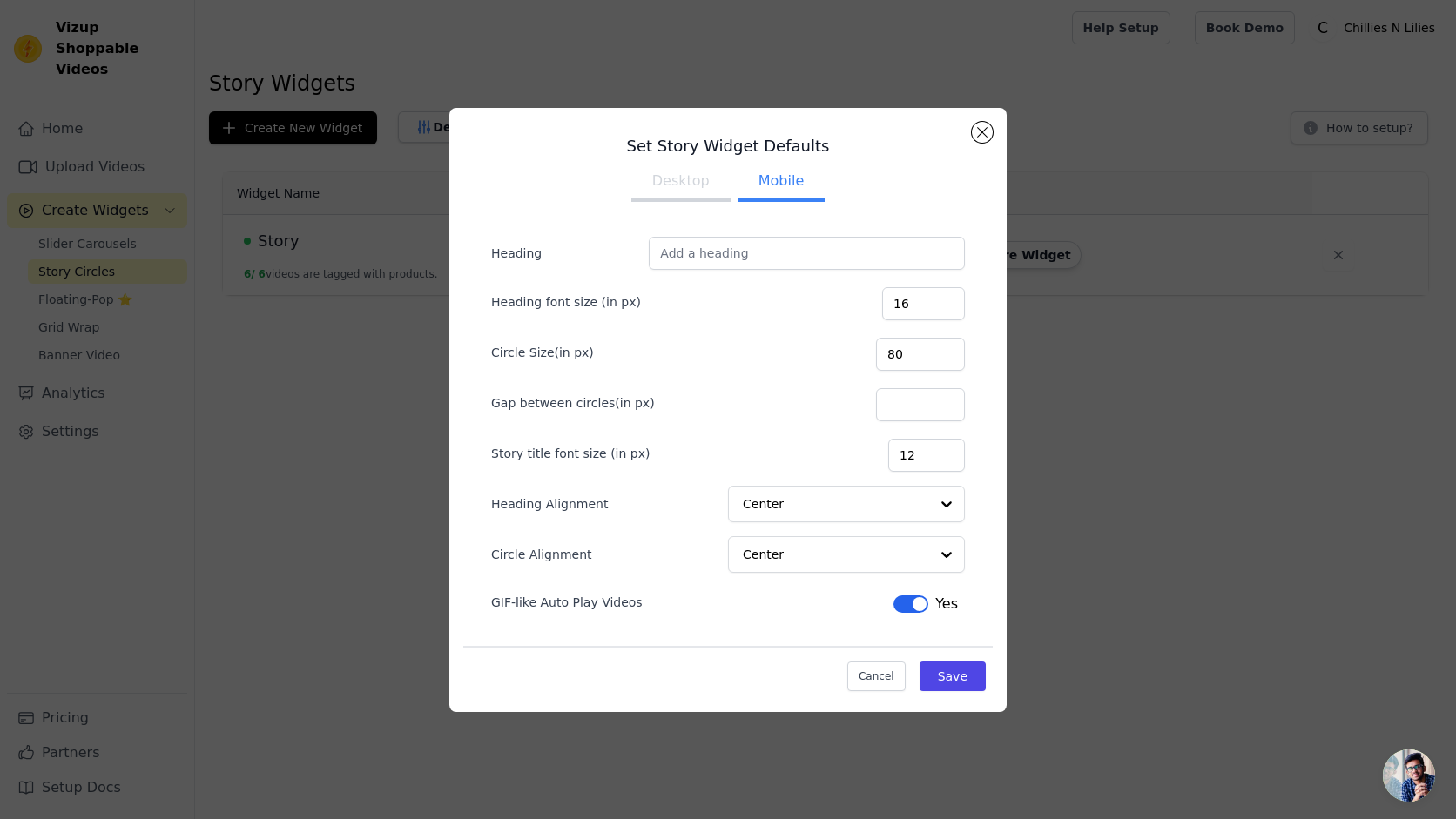
click at [671, 176] on button "Desktop" at bounding box center [680, 183] width 99 height 38
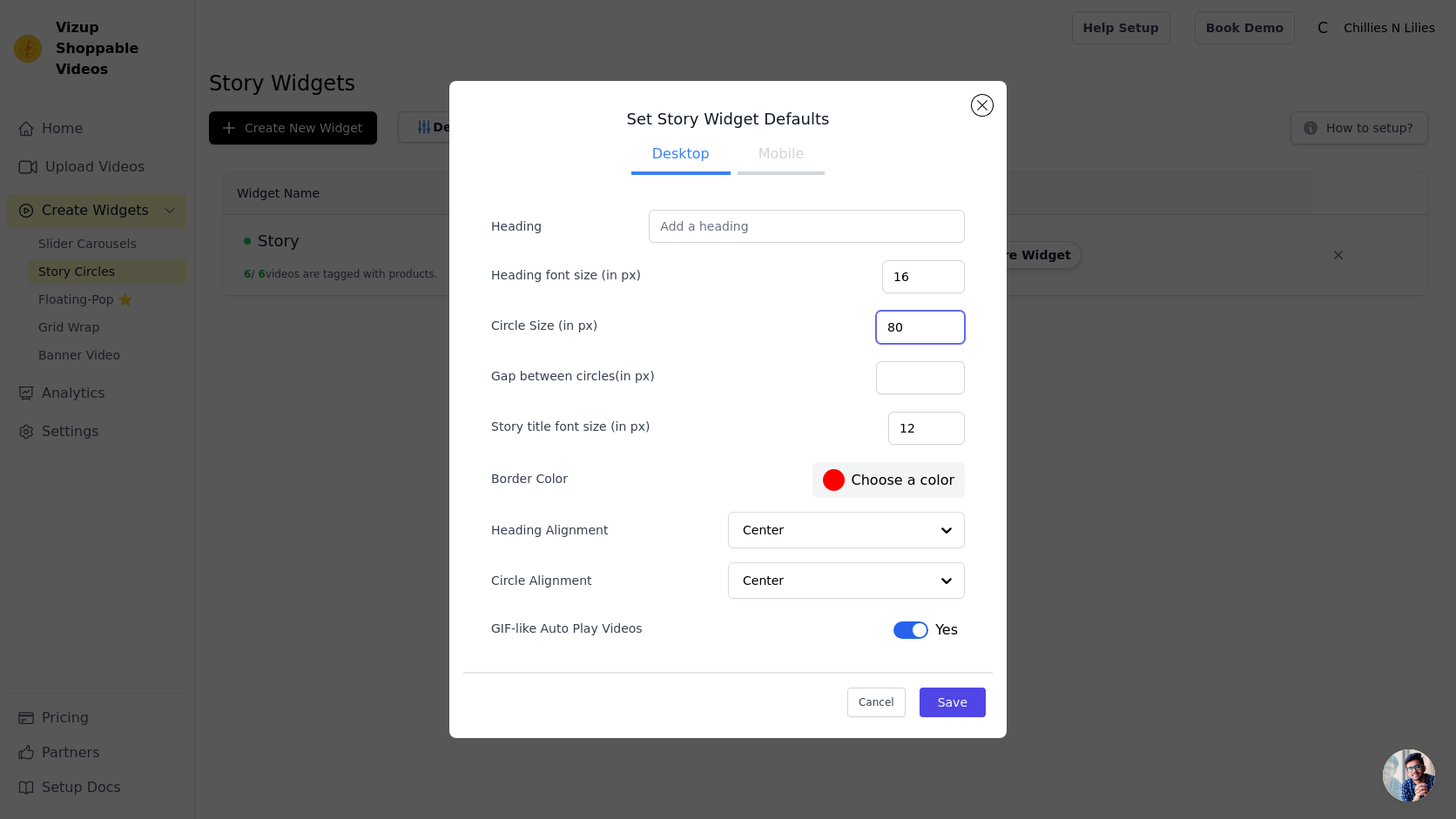
click at [915, 325] on input "80" at bounding box center [920, 327] width 89 height 33
type input "100"
click at [965, 707] on button "Save" at bounding box center [953, 702] width 66 height 29
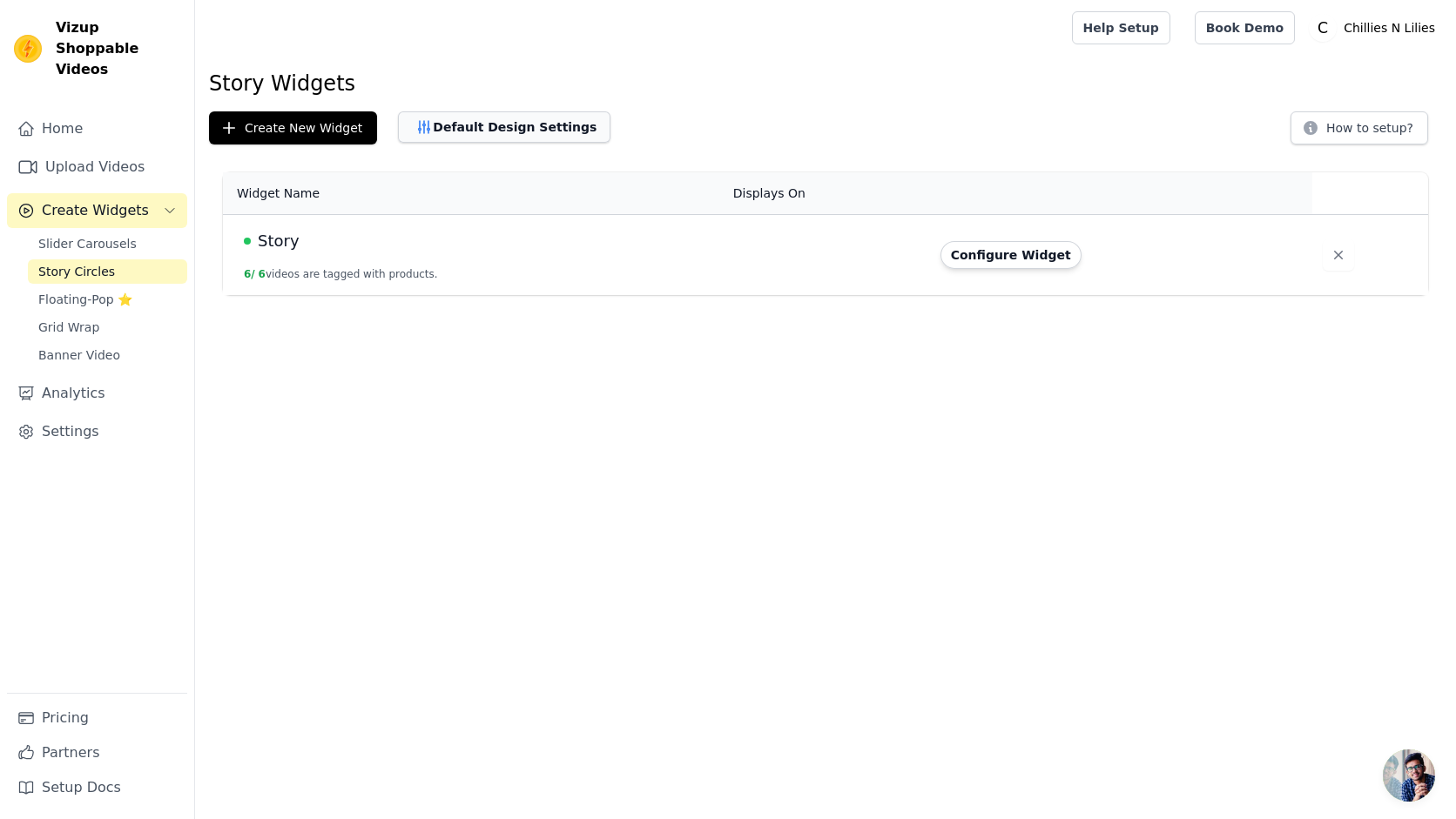
click at [552, 124] on button "Default Design Settings" at bounding box center [504, 127] width 212 height 31
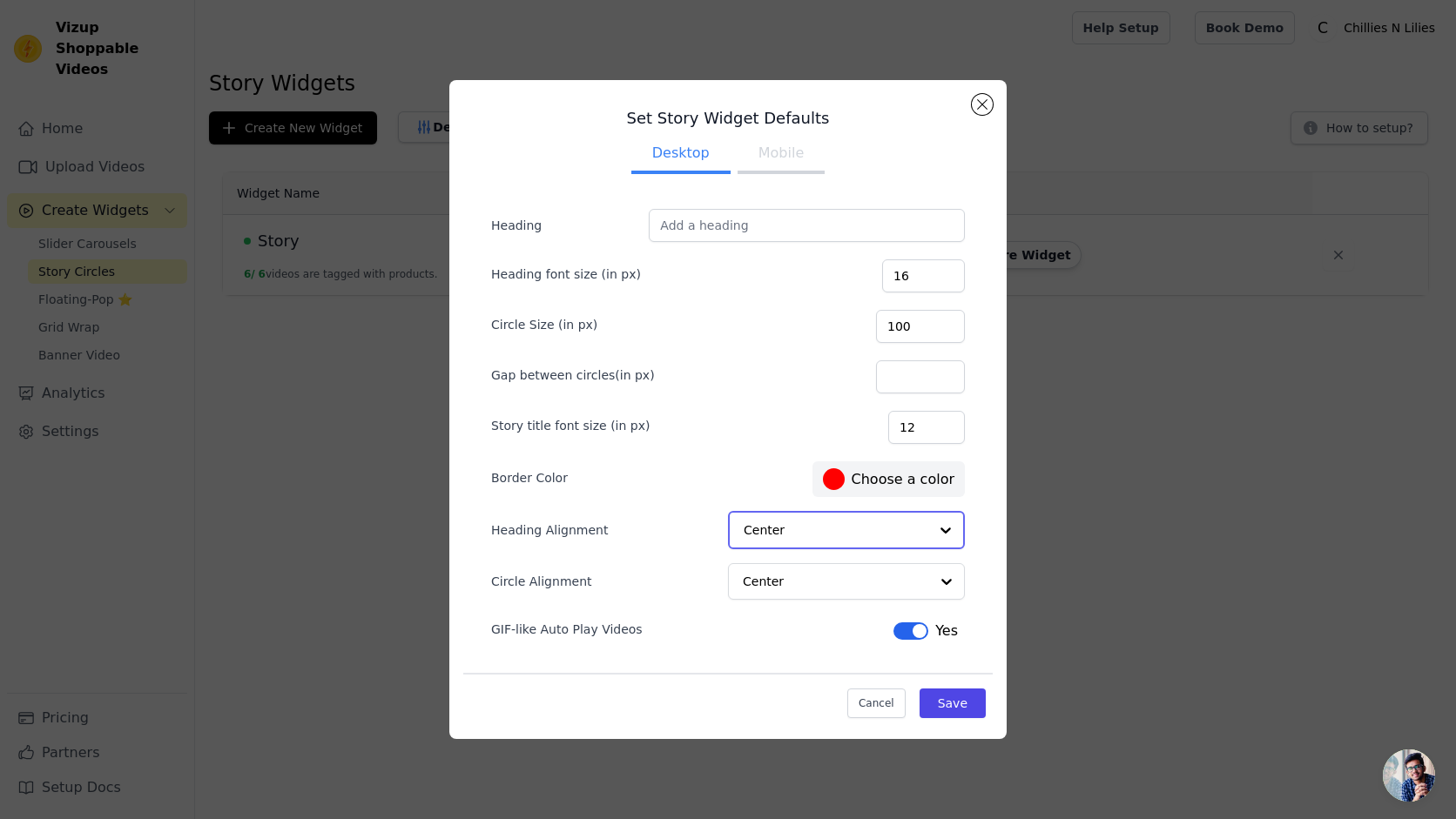
click at [814, 520] on input "Heading Alignment" at bounding box center [835, 530] width 184 height 35
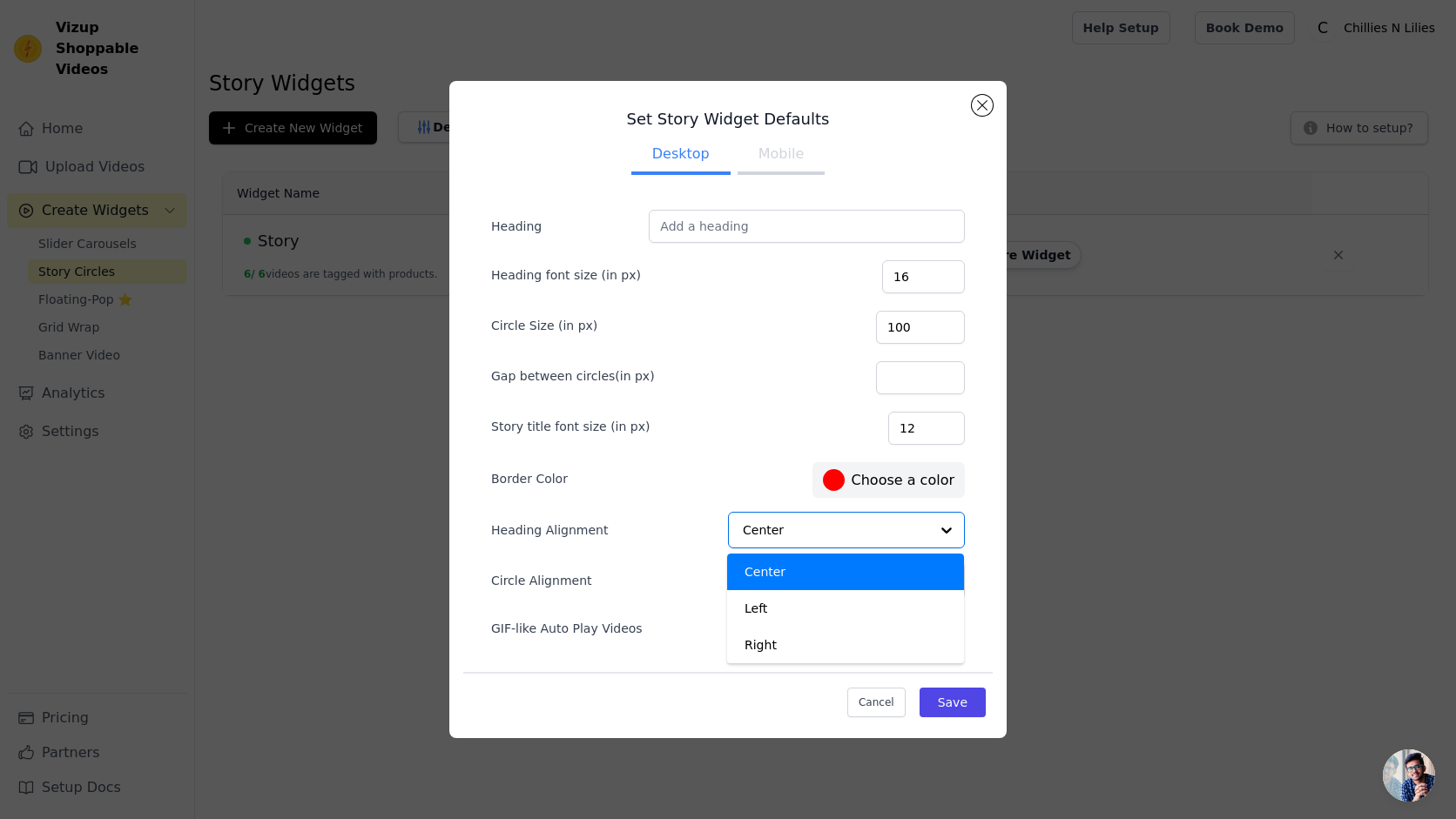
click at [756, 447] on form "Heading Heading font size (in px) 16 Circle Size (in px) 100 Gap between circle…" at bounding box center [727, 427] width 502 height 463
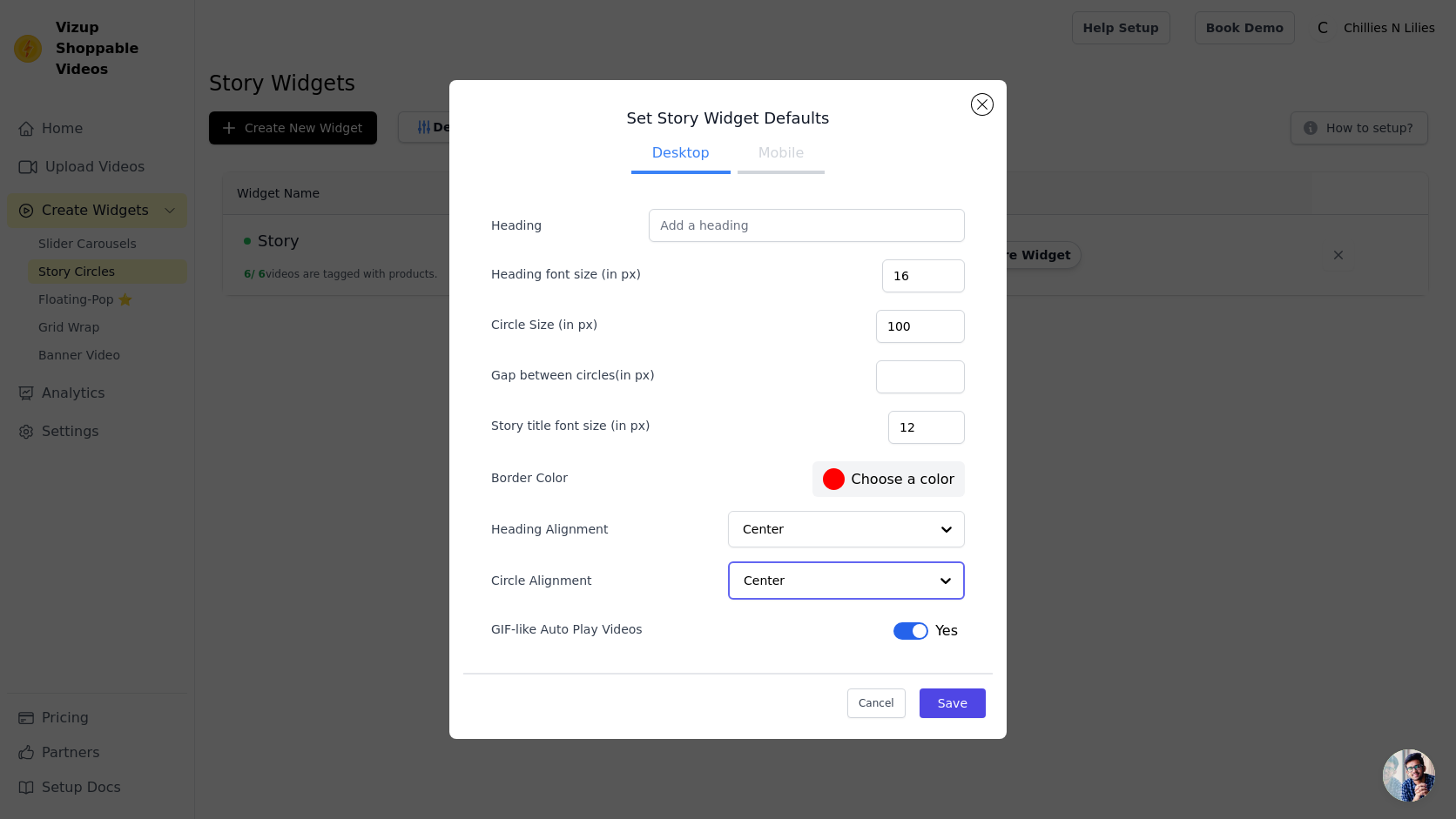
click at [781, 574] on input "Circle Alignment" at bounding box center [835, 580] width 184 height 35
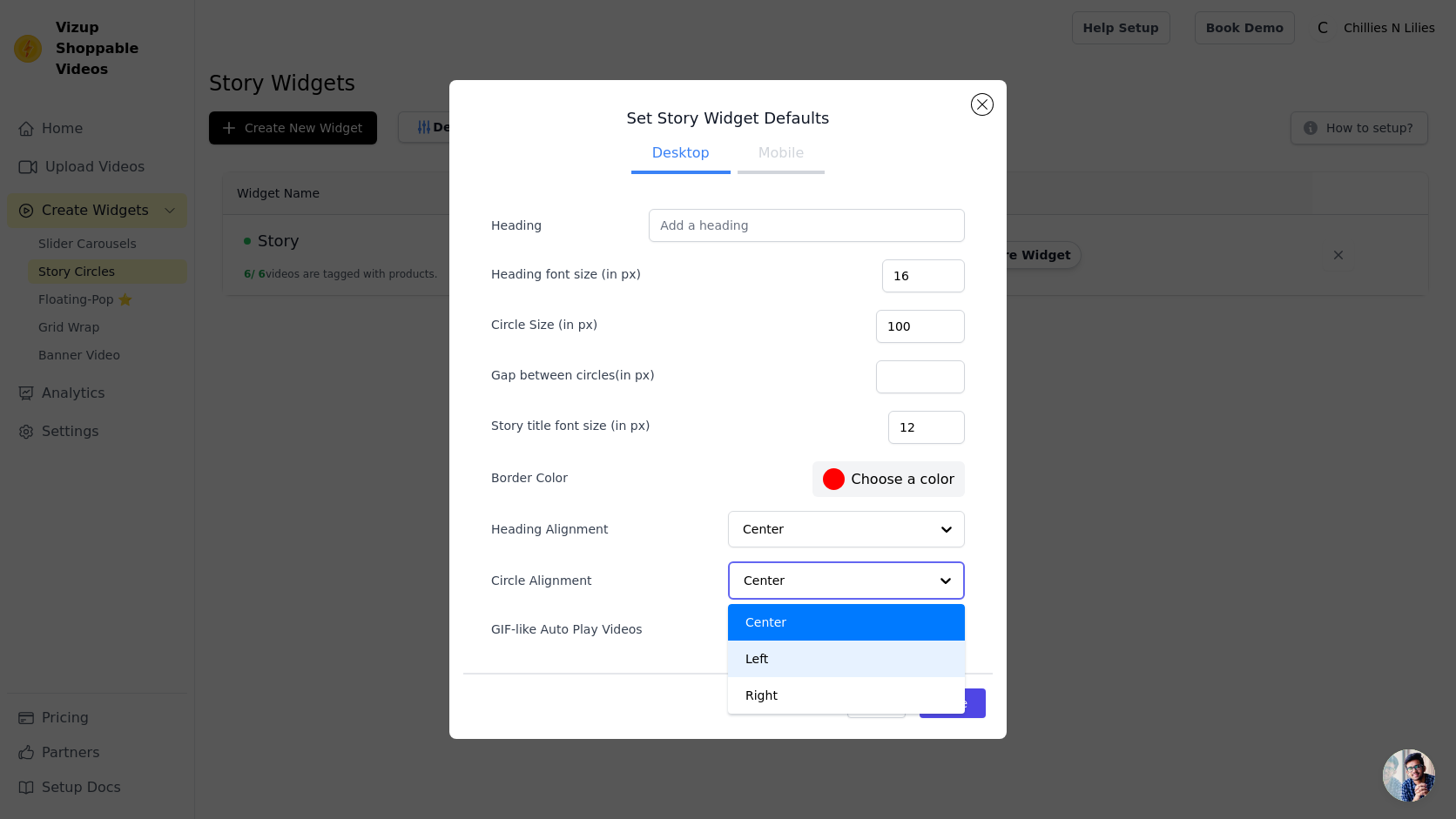
click at [796, 661] on div "Left" at bounding box center [847, 659] width 237 height 37
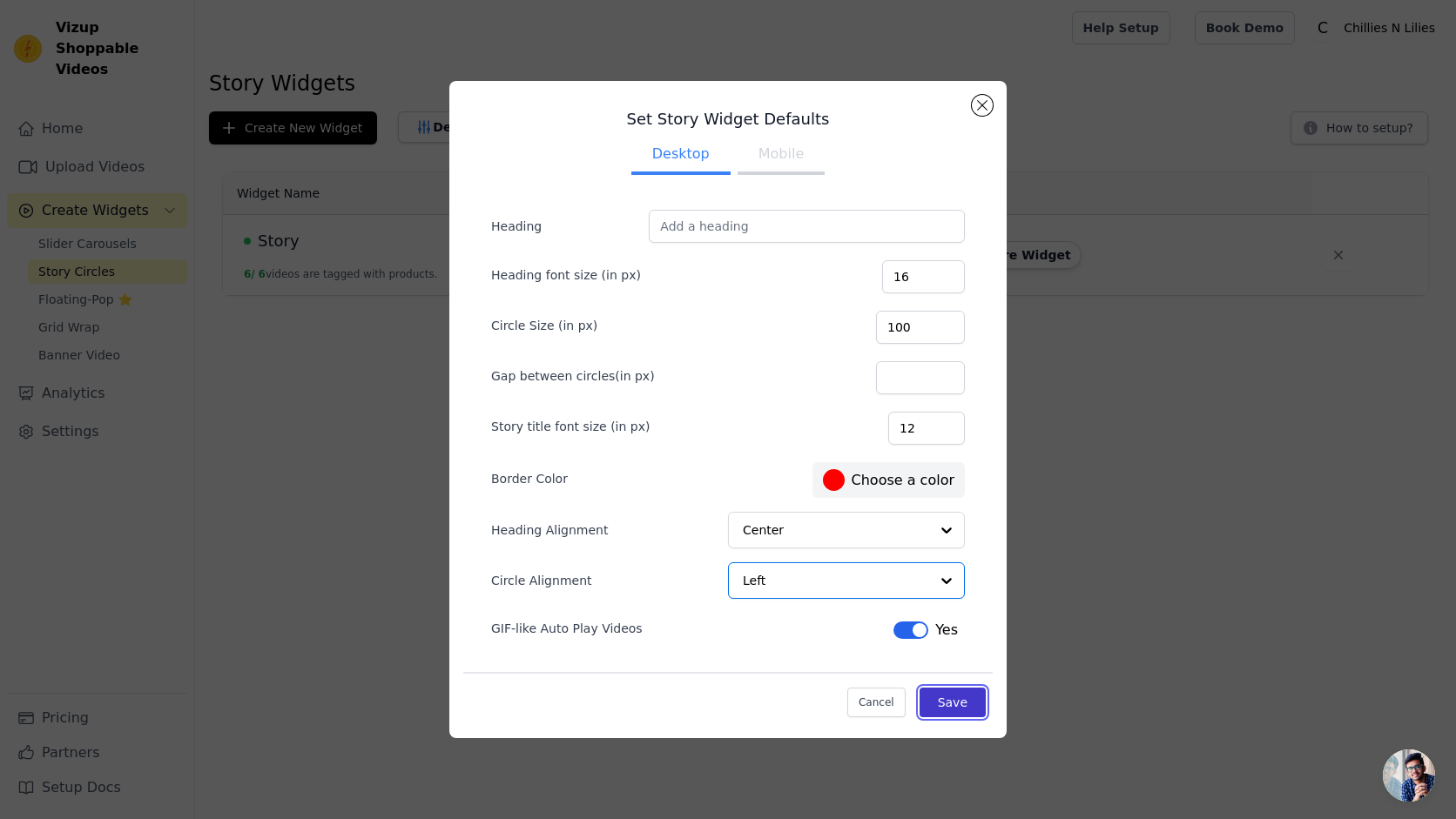
click at [968, 708] on button "Save" at bounding box center [953, 702] width 66 height 29
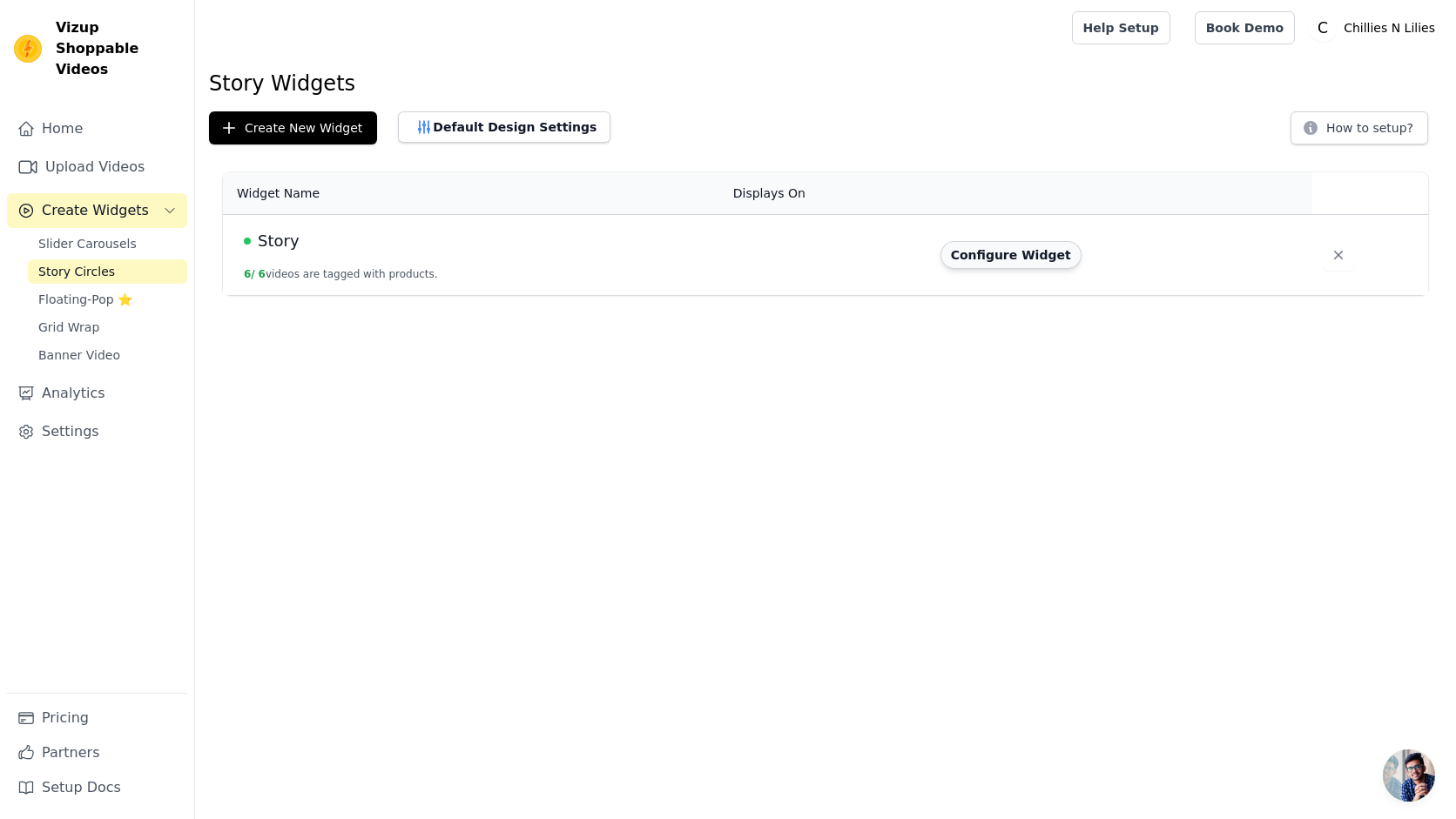
click at [1007, 248] on button "Configure Widget" at bounding box center [1010, 255] width 141 height 28
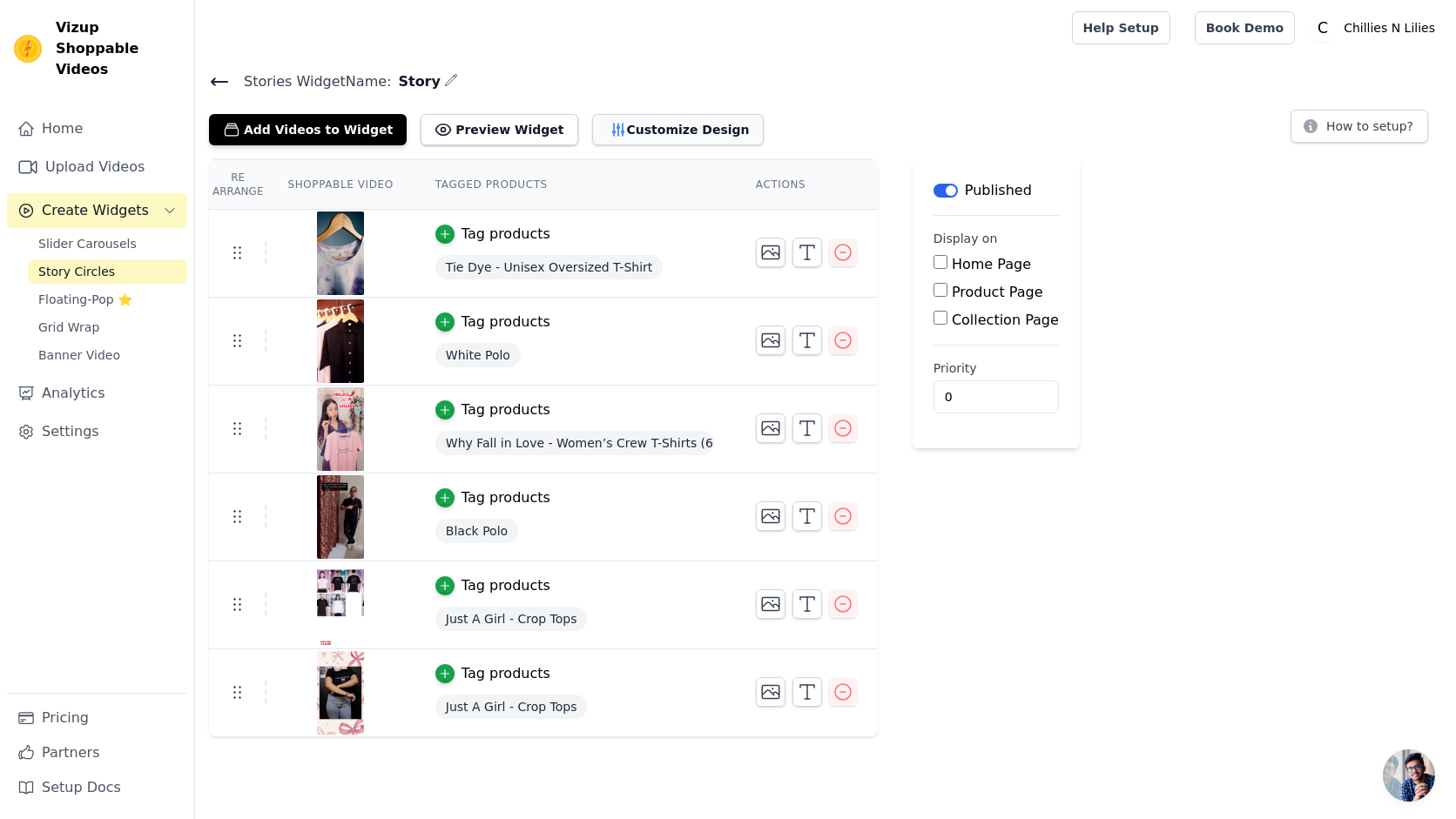
click at [610, 131] on button "Customize Design" at bounding box center [677, 129] width 171 height 31
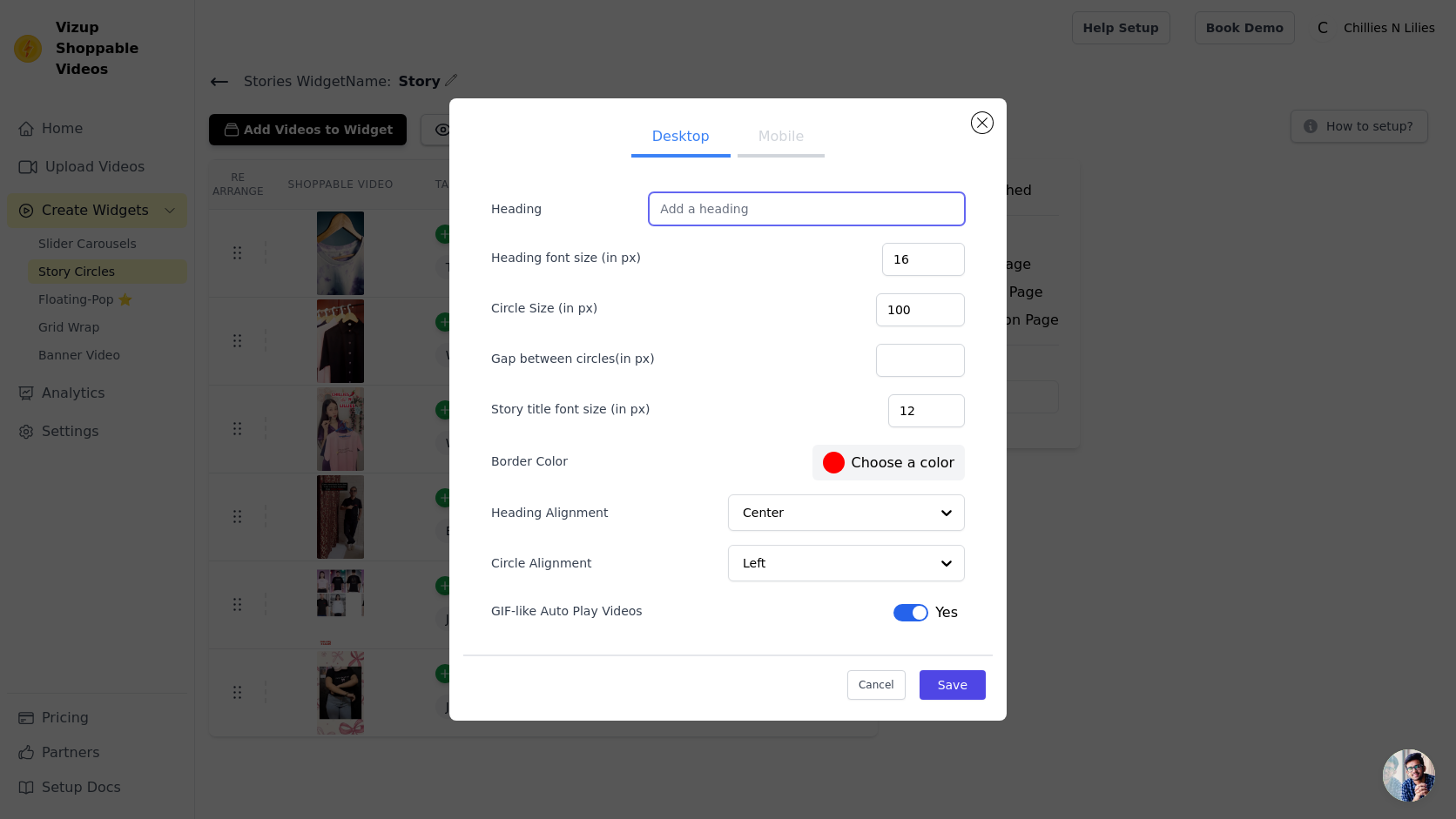
click at [717, 200] on input "Heading" at bounding box center [806, 209] width 316 height 33
type input "Stories"
click at [964, 683] on button "Save" at bounding box center [953, 684] width 66 height 29
